Goal: Task Accomplishment & Management: Manage account settings

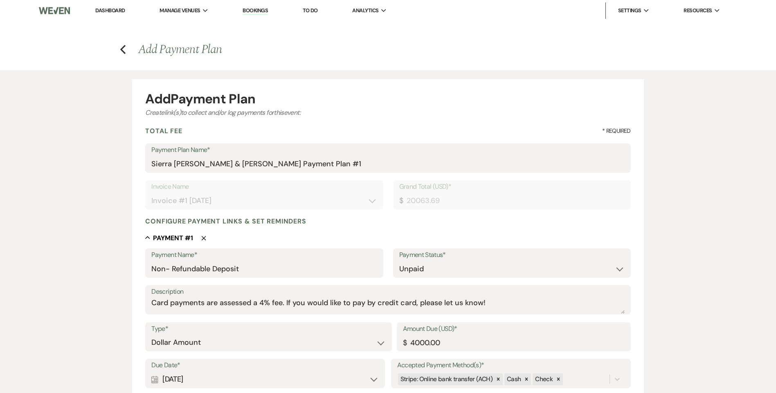
select select "28494"
select select "2"
select select "flat"
select select "true"
select select "client"
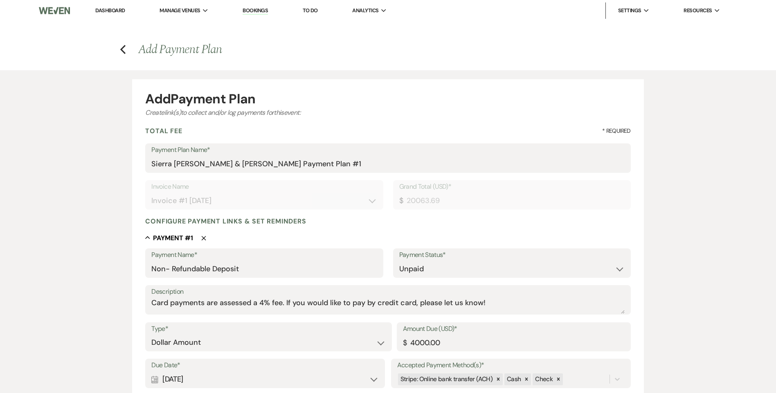
select select "weeks"
select select "client"
select select "days"
select select "2"
select select "percentage"
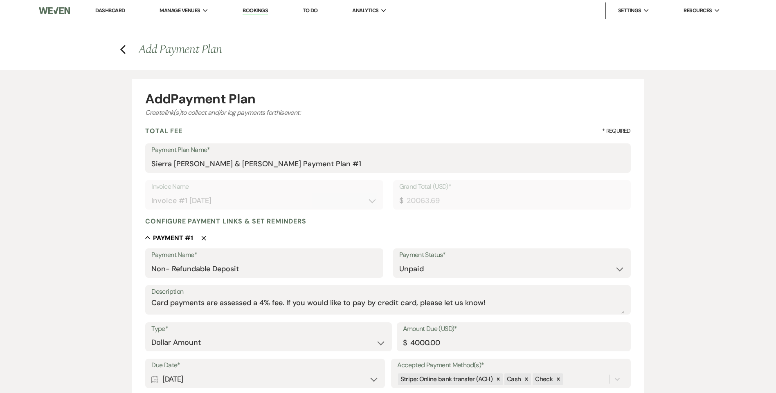
select select "true"
select select "client"
select select "weeks"
select select "client"
select select "days"
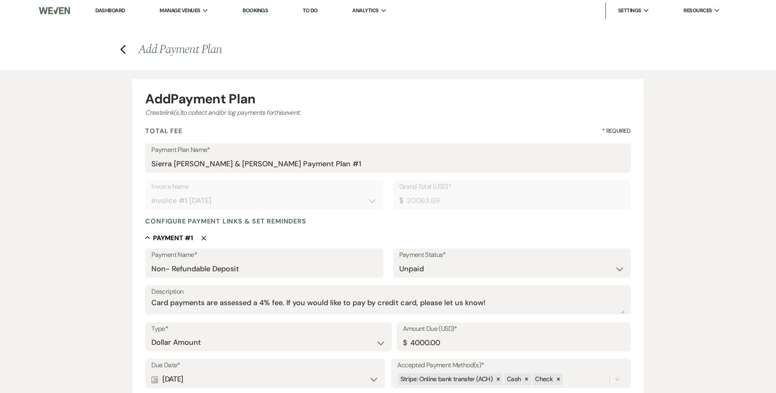
select select "2"
select select "percentage"
select select "true"
select select "client"
select select "weeks"
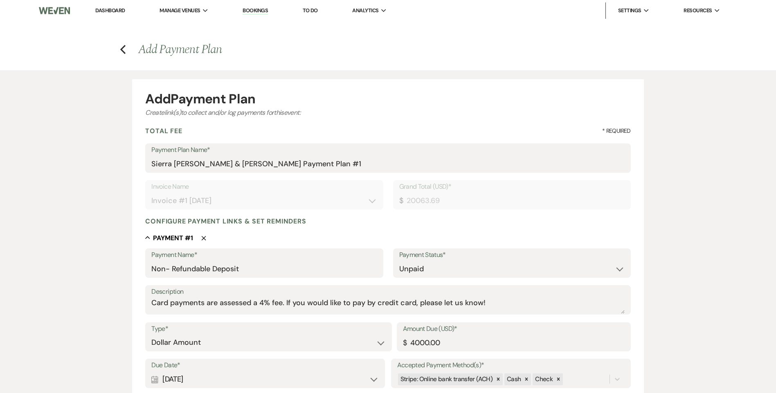
select select "client"
select select "days"
select select "2"
select select "percentage"
select select "true"
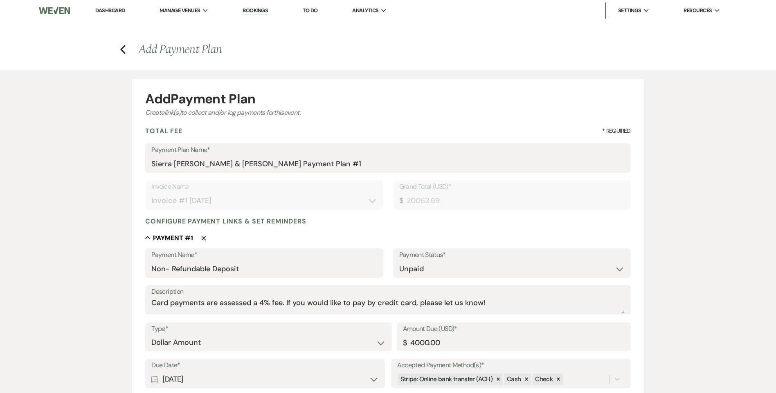
select select "client"
select select "weeks"
select select "client"
select select "days"
select select "2"
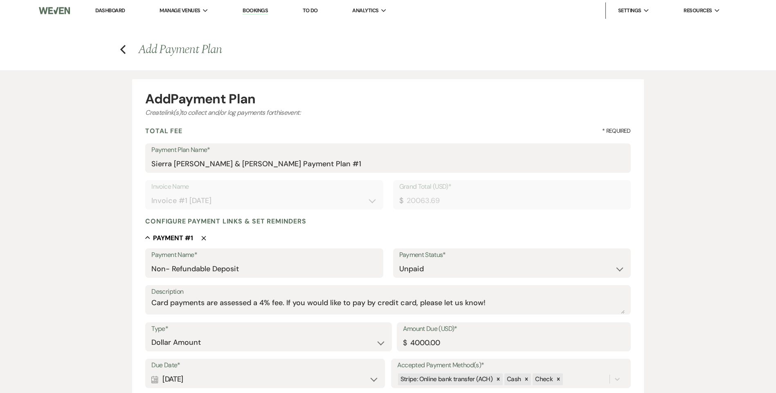
select select "percentage"
select select "true"
select select "client"
select select "days"
select select "client"
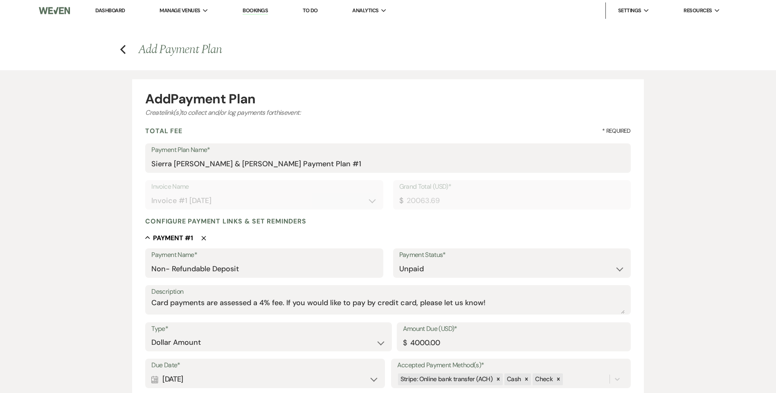
select select "weeks"
select select "2"
select select "flat"
select select "true"
select select "client"
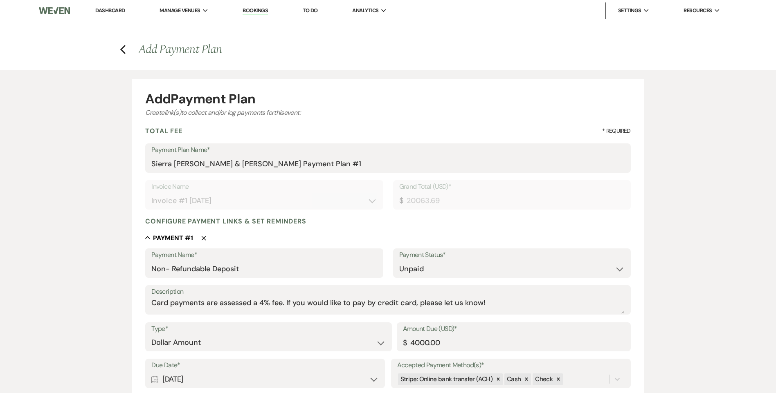
select select "days"
select select "client"
select select "weeks"
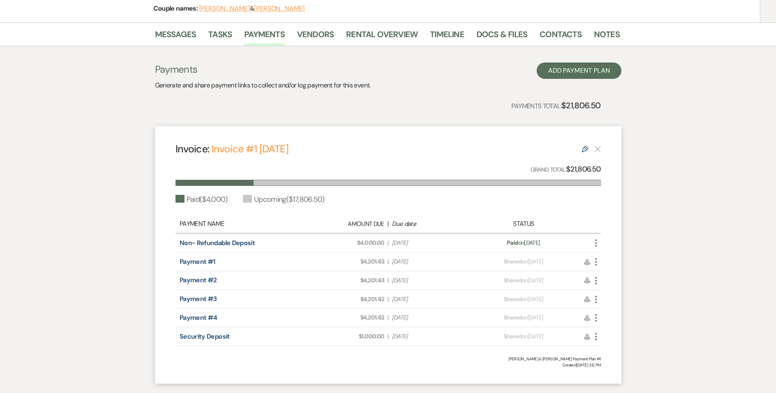
scroll to position [123, 0]
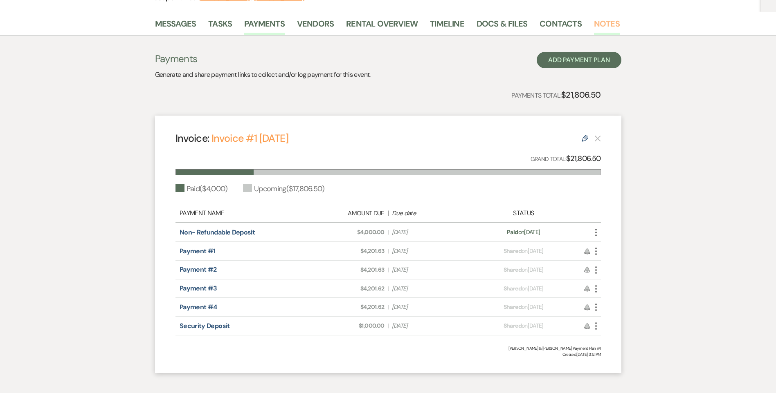
click at [598, 22] on link "Notes" at bounding box center [607, 26] width 26 height 18
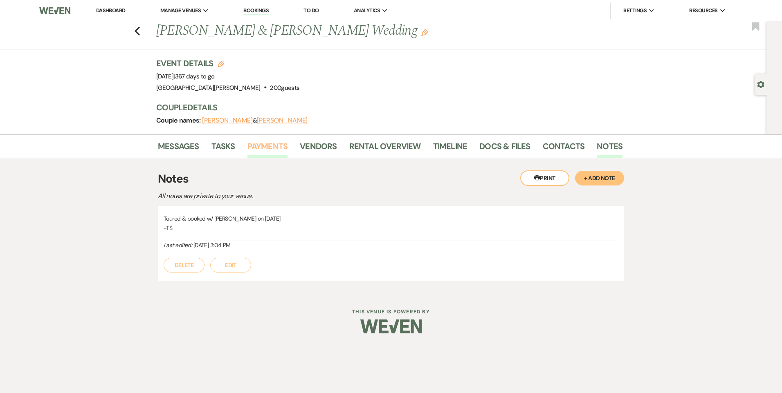
click at [273, 152] on link "Payments" at bounding box center [267, 149] width 40 height 18
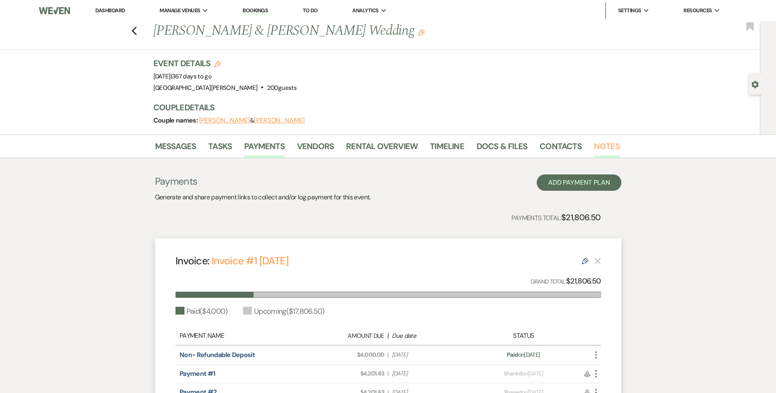
click at [609, 148] on link "Notes" at bounding box center [607, 149] width 26 height 18
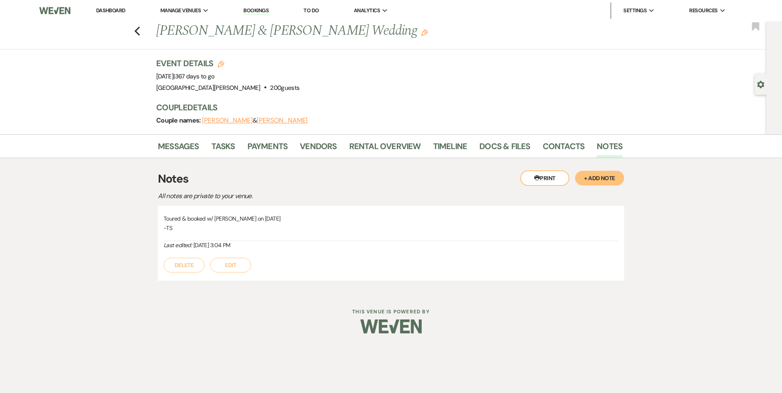
click at [601, 178] on button "+ Add Note" at bounding box center [599, 178] width 49 height 15
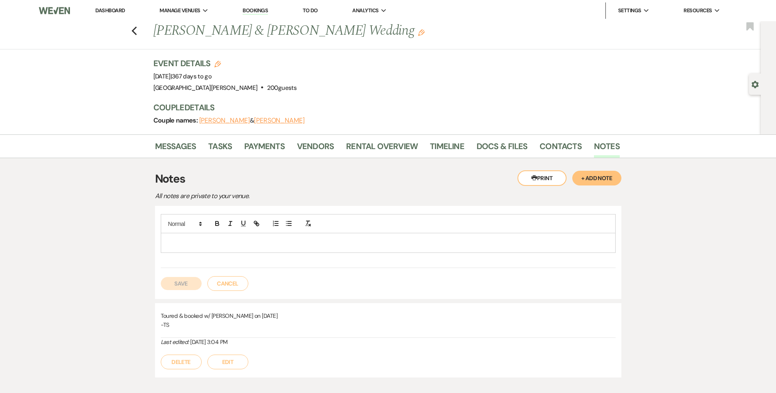
click at [380, 242] on p at bounding box center [388, 242] width 442 height 9
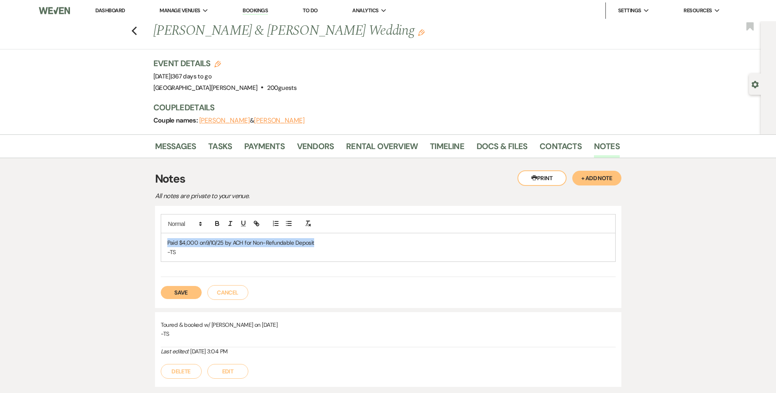
drag, startPoint x: 337, startPoint y: 240, endPoint x: 155, endPoint y: 243, distance: 182.4
click at [155, 243] on div "Paid $4,000 on9/10/25 by ACH for Non-Refundable Deposit -TS Save Cancel" at bounding box center [388, 257] width 466 height 102
copy p "Paid $4,000 on9/10/25 by ACH for Non-Refundable Deposit"
click at [211, 125] on div "Couple names: Julianna Broadbent & Eric Banachowski" at bounding box center [382, 120] width 458 height 11
drag, startPoint x: 322, startPoint y: 245, endPoint x: 132, endPoint y: 243, distance: 190.2
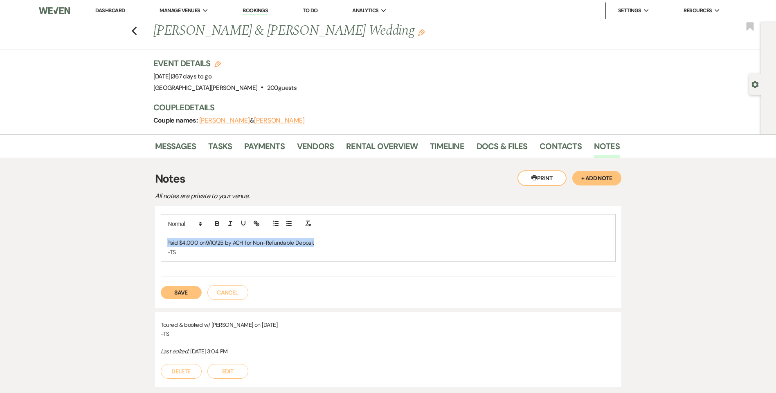
click at [132, 243] on div "Messages Tasks Payments Vendors Rental Overview Timeline Docs & Files Contacts …" at bounding box center [388, 267] width 776 height 265
copy p "Paid $4,000 on9/10/25 by ACH for Non-Refundable Deposit"
click at [183, 294] on button "Save" at bounding box center [181, 292] width 41 height 13
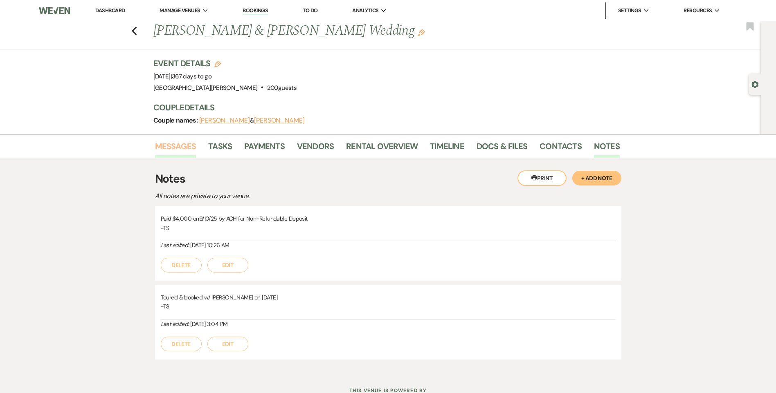
drag, startPoint x: 164, startPoint y: 149, endPoint x: 166, endPoint y: 145, distance: 4.4
click at [165, 149] on link "Messages" at bounding box center [175, 149] width 41 height 18
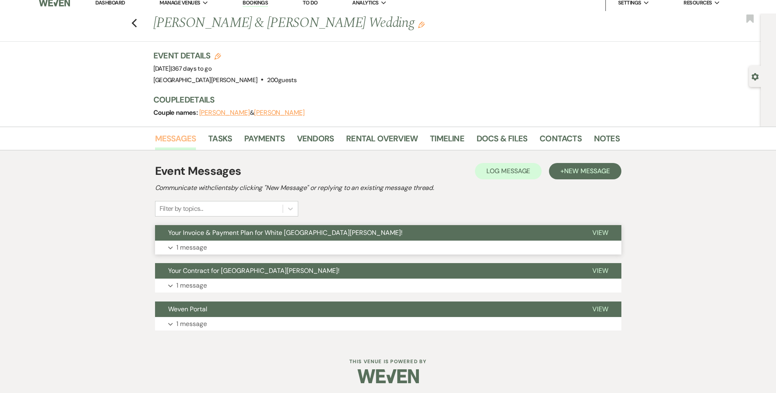
scroll to position [10, 0]
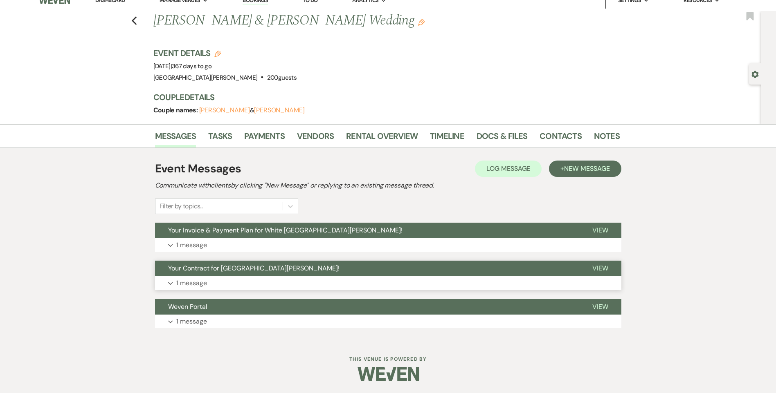
click at [242, 277] on div "Your Contract for White Willow Meadows! View Expand 1 message" at bounding box center [388, 275] width 466 height 29
click at [243, 286] on button "Expand 1 message" at bounding box center [388, 283] width 466 height 14
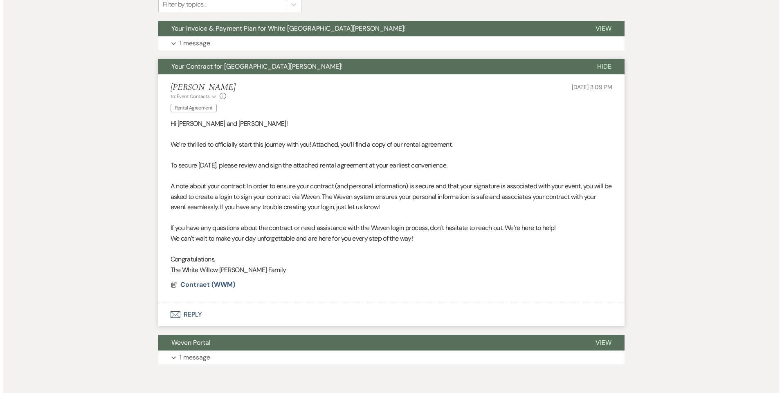
scroll to position [215, 0]
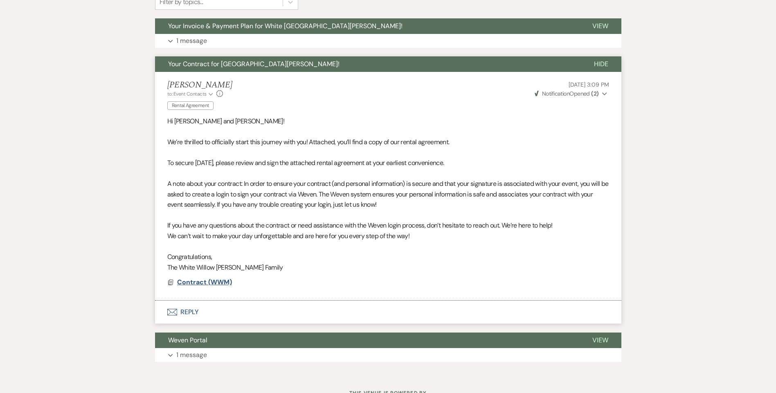
click at [223, 283] on span "Contract (WWM)" at bounding box center [204, 282] width 55 height 9
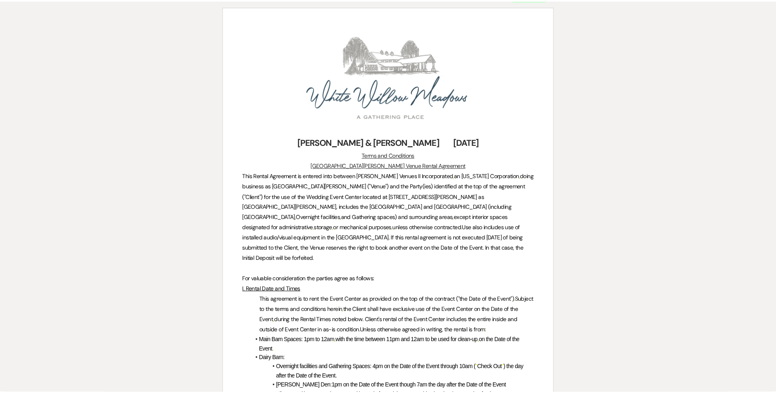
scroll to position [0, 0]
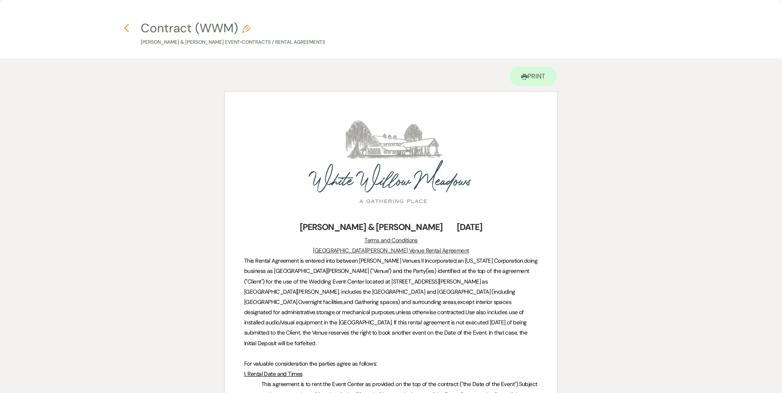
click at [129, 27] on icon "Previous" at bounding box center [127, 28] width 6 height 10
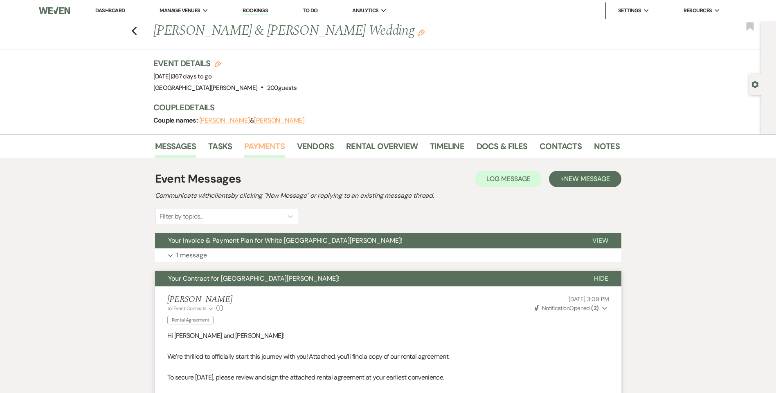
click at [265, 155] on link "Payments" at bounding box center [264, 149] width 40 height 18
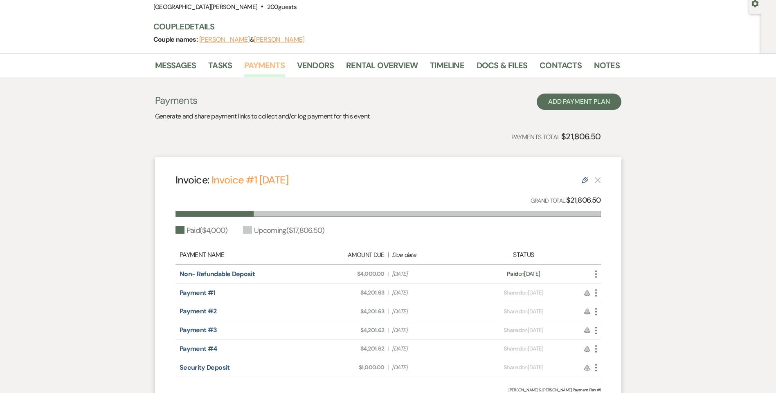
scroll to position [82, 0]
click at [609, 65] on link "Notes" at bounding box center [607, 67] width 26 height 18
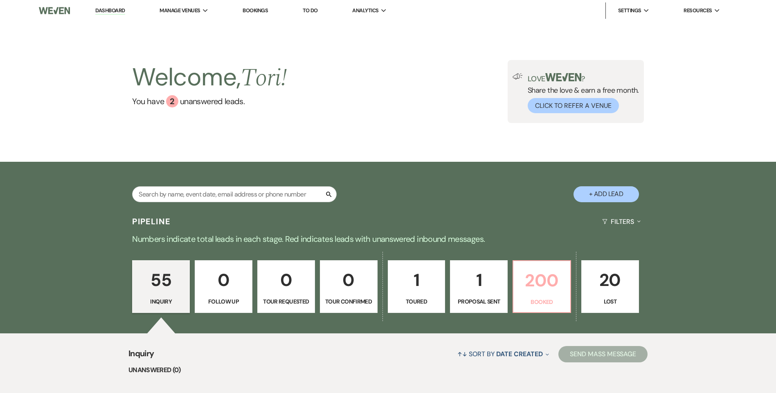
click at [550, 286] on p "200" at bounding box center [541, 280] width 47 height 27
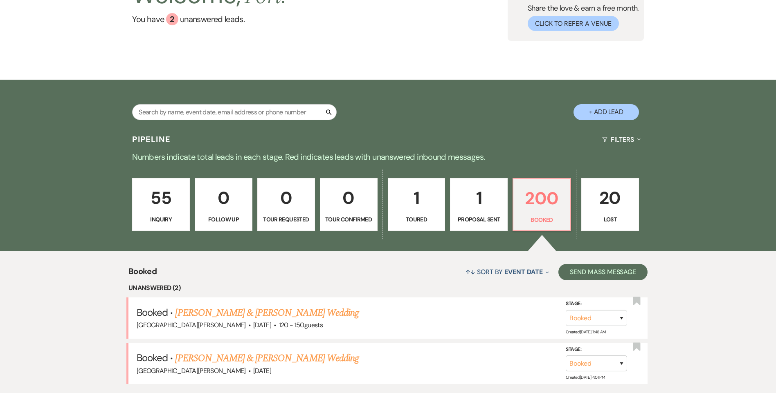
scroll to position [164, 0]
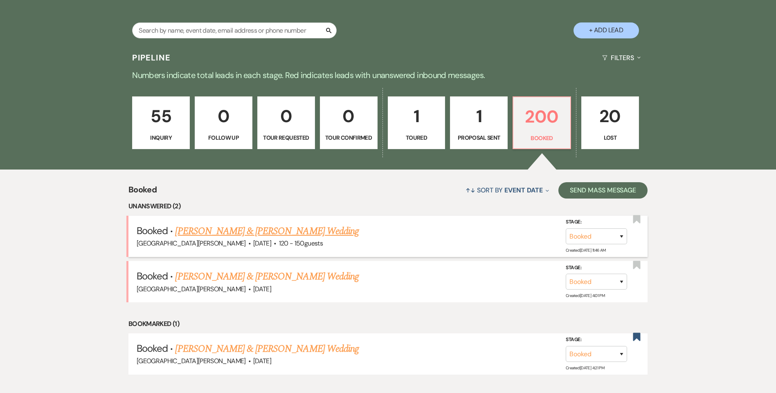
click at [297, 233] on link "Kyla Wente & Cole Borland's Wedding" at bounding box center [266, 231] width 183 height 15
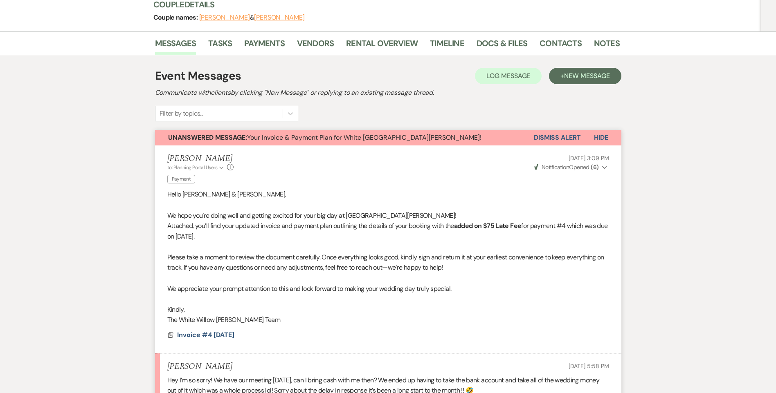
scroll to position [82, 0]
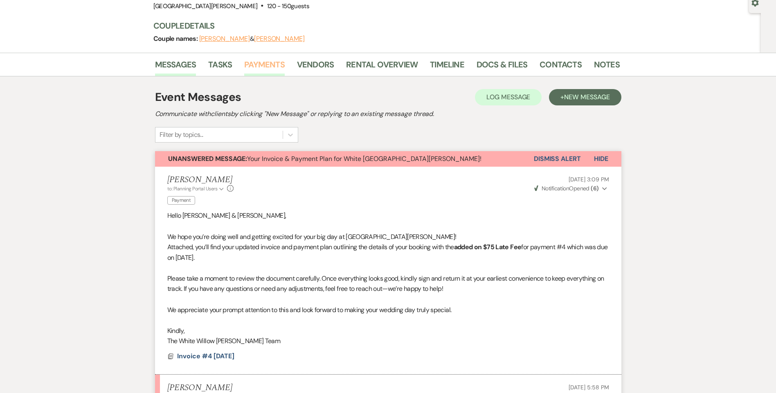
click at [250, 63] on link "Payments" at bounding box center [264, 67] width 40 height 18
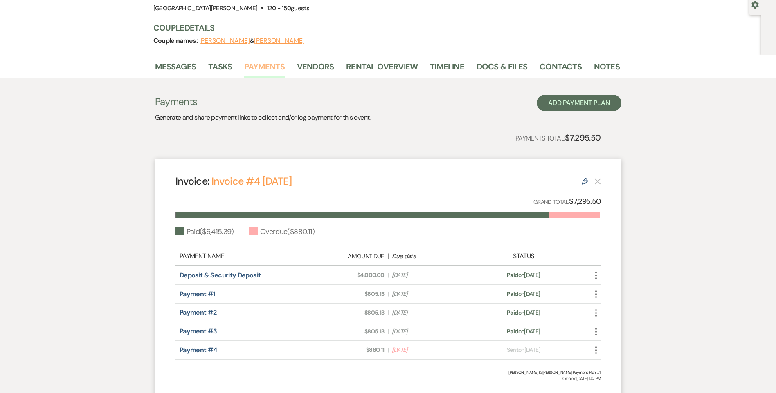
scroll to position [82, 0]
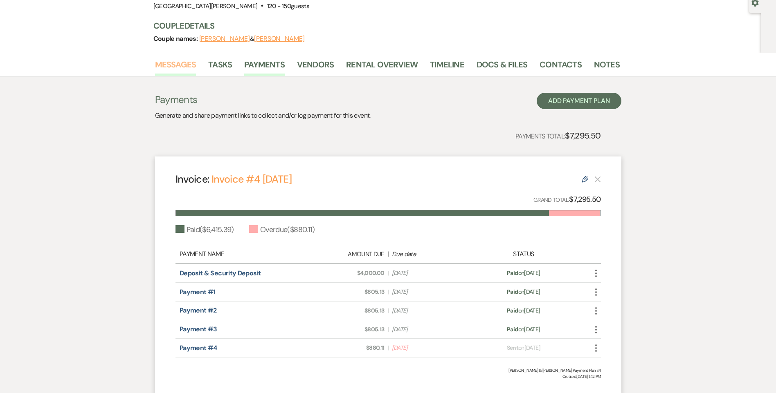
click at [162, 63] on link "Messages" at bounding box center [175, 67] width 41 height 18
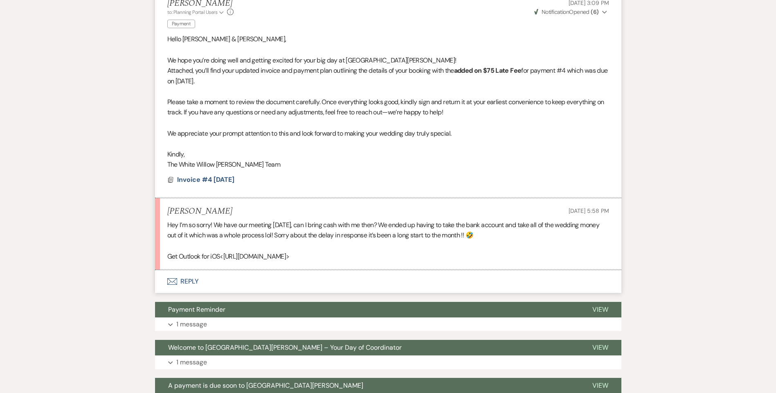
scroll to position [286, 0]
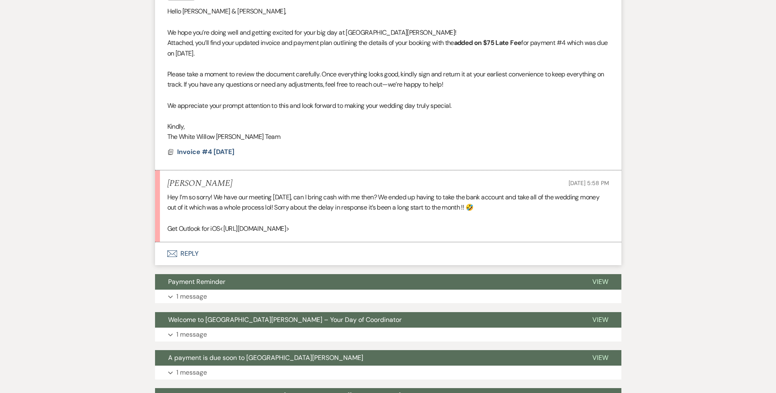
click at [185, 254] on button "Envelope Reply" at bounding box center [388, 254] width 466 height 23
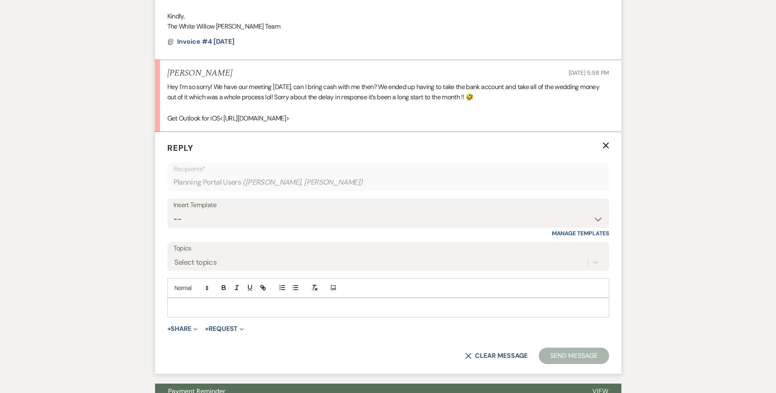
scroll to position [417, 0]
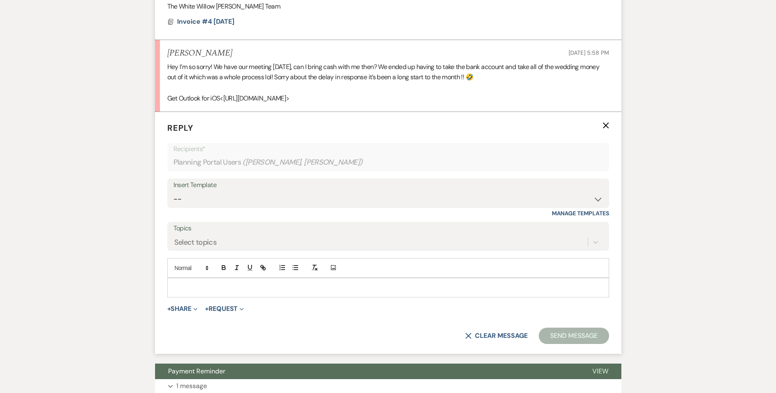
click at [195, 277] on div "Add Photo" at bounding box center [388, 268] width 442 height 20
click at [194, 281] on div at bounding box center [388, 288] width 441 height 19
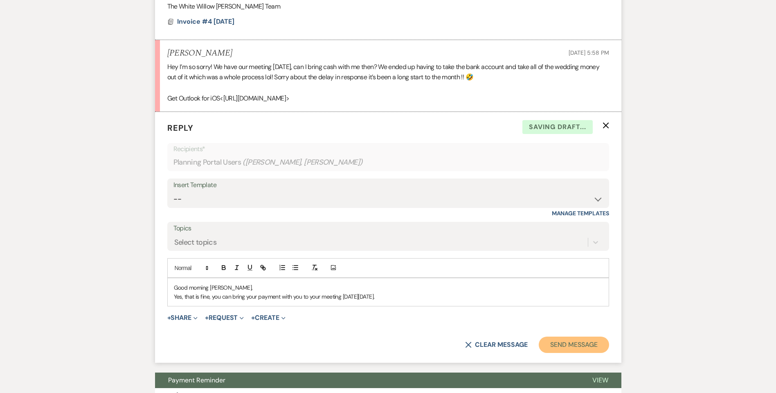
click at [570, 348] on button "Send Message" at bounding box center [574, 345] width 70 height 16
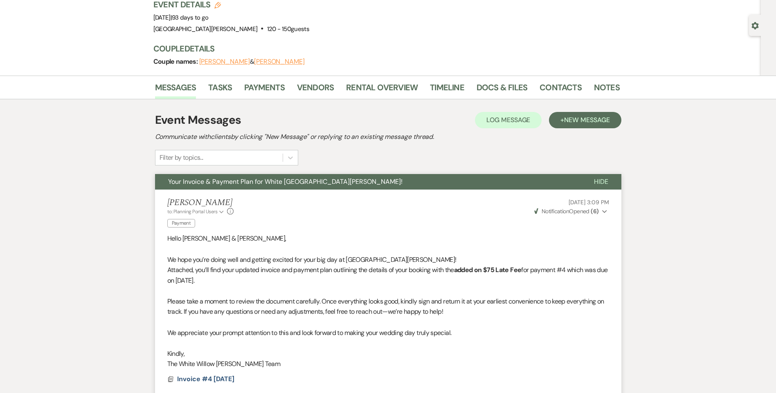
scroll to position [0, 0]
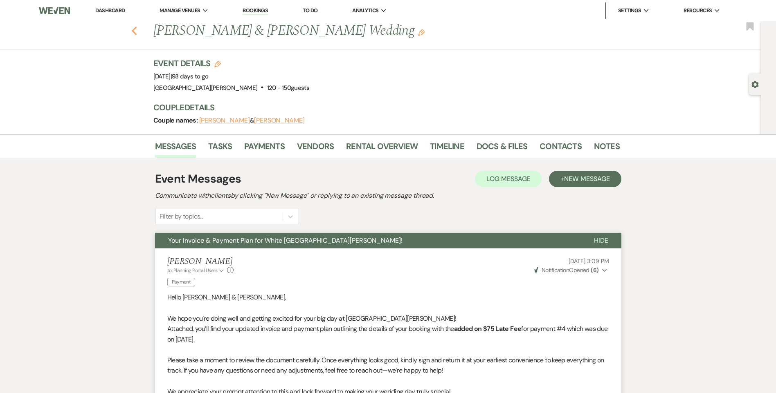
click at [135, 28] on icon "Previous" at bounding box center [134, 31] width 6 height 10
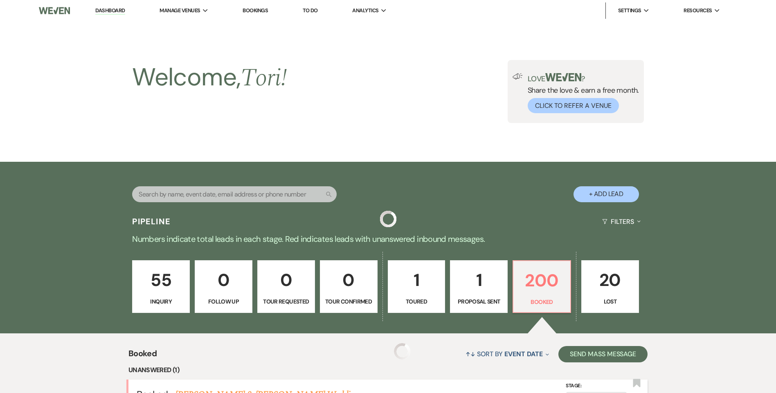
scroll to position [164, 0]
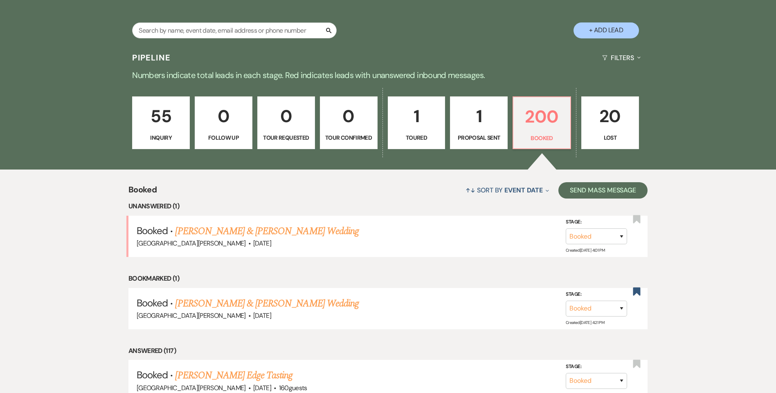
click at [264, 234] on link "Rahma Munye & Ahmed Abubakr's Wedding" at bounding box center [266, 231] width 183 height 15
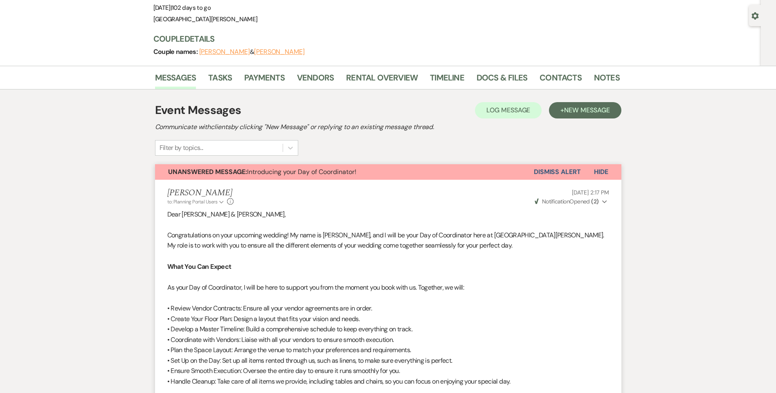
scroll to position [0, 0]
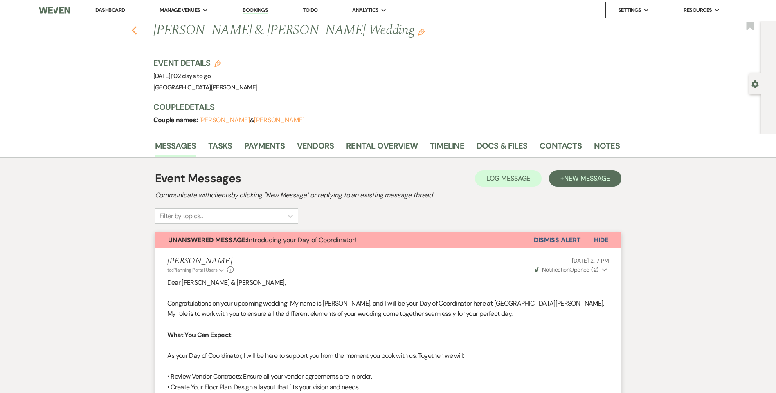
click at [137, 32] on use "button" at bounding box center [133, 30] width 5 height 9
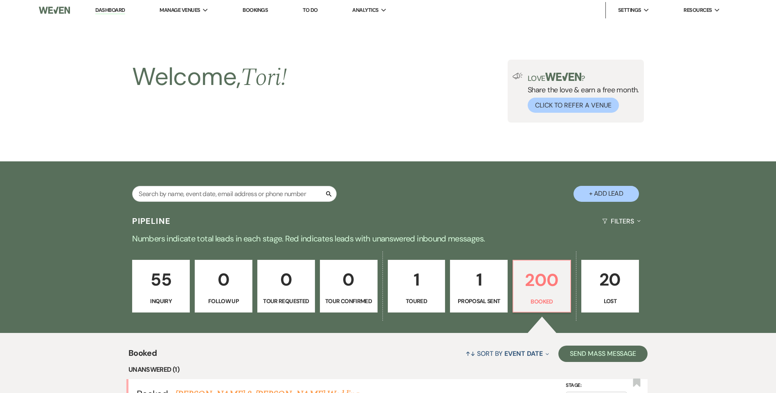
scroll to position [164, 0]
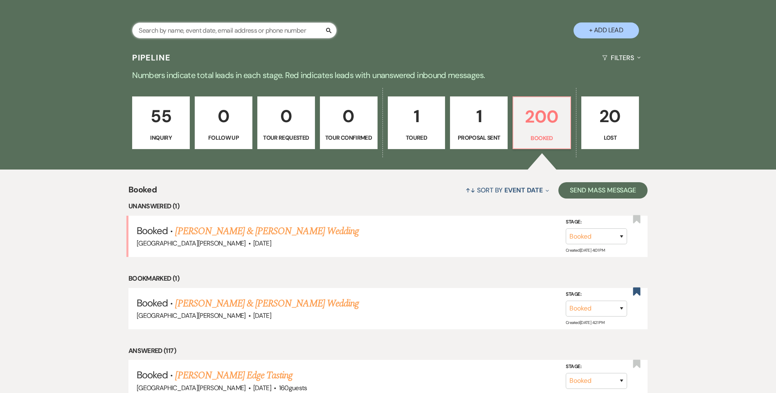
click at [169, 32] on input "text" at bounding box center [234, 30] width 204 height 16
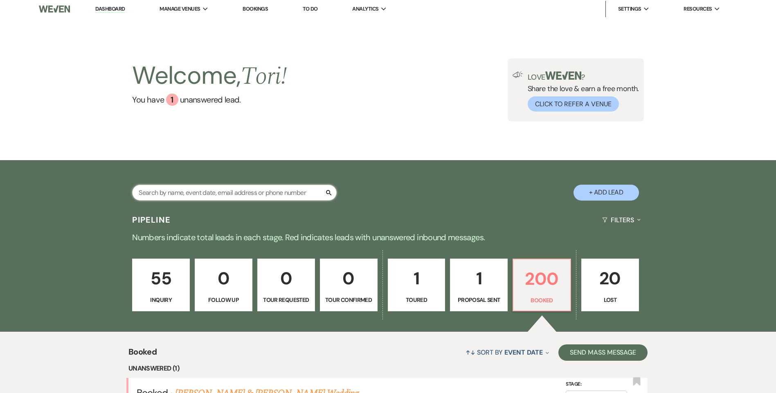
scroll to position [0, 0]
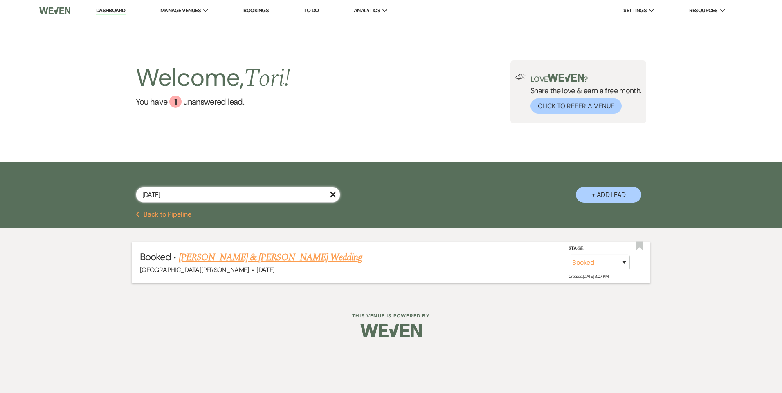
type input "8/28/27"
click at [187, 256] on link "Sierra Puckett & Ryan Utrup's Wedding" at bounding box center [270, 257] width 183 height 15
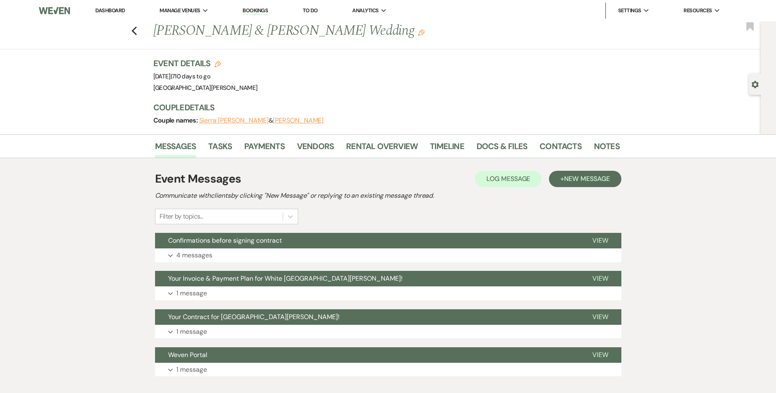
click at [240, 150] on li "Tasks" at bounding box center [226, 148] width 36 height 20
click at [258, 142] on link "Payments" at bounding box center [264, 149] width 40 height 18
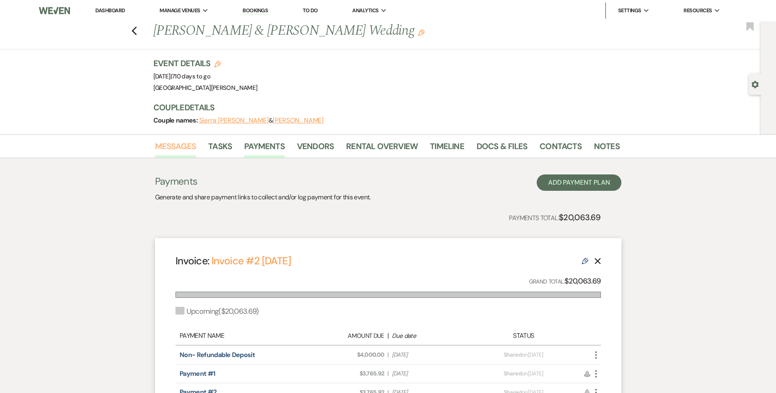
click at [167, 142] on link "Messages" at bounding box center [175, 149] width 41 height 18
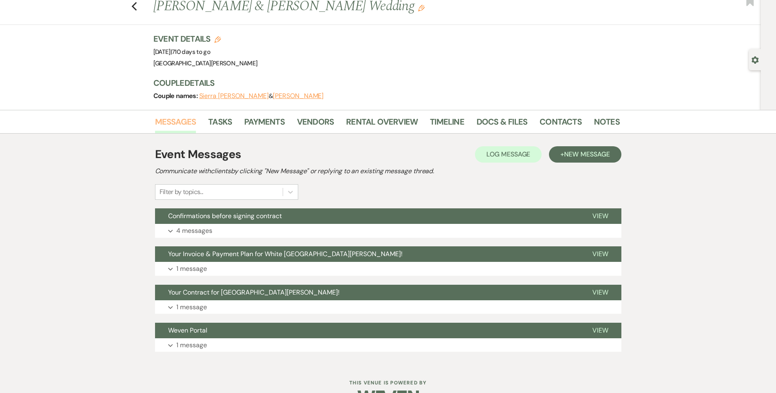
scroll to position [48, 0]
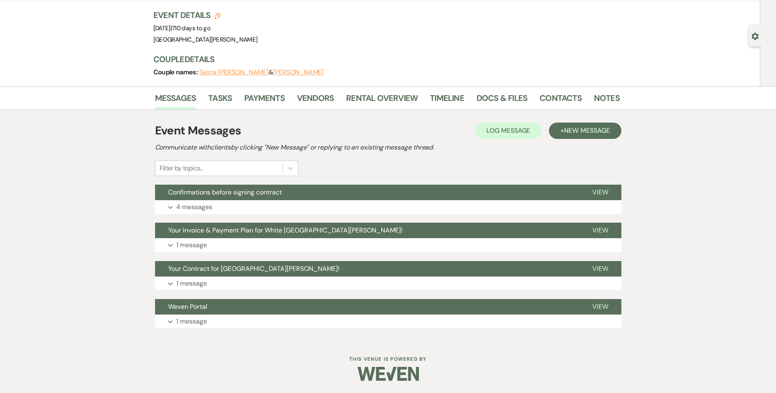
click at [224, 255] on div "Event Messages Log Log Message + New Message Communicate with clients by clicki…" at bounding box center [388, 225] width 466 height 215
click at [224, 249] on button "Expand 1 message" at bounding box center [388, 245] width 466 height 14
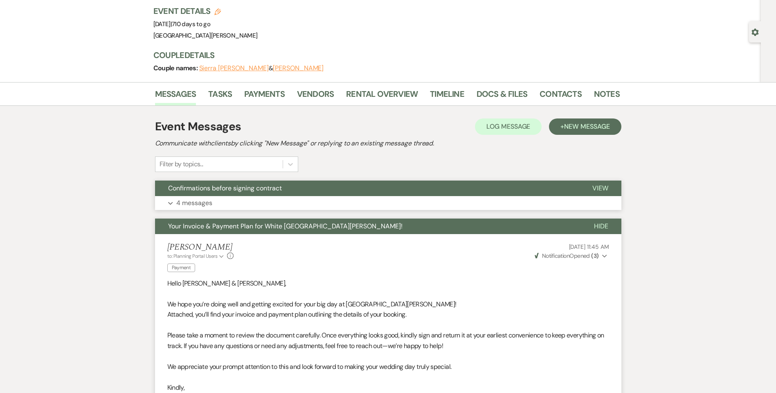
scroll to position [0, 0]
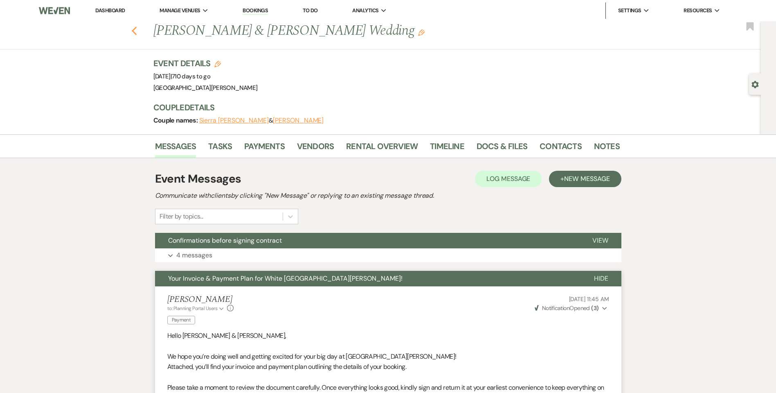
click at [137, 32] on icon "Previous" at bounding box center [134, 31] width 6 height 10
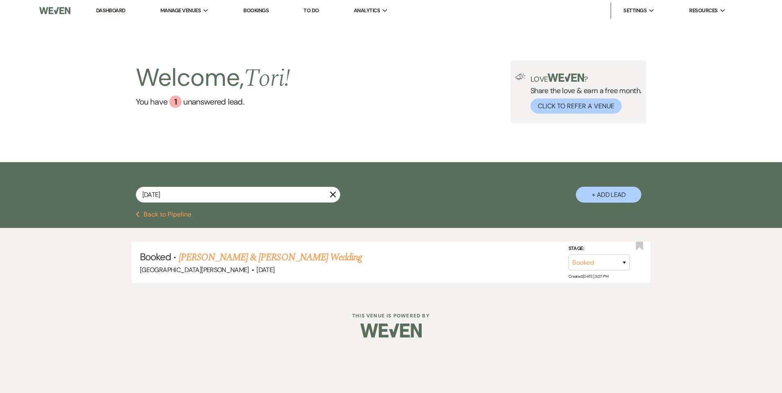
drag, startPoint x: 101, startPoint y: 11, endPoint x: 138, endPoint y: 78, distance: 76.9
click at [101, 11] on link "Dashboard" at bounding box center [110, 11] width 29 height 8
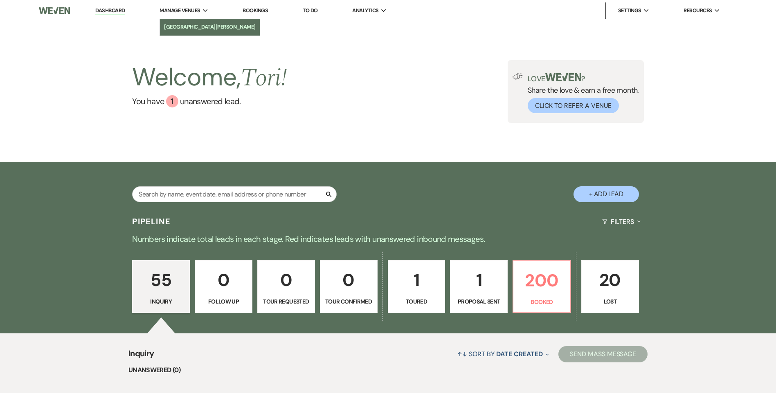
click at [183, 27] on li "[GEOGRAPHIC_DATA][PERSON_NAME]" at bounding box center [210, 27] width 92 height 8
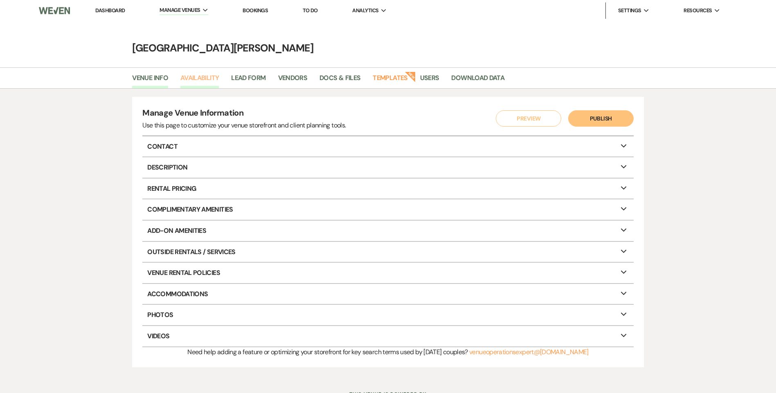
click at [191, 80] on link "Availability" at bounding box center [199, 81] width 38 height 16
select select "3"
select select "2026"
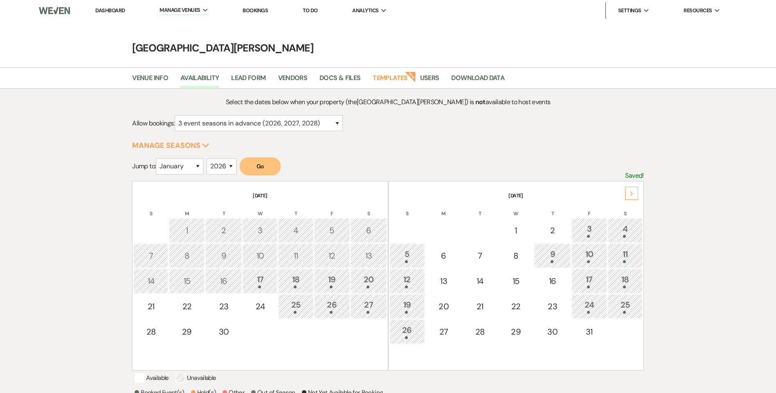
click at [636, 189] on div "Next" at bounding box center [631, 193] width 13 height 13
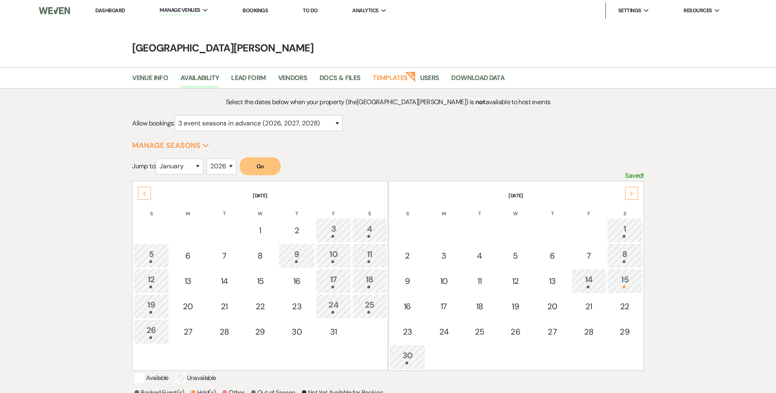
click at [636, 189] on div "Next" at bounding box center [631, 193] width 13 height 13
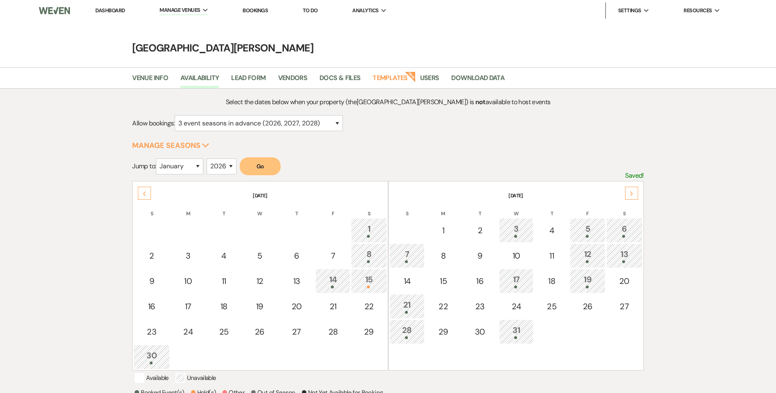
click at [636, 189] on div "Next" at bounding box center [631, 193] width 13 height 13
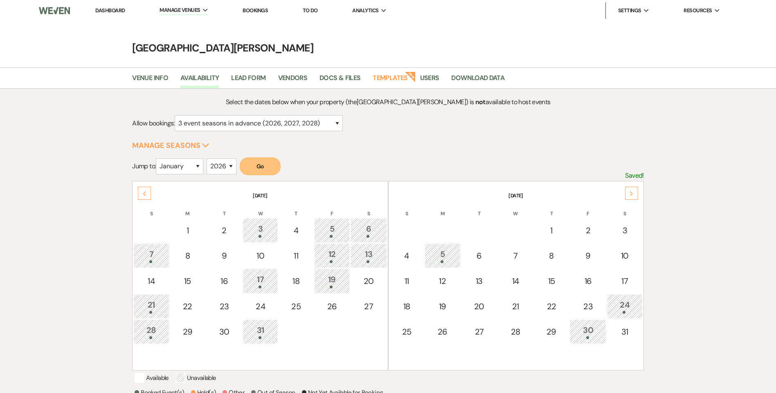
click at [635, 189] on div "Next" at bounding box center [631, 193] width 13 height 13
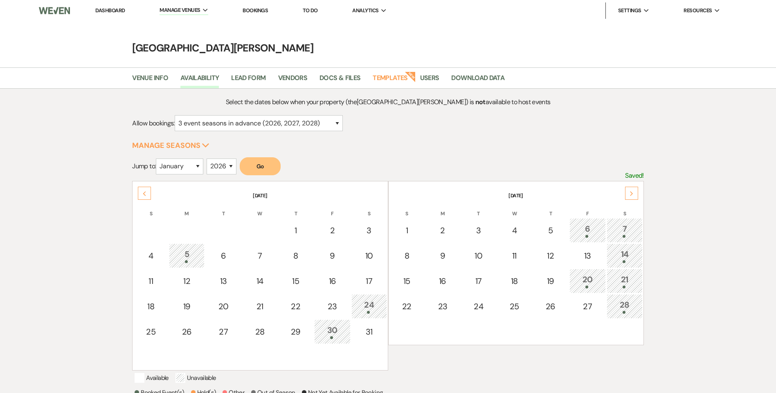
click at [631, 189] on div "Next" at bounding box center [631, 193] width 13 height 13
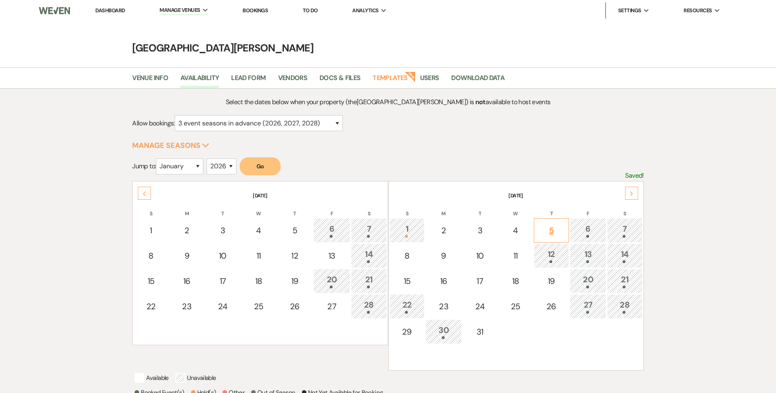
click at [566, 233] on td "5" at bounding box center [552, 230] width 36 height 25
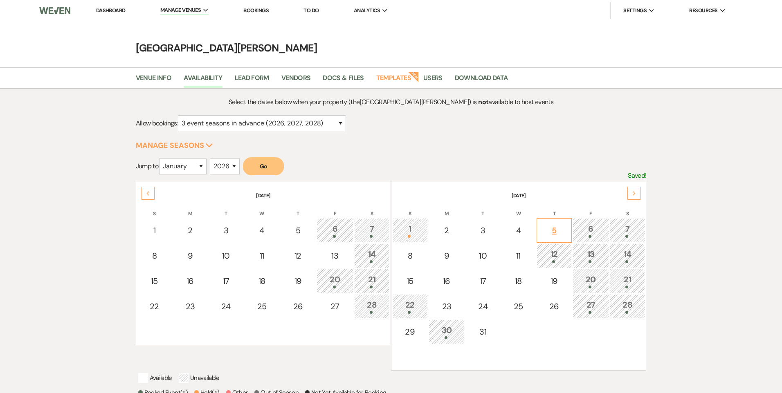
select select "other"
select select "false"
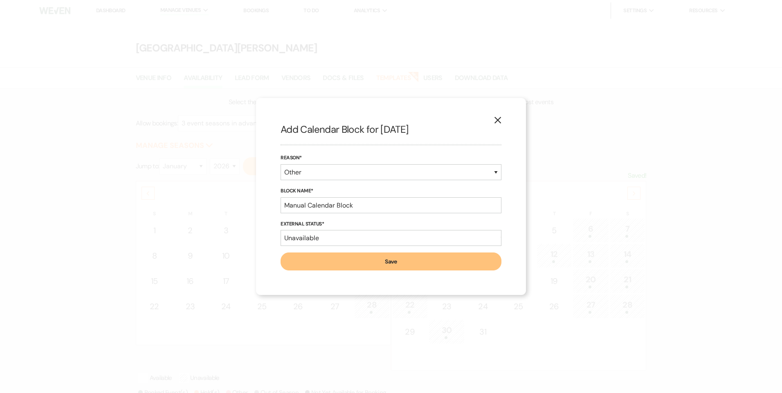
click at [501, 120] on icon "X" at bounding box center [497, 120] width 7 height 7
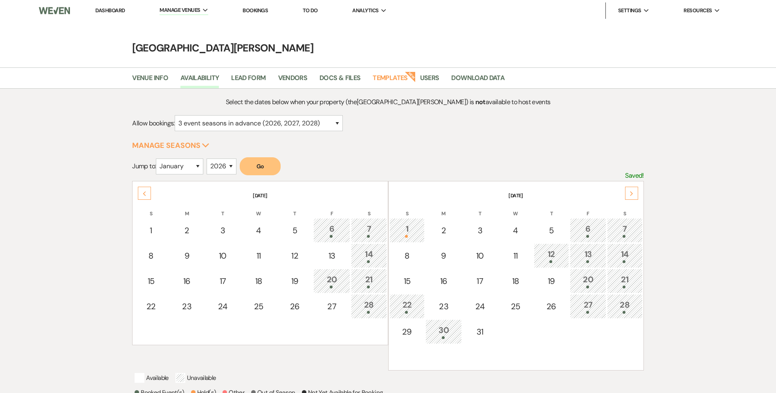
click at [549, 254] on div "12" at bounding box center [551, 255] width 27 height 15
click at [333, 124] on select "for just this event season (2026) for this event season and the next (2026 and …" at bounding box center [259, 123] width 168 height 16
click at [400, 152] on div "Select the dates below when your property (the White Willow Meadows ) is not av…" at bounding box center [387, 298] width 511 height 402
click at [636, 200] on div "Next" at bounding box center [631, 194] width 13 height 13
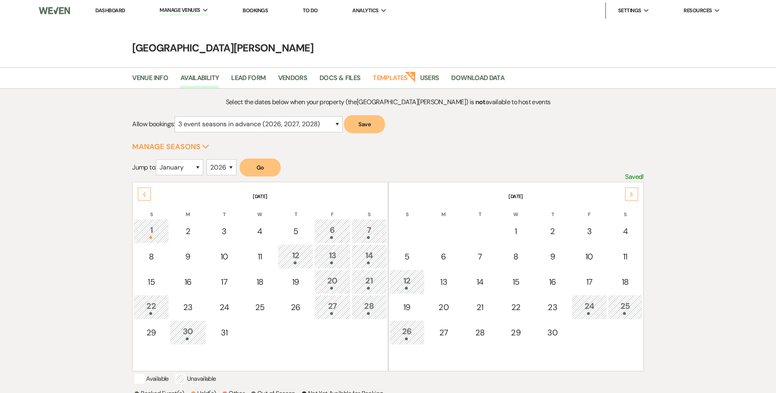
click at [144, 195] on use at bounding box center [144, 195] width 3 height 4
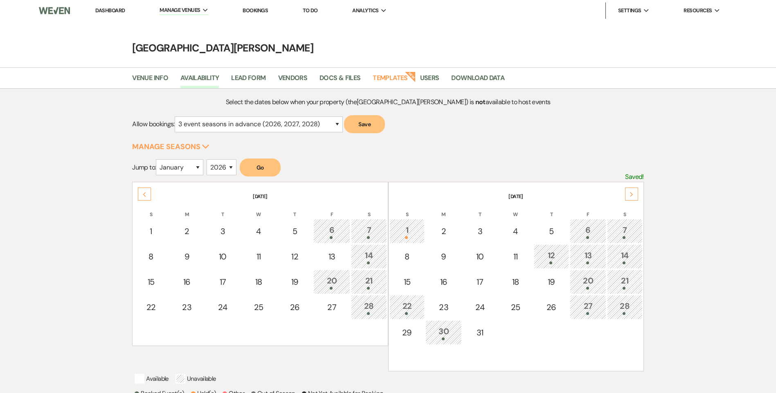
click at [339, 236] on div at bounding box center [331, 237] width 27 height 3
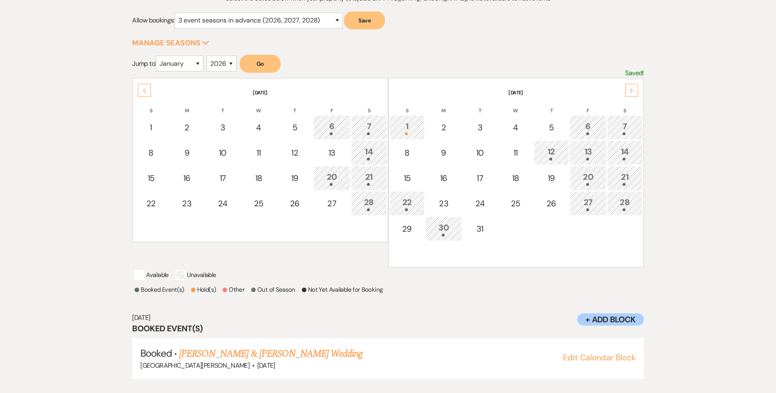
scroll to position [117, 0]
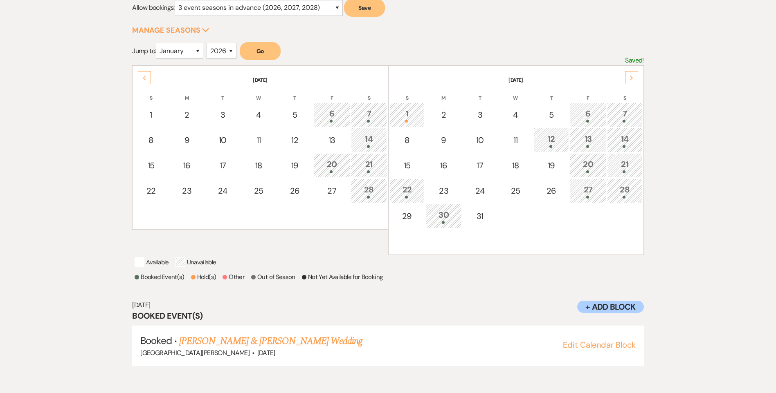
click at [330, 170] on div "20" at bounding box center [331, 165] width 27 height 15
click at [185, 54] on select "January February March April May June July August September October November De…" at bounding box center [179, 51] width 47 height 16
select select "12"
click at [158, 43] on select "January February March April May June July August September October November De…" at bounding box center [179, 51] width 47 height 16
click at [259, 48] on button "Go" at bounding box center [260, 51] width 41 height 18
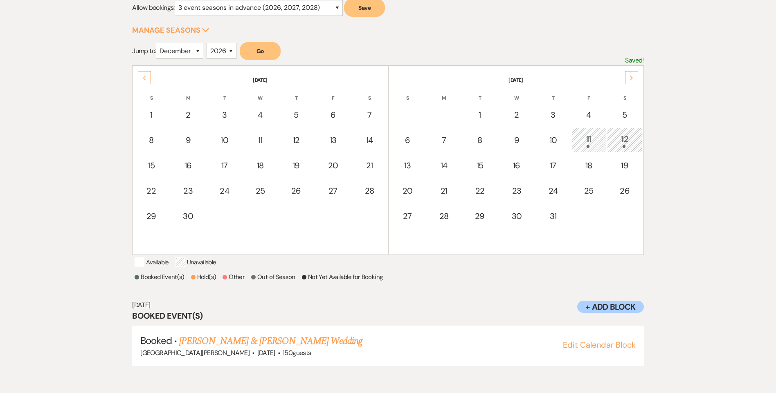
click at [590, 135] on div "11" at bounding box center [589, 140] width 26 height 15
click at [284, 349] on link "Anjuli Anderson & Luke Capehart Wedding" at bounding box center [270, 341] width 183 height 15
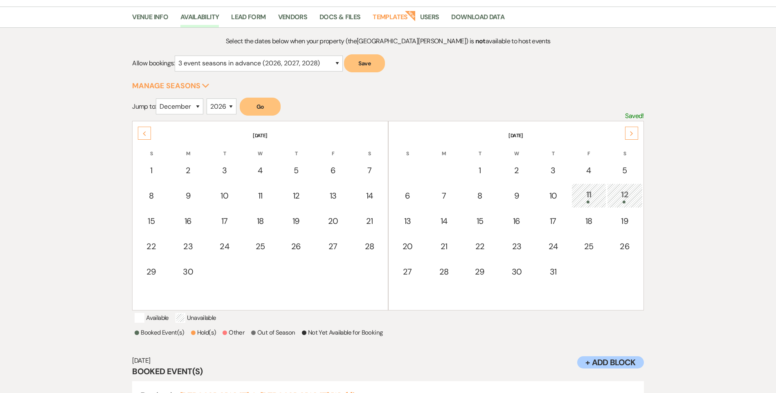
scroll to position [0, 0]
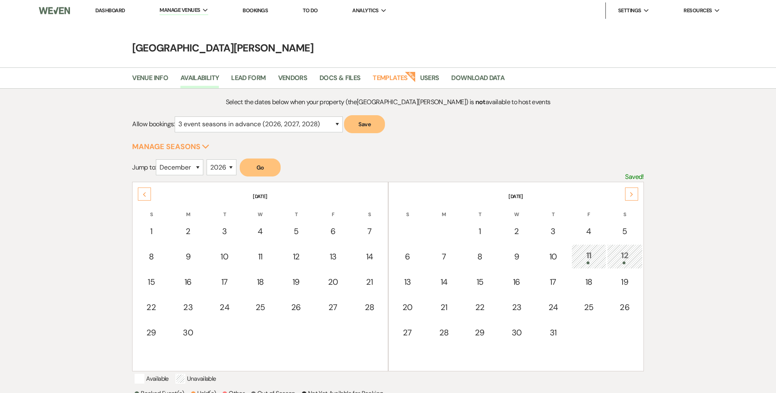
click at [591, 257] on div "11" at bounding box center [589, 256] width 26 height 15
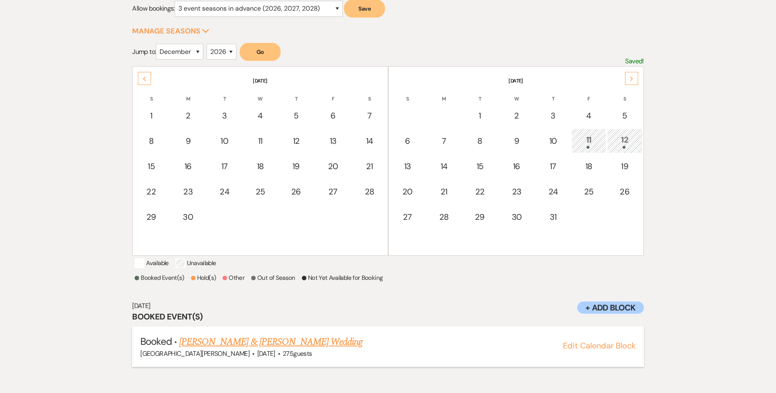
scroll to position [117, 0]
click at [277, 348] on link "Anjuli Anderson & Luke Capehart Wedding" at bounding box center [270, 341] width 183 height 15
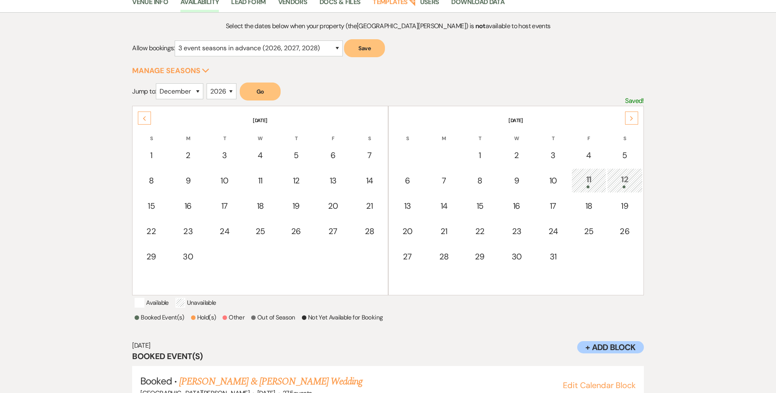
scroll to position [0, 0]
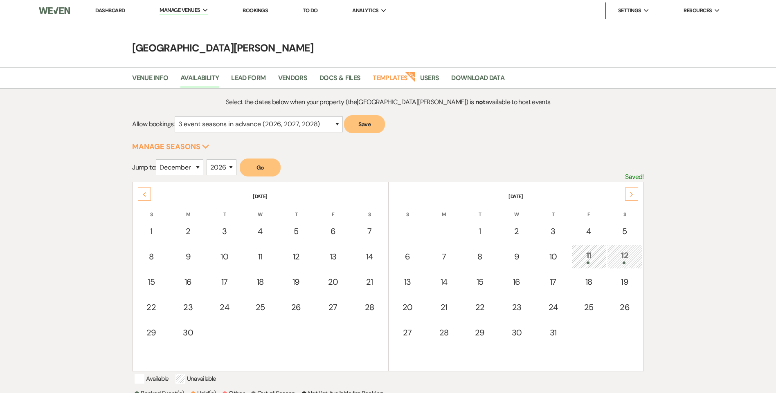
click at [103, 10] on link "Dashboard" at bounding box center [109, 10] width 29 height 7
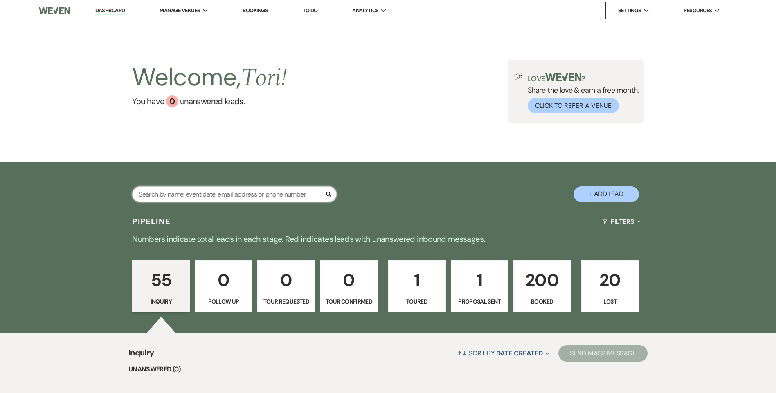
click at [249, 198] on input "text" at bounding box center [234, 194] width 204 height 16
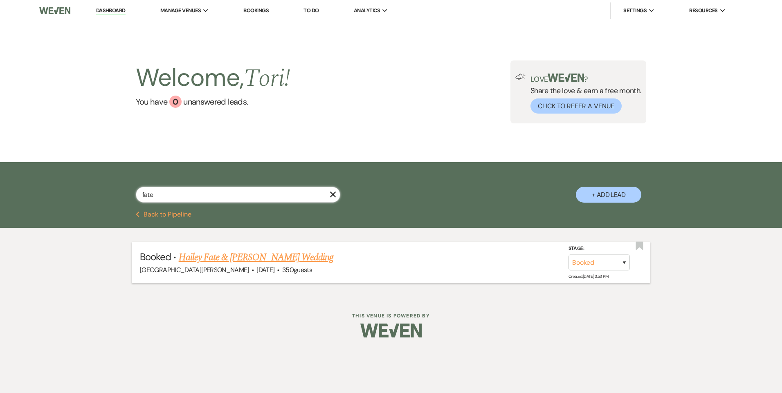
type input "fate"
click at [230, 253] on link "Hailey Fate & Dereck Wilson's Wedding" at bounding box center [256, 257] width 155 height 15
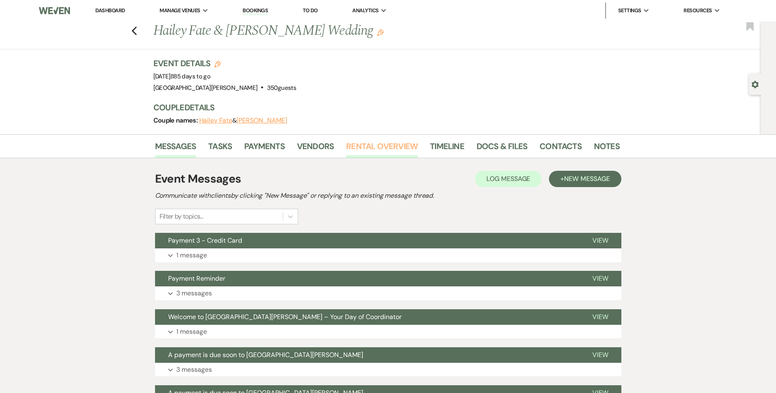
click at [382, 145] on link "Rental Overview" at bounding box center [382, 149] width 72 height 18
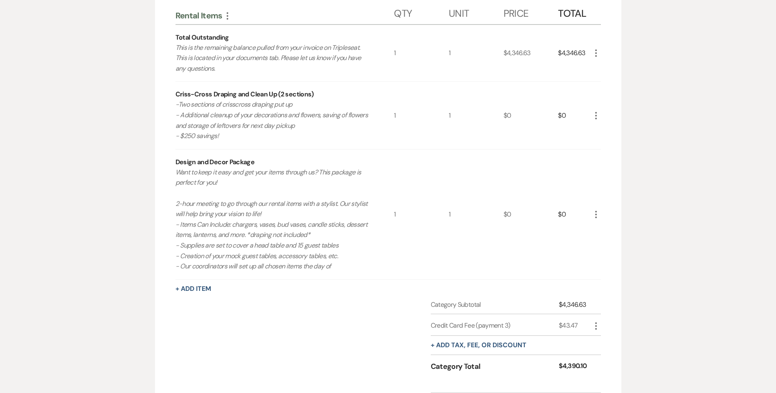
scroll to position [123, 0]
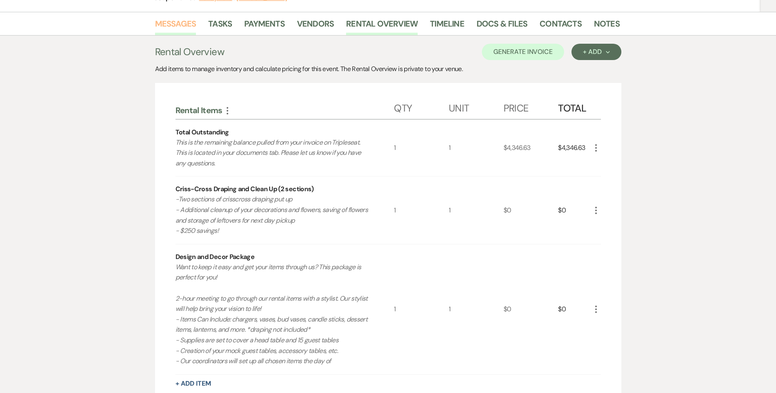
click at [164, 23] on link "Messages" at bounding box center [175, 26] width 41 height 18
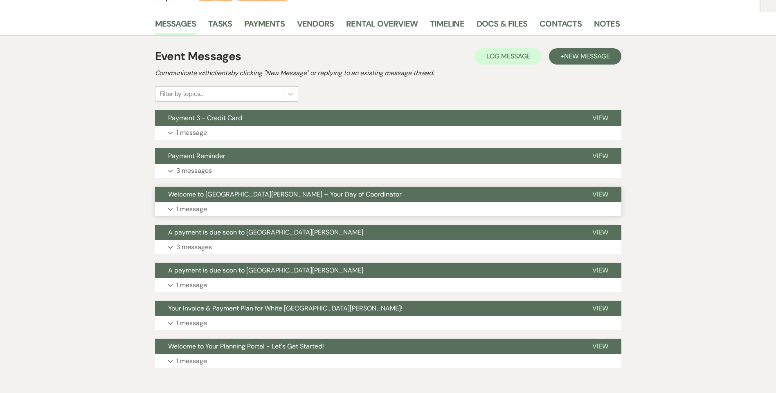
click at [234, 209] on button "Expand 1 message" at bounding box center [388, 209] width 466 height 14
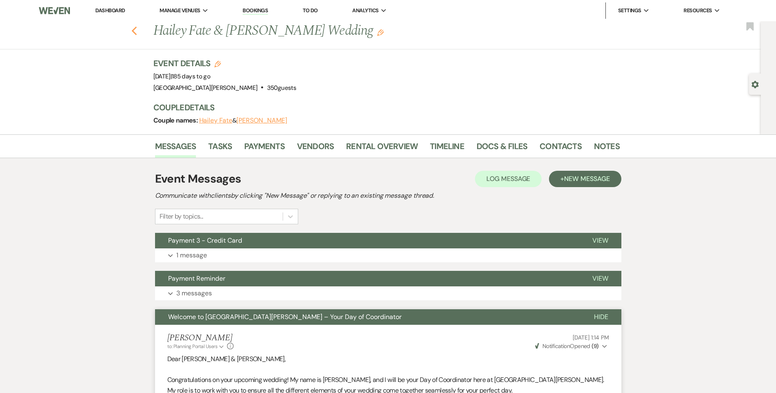
click at [137, 33] on icon "Previous" at bounding box center [134, 31] width 6 height 10
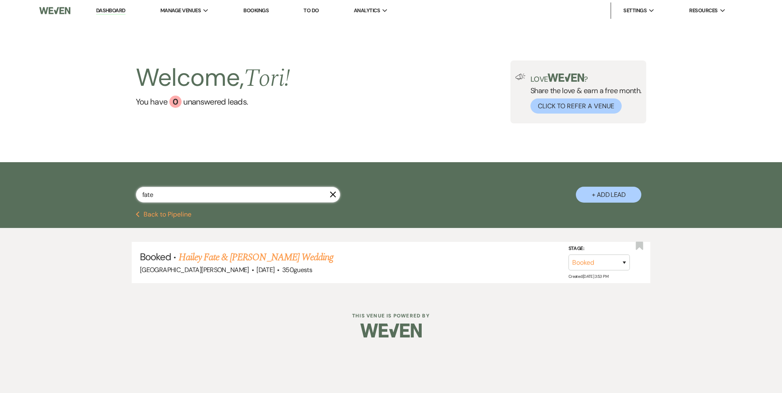
drag, startPoint x: 148, startPoint y: 187, endPoint x: 171, endPoint y: 200, distance: 26.3
click at [150, 189] on input "fate" at bounding box center [238, 195] width 204 height 16
drag, startPoint x: 171, startPoint y: 201, endPoint x: 90, endPoint y: 189, distance: 82.7
click at [108, 193] on div "fate X + Add Lead" at bounding box center [391, 187] width 589 height 43
type input "11/30"
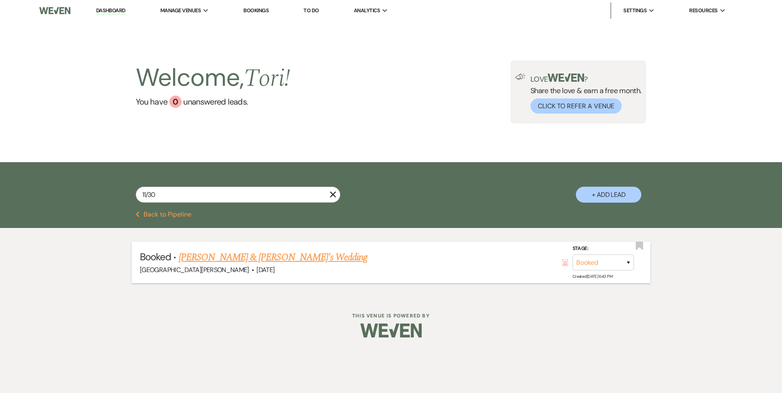
click at [209, 254] on link "Youssef Dobal & Ozian Fereja's Wedding" at bounding box center [273, 257] width 189 height 15
select select "7"
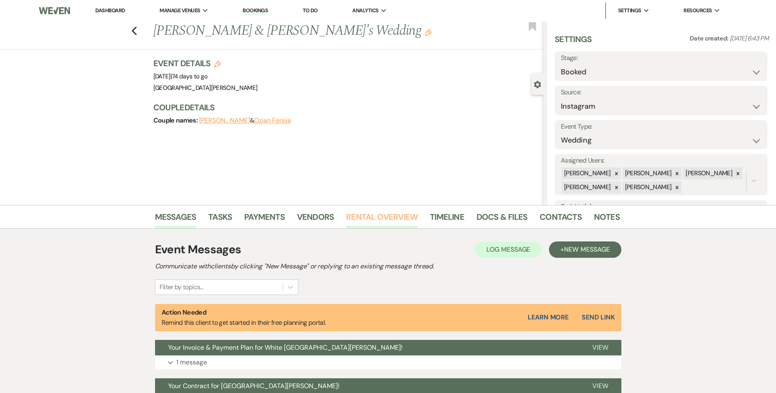
click at [372, 213] on link "Rental Overview" at bounding box center [382, 220] width 72 height 18
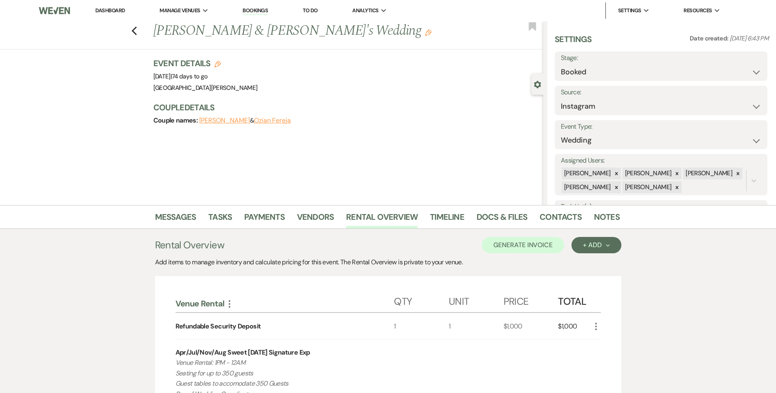
click at [241, 220] on li "Tasks" at bounding box center [226, 219] width 36 height 20
click at [254, 223] on link "Payments" at bounding box center [264, 220] width 40 height 18
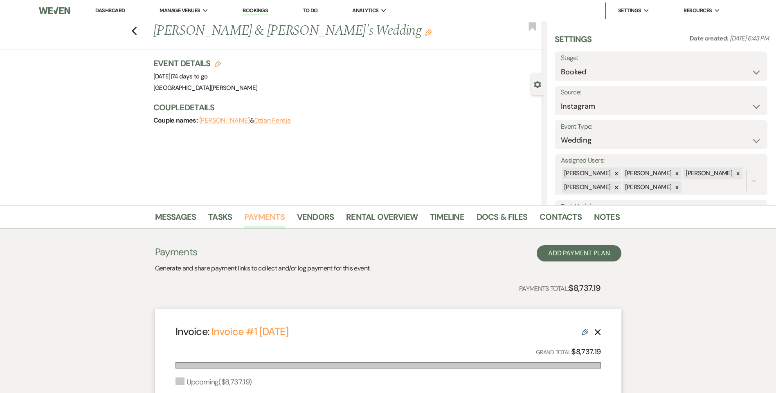
scroll to position [164, 0]
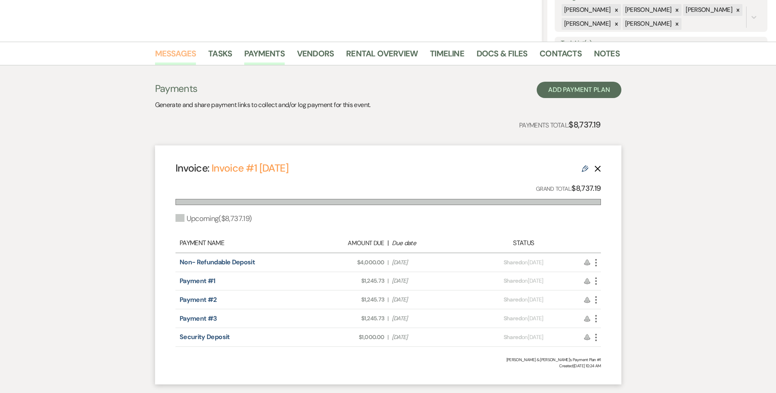
click at [184, 52] on link "Messages" at bounding box center [175, 56] width 41 height 18
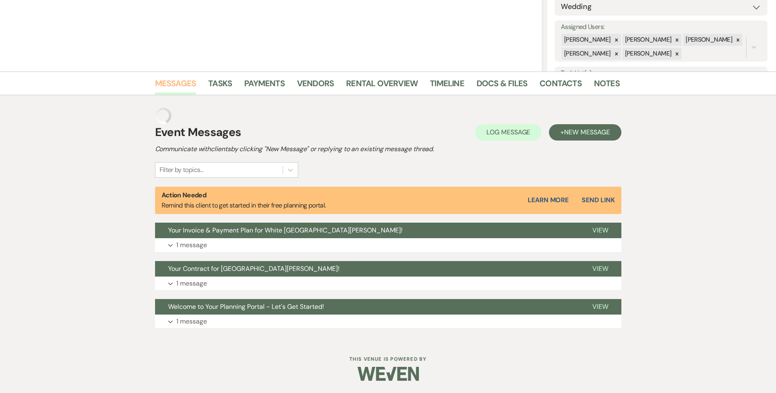
scroll to position [117, 0]
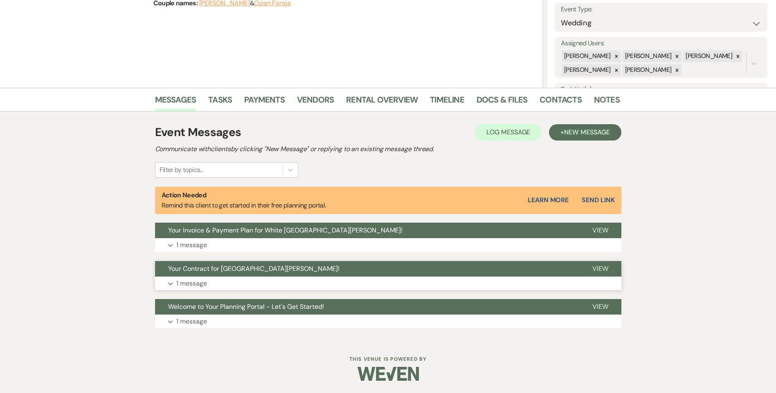
click at [198, 284] on p "1 message" at bounding box center [191, 284] width 31 height 11
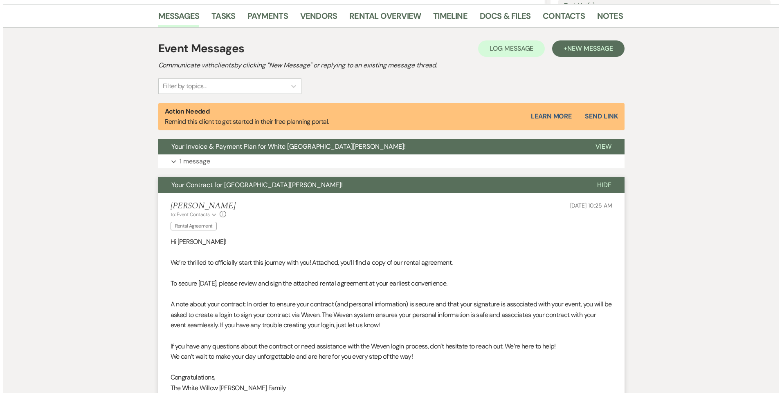
scroll to position [281, 0]
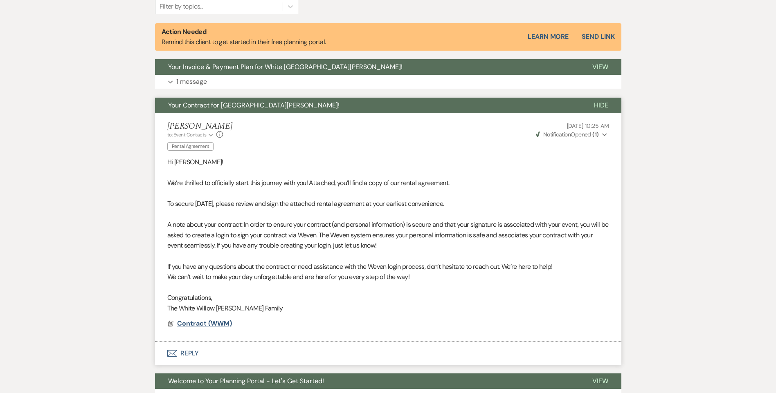
click at [221, 326] on span "Contract (WWM)" at bounding box center [204, 323] width 55 height 9
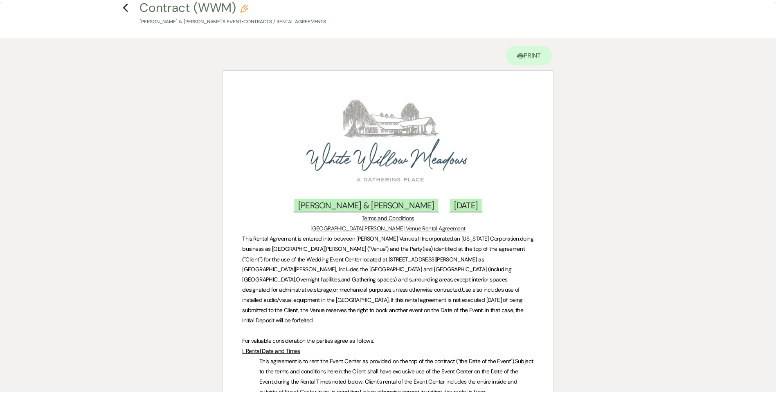
scroll to position [0, 0]
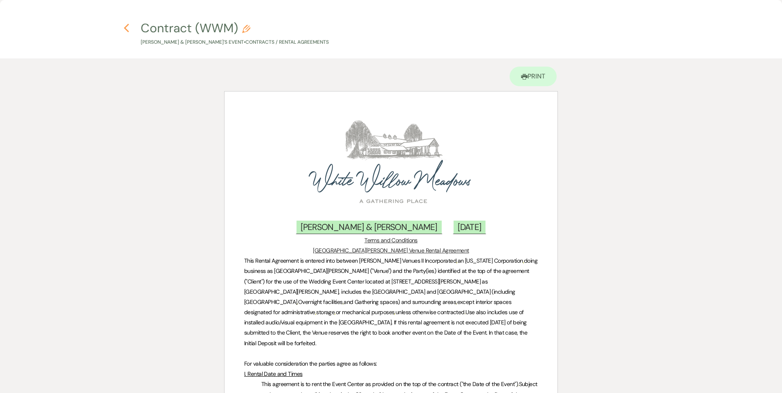
click at [129, 28] on icon "Previous" at bounding box center [127, 28] width 6 height 10
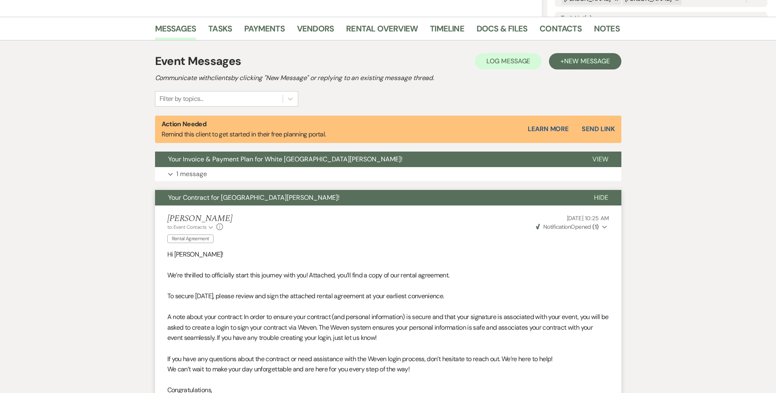
scroll to position [117, 0]
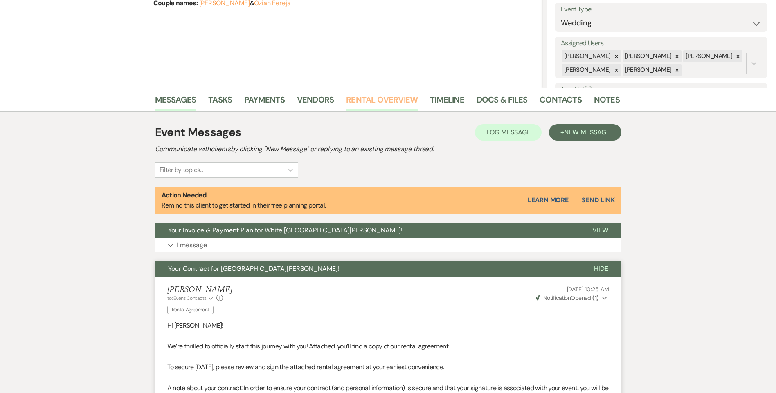
click at [367, 106] on link "Rental Overview" at bounding box center [382, 102] width 72 height 18
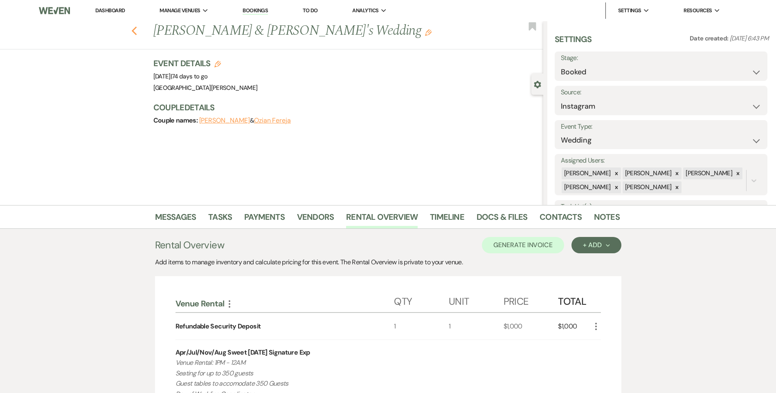
click at [137, 31] on icon "Previous" at bounding box center [134, 31] width 6 height 10
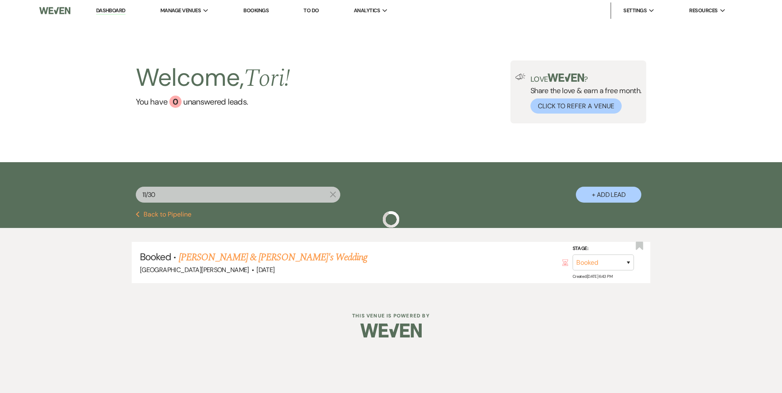
click at [108, 192] on div "11/30 X + Add Lead" at bounding box center [391, 187] width 589 height 43
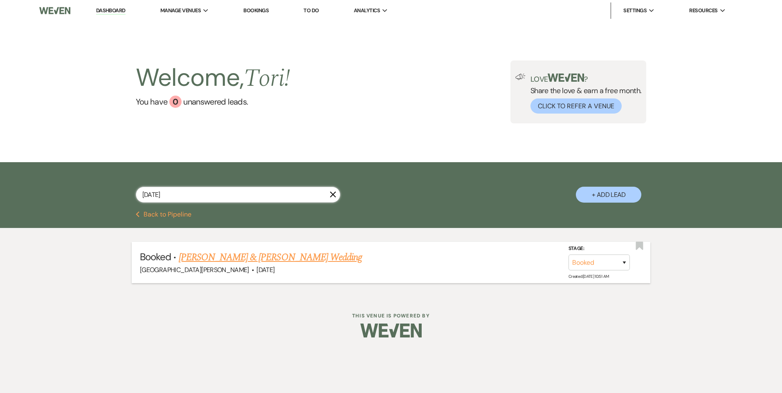
type input "5/30/27"
click at [242, 257] on link "Katelyn Petrycki & Brock Grenci's Wedding" at bounding box center [270, 257] width 183 height 15
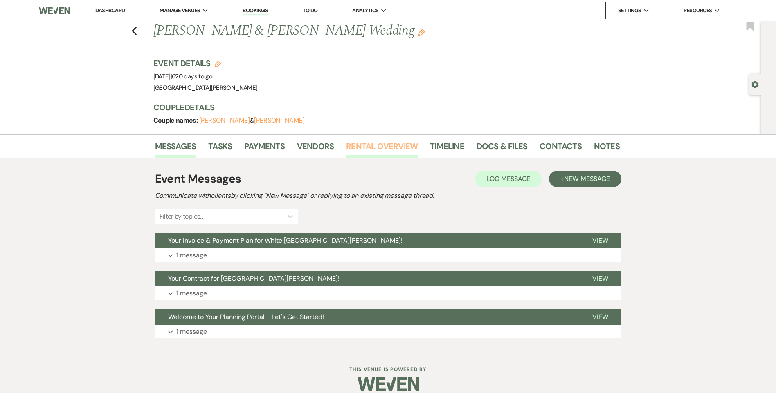
click at [355, 154] on link "Rental Overview" at bounding box center [382, 149] width 72 height 18
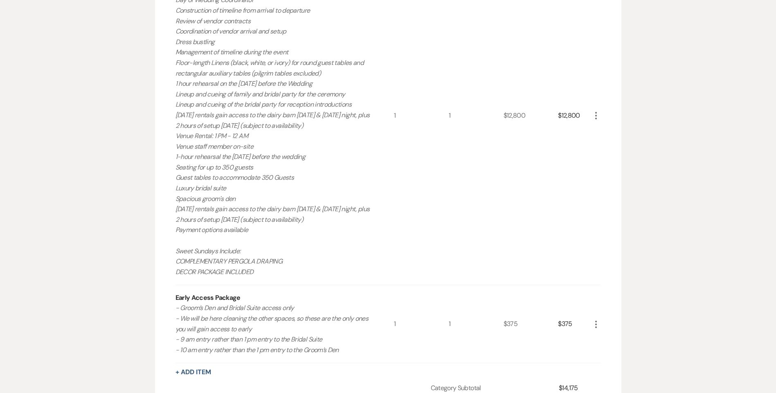
scroll to position [327, 0]
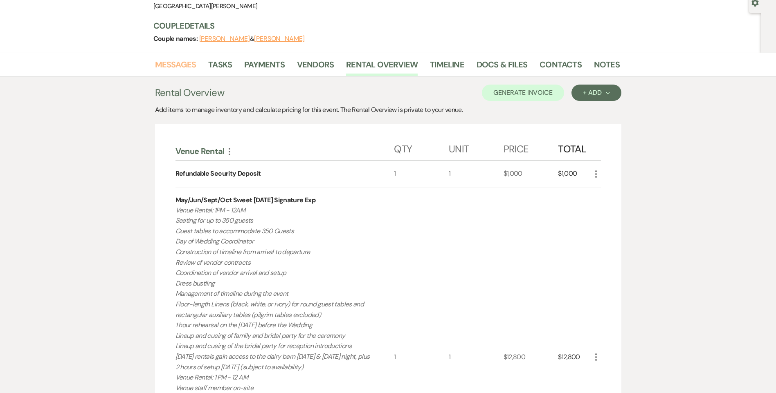
drag, startPoint x: 179, startPoint y: 63, endPoint x: 183, endPoint y: 71, distance: 8.4
click at [179, 63] on link "Messages" at bounding box center [175, 67] width 41 height 18
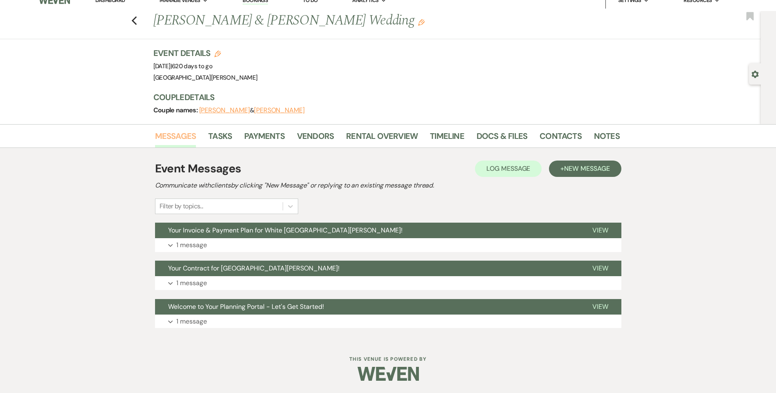
scroll to position [10, 0]
click at [244, 281] on button "Expand 1 message" at bounding box center [388, 283] width 466 height 14
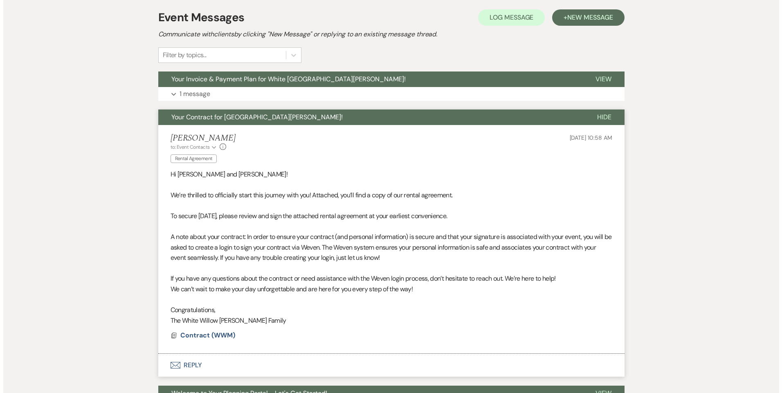
scroll to position [248, 0]
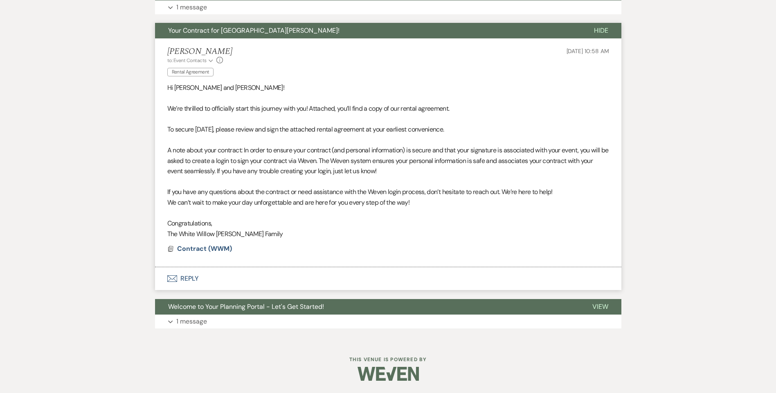
click at [232, 245] on div "Contract (WWM)" at bounding box center [205, 249] width 57 height 10
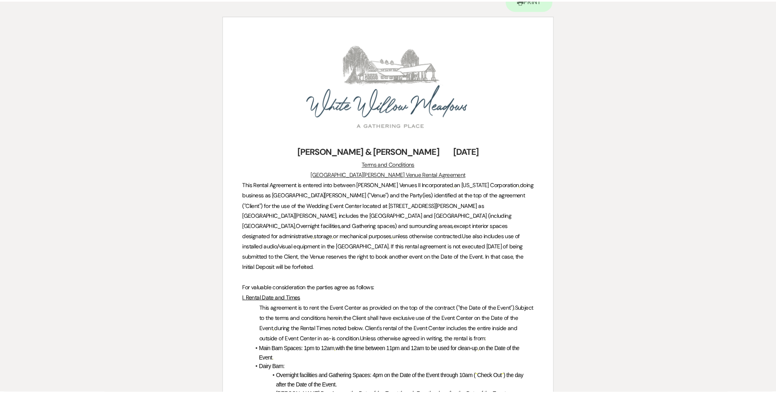
scroll to position [0, 0]
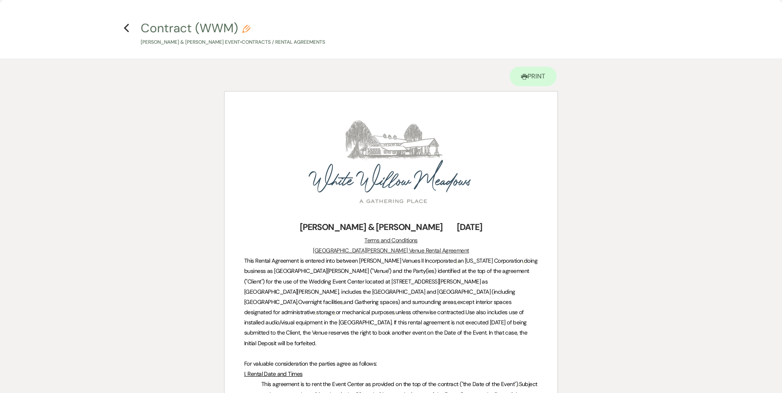
click at [127, 34] on h4 "Previous Contract (WWM) Pencil Katelyn Petrycki & Brock Grenci's Event • Contra…" at bounding box center [391, 33] width 589 height 27
click at [127, 31] on use "button" at bounding box center [126, 28] width 5 height 9
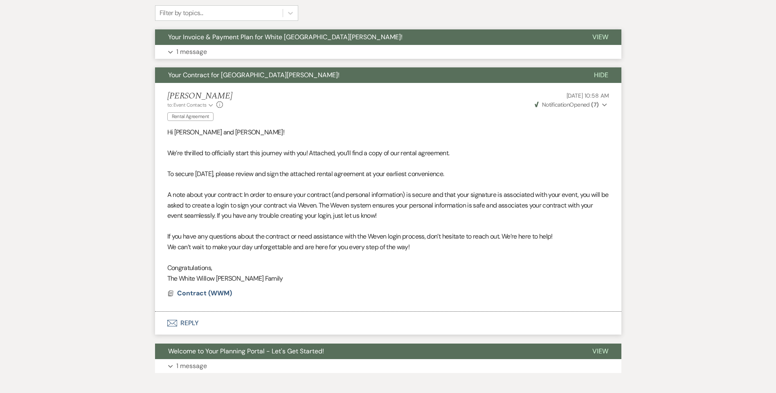
scroll to position [126, 0]
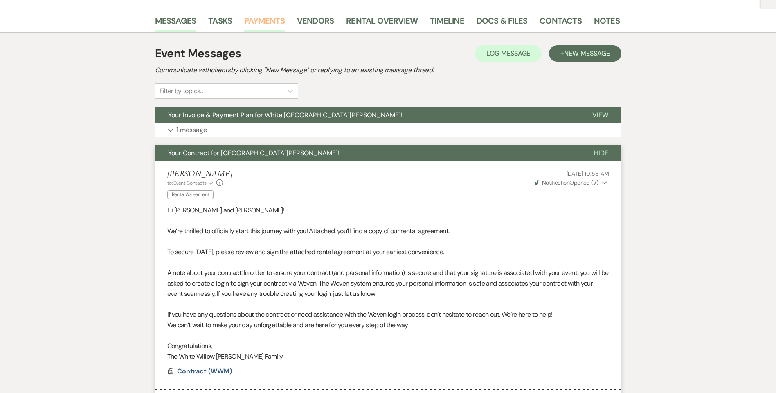
click at [256, 22] on link "Payments" at bounding box center [264, 23] width 40 height 18
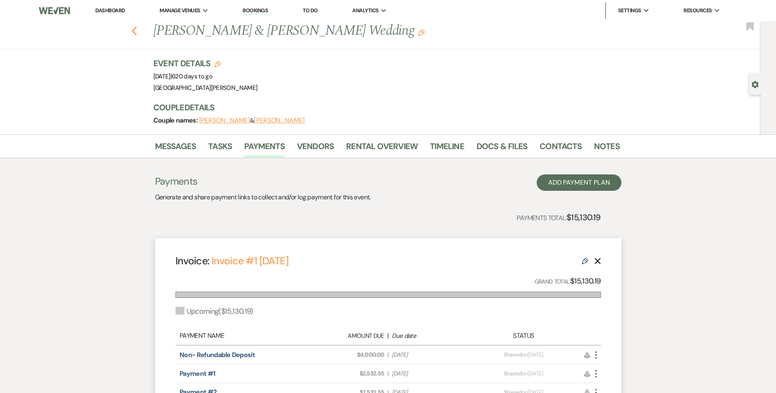
click at [137, 33] on use "button" at bounding box center [133, 31] width 5 height 9
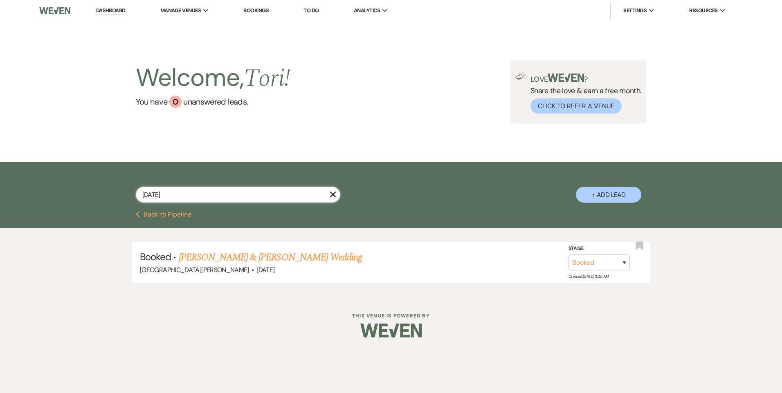
drag, startPoint x: 158, startPoint y: 192, endPoint x: 22, endPoint y: 190, distance: 136.2
click at [46, 189] on div "5/30/27 X + Add Lead" at bounding box center [391, 186] width 782 height 49
type input "fate"
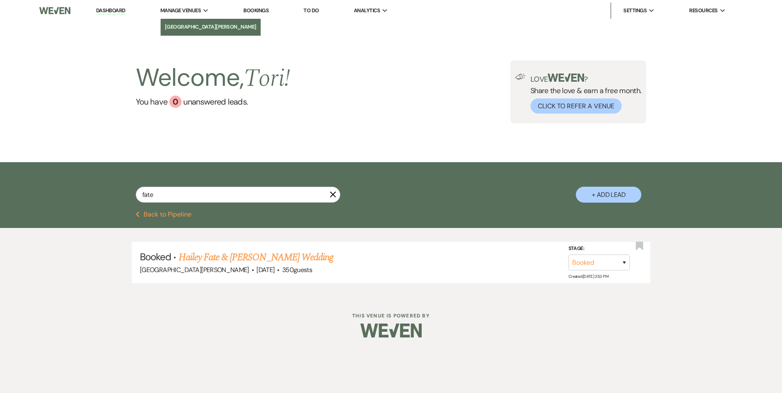
click at [184, 21] on link "[GEOGRAPHIC_DATA][PERSON_NAME]" at bounding box center [211, 27] width 100 height 16
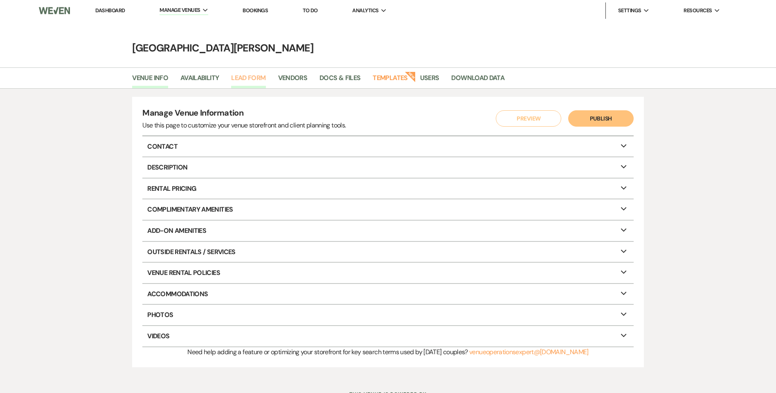
click at [256, 78] on link "Lead Form" at bounding box center [248, 81] width 34 height 16
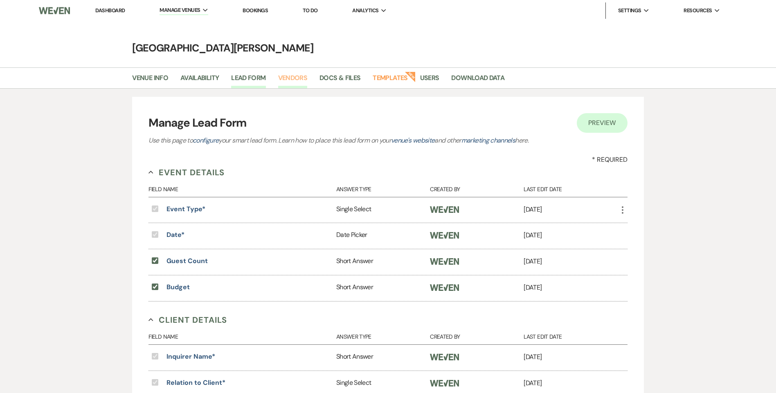
click at [290, 76] on link "Vendors" at bounding box center [292, 81] width 29 height 16
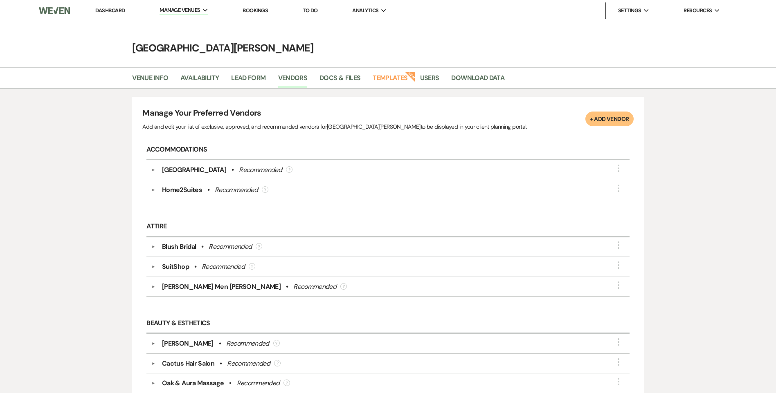
click at [105, 9] on link "Dashboard" at bounding box center [109, 10] width 29 height 7
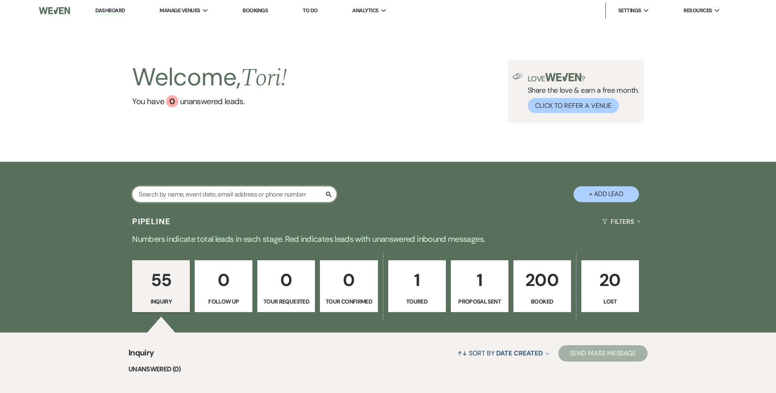
click at [187, 198] on input "text" at bounding box center [234, 194] width 204 height 16
type input "f"
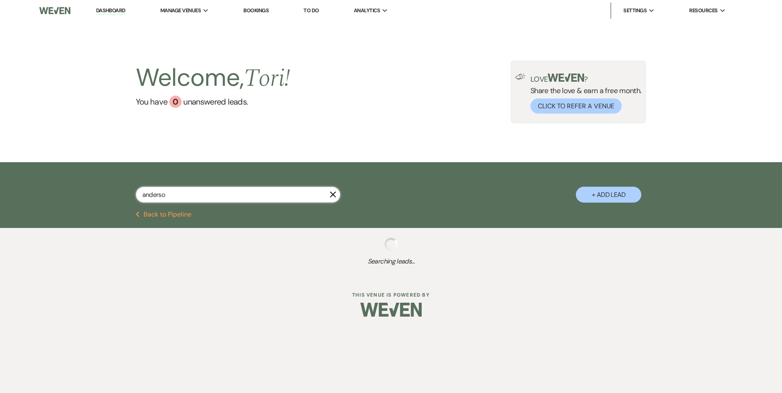
type input "anderson"
select select "8"
select select "4"
select select "8"
select select "1"
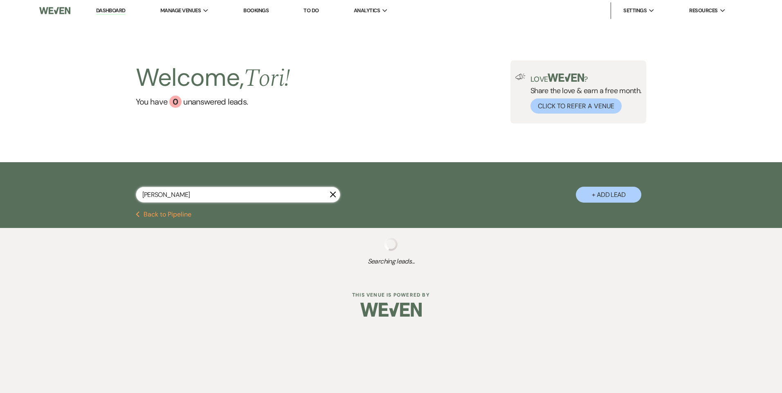
select select "8"
select select "5"
select select "8"
select select "6"
select select "8"
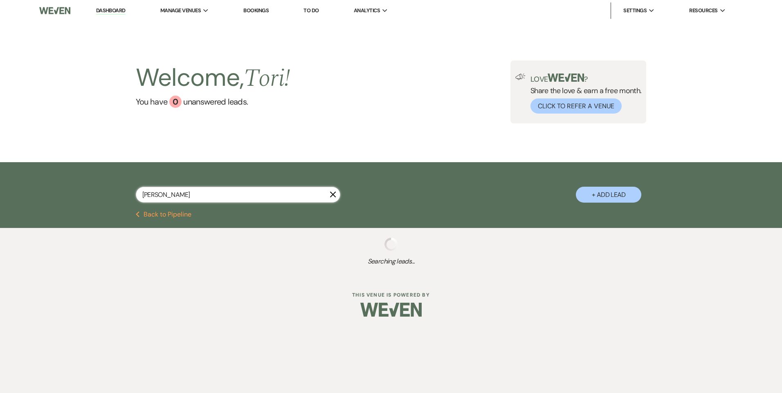
select select "11"
select select "8"
select select "11"
select select "8"
select select "6"
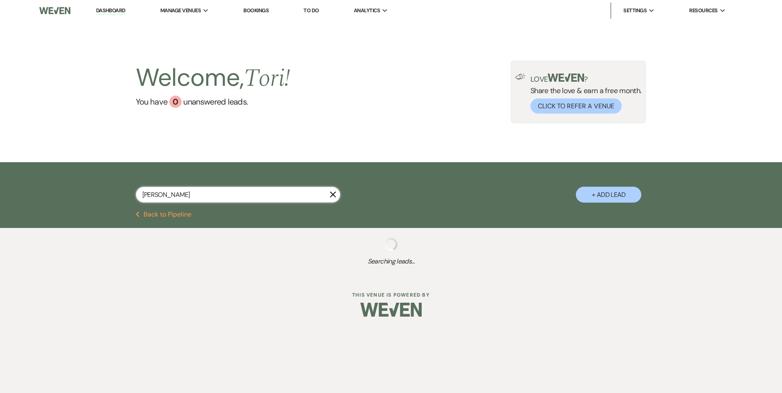
select select "8"
select select "1"
select select "8"
select select "6"
select select "8"
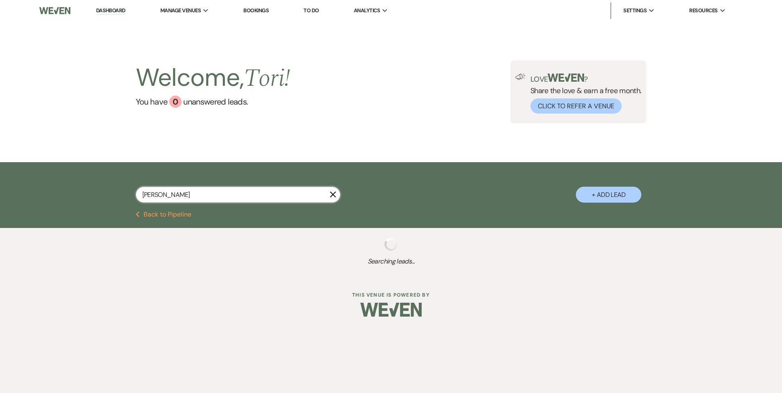
select select "11"
select select "8"
select select "7"
select select "8"
select select "11"
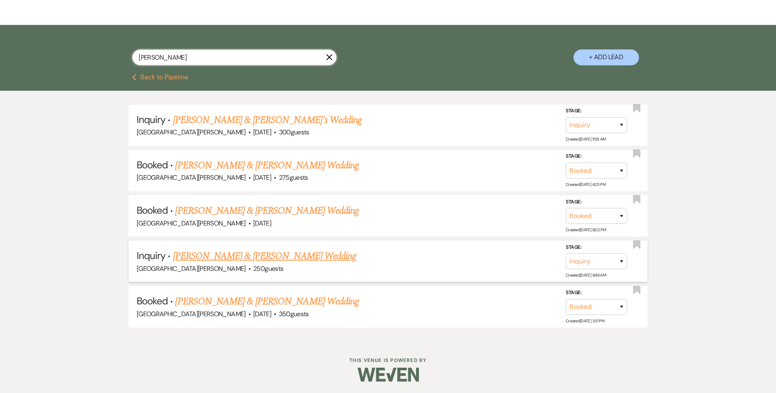
scroll to position [138, 0]
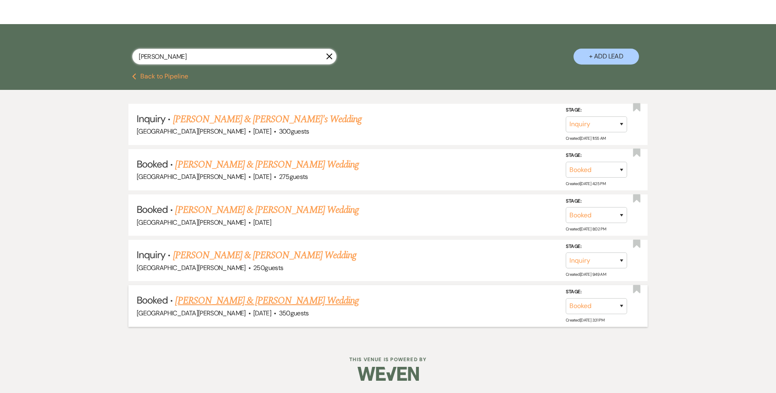
type input "anderson"
click at [240, 299] on link "Rebecca Villarreal & Joshua Anderson's Wedding" at bounding box center [266, 301] width 183 height 15
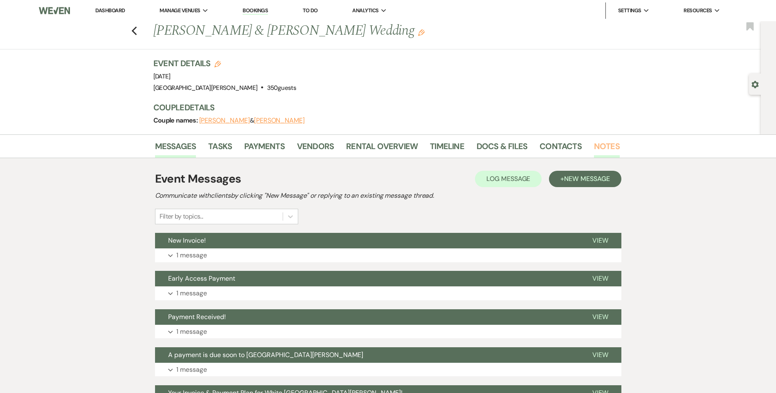
click at [602, 146] on link "Notes" at bounding box center [607, 149] width 26 height 18
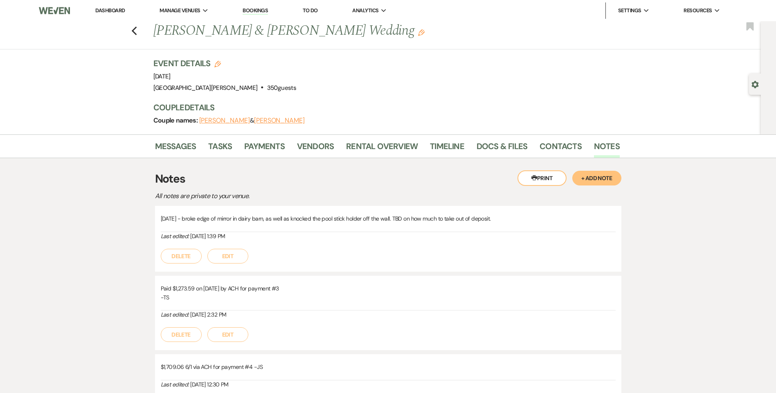
click at [240, 257] on button "Edit" at bounding box center [227, 256] width 41 height 15
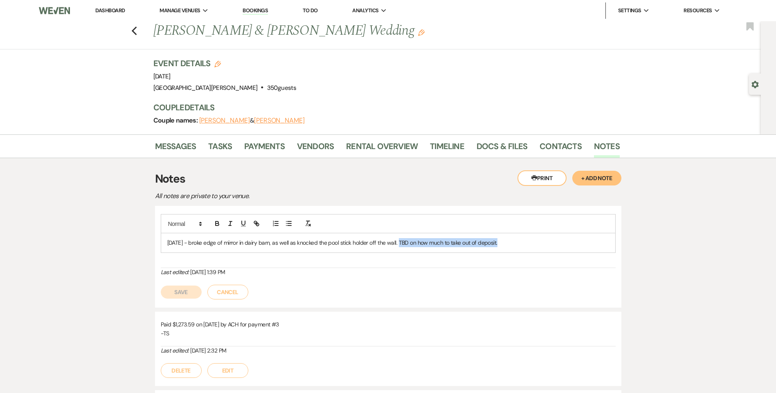
drag, startPoint x: 398, startPoint y: 243, endPoint x: 497, endPoint y: 247, distance: 99.1
click at [500, 243] on p "9/6/25 - broke edge of mirror in dairy barn, as well as knocked the pool stick …" at bounding box center [388, 242] width 442 height 9
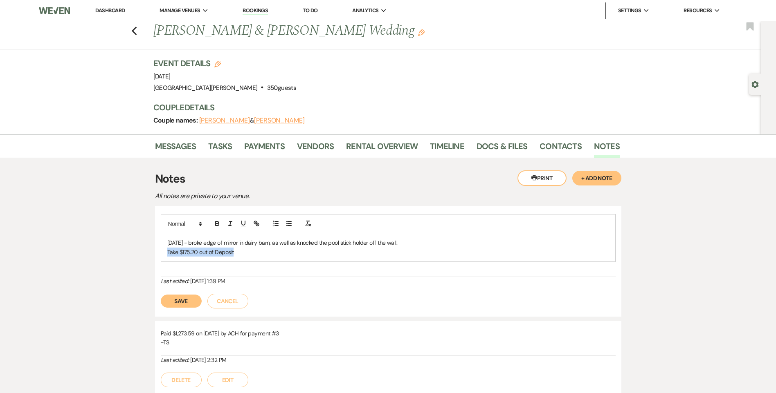
drag, startPoint x: 244, startPoint y: 256, endPoint x: 165, endPoint y: 252, distance: 79.1
click at [165, 252] on div "9/6/25 - broke edge of mirror in dairy barn, as well as knocked the pool stick …" at bounding box center [388, 248] width 454 height 28
click at [213, 223] on icon "button" at bounding box center [216, 223] width 7 height 7
click at [185, 303] on button "Save" at bounding box center [181, 301] width 41 height 13
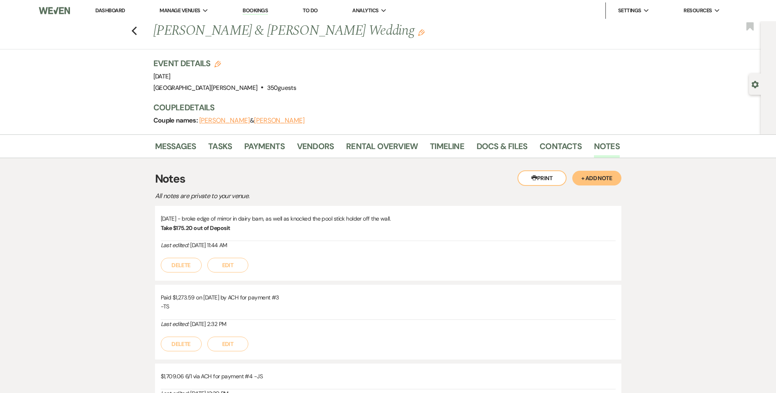
click at [595, 172] on button "+ Add Note" at bounding box center [596, 178] width 49 height 15
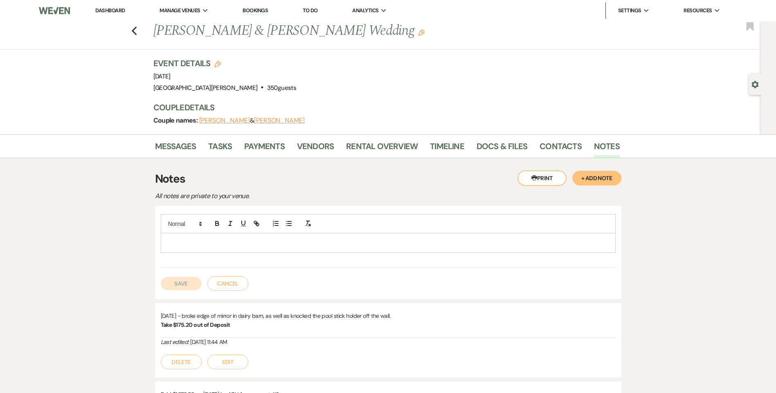
click at [263, 243] on p at bounding box center [388, 242] width 442 height 9
click at [224, 288] on button "Cancel" at bounding box center [227, 283] width 41 height 15
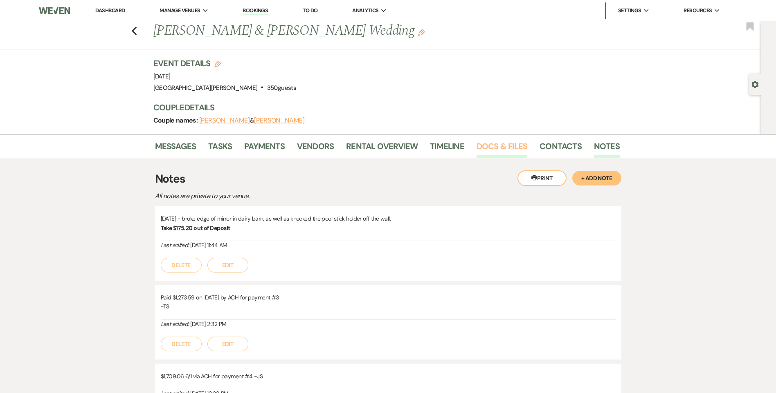
click at [479, 147] on link "Docs & Files" at bounding box center [501, 149] width 51 height 18
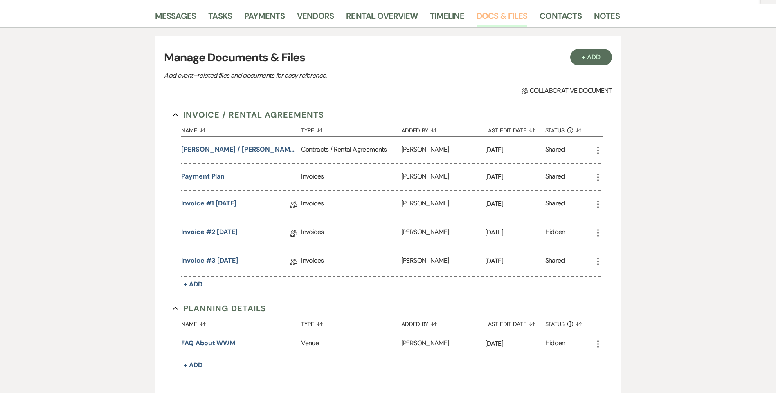
scroll to position [82, 0]
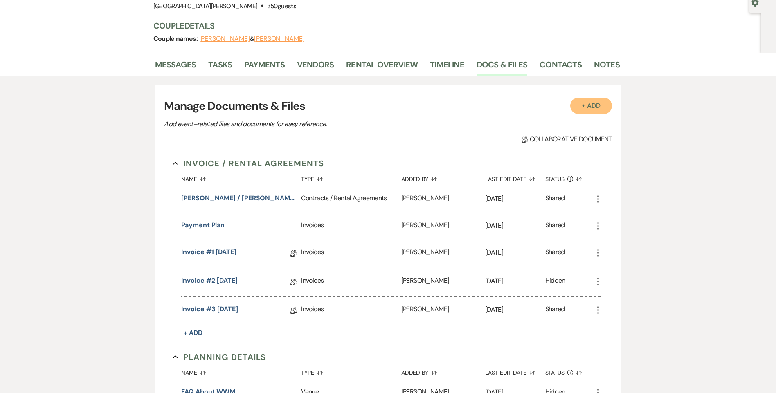
click at [590, 107] on button "+ Add" at bounding box center [591, 106] width 42 height 16
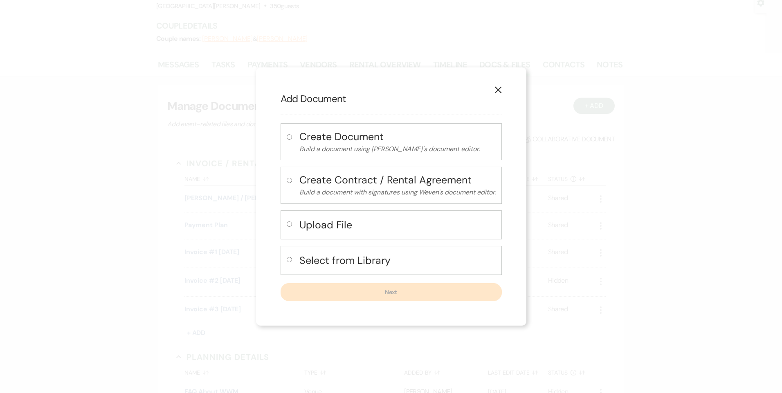
click at [317, 233] on button "Upload File" at bounding box center [397, 225] width 196 height 17
radio input "true"
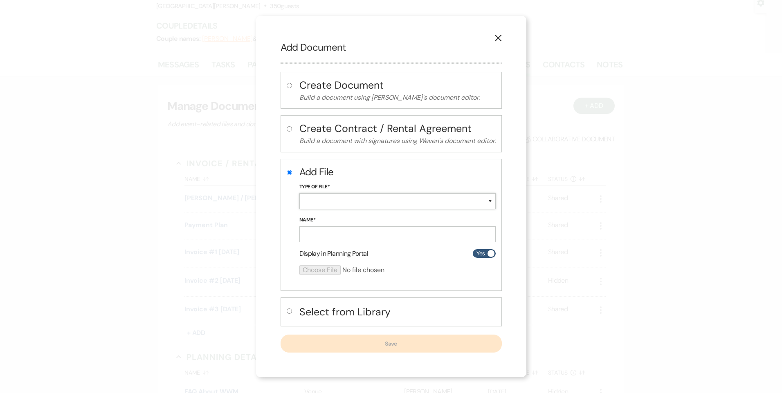
click at [321, 206] on select "Special Event Insurance Vendor Certificate of Insurance Contracts / Rental Agre…" at bounding box center [397, 201] width 196 height 16
select select "11"
click at [299, 193] on select "Special Event Insurance Vendor Certificate of Insurance Contracts / Rental Agre…" at bounding box center [397, 201] width 196 height 16
click at [329, 238] on input "Name*" at bounding box center [397, 235] width 196 height 16
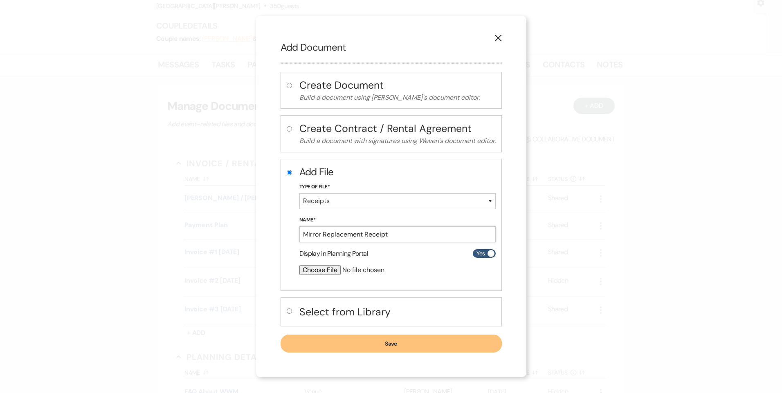
type input "Mirror Replacement Receipt"
click at [327, 272] on input "file" at bounding box center [375, 270] width 153 height 10
type input "C:\fakepath\West Chester Outlet.pdf"
click at [363, 345] on button "Save" at bounding box center [391, 344] width 221 height 18
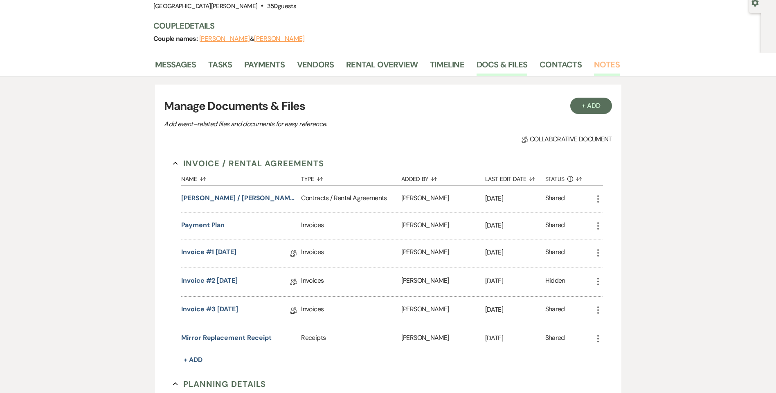
click at [601, 58] on link "Notes" at bounding box center [607, 67] width 26 height 18
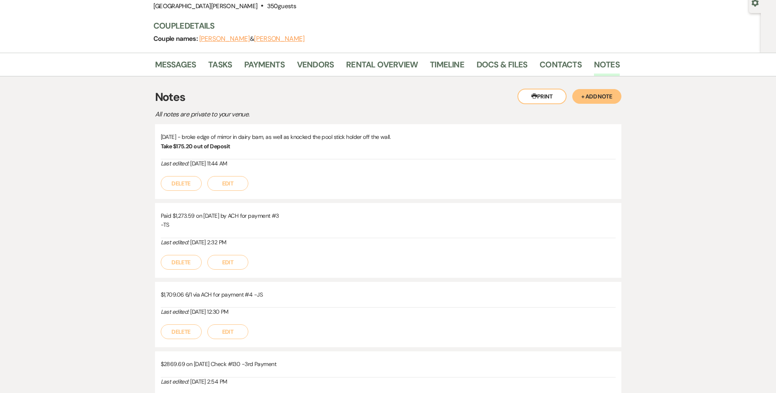
click at [240, 183] on button "Edit" at bounding box center [227, 183] width 41 height 15
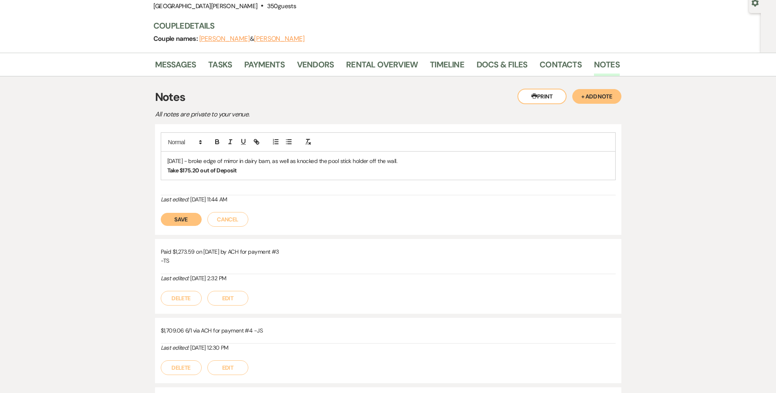
click at [242, 173] on p "Take $175.20 out of Deposit" at bounding box center [388, 170] width 442 height 9
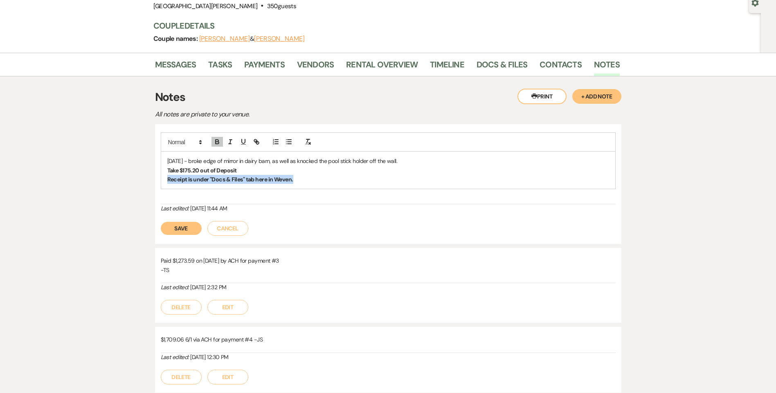
drag, startPoint x: 295, startPoint y: 181, endPoint x: 161, endPoint y: 178, distance: 134.6
click at [161, 178] on div "9/6/25 - broke edge of mirror in dairy barn, as well as knocked the pool stick …" at bounding box center [388, 170] width 454 height 37
click at [218, 145] on icon "button" at bounding box center [216, 141] width 7 height 7
click at [185, 231] on button "Save" at bounding box center [181, 228] width 41 height 13
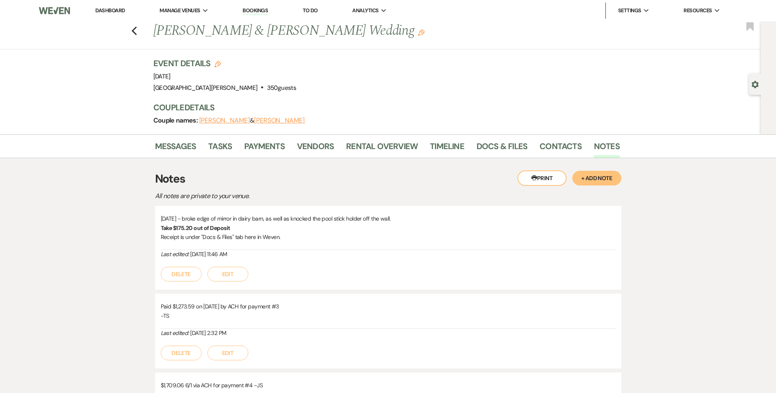
click at [120, 10] on link "Dashboard" at bounding box center [109, 10] width 29 height 7
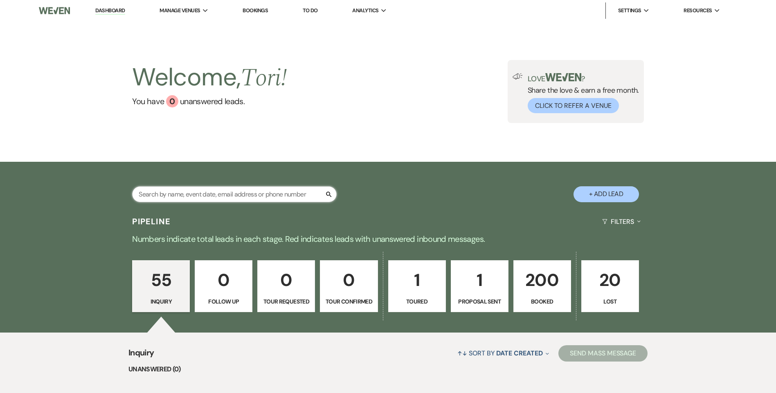
click at [160, 199] on input "text" at bounding box center [234, 194] width 204 height 16
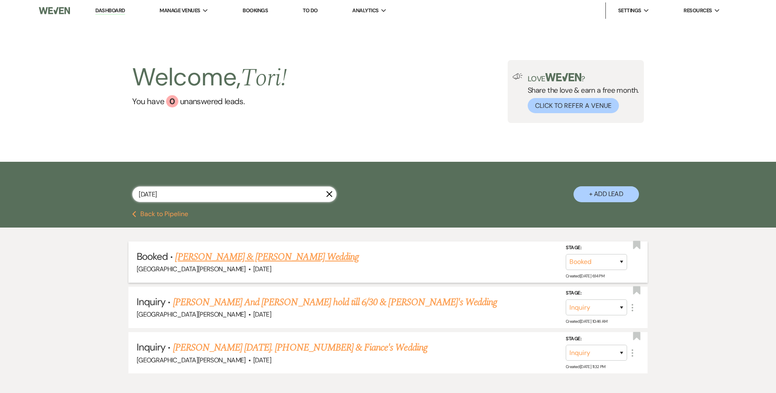
type input "8/29/26"
click at [193, 252] on link "Kent Stadulis & Lindsey Ulring's Wedding" at bounding box center [266, 257] width 183 height 15
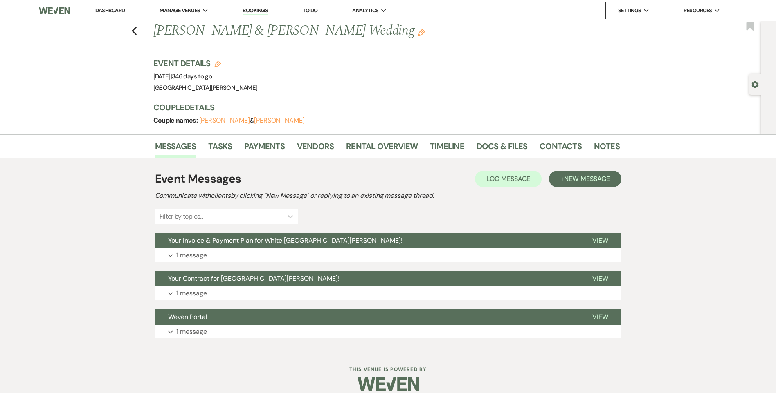
click at [236, 144] on li "Tasks" at bounding box center [226, 148] width 36 height 20
click at [265, 147] on link "Payments" at bounding box center [264, 149] width 40 height 18
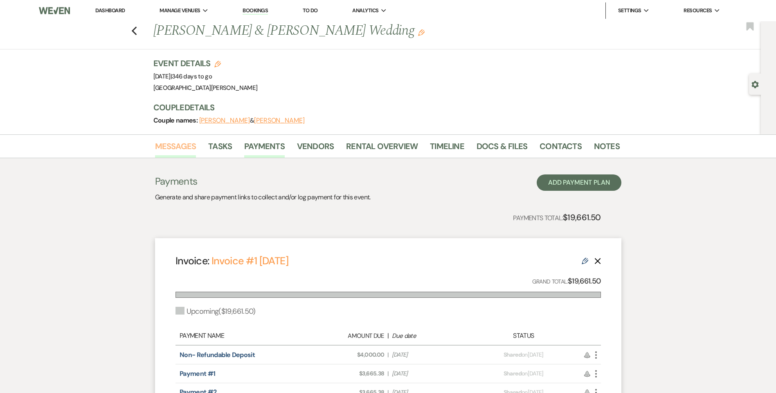
click at [186, 141] on link "Messages" at bounding box center [175, 149] width 41 height 18
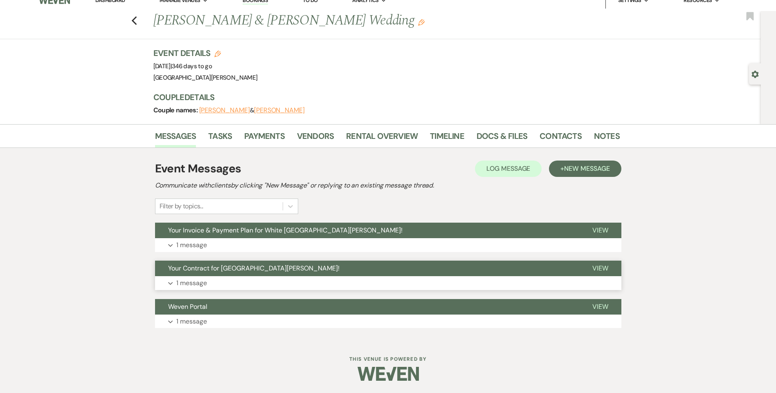
click at [229, 277] on button "Expand 1 message" at bounding box center [388, 283] width 466 height 14
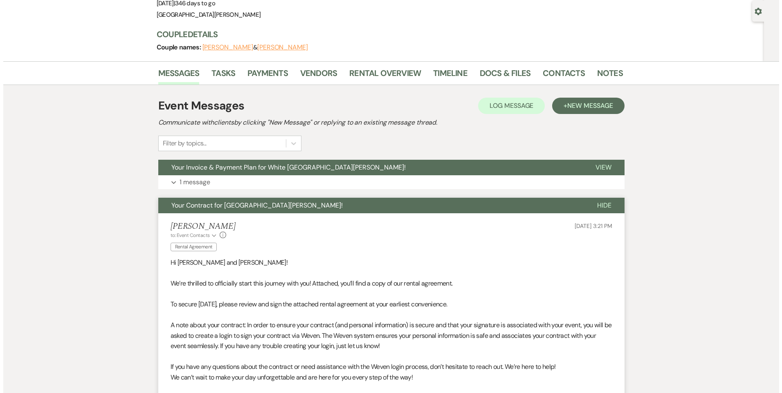
scroll to position [215, 0]
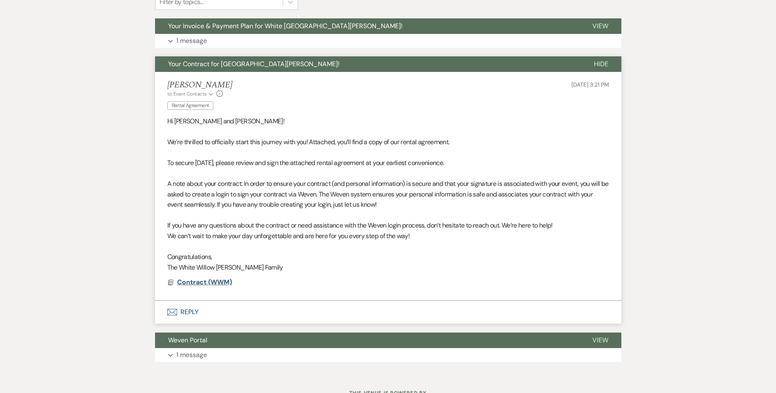
click at [216, 281] on span "Contract (WWM)" at bounding box center [204, 282] width 55 height 9
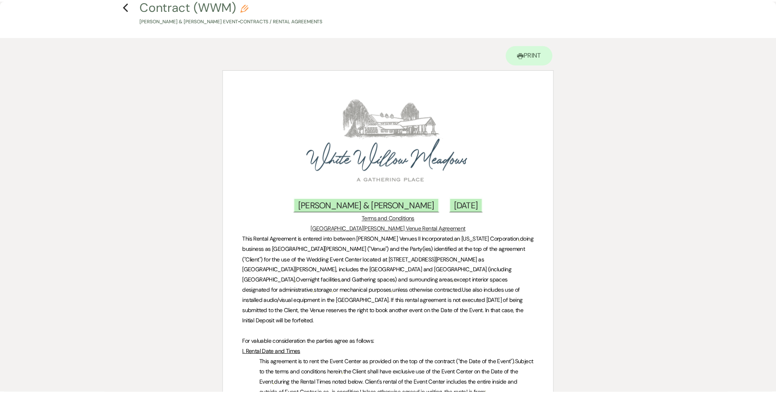
scroll to position [0, 0]
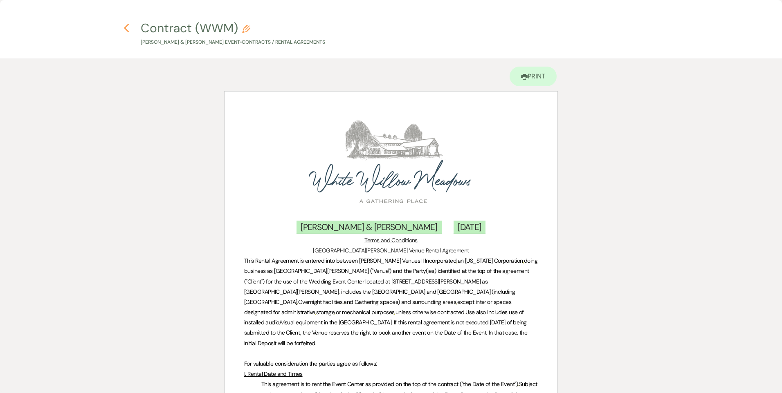
click at [128, 32] on use "button" at bounding box center [126, 28] width 5 height 9
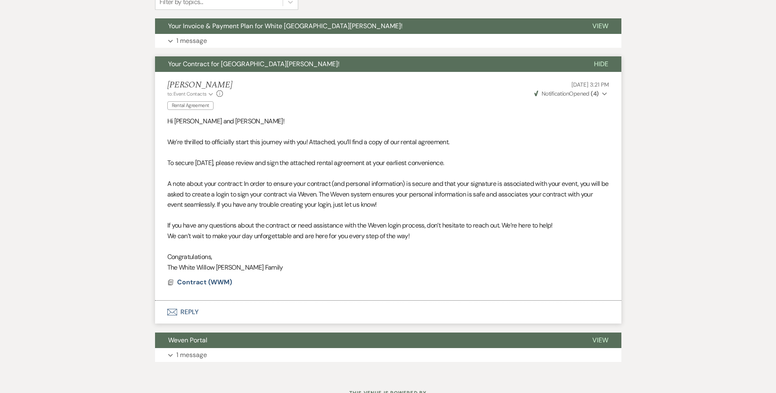
click at [595, 62] on span "Hide" at bounding box center [601, 64] width 14 height 9
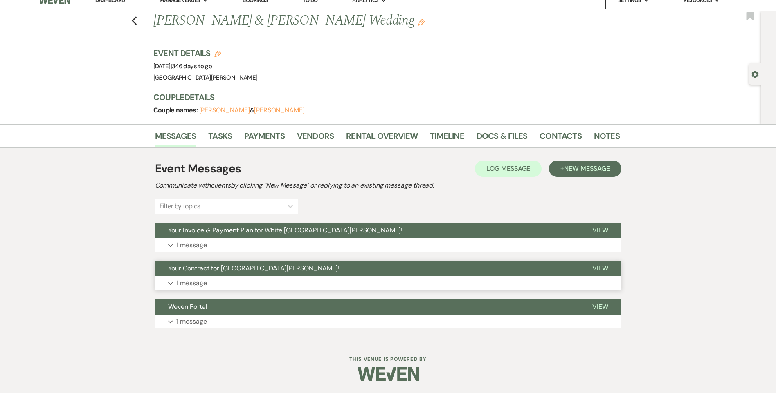
scroll to position [10, 0]
click at [337, 136] on li "Vendors" at bounding box center [321, 138] width 49 height 20
click at [368, 140] on link "Rental Overview" at bounding box center [382, 139] width 72 height 18
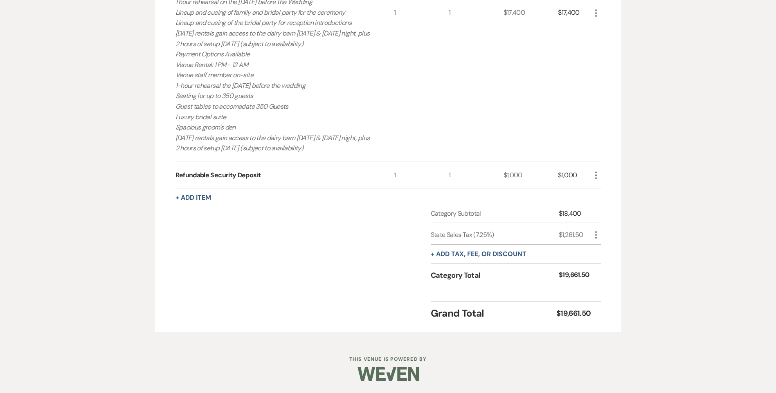
scroll to position [133, 0]
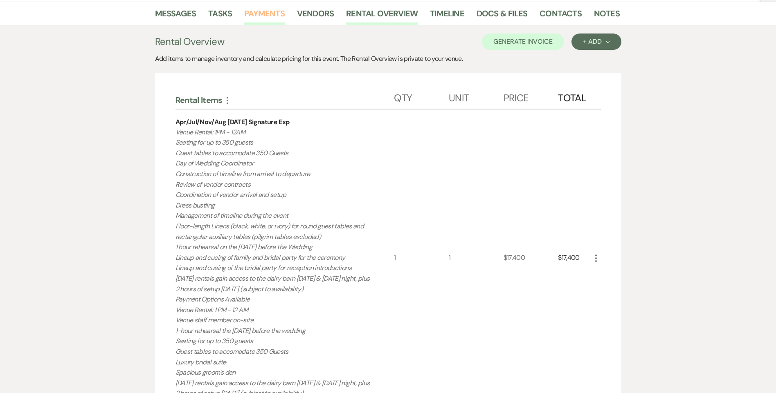
click at [273, 17] on link "Payments" at bounding box center [264, 16] width 40 height 18
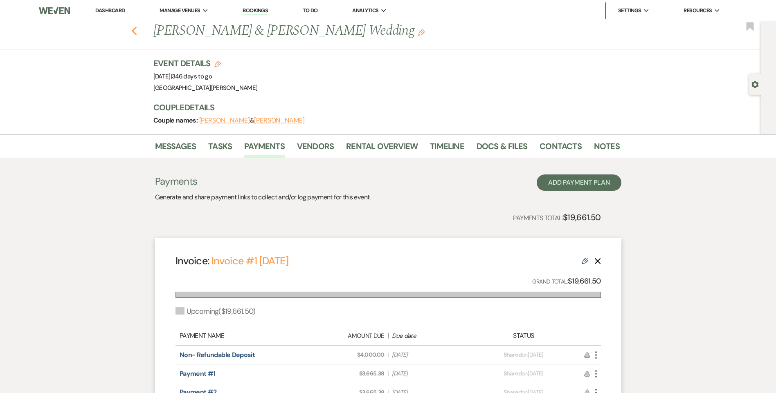
click at [135, 31] on use "button" at bounding box center [133, 31] width 5 height 9
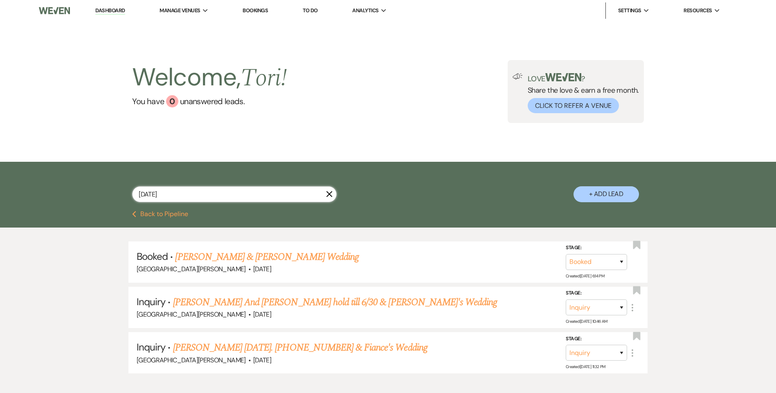
drag, startPoint x: 110, startPoint y: 187, endPoint x: 64, endPoint y: 183, distance: 46.0
click at [68, 182] on div "8/29/26 X + Add Lead" at bounding box center [388, 186] width 776 height 49
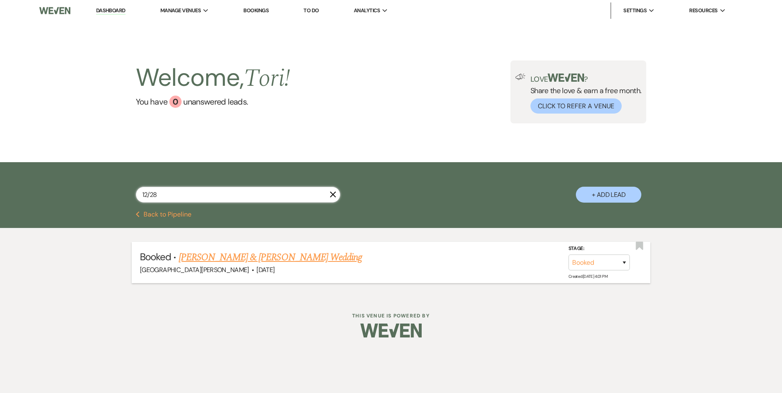
type input "12/28"
click at [210, 257] on link "Rahma Munye & Ahmed Abubakr's Wedding" at bounding box center [270, 257] width 183 height 15
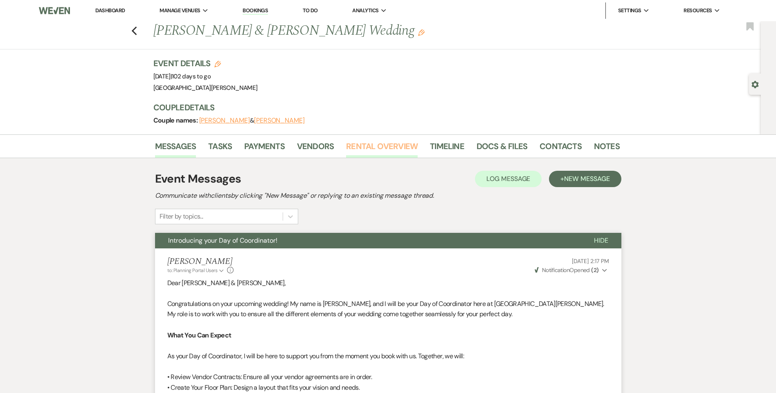
click at [386, 143] on link "Rental Overview" at bounding box center [382, 149] width 72 height 18
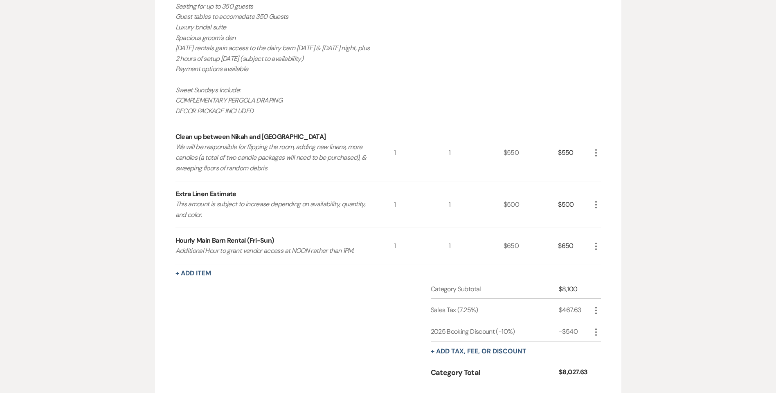
scroll to position [491, 0]
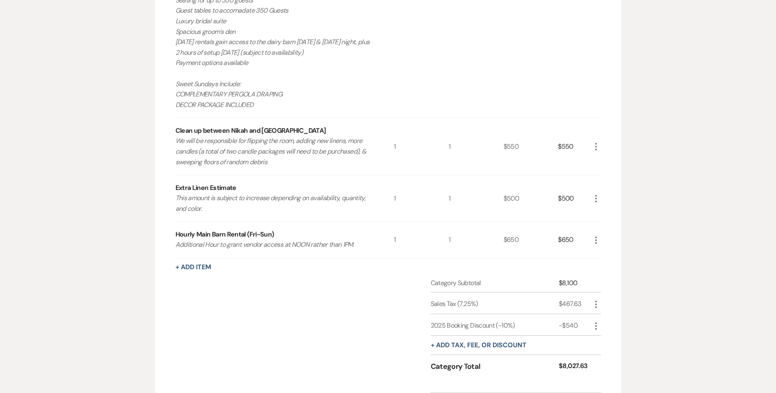
click at [595, 305] on icon "More" at bounding box center [596, 305] width 10 height 10
click at [602, 316] on button "Pencil Edit" at bounding box center [612, 320] width 43 height 13
select select "3"
select select "false"
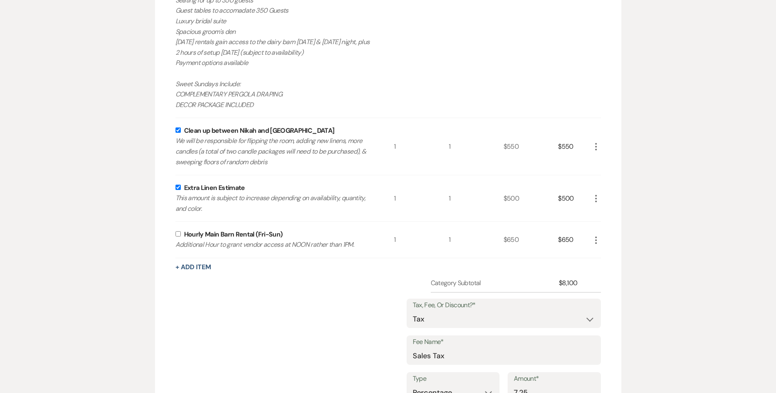
click at [175, 236] on input "checkbox" at bounding box center [177, 233] width 5 height 5
checkbox input "true"
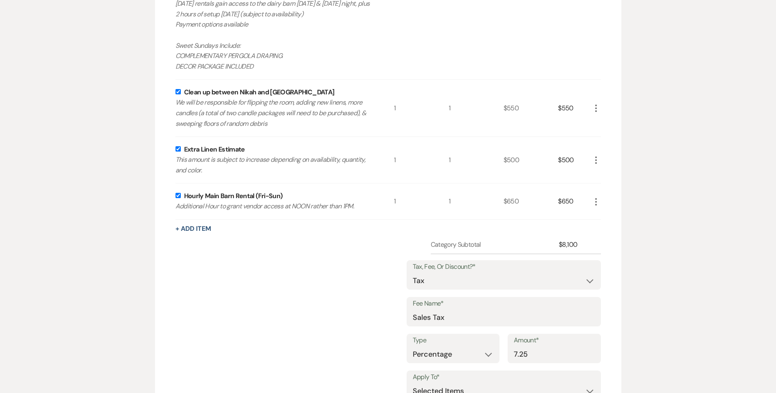
scroll to position [573, 0]
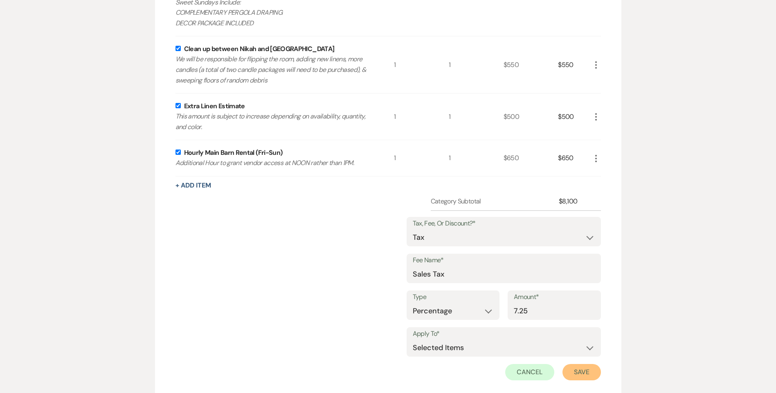
click at [580, 371] on button "Save" at bounding box center [581, 372] width 38 height 16
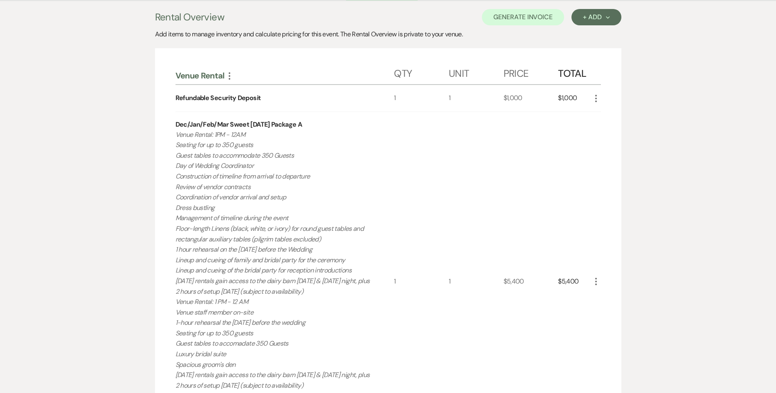
scroll to position [82, 0]
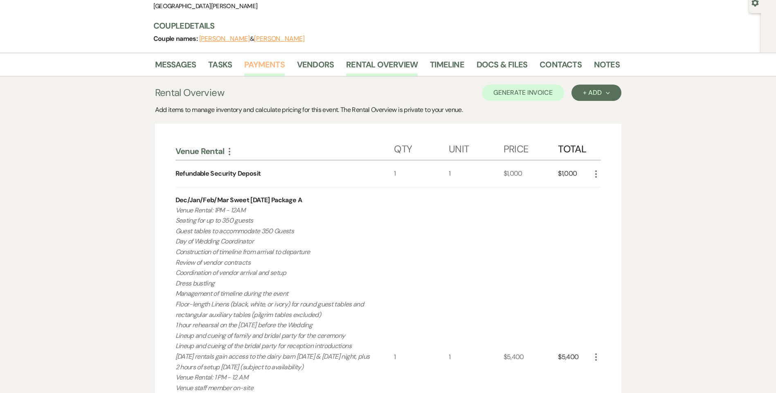
click at [270, 65] on link "Payments" at bounding box center [264, 67] width 40 height 18
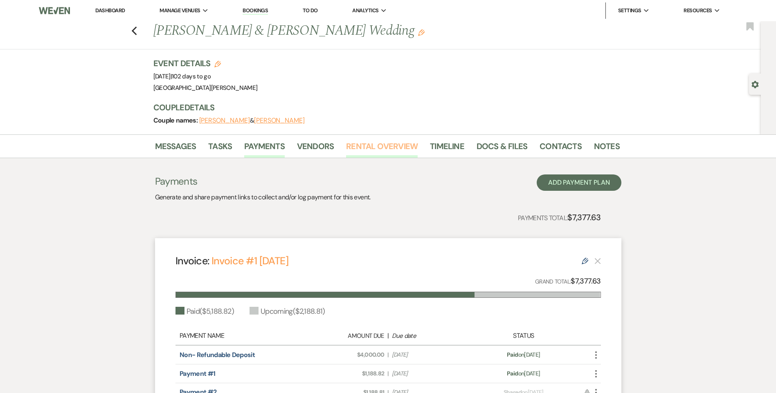
click at [363, 147] on link "Rental Overview" at bounding box center [382, 149] width 72 height 18
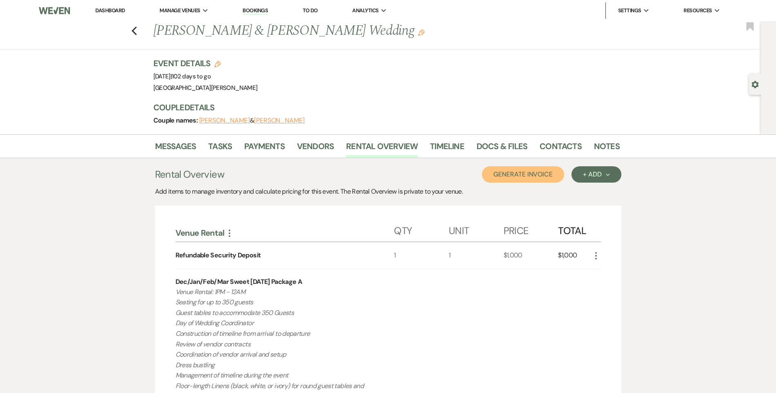
click at [519, 173] on button "Generate Invoice" at bounding box center [523, 174] width 82 height 16
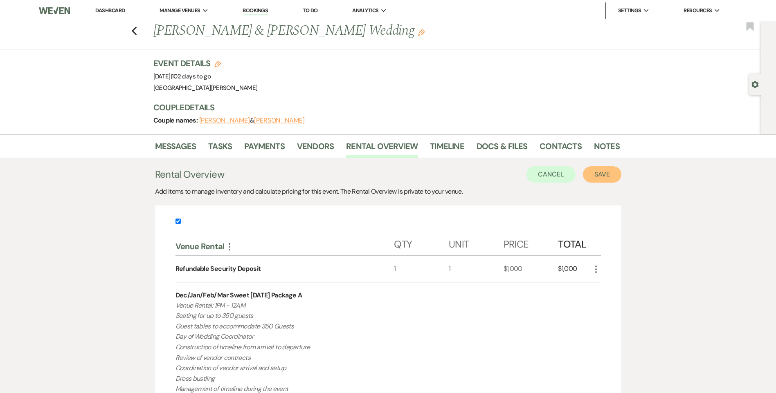
click at [607, 179] on button "Save" at bounding box center [602, 174] width 38 height 16
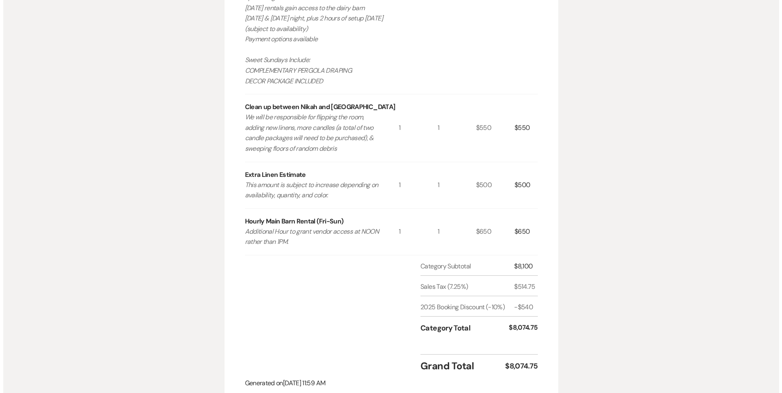
scroll to position [736, 0]
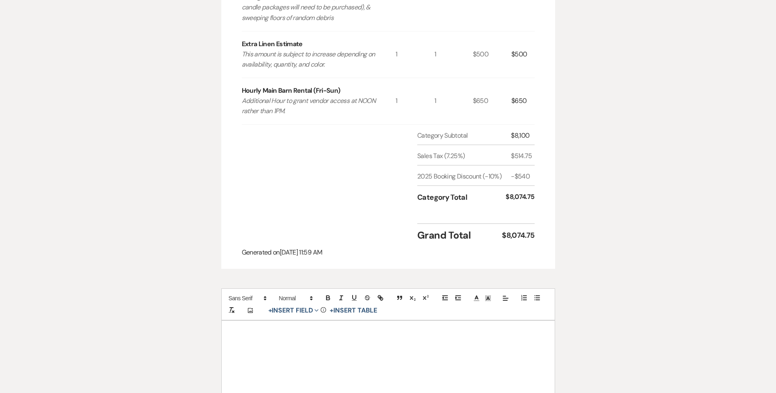
click at [287, 320] on div "Add Photo + Insert Field Expand Standard Field Smart Field Signature Field Init…" at bounding box center [388, 305] width 334 height 32
click at [292, 316] on button "+ Insert Field Expand" at bounding box center [293, 311] width 56 height 10
click at [305, 358] on button "Signature Field" at bounding box center [295, 357] width 61 height 15
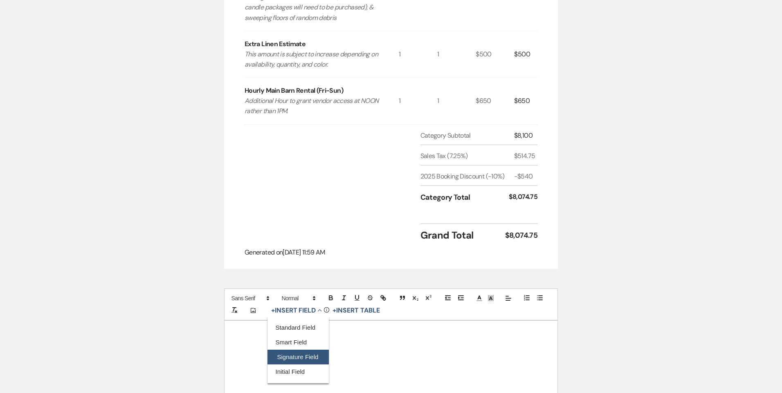
select select "signatureField"
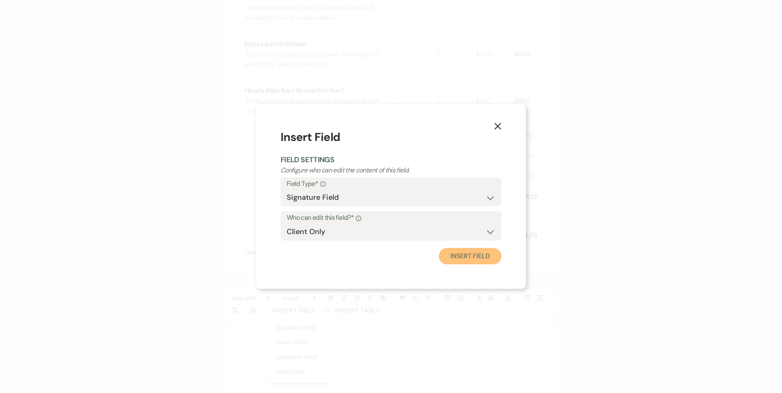
click at [470, 254] on button "Insert Field" at bounding box center [470, 256] width 63 height 16
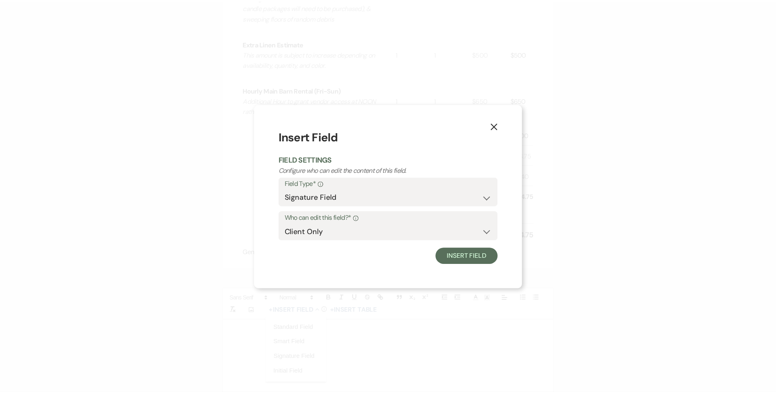
scroll to position [770, 0]
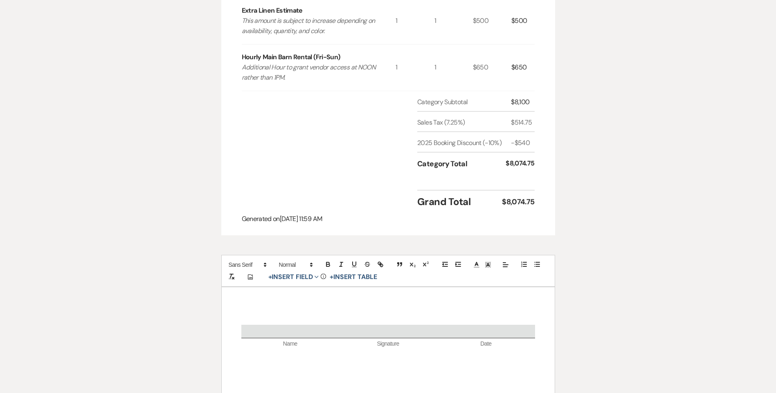
click at [337, 321] on p at bounding box center [388, 320] width 294 height 10
drag, startPoint x: 356, startPoint y: 311, endPoint x: 405, endPoint y: 290, distance: 53.3
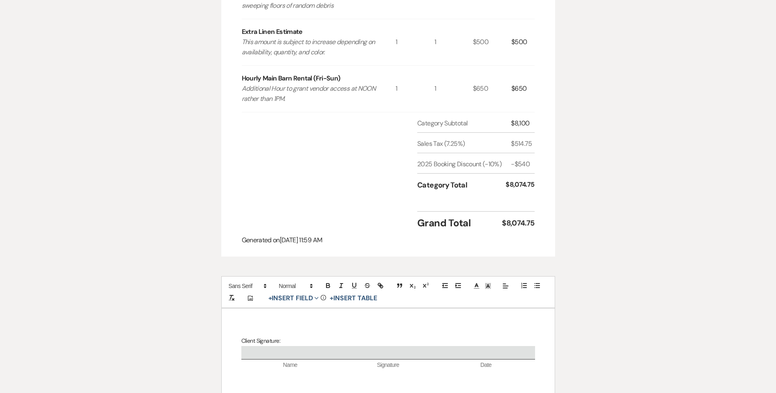
scroll to position [729, 0]
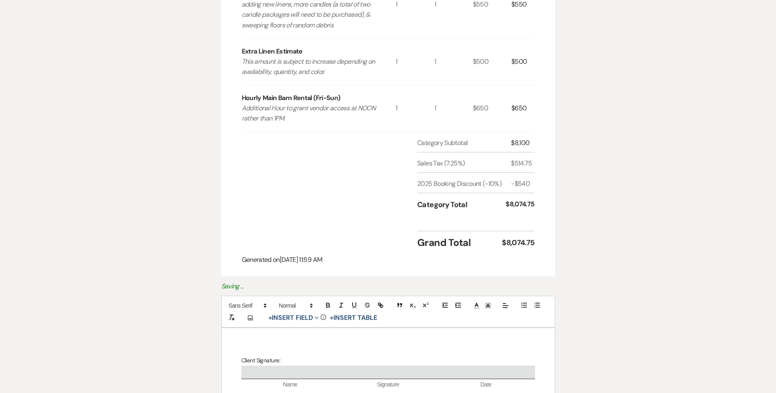
drag, startPoint x: 405, startPoint y: 290, endPoint x: 592, endPoint y: 144, distance: 237.2
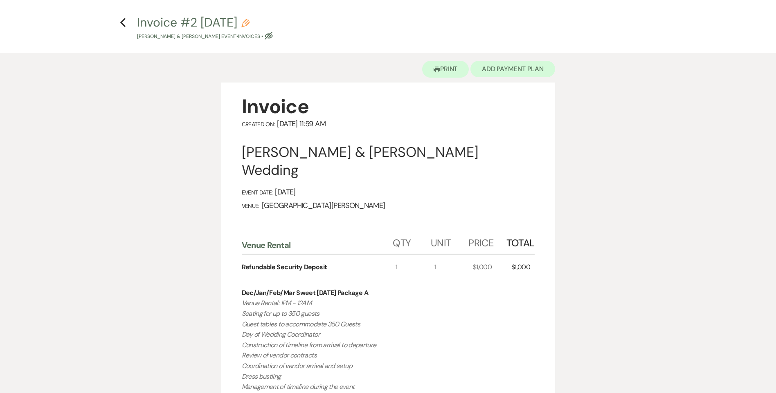
scroll to position [0, 0]
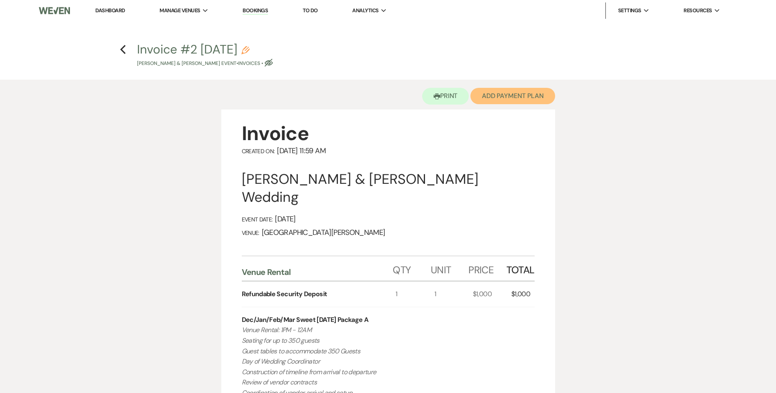
click at [521, 99] on button "Add Payment Plan" at bounding box center [512, 96] width 85 height 16
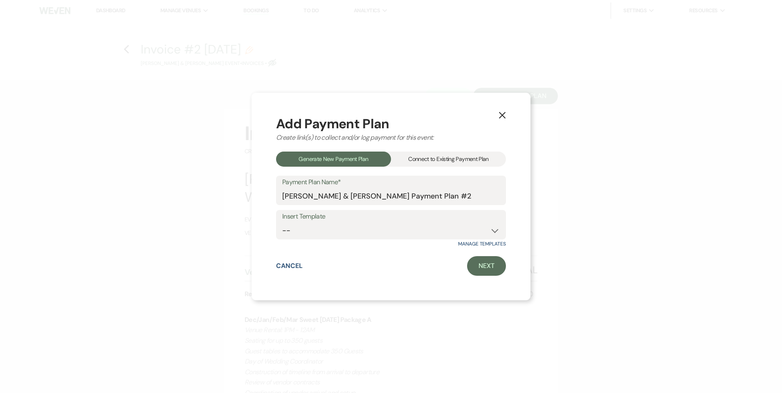
click at [418, 156] on div "Connect to Existing Payment Plan" at bounding box center [448, 159] width 115 height 15
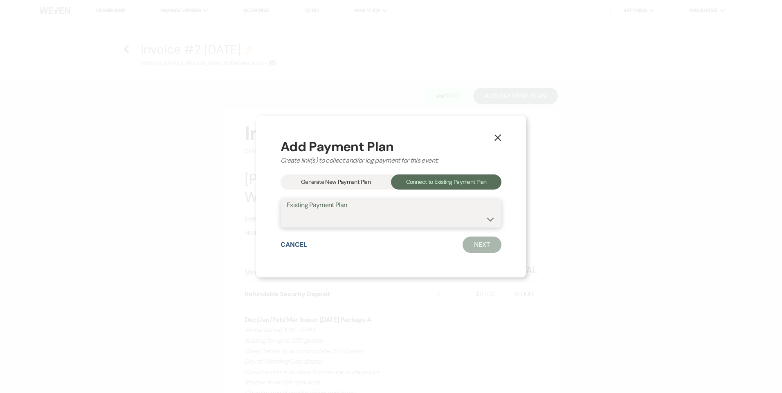
drag, startPoint x: 420, startPoint y: 214, endPoint x: 418, endPoint y: 221, distance: 7.2
click at [420, 215] on select "Rahma Munye & Ahmed Abubakr's Payment Plan #1" at bounding box center [391, 219] width 209 height 16
select select "23863"
click at [287, 211] on select "Rahma Munye & Ahmed Abubakr's Payment Plan #1" at bounding box center [391, 219] width 209 height 16
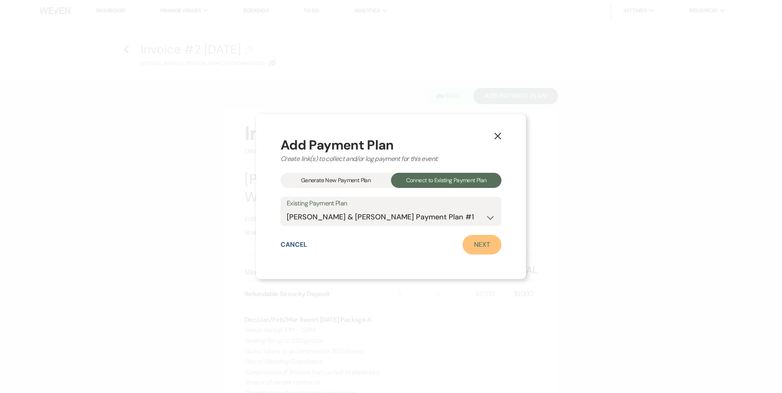
click at [473, 250] on link "Next" at bounding box center [482, 245] width 39 height 20
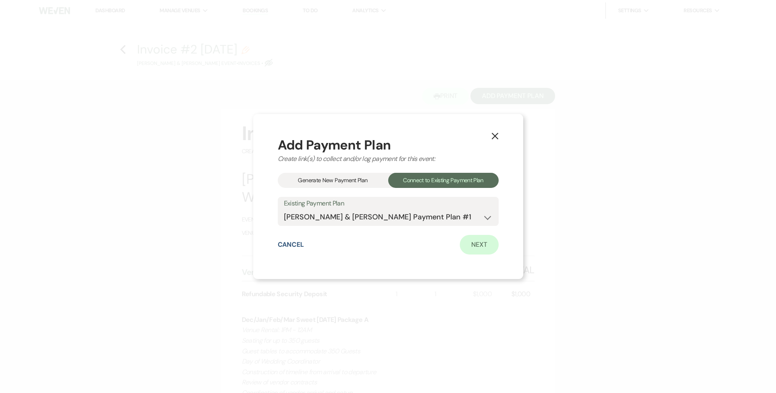
select select "28700"
select select "1"
select select "true"
select select "1"
select select "2"
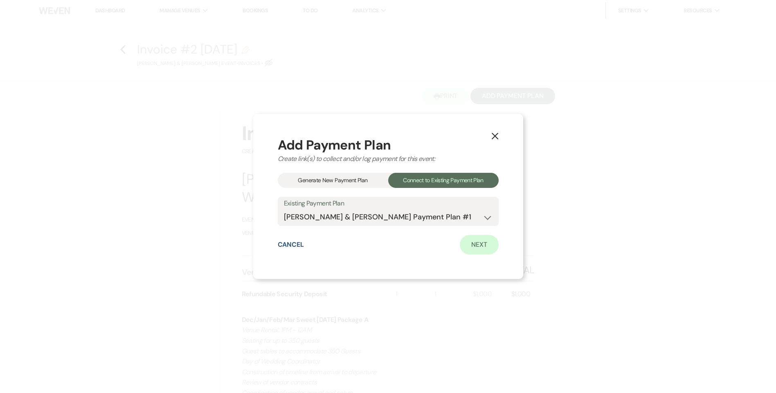
select select "flat"
select select "true"
select select "client"
select select "weeks"
select select "client"
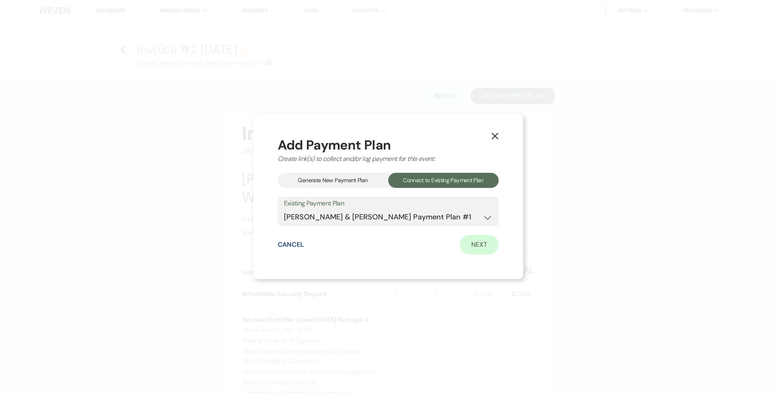
select select "days"
select select "2"
select select "flat"
select select "true"
select select "client"
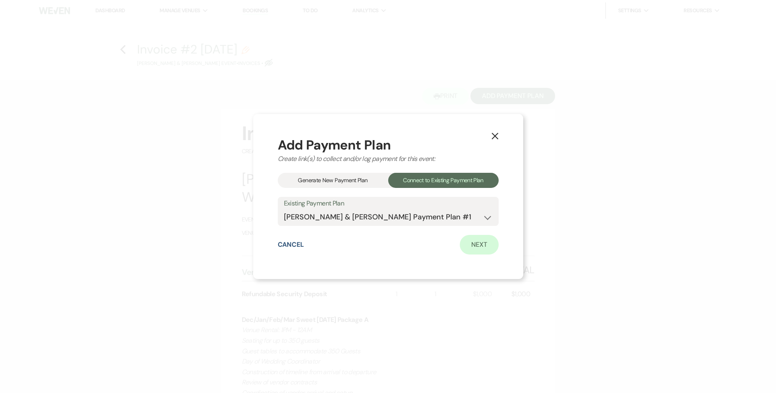
select select "days"
select select "client"
select select "weeks"
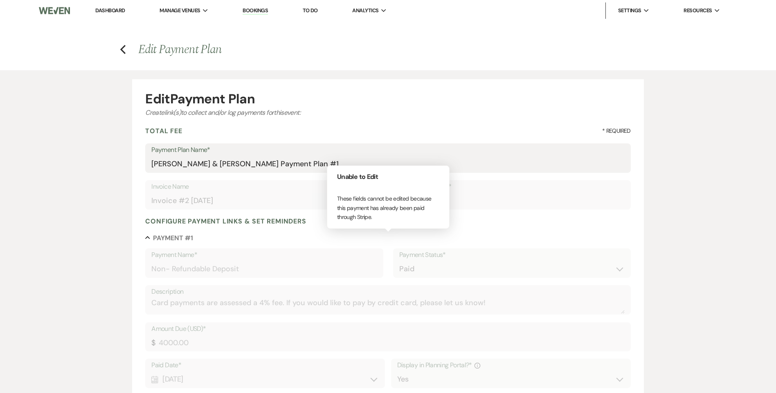
type input "8074.75"
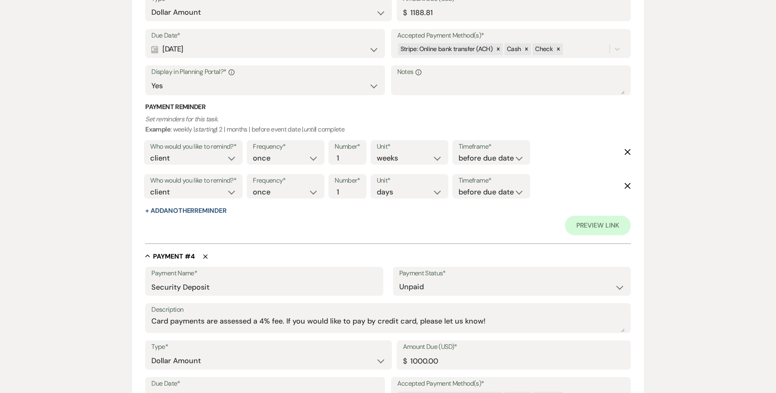
scroll to position [786, 0]
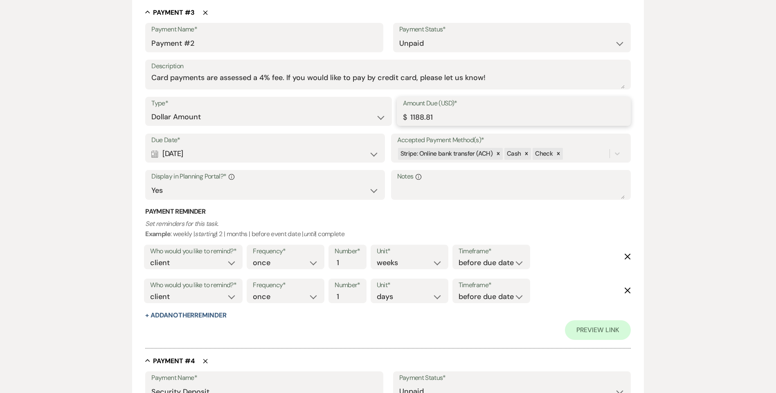
drag, startPoint x: 438, startPoint y: 116, endPoint x: 413, endPoint y: 116, distance: 25.8
click at [413, 116] on input "1188.81" at bounding box center [514, 117] width 222 height 16
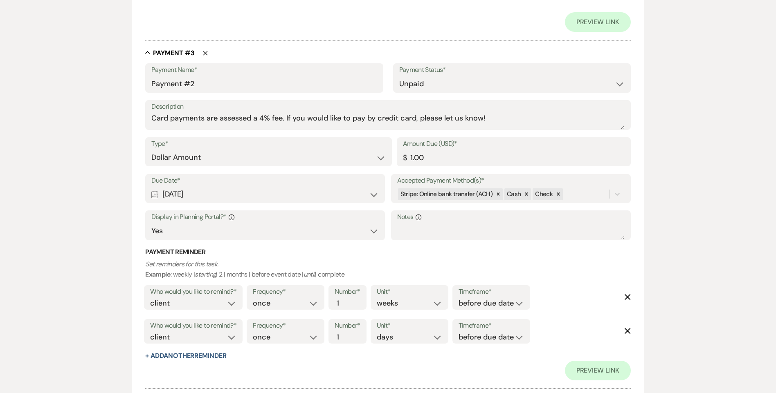
scroll to position [745, 0]
click at [411, 156] on input "1.00" at bounding box center [514, 158] width 222 height 16
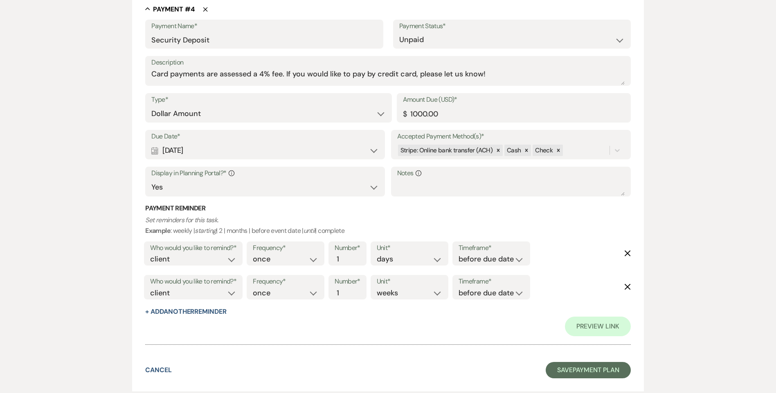
scroll to position [1189, 0]
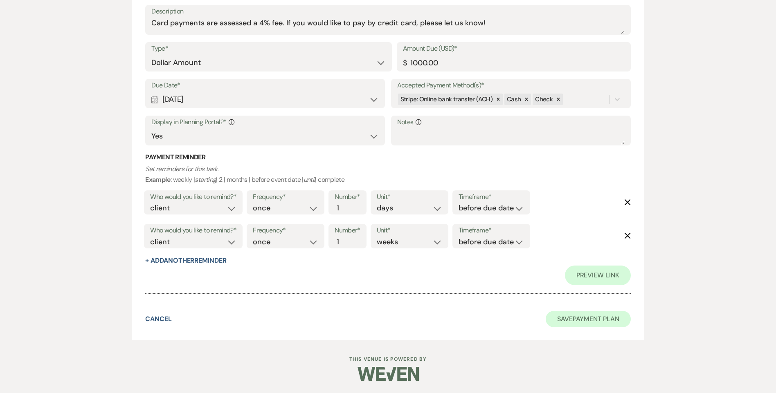
type input "1885.93"
click at [584, 322] on button "Save Payment Plan" at bounding box center [588, 319] width 85 height 16
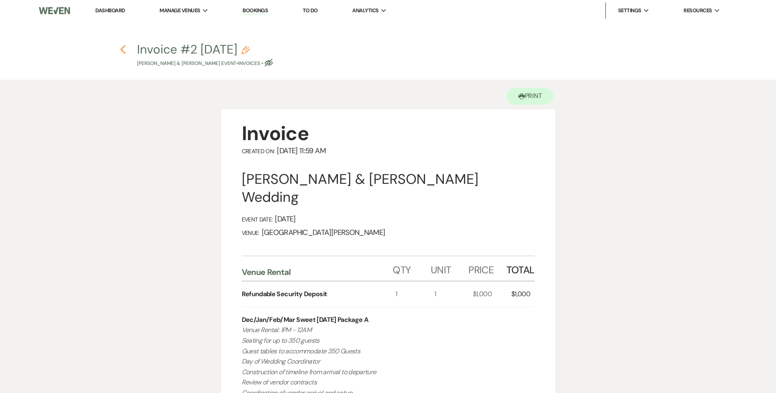
click at [124, 52] on use "button" at bounding box center [122, 49] width 5 height 9
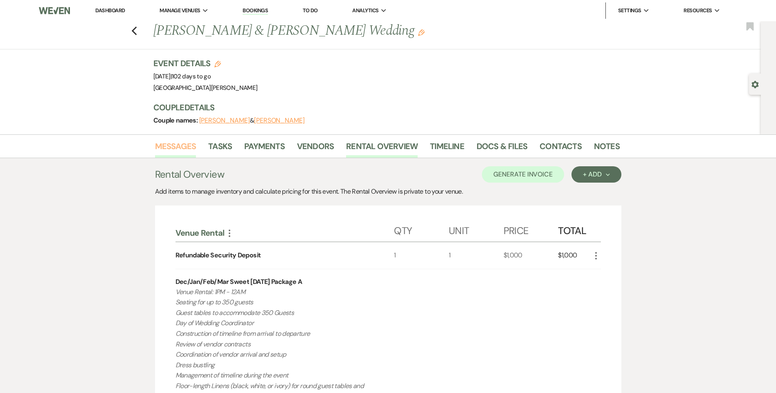
click at [181, 147] on link "Messages" at bounding box center [175, 149] width 41 height 18
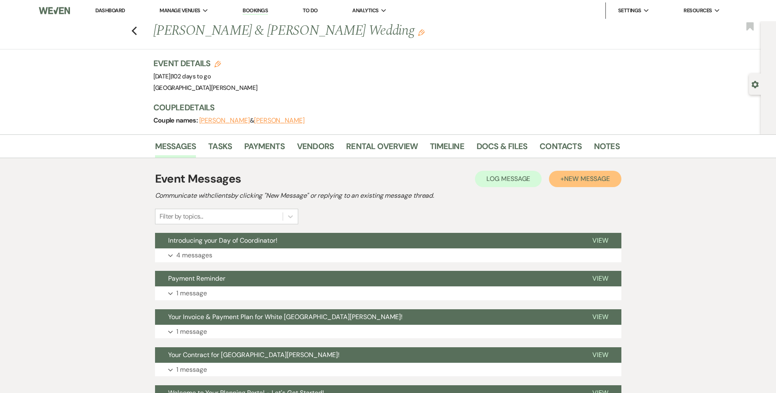
click at [581, 185] on button "+ New Message" at bounding box center [585, 179] width 72 height 16
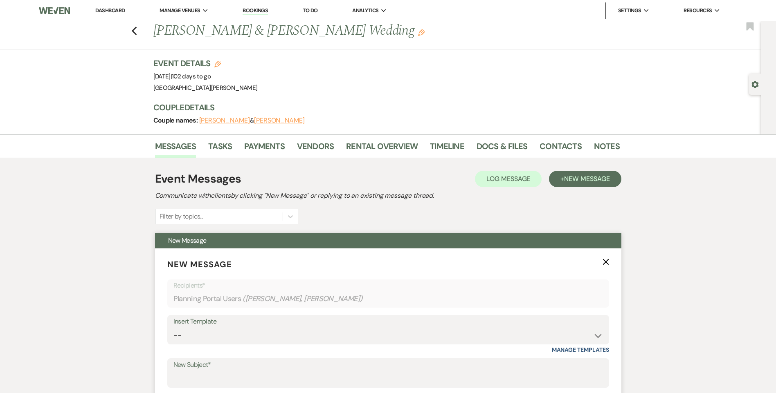
click at [324, 326] on div "Insert Template" at bounding box center [387, 322] width 429 height 12
click at [308, 338] on select "-- Follow Up WWM Initial Inquiry Response Planning Portal Introduction (Booked …" at bounding box center [387, 336] width 429 height 16
select select "5027"
click at [173, 328] on select "-- Follow Up WWM Initial Inquiry Response Planning Portal Introduction (Booked …" at bounding box center [387, 336] width 429 height 16
type input "Your Invoice & Payment Plan for White [GEOGRAPHIC_DATA][PERSON_NAME]!"
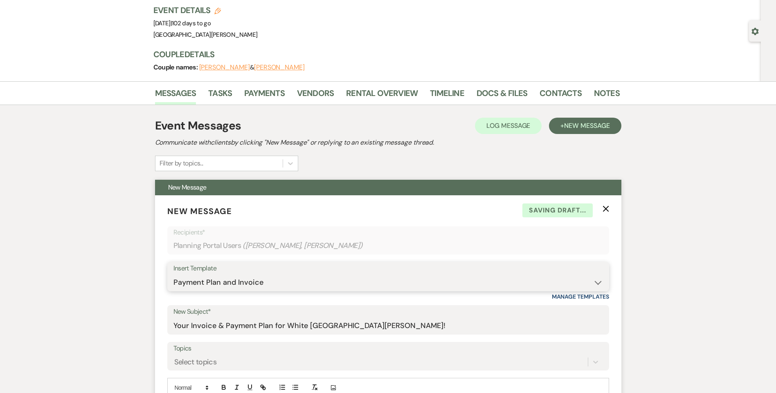
scroll to position [164, 0]
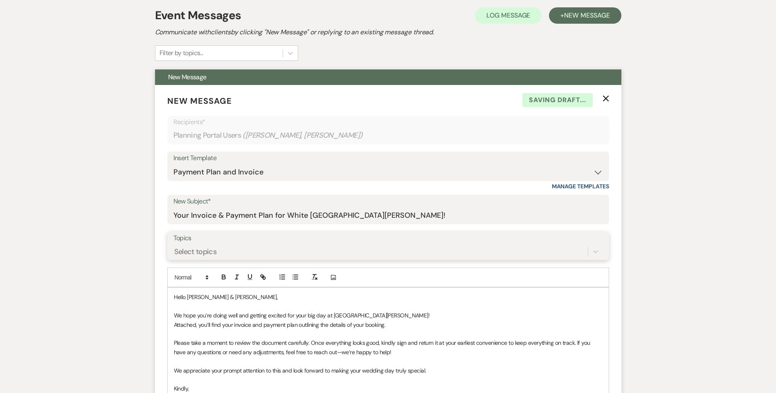
click at [204, 252] on div "Select topics" at bounding box center [195, 252] width 43 height 11
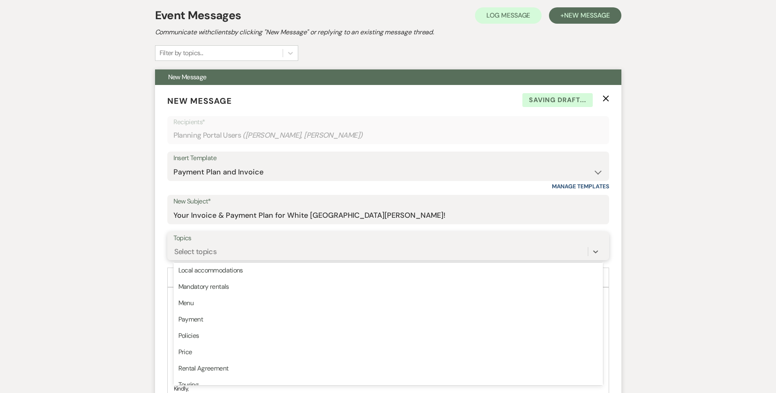
scroll to position [208, 0]
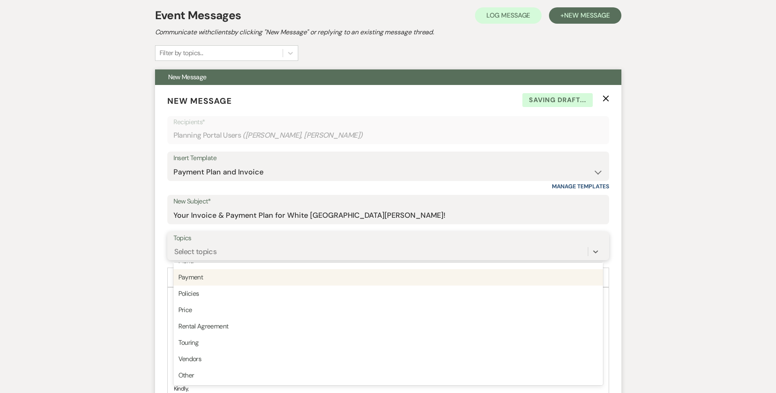
click at [214, 281] on div "Payment" at bounding box center [387, 278] width 429 height 16
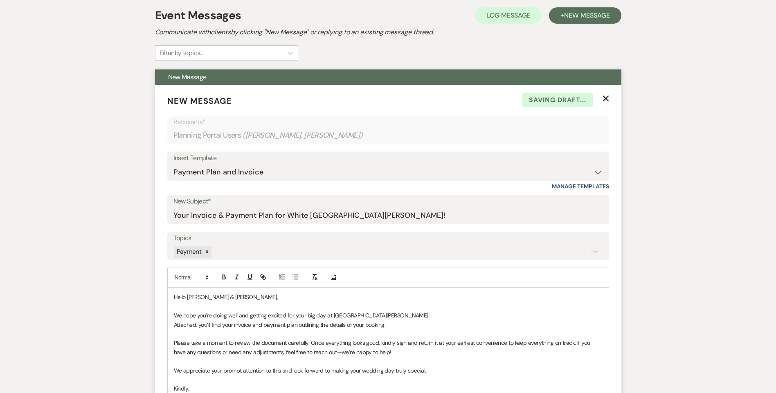
click at [233, 326] on p "Attached, you’ll find your invoice and payment plan outlining the details of yo…" at bounding box center [388, 325] width 429 height 9
click at [407, 327] on p "Attached, you’ll find your updated invoice and payment plan outlining the detai…" at bounding box center [388, 325] width 429 height 9
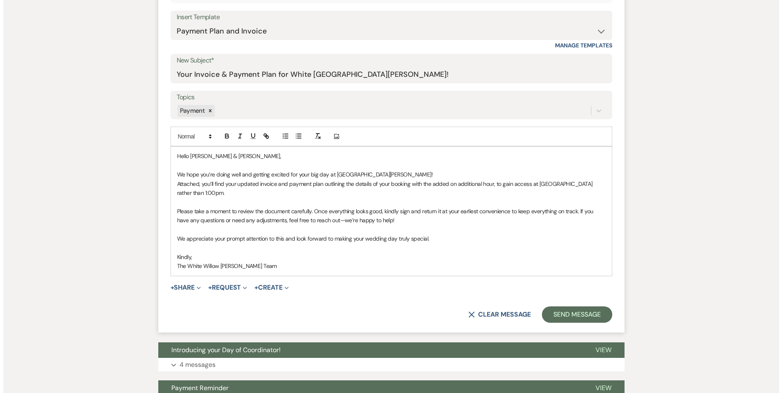
scroll to position [327, 0]
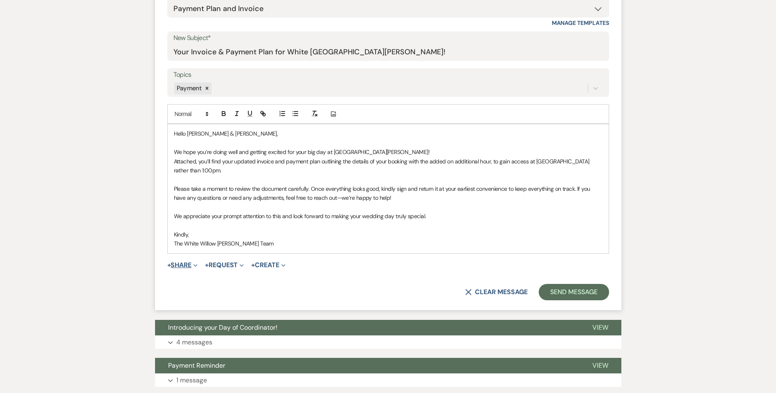
click at [173, 262] on button "+ Share Expand" at bounding box center [182, 265] width 31 height 7
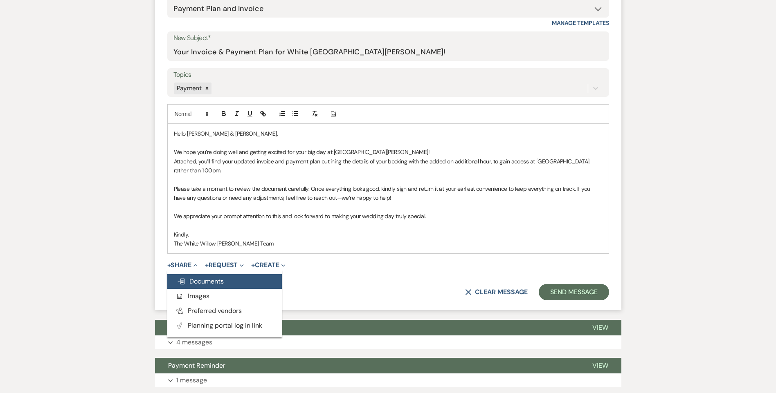
click at [210, 277] on span "Doc Upload Documents" at bounding box center [200, 281] width 47 height 9
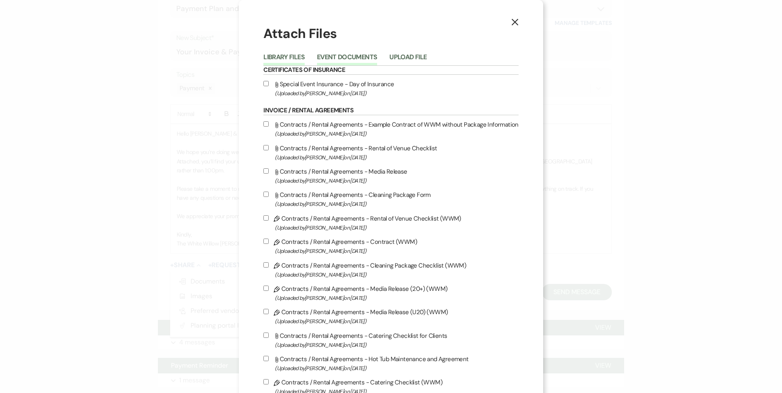
click at [333, 54] on button "Event Documents" at bounding box center [347, 59] width 60 height 11
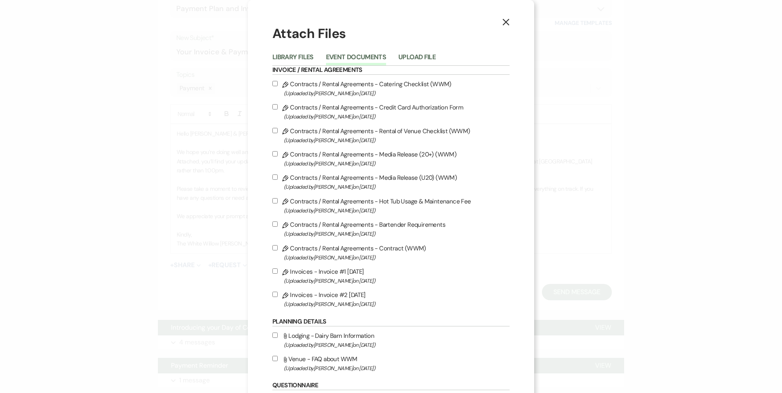
click at [272, 295] on input "Pencil Invoices - Invoice #2 9-16-2025 (Uploaded by Tori Sipes on Sep 16th, 202…" at bounding box center [274, 294] width 5 height 5
checkbox input "true"
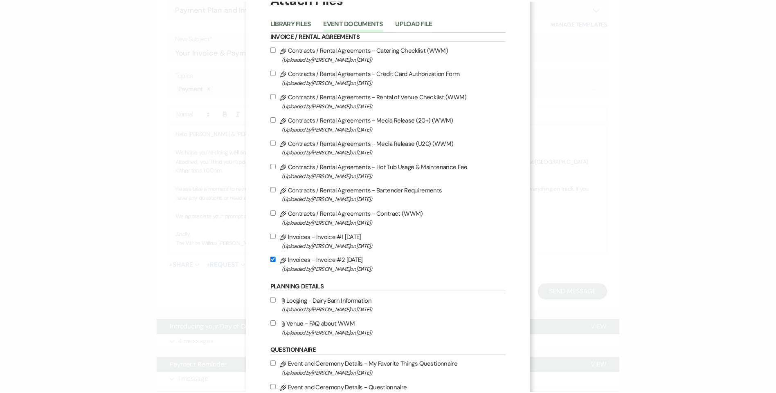
scroll to position [93, 0]
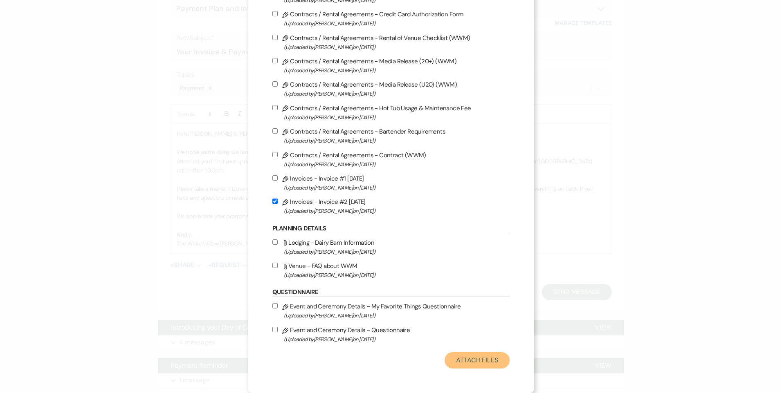
click at [465, 355] on button "Attach Files" at bounding box center [477, 361] width 65 height 16
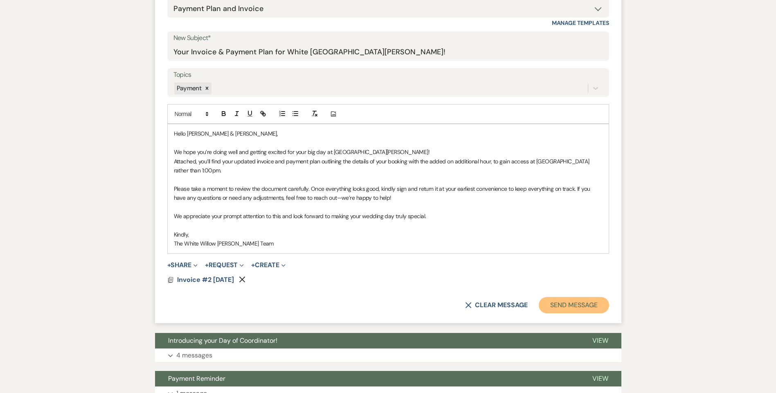
click at [573, 297] on button "Send Message" at bounding box center [574, 305] width 70 height 16
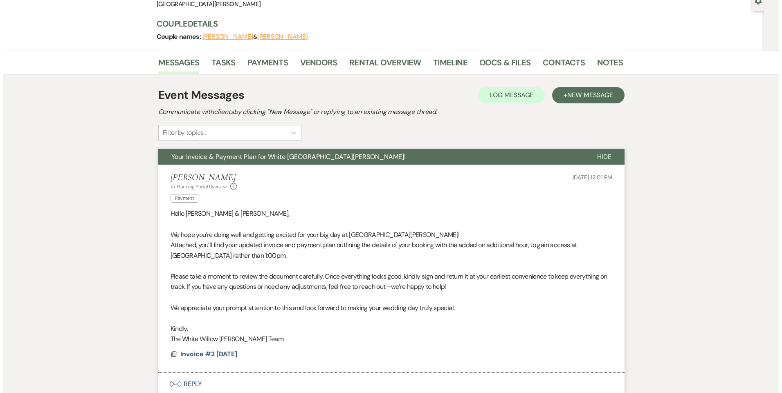
scroll to position [0, 0]
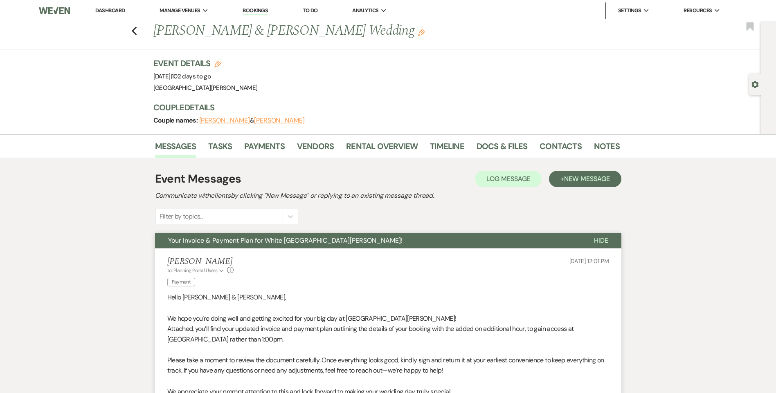
drag, startPoint x: 102, startPoint y: 8, endPoint x: 151, endPoint y: 2, distance: 49.5
click at [102, 8] on link "Dashboard" at bounding box center [109, 10] width 29 height 7
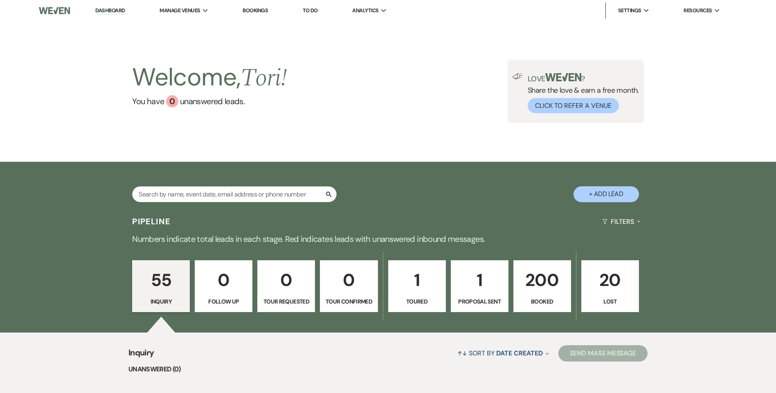
click at [592, 197] on button "+ Add Lead" at bounding box center [605, 194] width 65 height 16
select select "823"
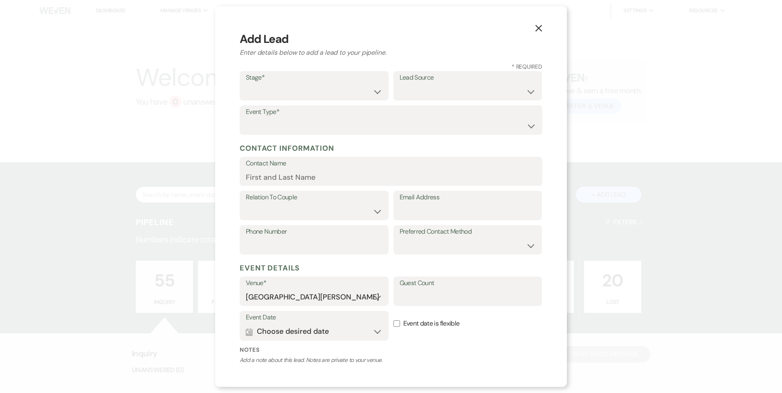
click at [273, 81] on label "Stage*" at bounding box center [314, 78] width 137 height 12
click at [271, 88] on select "Inquiry Follow Up Tour Requested Tour Confirmed Toured Proposal Sent Booked Lost" at bounding box center [314, 92] width 137 height 16
select select "1"
click at [246, 84] on select "Inquiry Follow Up Tour Requested Tour Confirmed Toured Proposal Sent Booked Lost" at bounding box center [314, 92] width 137 height 16
click at [272, 124] on select "Wedding Anniversary Party Baby Shower Bachelorette / Bachelor Party Birthday Pa…" at bounding box center [391, 126] width 290 height 16
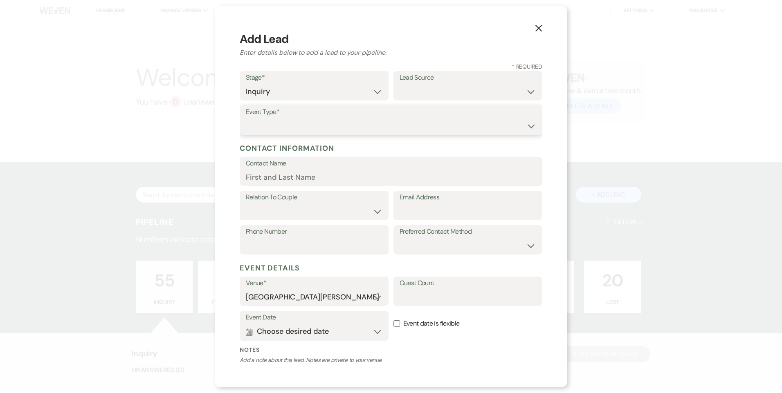
select select "1"
click at [246, 118] on select "Wedding Anniversary Party Baby Shower Bachelorette / Bachelor Party Birthday Pa…" at bounding box center [391, 126] width 290 height 16
click at [279, 173] on input "Contact Name" at bounding box center [391, 177] width 290 height 16
type input "Ovian Ferya"
click at [299, 211] on select "Couple Planner Parent of Couple Family Member Friend Other" at bounding box center [314, 212] width 137 height 16
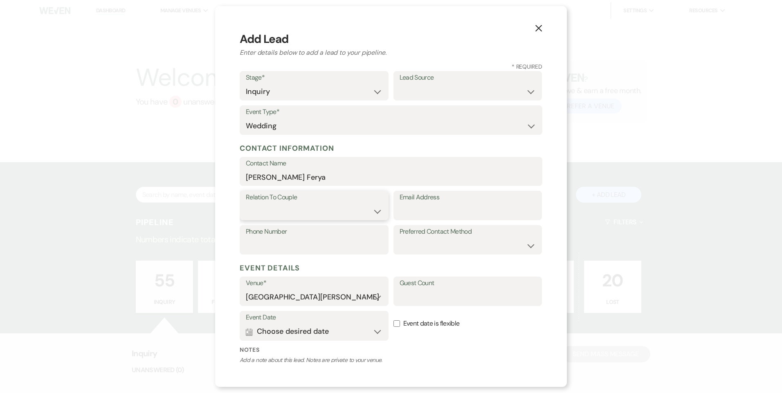
click at [246, 204] on select "Couple Planner Parent of Couple Family Member Friend Other" at bounding box center [314, 212] width 137 height 16
click at [313, 213] on select "Couple Planner Parent of Couple Family Member Friend Other" at bounding box center [314, 212] width 137 height 16
select select "1"
click at [246, 204] on select "Couple Planner Parent of Couple Family Member Friend Other" at bounding box center [314, 212] width 137 height 16
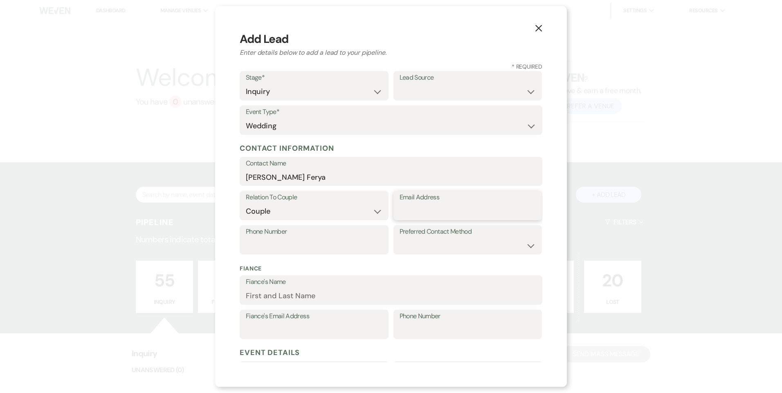
click at [419, 209] on input "Email Address" at bounding box center [468, 212] width 137 height 16
type input "ofereja"
click at [279, 177] on input "Ovian Ferya" at bounding box center [391, 177] width 290 height 16
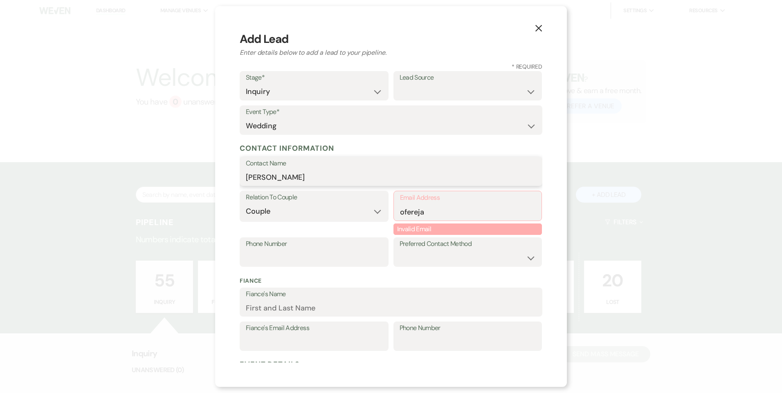
type input "Ovian Fereja"
click at [429, 216] on input "ofereja" at bounding box center [468, 212] width 136 height 16
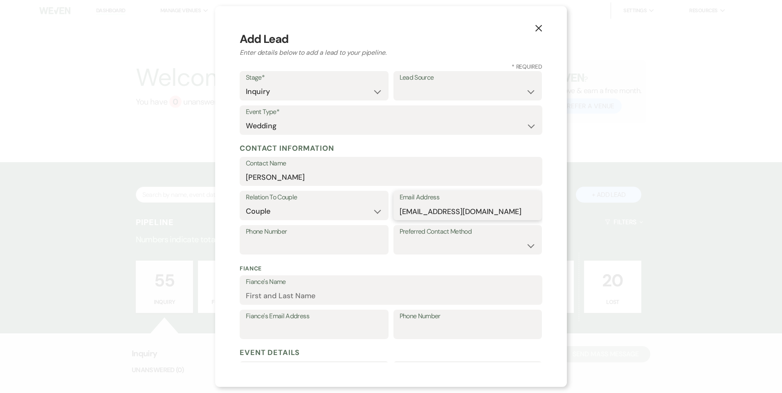
type input "ofereja@gmail.com"
click at [353, 243] on input "Phone Number" at bounding box center [314, 246] width 137 height 16
type input "6148151881"
click at [310, 294] on input "Fiance's Name" at bounding box center [391, 296] width 290 height 16
type input "Yousiff Dobal"
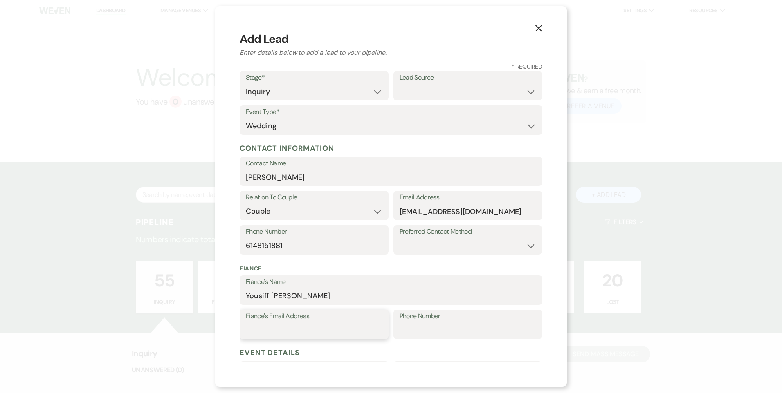
click at [307, 335] on input "Fiance's Email Address" at bounding box center [314, 331] width 137 height 16
type input "y_dobal@yahoo.com"
click at [414, 329] on input "Phone Number" at bounding box center [468, 331] width 137 height 16
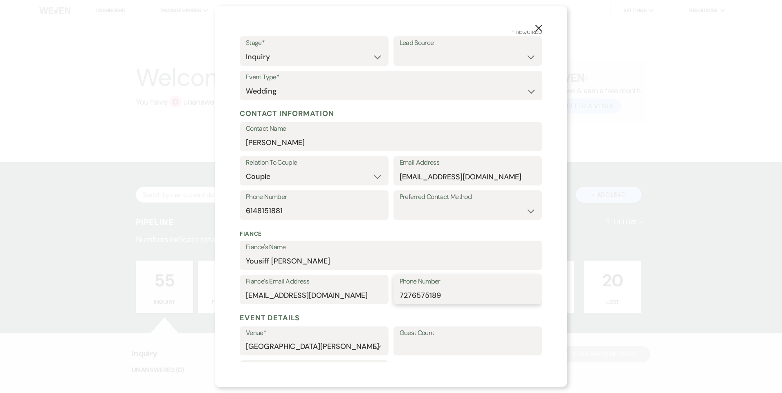
scroll to position [82, 0]
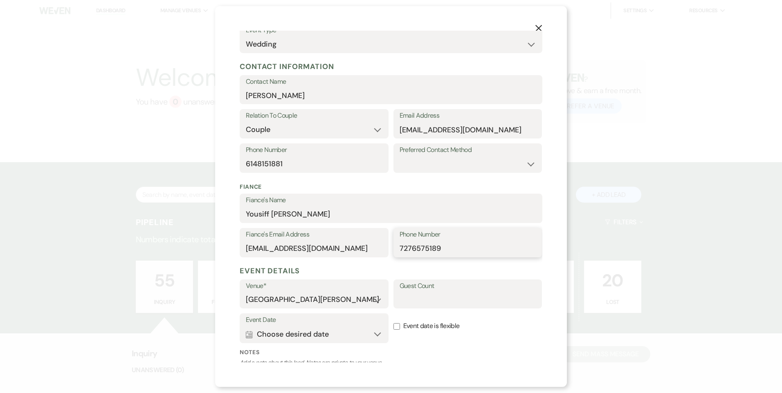
type input "7276575189"
click at [421, 304] on input "Guest Count" at bounding box center [468, 300] width 137 height 16
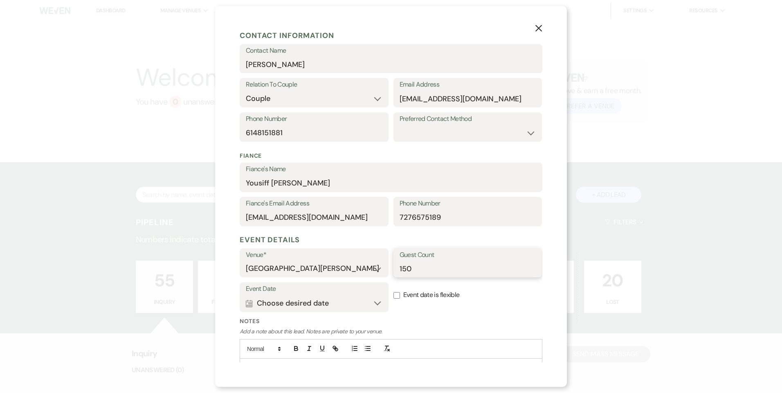
scroll to position [154, 0]
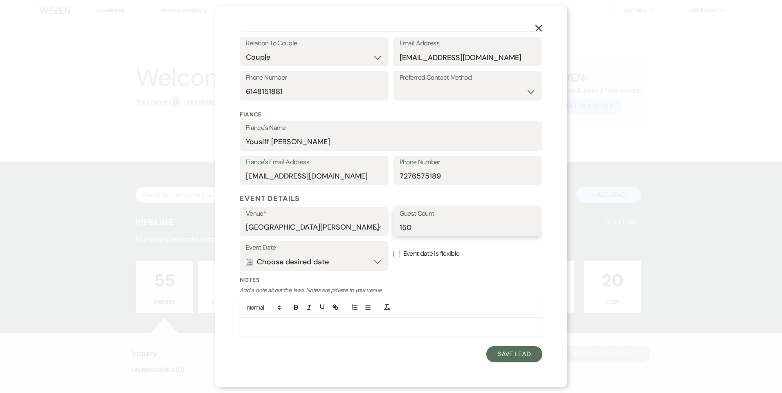
type input "150"
click at [300, 329] on p at bounding box center [391, 327] width 290 height 9
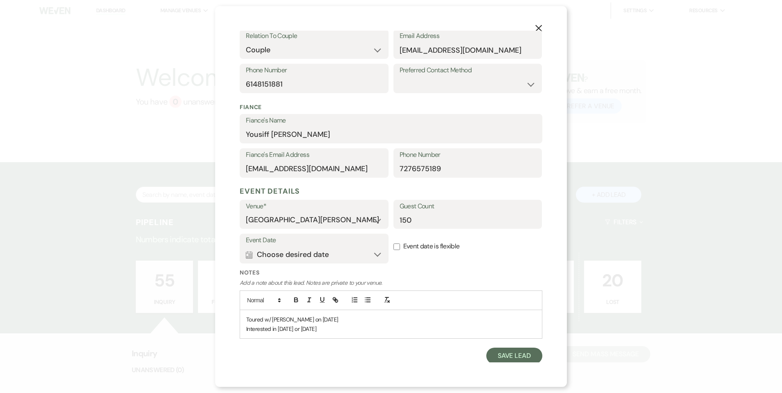
scroll to position [163, 0]
click at [505, 355] on button "Save Lead" at bounding box center [514, 354] width 56 height 16
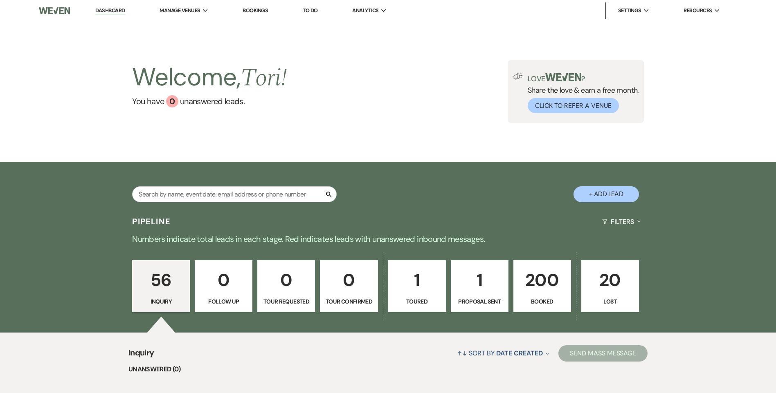
click at [606, 195] on button "+ Add Lead" at bounding box center [605, 194] width 65 height 16
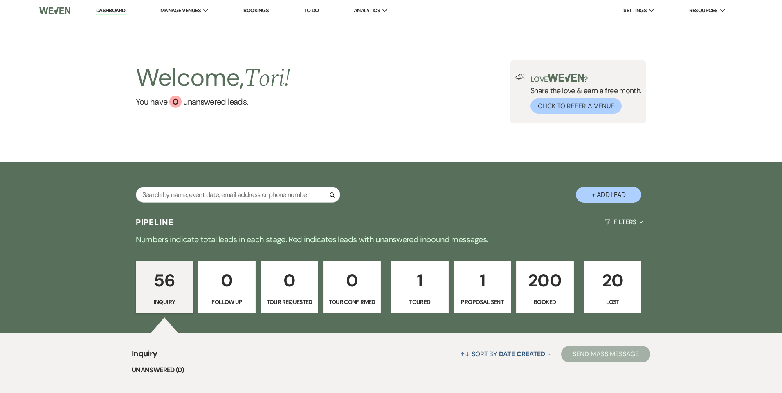
select select "823"
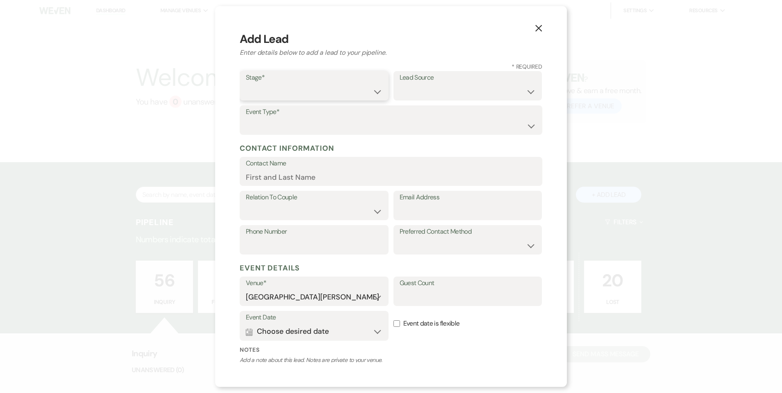
click at [303, 95] on select "Inquiry Follow Up Tour Requested Tour Confirmed Toured Proposal Sent Booked Lost" at bounding box center [314, 92] width 137 height 16
select select "1"
click at [246, 84] on select "Inquiry Follow Up Tour Requested Tour Confirmed Toured Proposal Sent Booked Lost" at bounding box center [314, 92] width 137 height 16
click at [281, 135] on div "Event Type* Wedding Anniversary Party Baby Shower Bachelorette / Bachelor Party…" at bounding box center [391, 120] width 303 height 29
click at [282, 128] on select "Wedding Anniversary Party Baby Shower Bachelorette / Bachelor Party Birthday Pa…" at bounding box center [391, 126] width 290 height 16
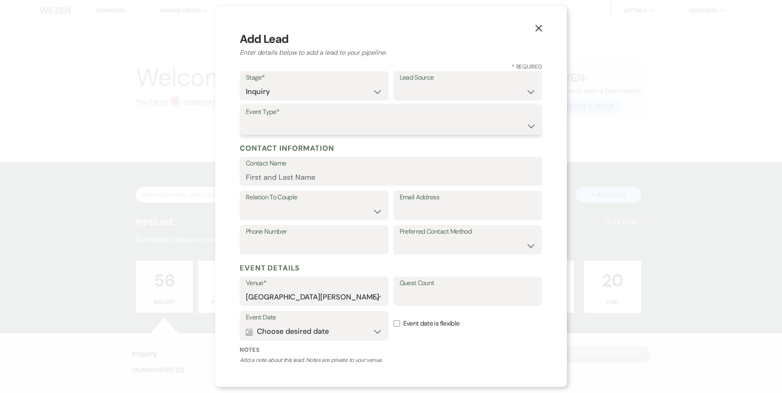
select select "1"
click at [246, 118] on select "Wedding Anniversary Party Baby Shower Bachelorette / Bachelor Party Birthday Pa…" at bounding box center [391, 126] width 290 height 16
click at [276, 175] on input "Contact Name" at bounding box center [391, 177] width 290 height 16
type input "Bailey Fleck"
click at [279, 211] on select "Couple Planner Parent of Couple Family Member Friend Other" at bounding box center [314, 212] width 137 height 16
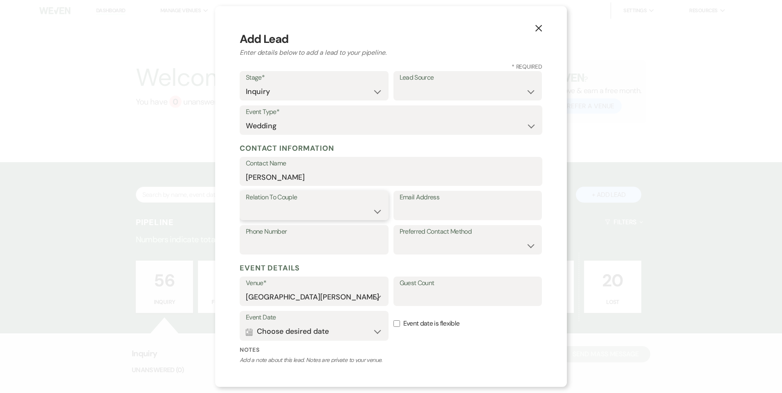
select select "1"
click at [246, 204] on select "Couple Planner Parent of Couple Family Member Friend Other" at bounding box center [314, 212] width 137 height 16
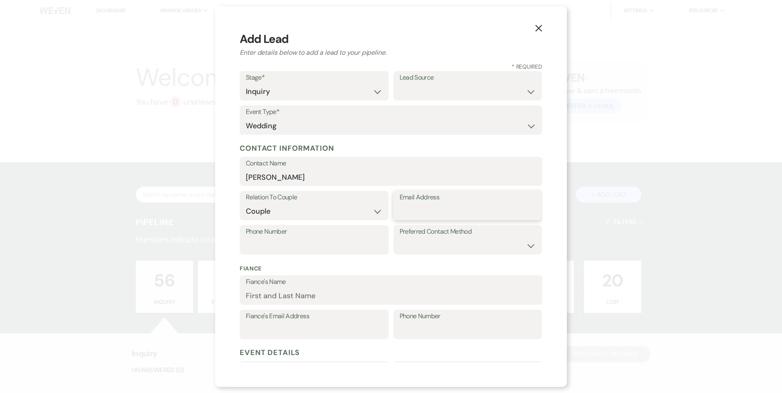
click at [436, 214] on input "Email Address" at bounding box center [468, 212] width 137 height 16
click at [352, 248] on input "Phone Number" at bounding box center [314, 246] width 137 height 16
type input "6149403327"
click at [328, 298] on input "Fiance's Name" at bounding box center [391, 296] width 290 height 16
type input "Michael Reardon"
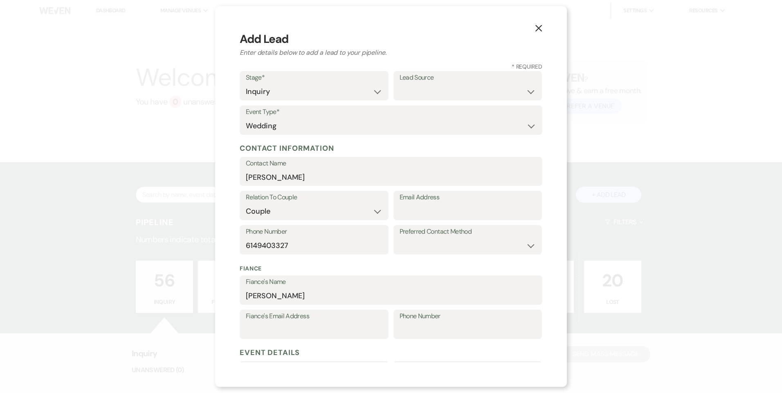
click at [412, 321] on label "Phone Number" at bounding box center [468, 317] width 137 height 12
click at [412, 323] on input "Phone Number" at bounding box center [468, 331] width 137 height 16
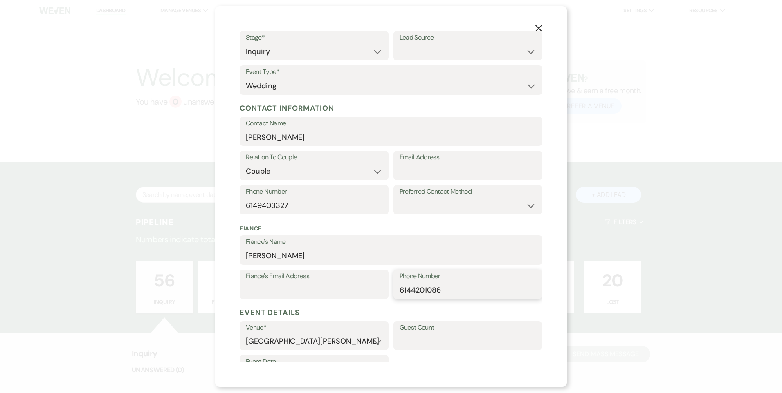
scroll to position [41, 0]
type input "6144201086"
click at [413, 340] on input "Guest Count" at bounding box center [468, 341] width 137 height 16
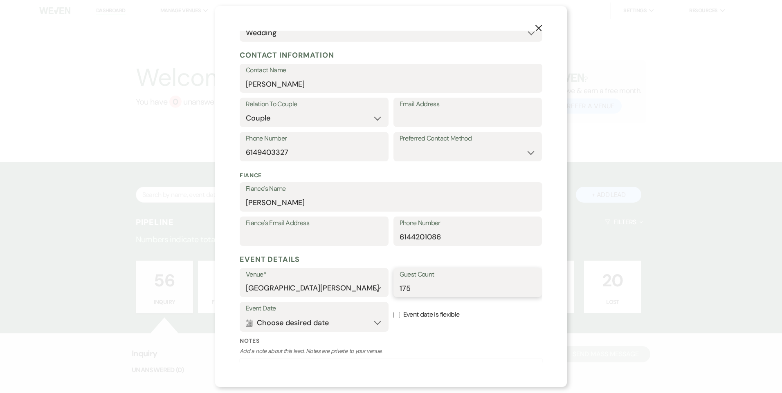
scroll to position [154, 0]
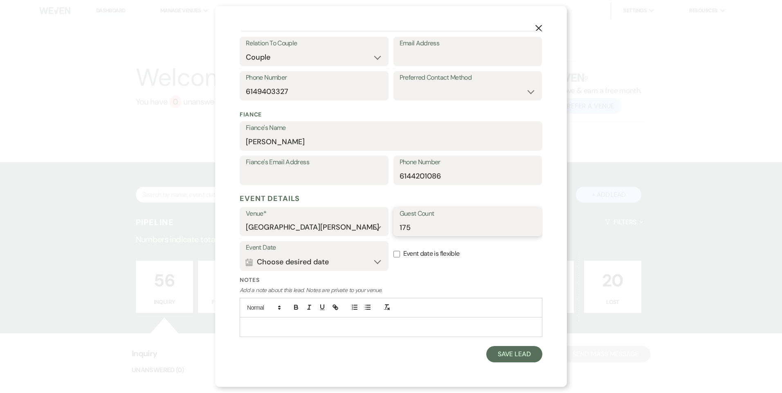
type input "175"
click at [276, 324] on p at bounding box center [391, 327] width 290 height 9
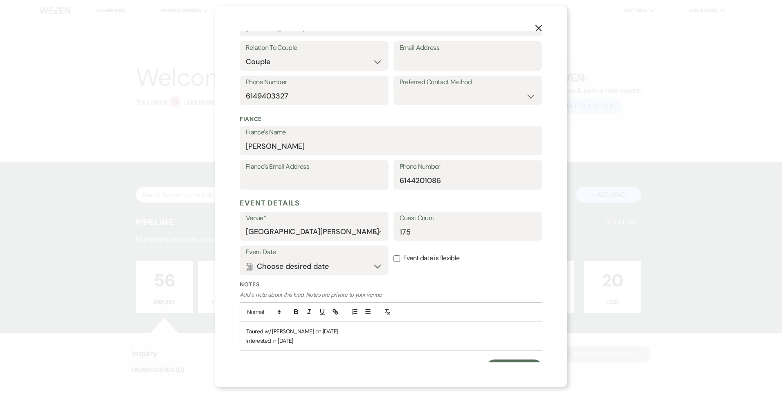
scroll to position [163, 0]
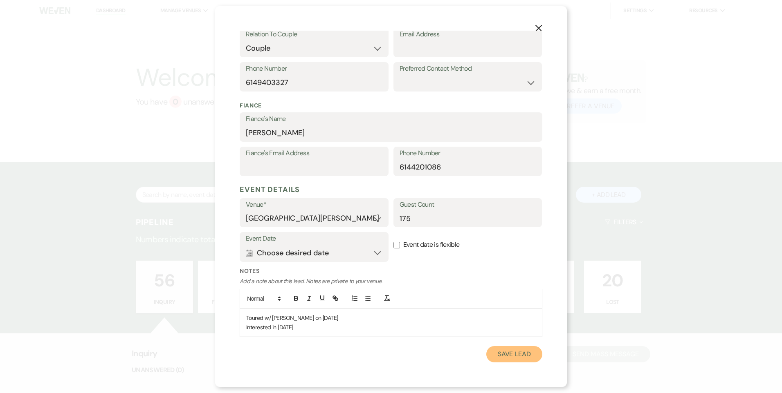
click at [508, 356] on button "Save Lead" at bounding box center [514, 354] width 56 height 16
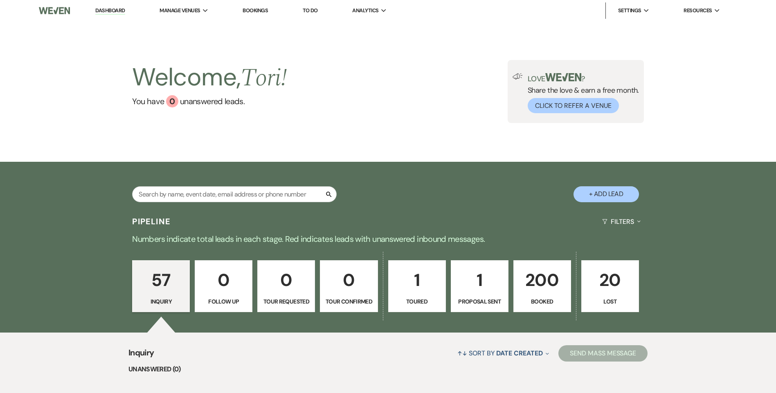
click at [609, 188] on button "+ Add Lead" at bounding box center [605, 194] width 65 height 16
select select "823"
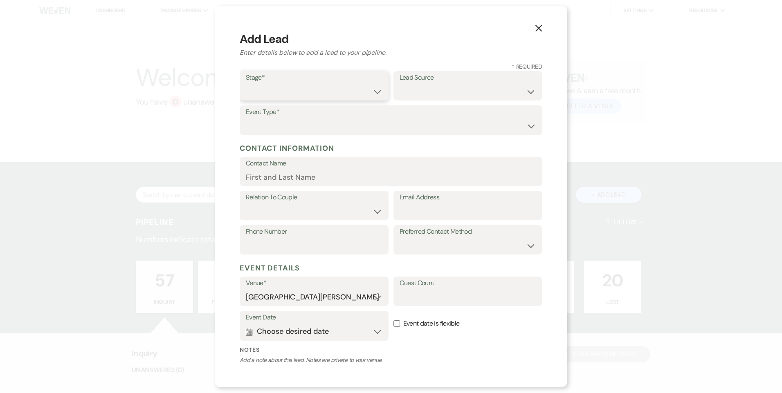
click at [324, 99] on select "Inquiry Follow Up Tour Requested Tour Confirmed Toured Proposal Sent Booked Lost" at bounding box center [314, 92] width 137 height 16
select select "1"
click at [246, 84] on select "Inquiry Follow Up Tour Requested Tour Confirmed Toured Proposal Sent Booked Lost" at bounding box center [314, 92] width 137 height 16
click at [308, 124] on select "Wedding Anniversary Party Baby Shower Bachelorette / Bachelor Party Birthday Pa…" at bounding box center [391, 126] width 290 height 16
select select "1"
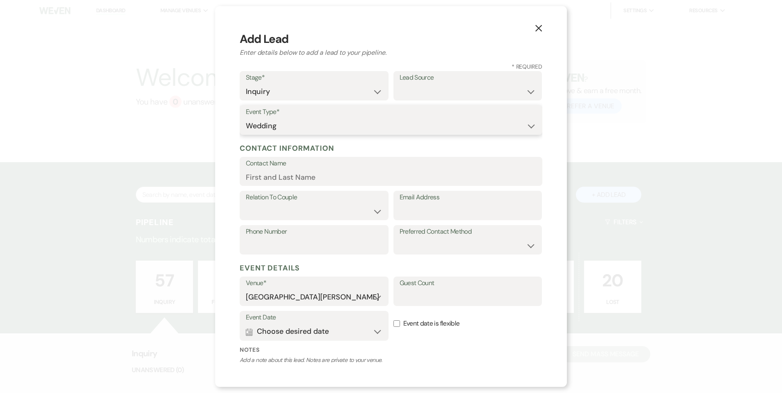
click at [246, 118] on select "Wedding Anniversary Party Baby Shower Bachelorette / Bachelor Party Birthday Pa…" at bounding box center [391, 126] width 290 height 16
click at [291, 171] on input "Contact Name" at bounding box center [391, 177] width 290 height 16
type input "Amneh Shehabi"
click at [293, 209] on select "Couple Planner Parent of Couple Family Member Friend Other" at bounding box center [314, 212] width 137 height 16
select select "1"
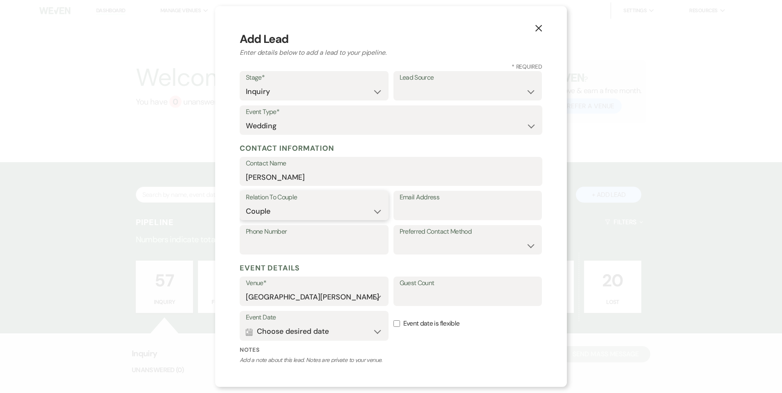
click at [246, 204] on select "Couple Planner Parent of Couple Family Member Friend Other" at bounding box center [314, 212] width 137 height 16
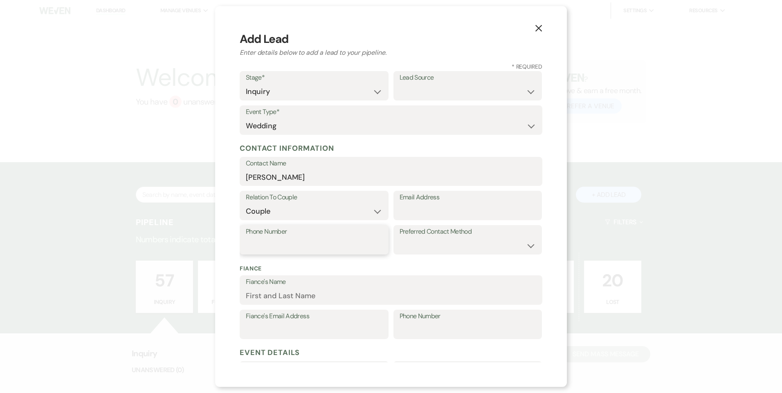
click at [295, 239] on input "Phone Number" at bounding box center [314, 246] width 137 height 16
type input "6148054387"
click at [414, 212] on input "Email Address" at bounding box center [468, 212] width 137 height 16
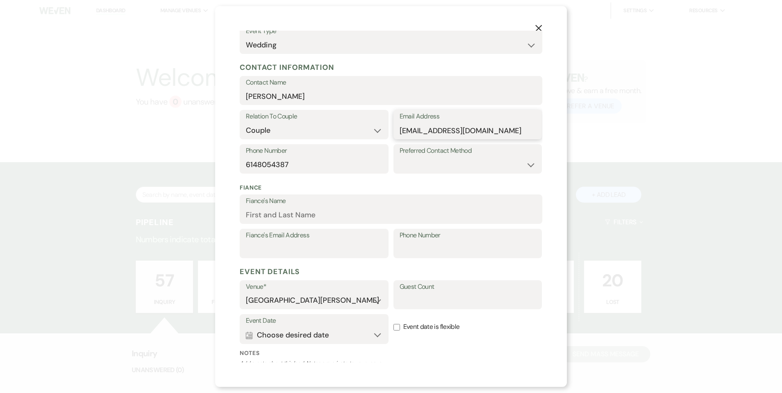
scroll to position [82, 0]
type input "amneh_shehabi@yahoo.com"
click at [409, 299] on input "Guest Count" at bounding box center [468, 300] width 137 height 16
click at [413, 302] on input "250/300" at bounding box center [468, 300] width 137 height 16
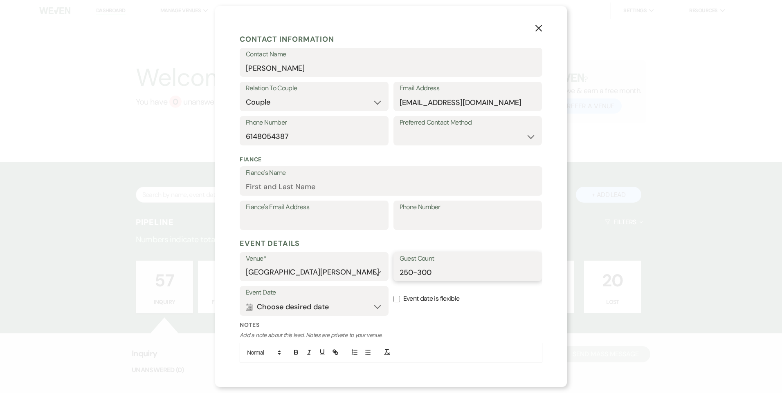
scroll to position [154, 0]
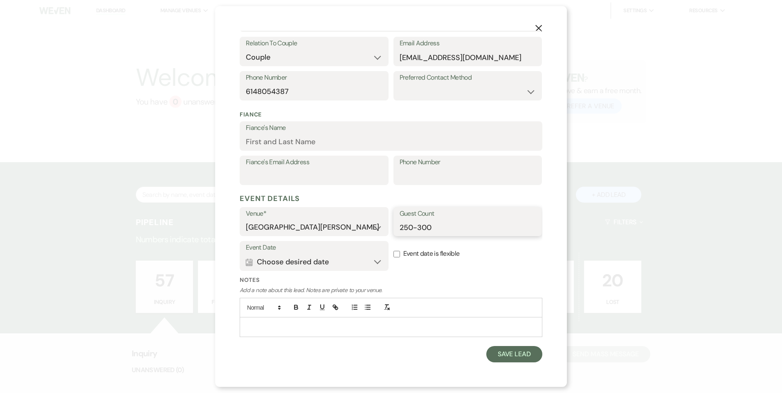
type input "250-300"
click at [285, 324] on p at bounding box center [391, 327] width 290 height 9
click at [286, 338] on p "Interested in Jan -April" at bounding box center [391, 336] width 290 height 9
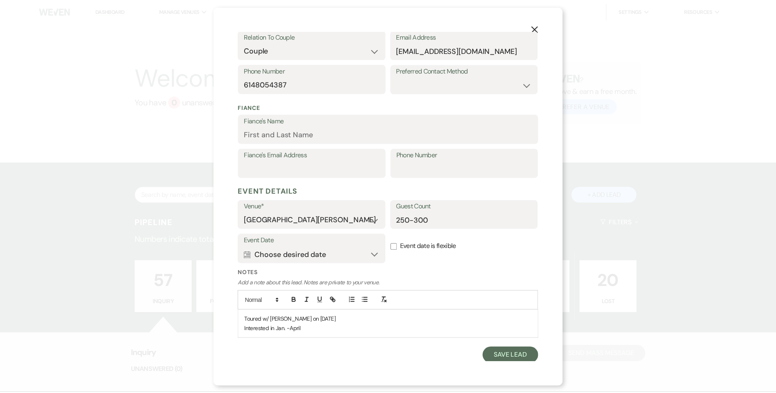
scroll to position [163, 0]
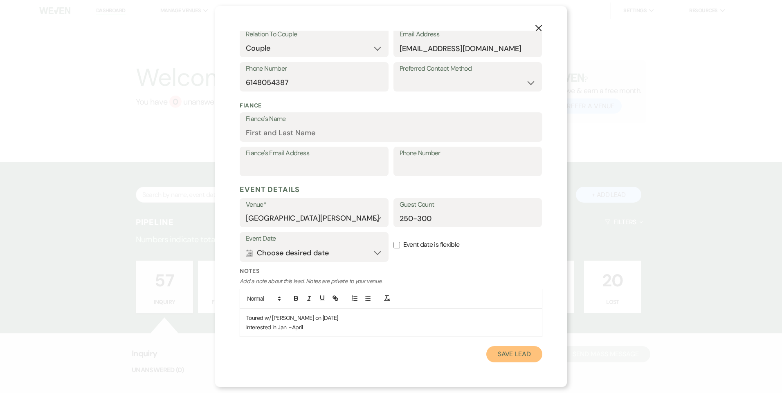
click at [517, 356] on button "Save Lead" at bounding box center [514, 354] width 56 height 16
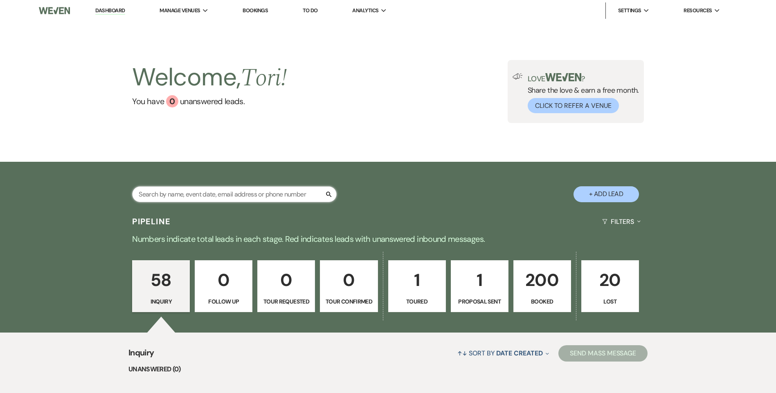
click at [198, 197] on input "text" at bounding box center [234, 194] width 204 height 16
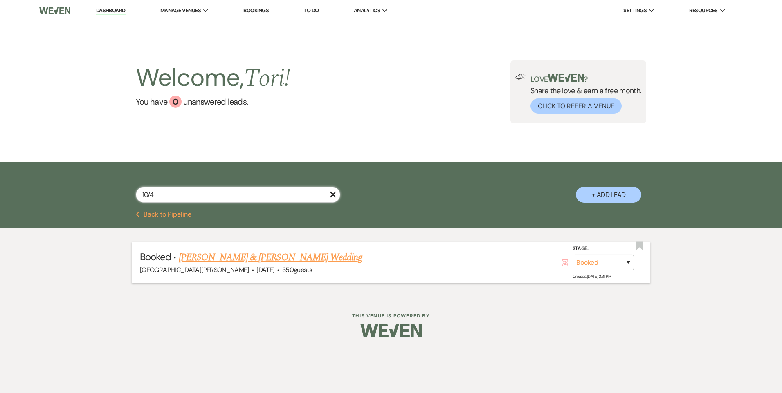
type input "10/4"
click at [222, 259] on link "Alyssa Blough & Mark Winovich's Wedding" at bounding box center [270, 257] width 183 height 15
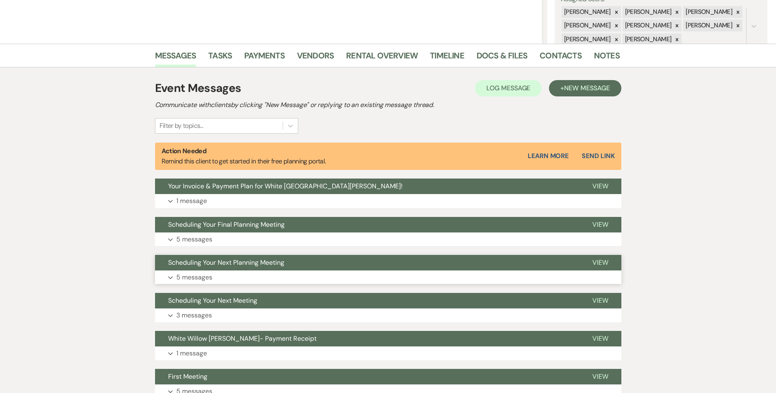
scroll to position [164, 0]
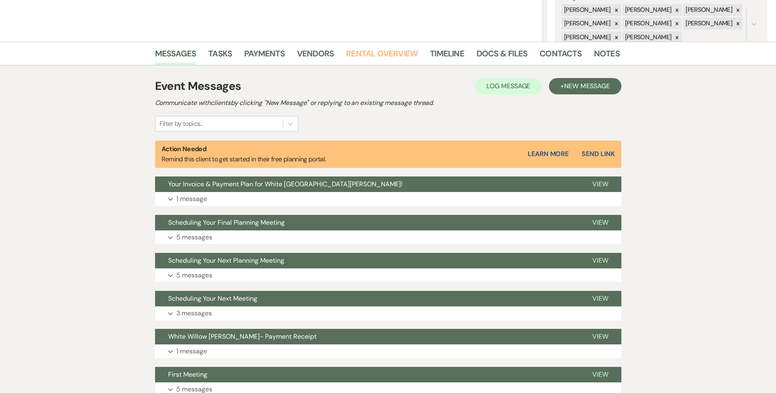
click at [360, 51] on link "Rental Overview" at bounding box center [382, 56] width 72 height 18
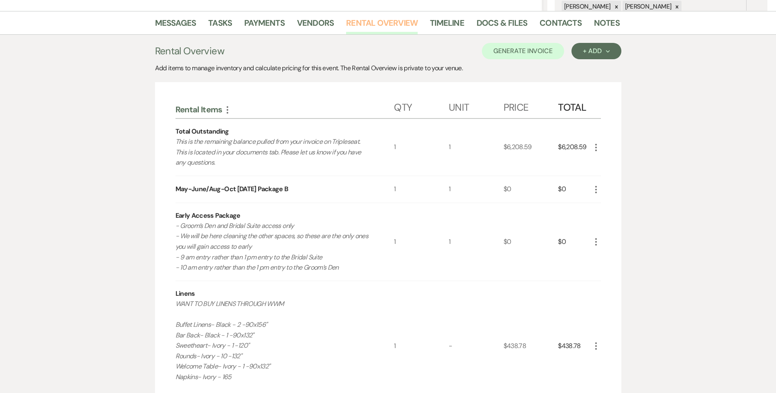
scroll to position [123, 0]
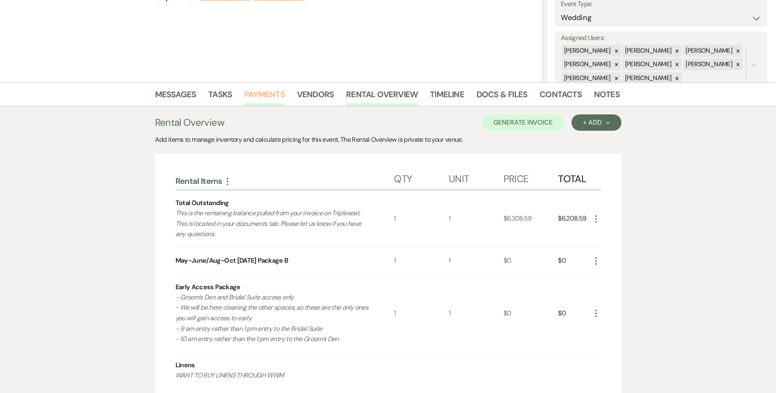
click at [279, 99] on link "Payments" at bounding box center [264, 97] width 40 height 18
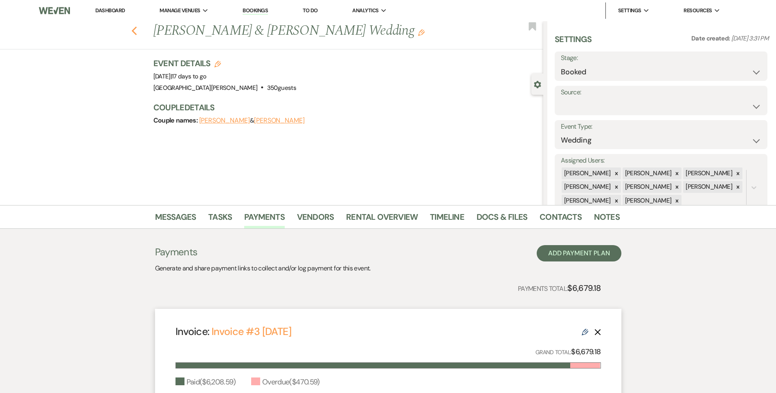
click at [137, 30] on icon "Previous" at bounding box center [134, 31] width 6 height 10
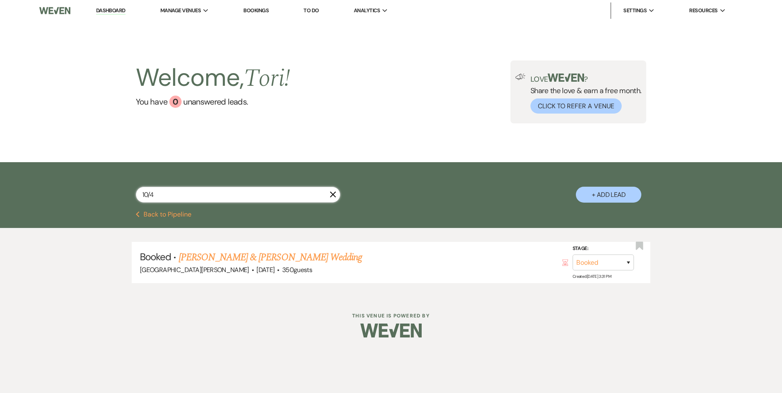
drag, startPoint x: 121, startPoint y: 200, endPoint x: 29, endPoint y: 202, distance: 91.2
click at [38, 202] on div "10/4 X + Add Lead" at bounding box center [391, 186] width 782 height 49
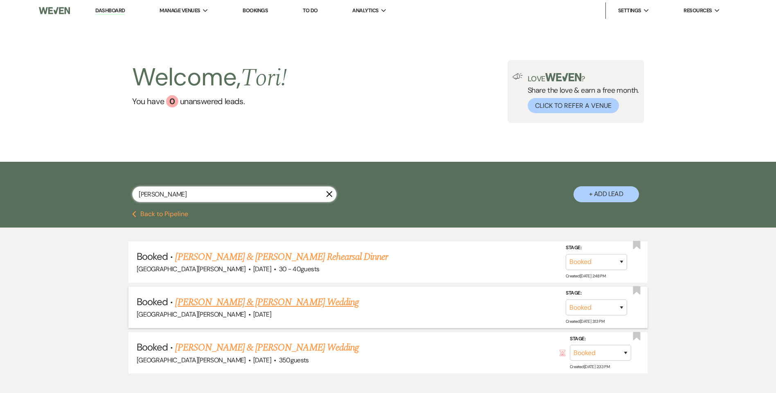
type input "ward"
click at [238, 303] on link "Regan Ward & Grace Moore's Wedding" at bounding box center [266, 302] width 183 height 15
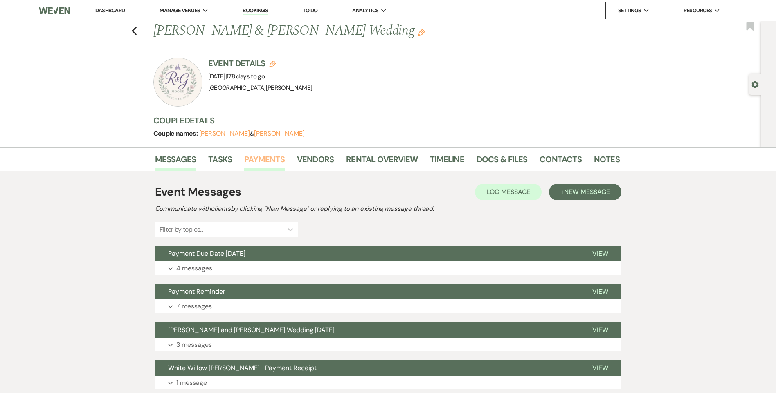
click at [275, 162] on link "Payments" at bounding box center [264, 162] width 40 height 18
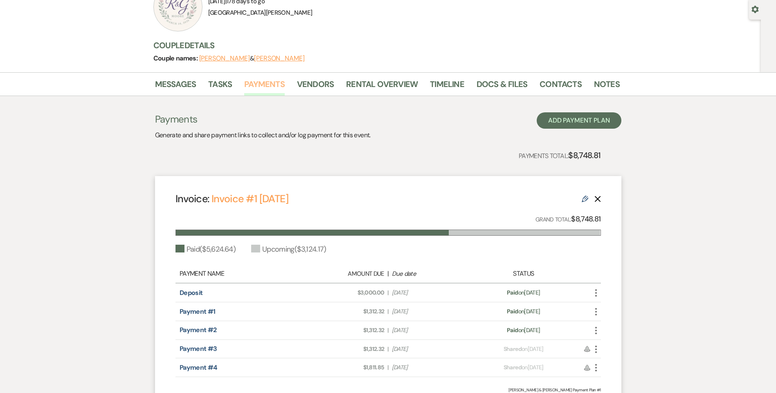
scroll to position [82, 0]
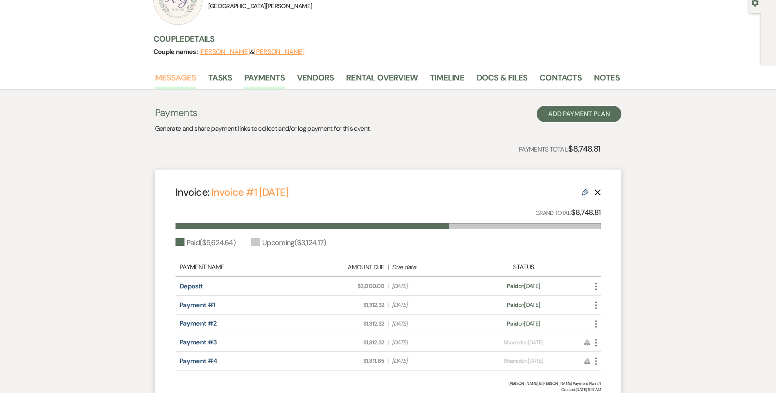
click at [173, 76] on link "Messages" at bounding box center [175, 80] width 41 height 18
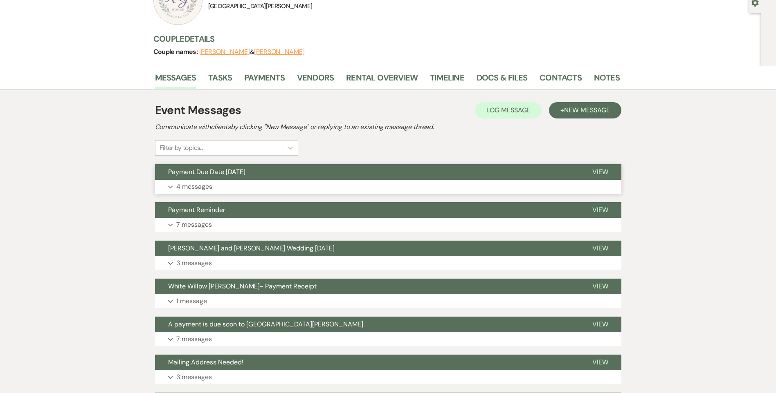
click at [231, 187] on button "Expand 4 messages" at bounding box center [388, 187] width 466 height 14
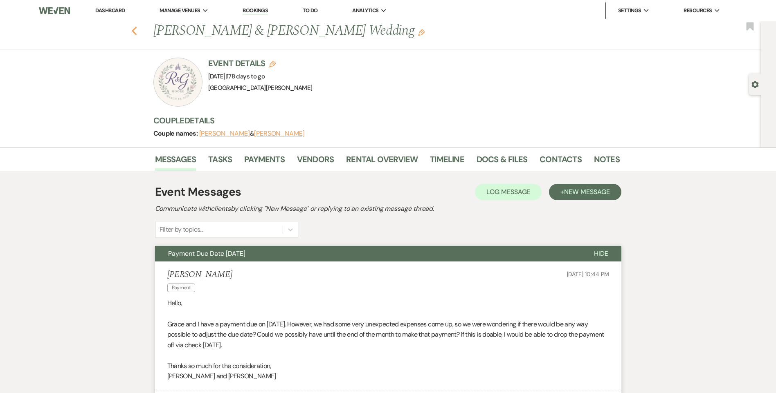
click at [137, 29] on use "button" at bounding box center [133, 31] width 5 height 9
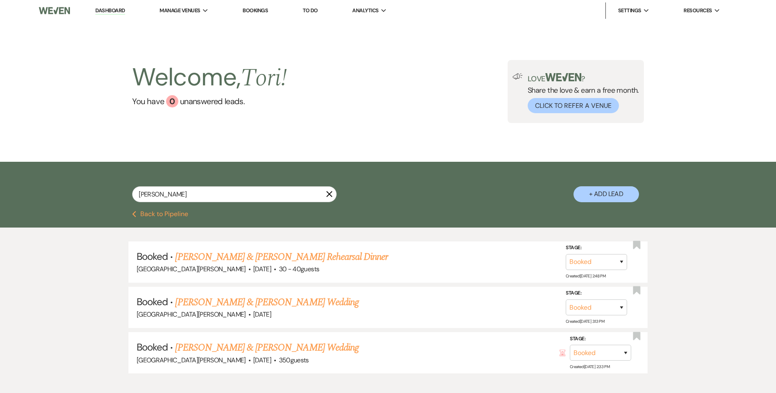
click at [330, 195] on icon "X" at bounding box center [329, 194] width 7 height 7
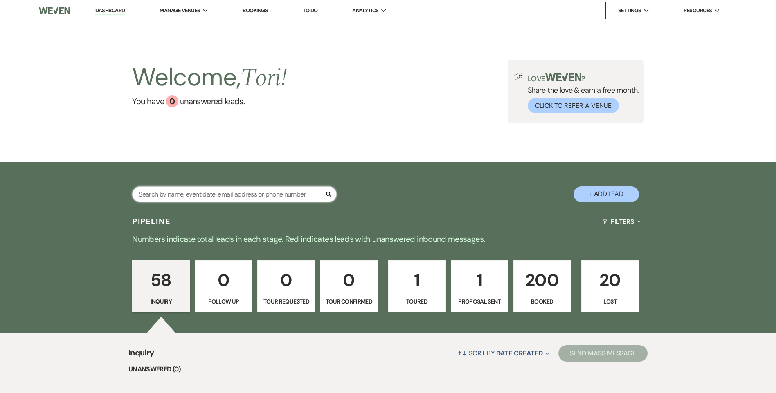
click at [176, 198] on input "text" at bounding box center [234, 194] width 204 height 16
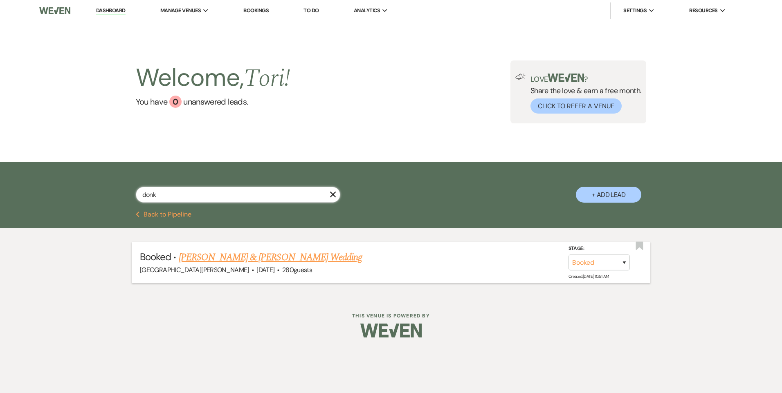
type input "donk"
click at [200, 258] on link "Ciara Clausell & Stanley Donkor's Wedding" at bounding box center [270, 257] width 183 height 15
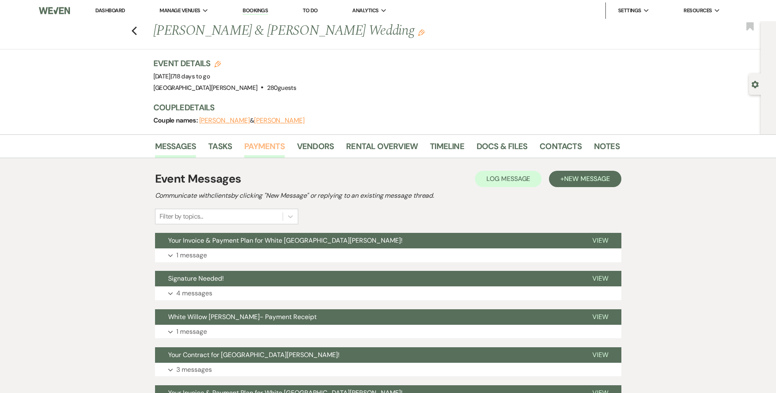
click at [264, 147] on link "Payments" at bounding box center [264, 149] width 40 height 18
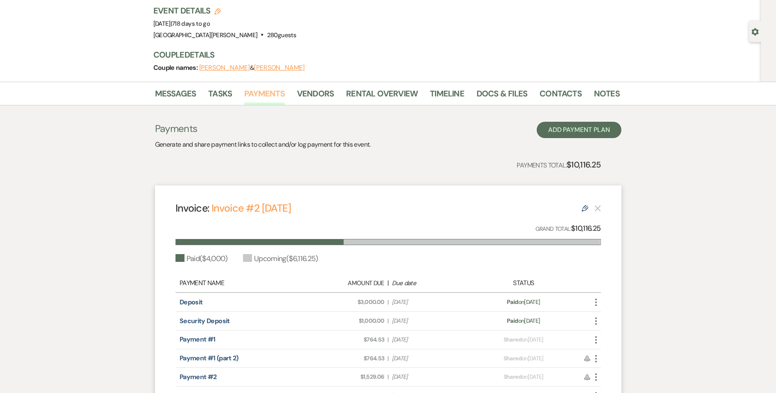
scroll to position [123, 0]
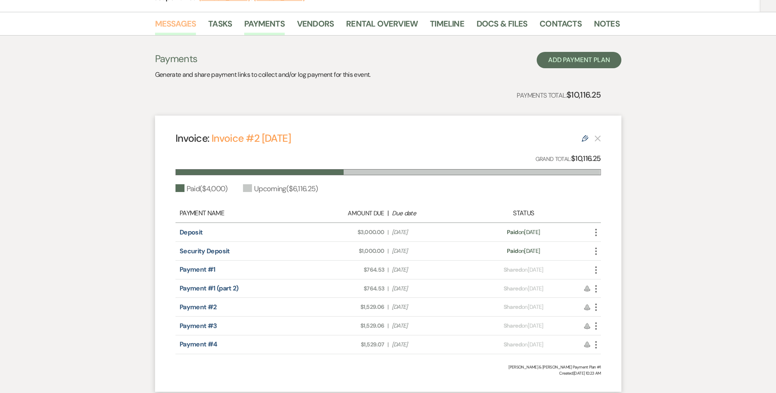
click at [171, 25] on link "Messages" at bounding box center [175, 26] width 41 height 18
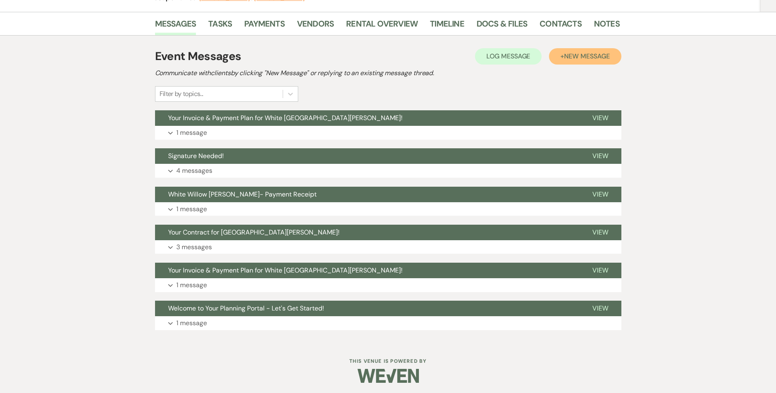
click at [590, 58] on span "New Message" at bounding box center [586, 56] width 45 height 9
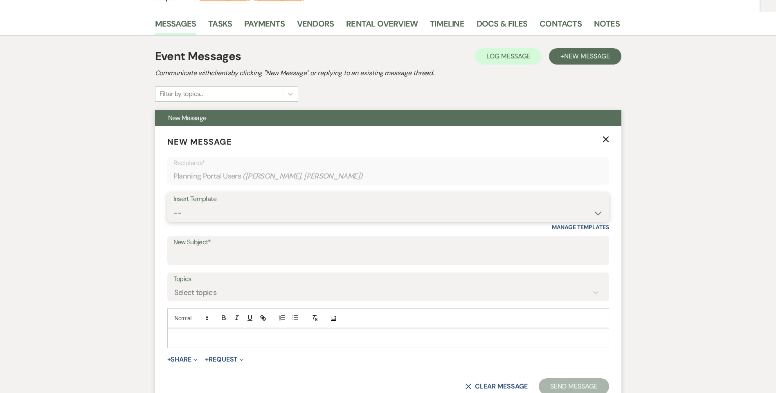
click at [199, 212] on select "-- Follow Up WWM Initial Inquiry Response Planning Portal Introduction (Booked …" at bounding box center [387, 213] width 429 height 16
select select "5041"
click at [173, 205] on select "-- Follow Up WWM Initial Inquiry Response Planning Portal Introduction (Booked …" at bounding box center [387, 213] width 429 height 16
type input "A payment is due soon to White Willow Meadows"
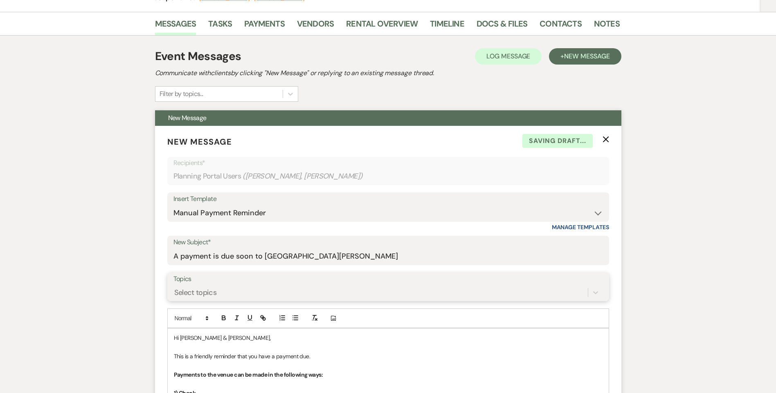
click at [209, 296] on div "Select topics" at bounding box center [387, 293] width 429 height 16
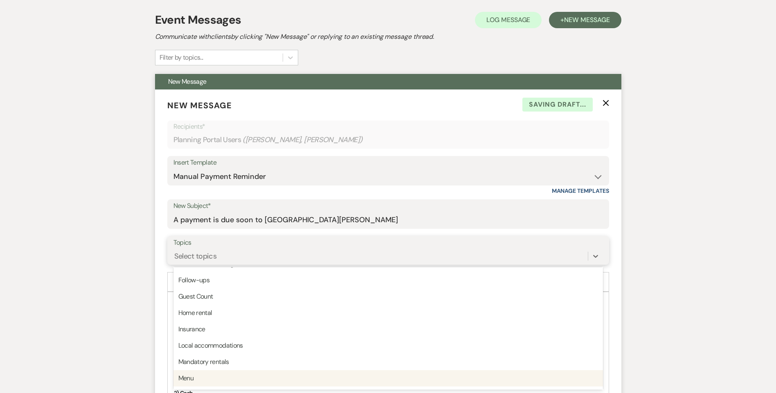
scroll to position [164, 0]
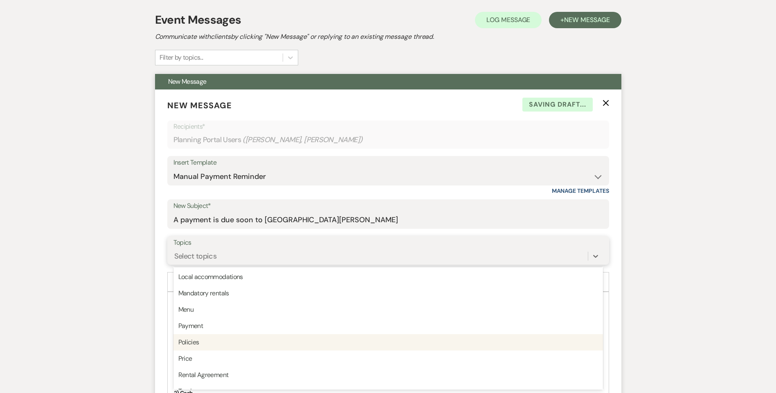
click at [219, 328] on div "Payment" at bounding box center [387, 326] width 429 height 16
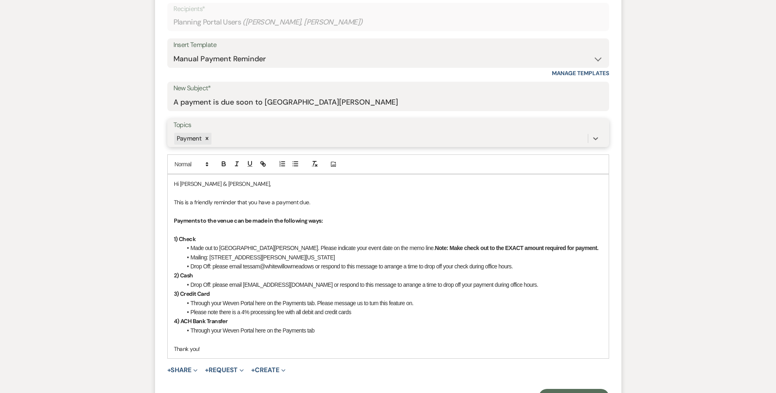
scroll to position [282, 0]
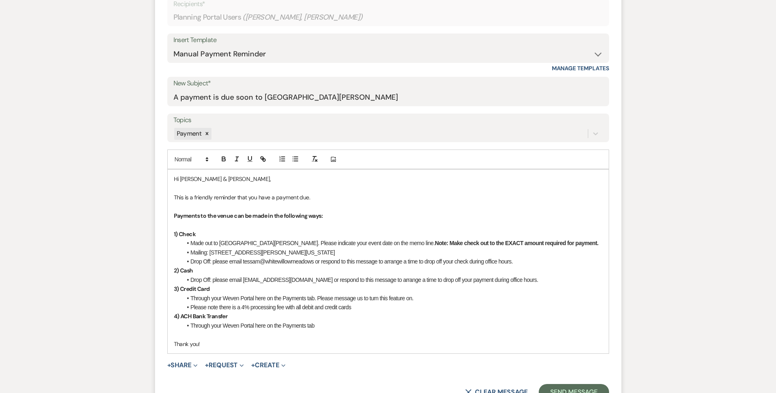
click at [308, 199] on p "This is a friendly reminder that you have a payment due." at bounding box center [388, 197] width 429 height 9
drag, startPoint x: 259, startPoint y: 262, endPoint x: 245, endPoint y: 261, distance: 14.0
click at [245, 261] on li "Drop Off: please email tessam@whitewillowmeadows or respond to this message to …" at bounding box center [392, 261] width 420 height 9
drag, startPoint x: 259, startPoint y: 282, endPoint x: 245, endPoint y: 276, distance: 15.0
click at [245, 276] on li "Drop Off: please email tessam@whitewillowmeadows.com or respond to this message…" at bounding box center [392, 280] width 420 height 9
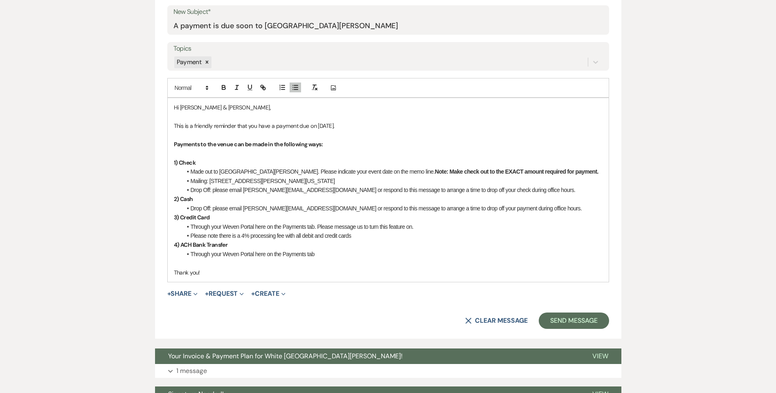
scroll to position [364, 0]
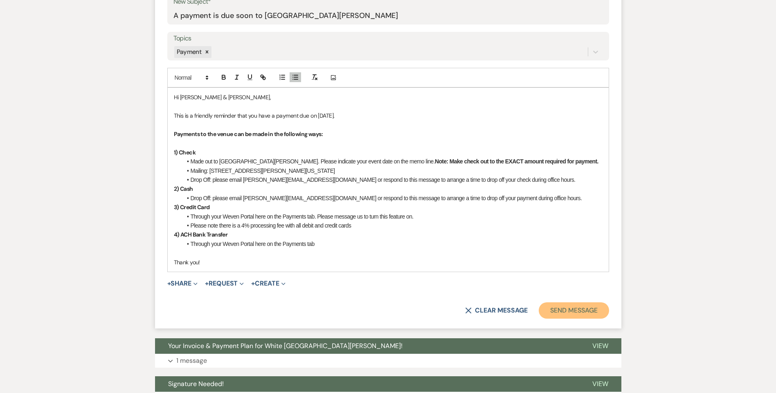
click at [583, 312] on button "Send Message" at bounding box center [574, 311] width 70 height 16
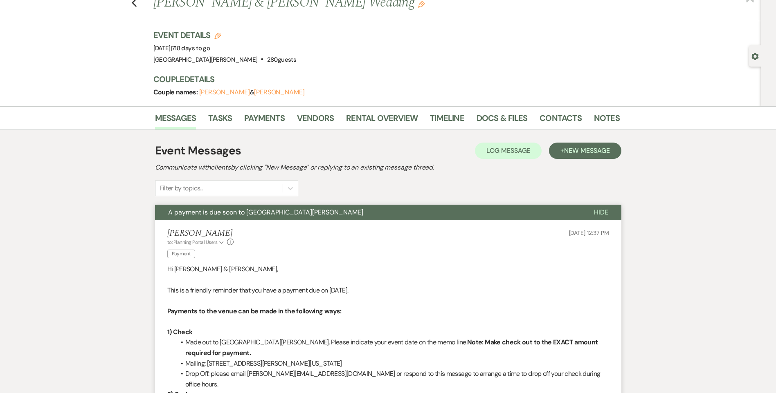
scroll to position [0, 0]
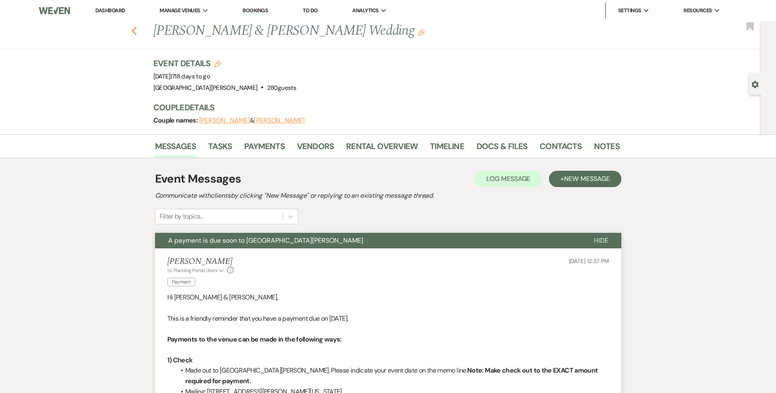
click at [136, 32] on use "button" at bounding box center [133, 31] width 5 height 9
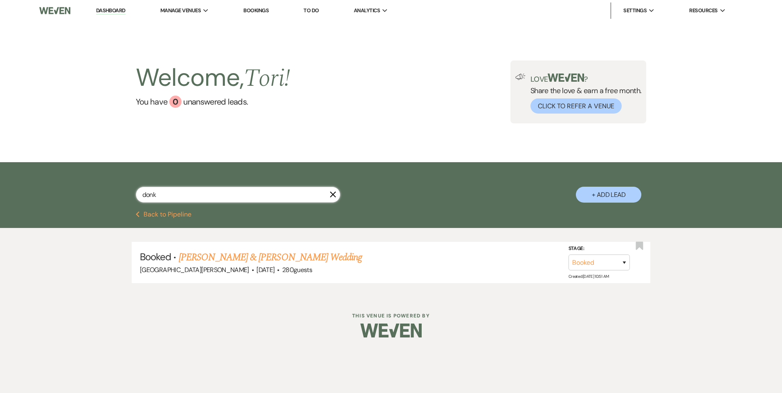
click at [76, 186] on div "donk X + Add Lead" at bounding box center [391, 186] width 782 height 49
type input "e"
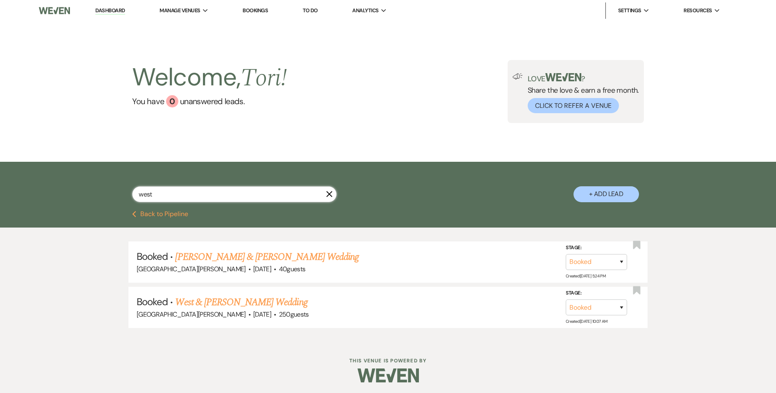
type input "west"
click at [241, 303] on link "West & Cheyenne Gallant's Wedding" at bounding box center [241, 302] width 132 height 15
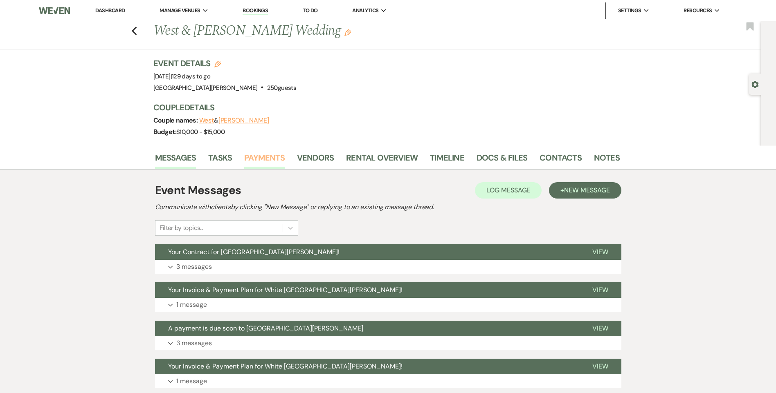
click at [257, 154] on link "Payments" at bounding box center [264, 160] width 40 height 18
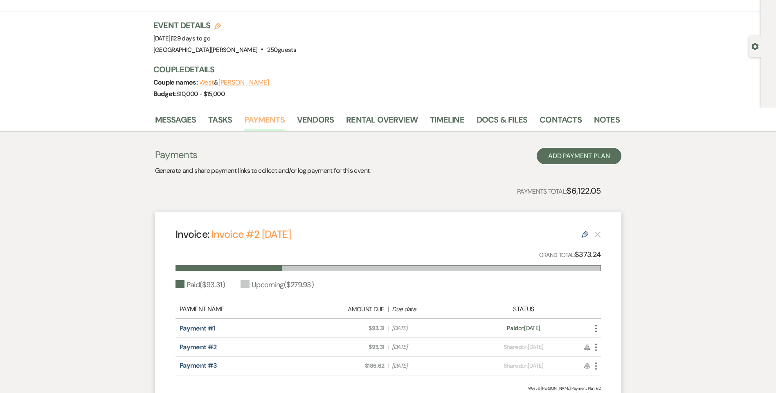
scroll to position [82, 0]
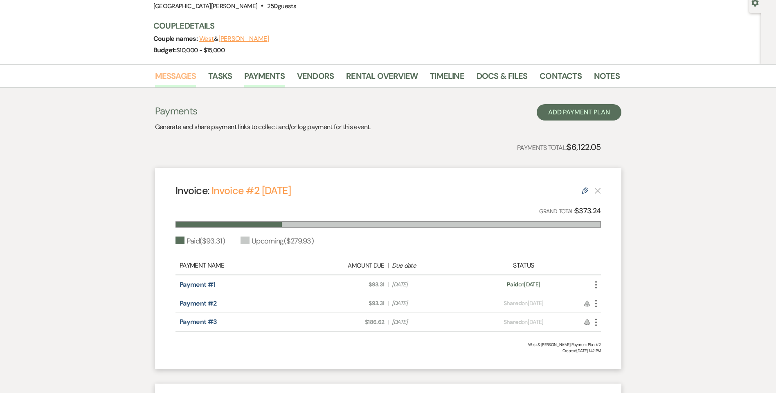
drag, startPoint x: 161, startPoint y: 74, endPoint x: 178, endPoint y: 74, distance: 16.8
click at [162, 74] on link "Messages" at bounding box center [175, 79] width 41 height 18
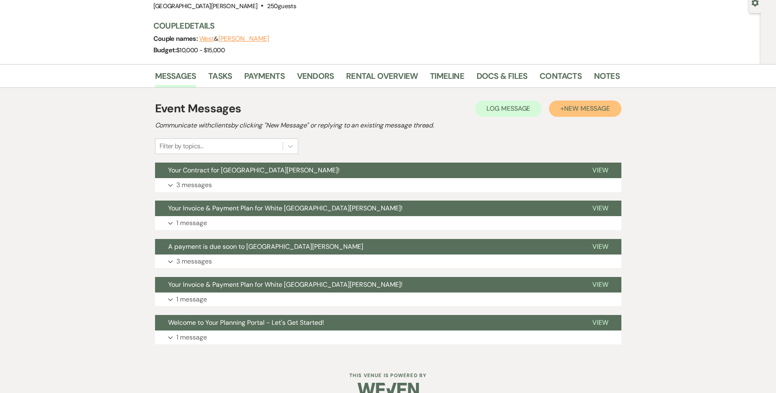
drag, startPoint x: 576, startPoint y: 115, endPoint x: 570, endPoint y: 116, distance: 6.3
click at [577, 115] on button "+ New Message" at bounding box center [585, 109] width 72 height 16
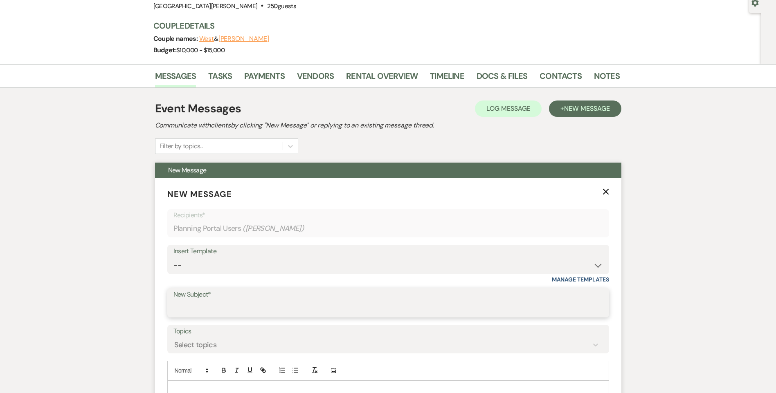
click at [248, 312] on input "New Subject*" at bounding box center [387, 309] width 429 height 16
click at [177, 270] on select "-- Follow Up WWM Initial Inquiry Response Planning Portal Introduction (Booked …" at bounding box center [387, 266] width 429 height 16
select select "5041"
click at [173, 258] on select "-- Follow Up WWM Initial Inquiry Response Planning Portal Introduction (Booked …" at bounding box center [387, 266] width 429 height 16
type input "A payment is due soon to White Willow Meadows"
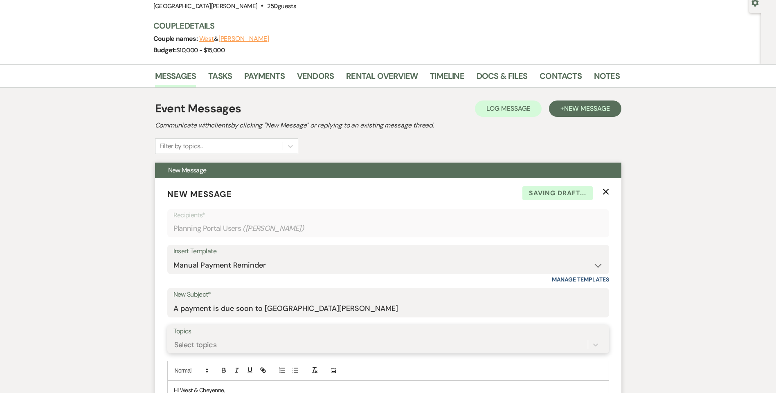
click at [193, 346] on div "Select topics" at bounding box center [387, 345] width 429 height 16
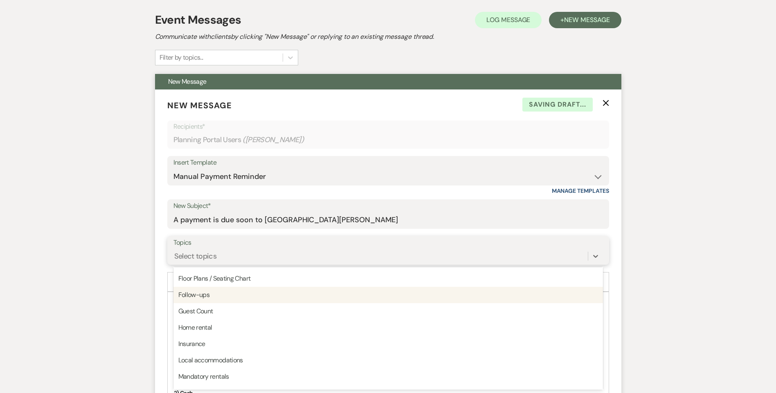
scroll to position [164, 0]
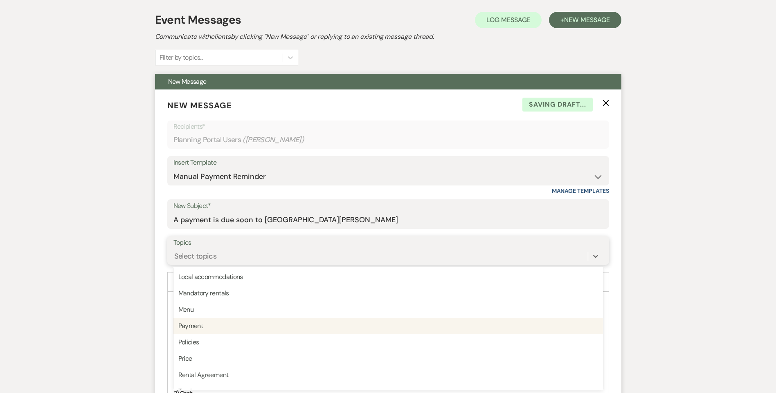
click at [205, 324] on div "Payment" at bounding box center [387, 326] width 429 height 16
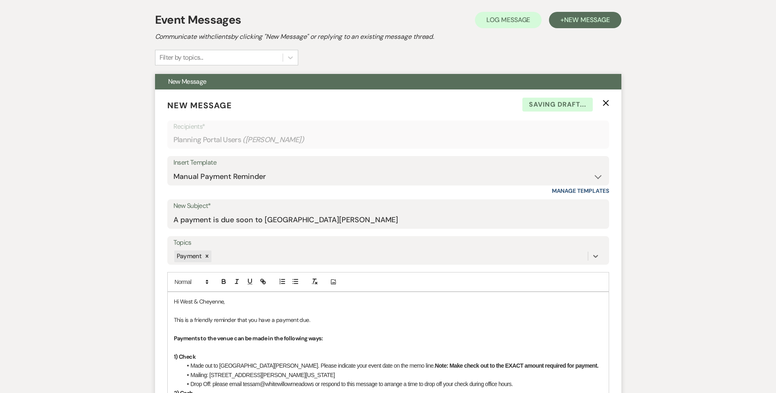
click at [308, 320] on p "This is a friendly reminder that you have a payment due." at bounding box center [388, 320] width 429 height 9
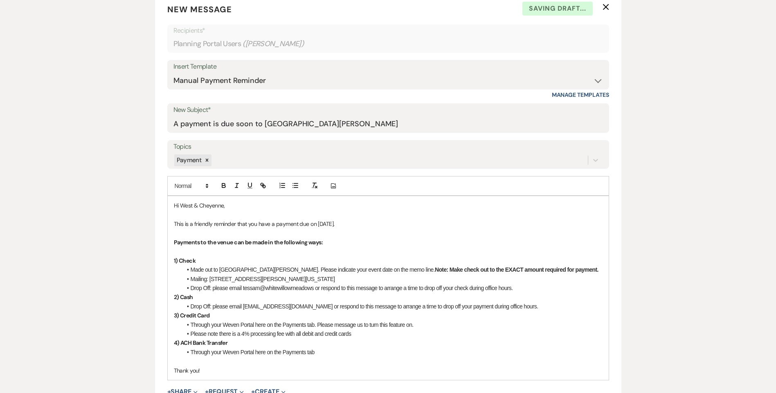
scroll to position [375, 0]
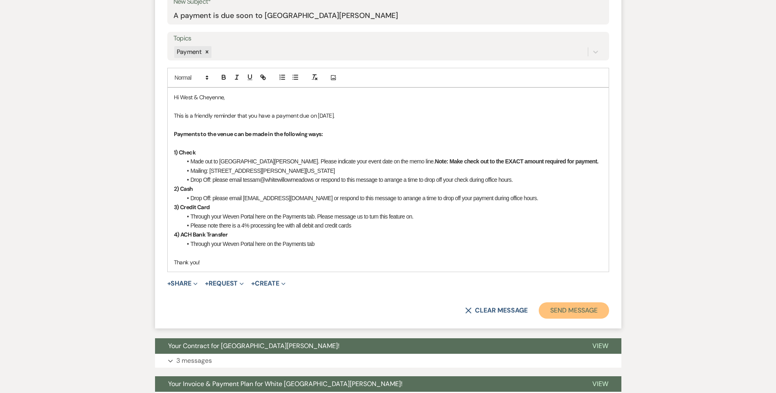
click at [579, 310] on button "Send Message" at bounding box center [574, 311] width 70 height 16
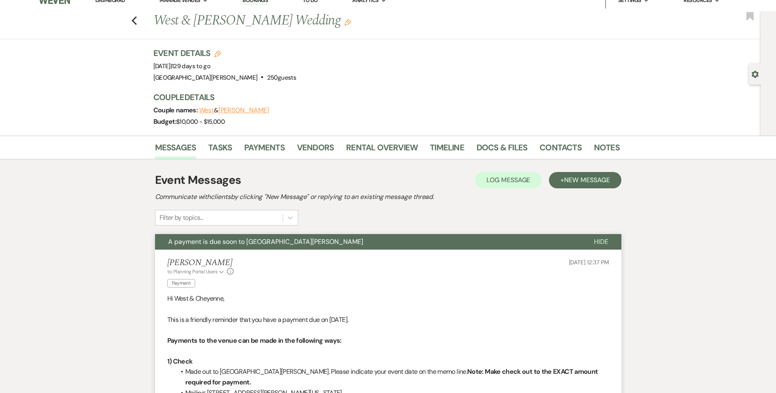
scroll to position [0, 0]
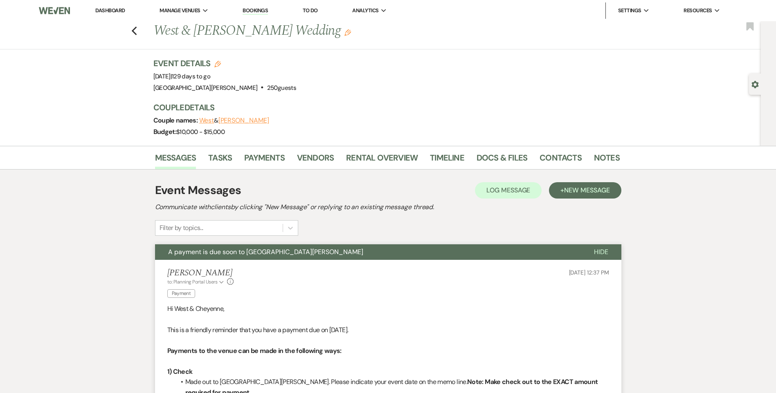
click at [113, 11] on link "Dashboard" at bounding box center [109, 10] width 29 height 7
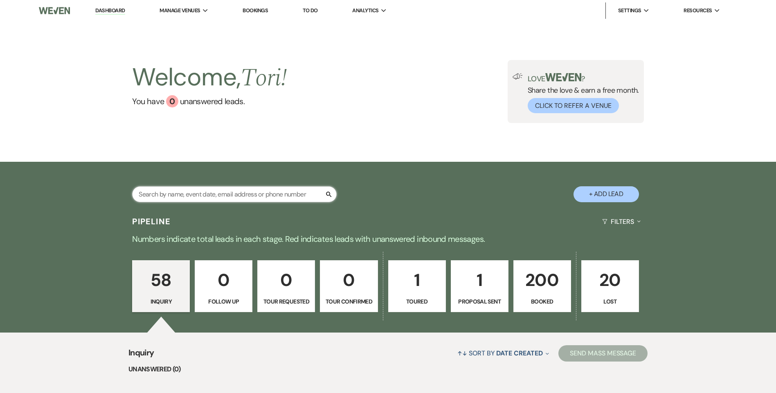
click at [198, 195] on input "text" at bounding box center [234, 194] width 204 height 16
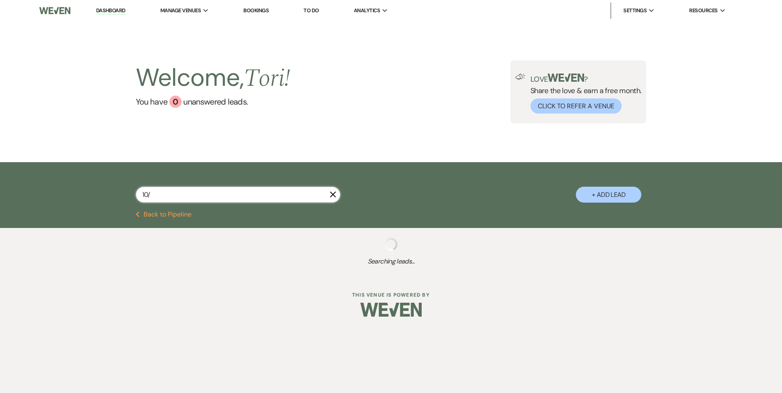
type input "10/1"
select select "8"
select select "4"
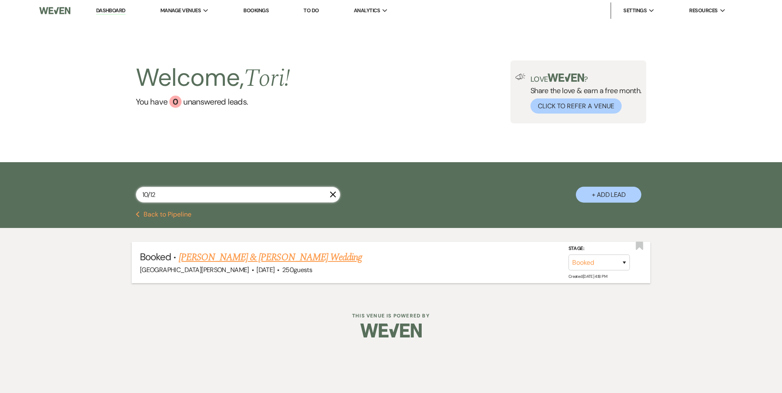
type input "10/12"
click at [286, 244] on li "Booked · Aseelah Ashraf & Hasan Quadri's Wedding White Willow Meadows · Oct 12,…" at bounding box center [391, 262] width 519 height 41
click at [287, 247] on li "Booked · Aseelah Ashraf & Hasan Quadri's Wedding White Willow Meadows · Oct 12,…" at bounding box center [391, 262] width 519 height 41
click at [292, 258] on link "Aseelah Ashraf & Hasan Quadri's Wedding" at bounding box center [270, 257] width 183 height 15
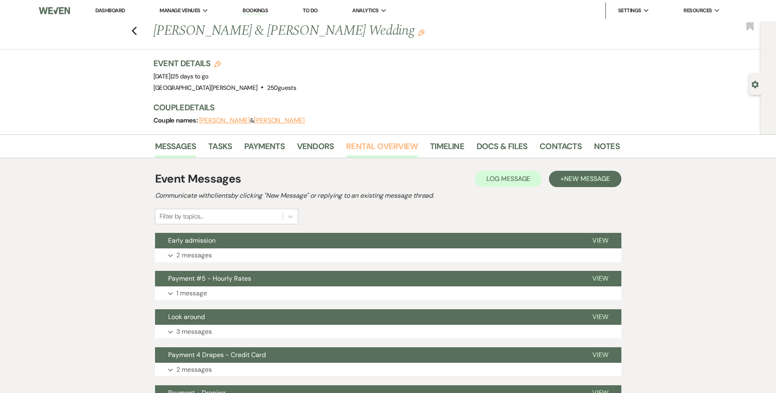
click at [363, 150] on link "Rental Overview" at bounding box center [382, 149] width 72 height 18
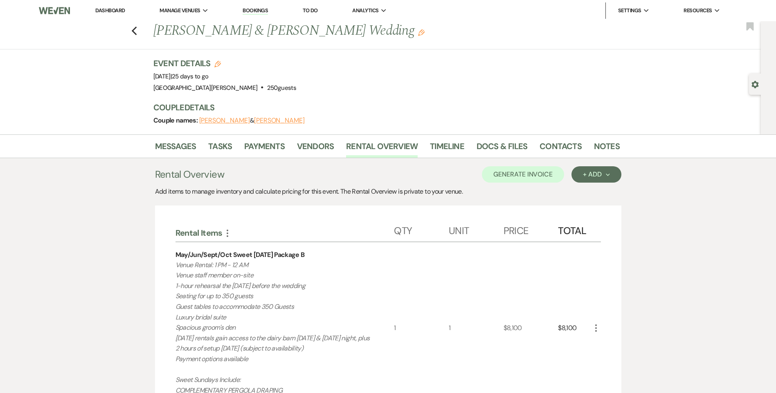
click at [117, 12] on link "Dashboard" at bounding box center [109, 10] width 29 height 7
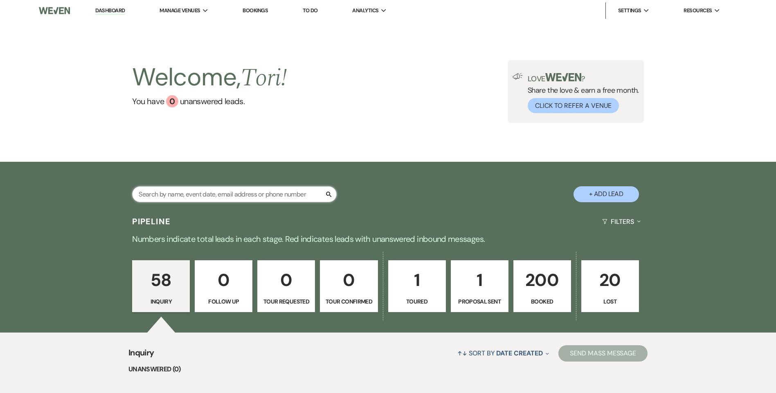
drag, startPoint x: 183, startPoint y: 189, endPoint x: 183, endPoint y: 179, distance: 9.4
click at [183, 189] on input "text" at bounding box center [234, 194] width 204 height 16
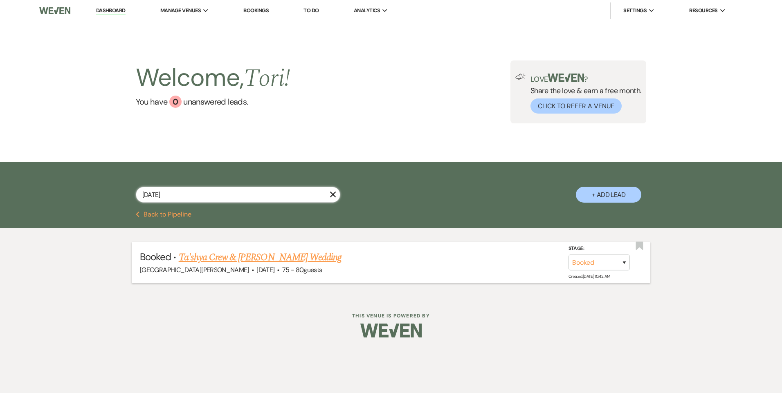
type input "3/30/26"
click at [216, 258] on link "Ta'shya Crew & Bilal Munaf's Wedding" at bounding box center [260, 257] width 163 height 15
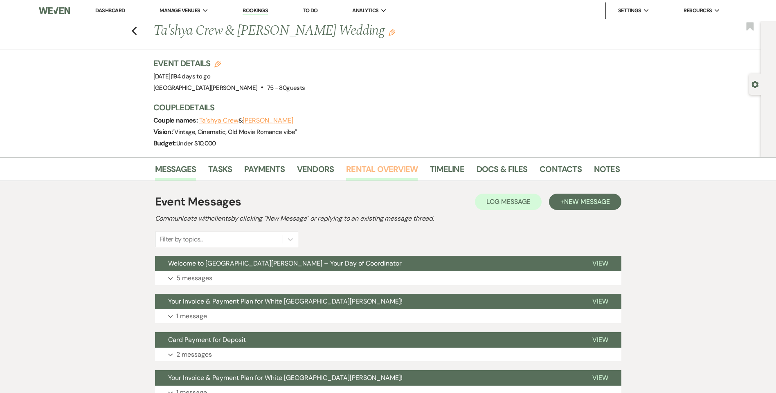
click at [374, 166] on link "Rental Overview" at bounding box center [382, 172] width 72 height 18
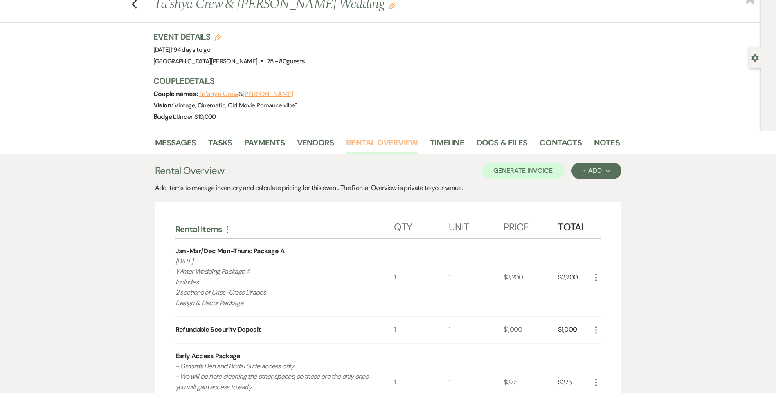
scroll to position [41, 0]
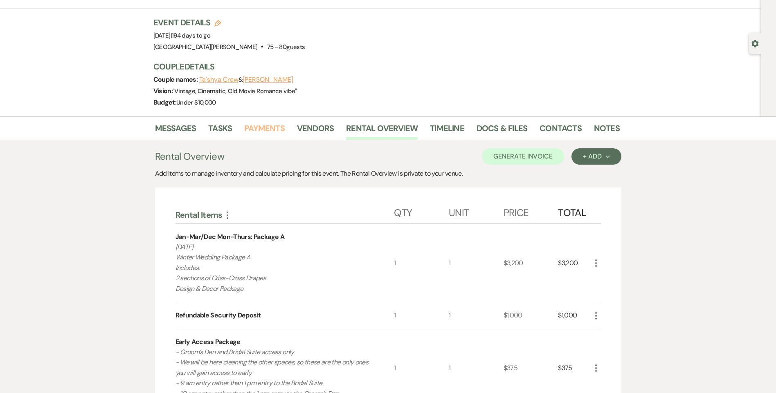
click at [249, 131] on link "Payments" at bounding box center [264, 131] width 40 height 18
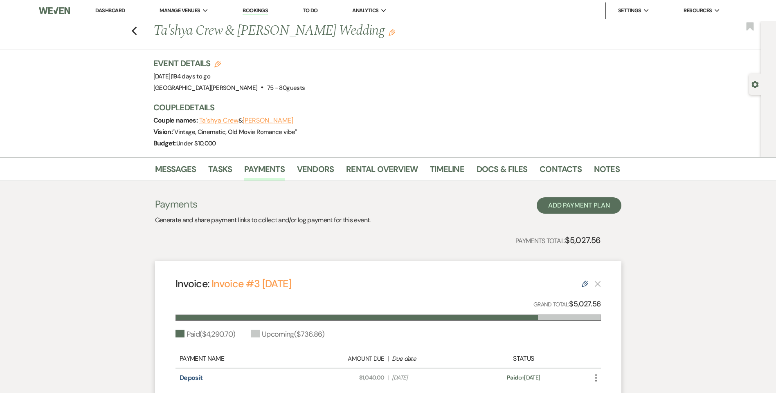
click at [109, 12] on link "Dashboard" at bounding box center [109, 10] width 29 height 7
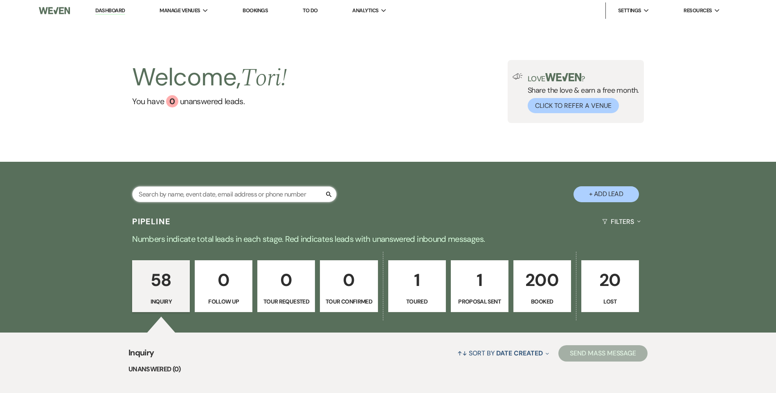
click at [145, 193] on input "text" at bounding box center [234, 194] width 204 height 16
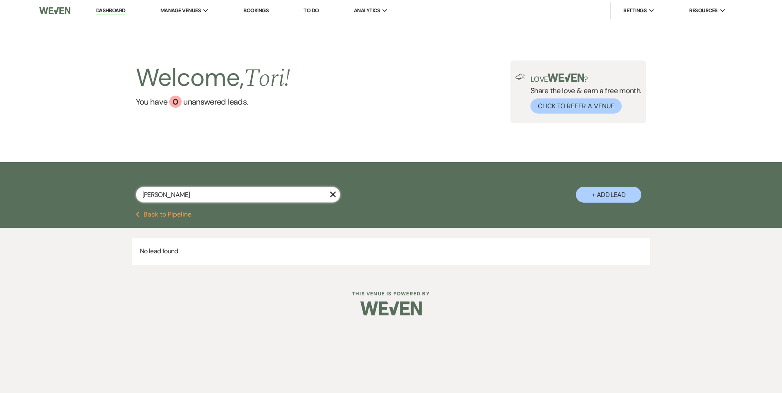
drag, startPoint x: 176, startPoint y: 195, endPoint x: 49, endPoint y: 197, distance: 127.6
click at [49, 197] on div "larson X + Add Lead" at bounding box center [391, 186] width 782 height 49
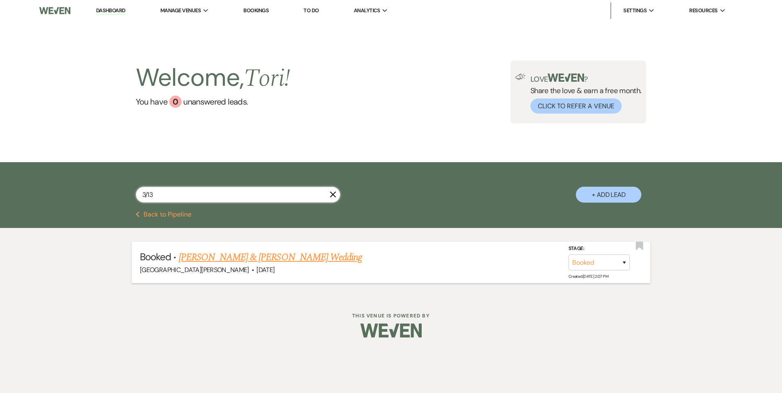
type input "3/13"
click at [205, 255] on link "Mackenzie Larsen & Kyle McKee's Wedding" at bounding box center [270, 257] width 183 height 15
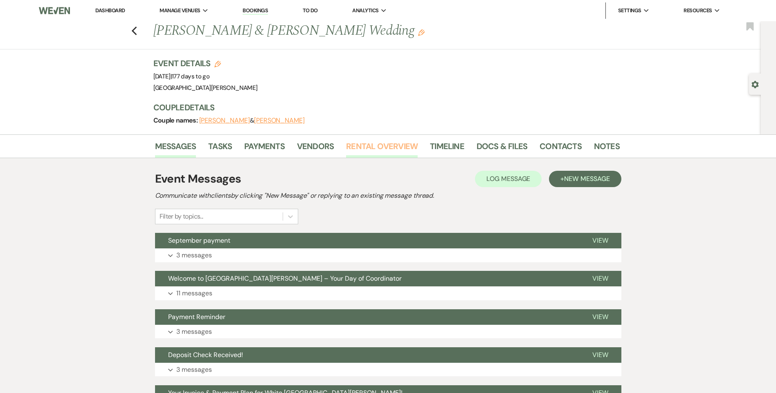
click at [357, 146] on link "Rental Overview" at bounding box center [382, 149] width 72 height 18
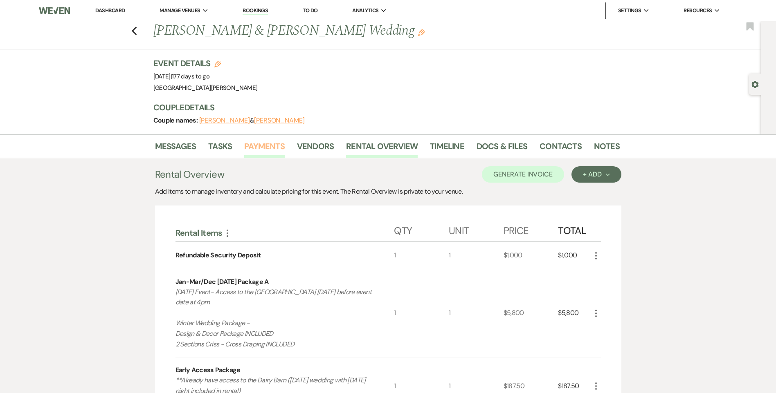
click at [257, 146] on link "Payments" at bounding box center [264, 149] width 40 height 18
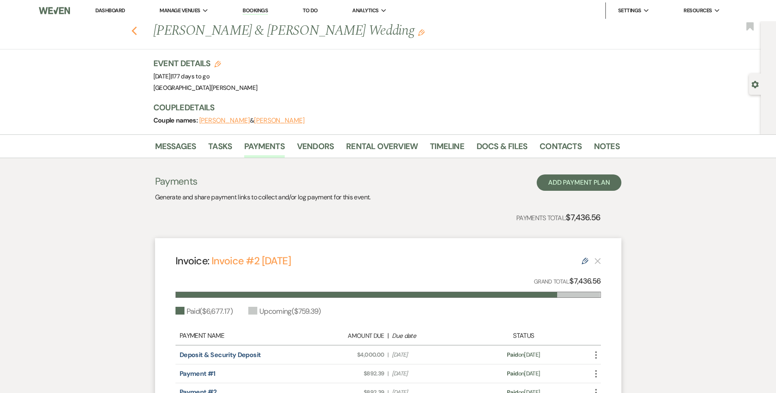
click at [137, 33] on use "button" at bounding box center [133, 31] width 5 height 9
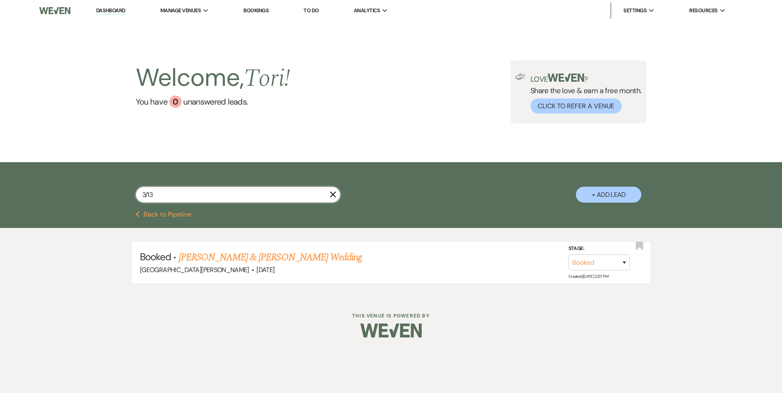
drag, startPoint x: 161, startPoint y: 195, endPoint x: 65, endPoint y: 194, distance: 95.7
click at [87, 195] on div "3/13 X + Add Lead" at bounding box center [391, 186] width 782 height 49
type input "crew"
click at [211, 256] on link "Ta'shya Crew & Bilal Munaf's Wedding" at bounding box center [260, 257] width 163 height 15
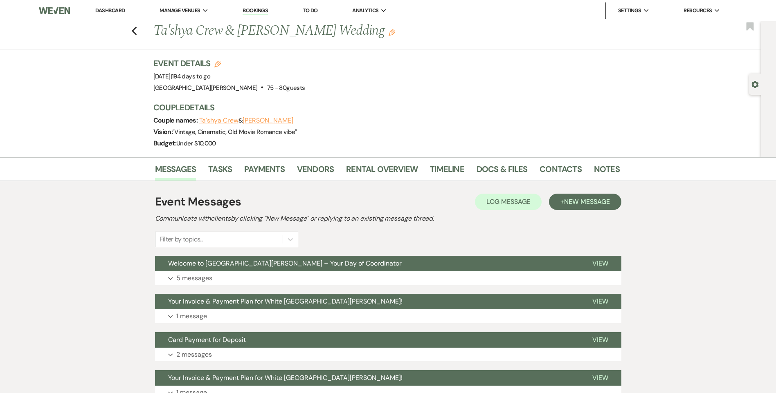
click at [276, 160] on div "Messages Tasks Payments Vendors Rental Overview Timeline Docs & Files Contacts …" at bounding box center [388, 169] width 776 height 24
click at [278, 167] on link "Payments" at bounding box center [264, 172] width 40 height 18
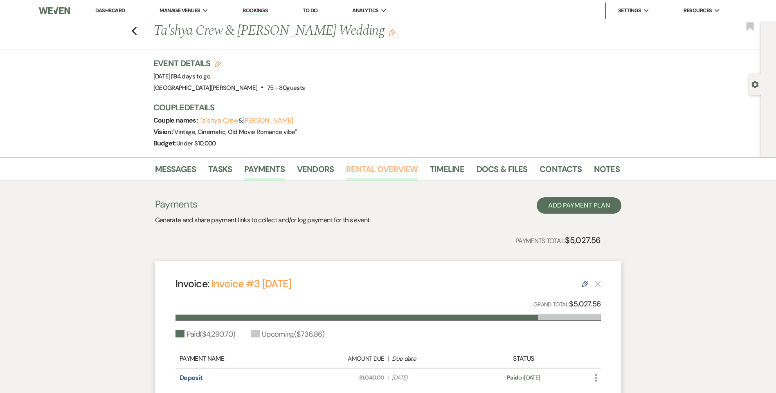
click at [401, 173] on link "Rental Overview" at bounding box center [382, 172] width 72 height 18
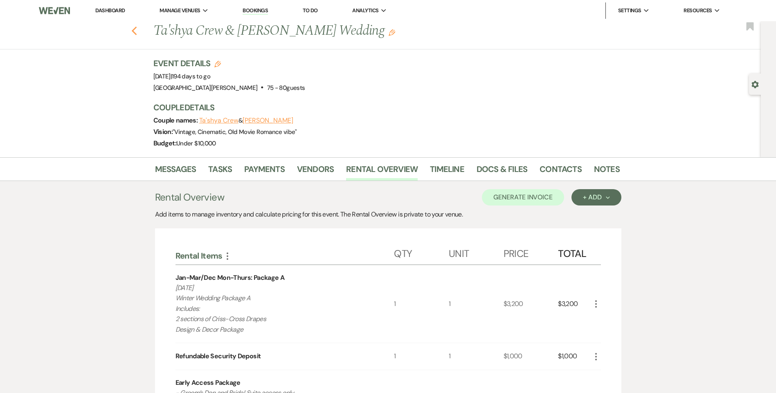
click at [135, 30] on icon "Previous" at bounding box center [134, 31] width 6 height 10
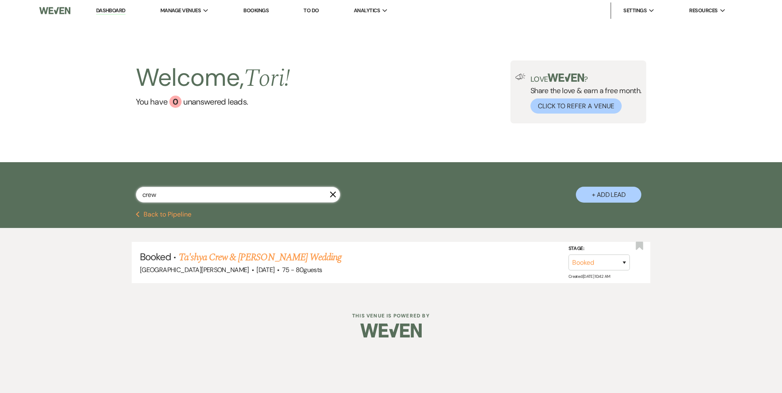
drag, startPoint x: 144, startPoint y: 191, endPoint x: 103, endPoint y: 181, distance: 41.5
click at [120, 192] on div "crew X + Add Lead" at bounding box center [391, 187] width 589 height 43
type input "3/13/26"
click at [201, 256] on link "Mackenzie Larsen & Kyle McKee's Wedding" at bounding box center [270, 257] width 183 height 15
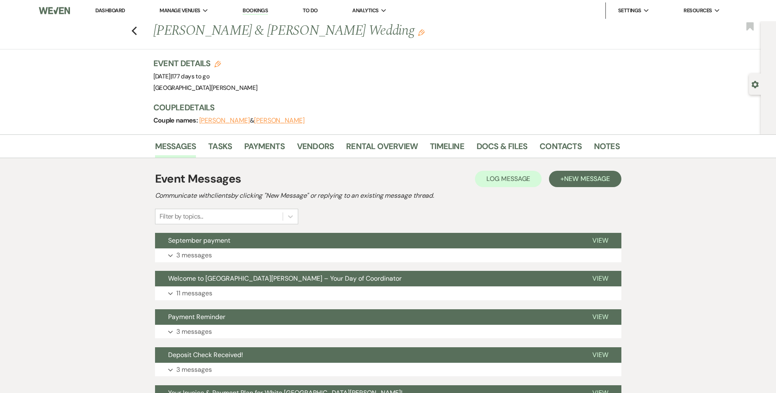
click at [108, 12] on link "Dashboard" at bounding box center [109, 10] width 29 height 7
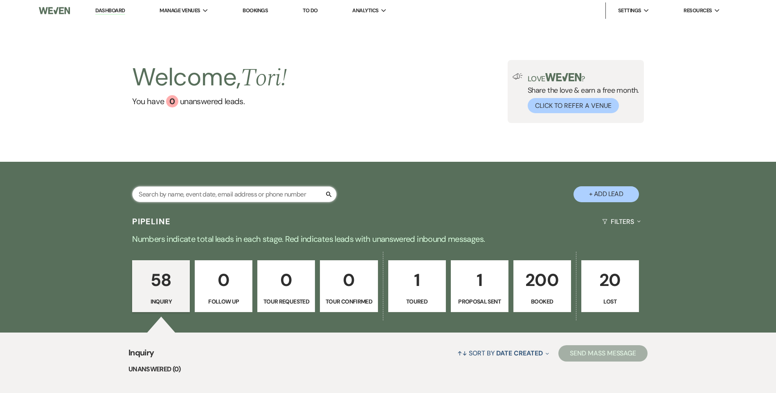
click at [245, 195] on input "text" at bounding box center [234, 194] width 204 height 16
click at [393, 191] on div "Search + Add Lead" at bounding box center [388, 187] width 589 height 43
click at [236, 197] on input "text" at bounding box center [234, 194] width 204 height 16
click at [255, 194] on input "text" at bounding box center [234, 194] width 204 height 16
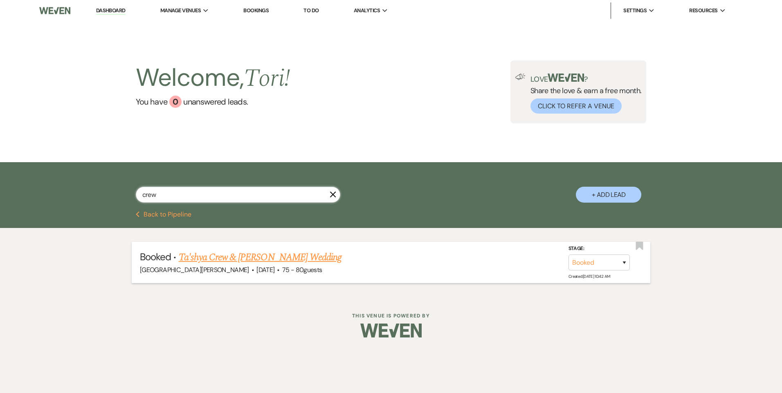
type input "crew"
click at [249, 252] on link "Ta'shya Crew & Bilal Munaf's Wedding" at bounding box center [260, 257] width 163 height 15
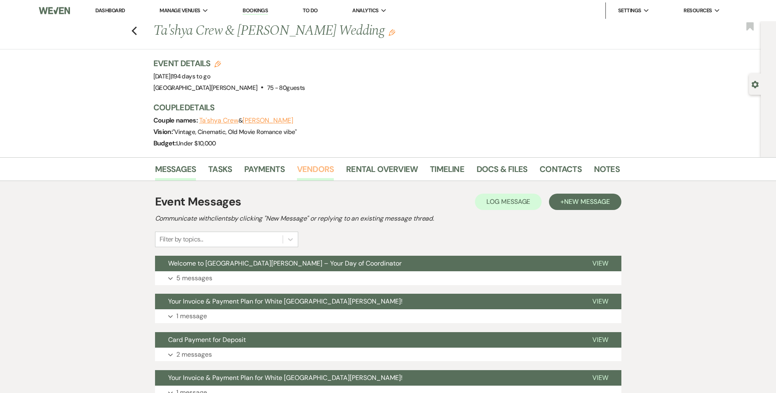
click at [305, 169] on link "Vendors" at bounding box center [315, 172] width 37 height 18
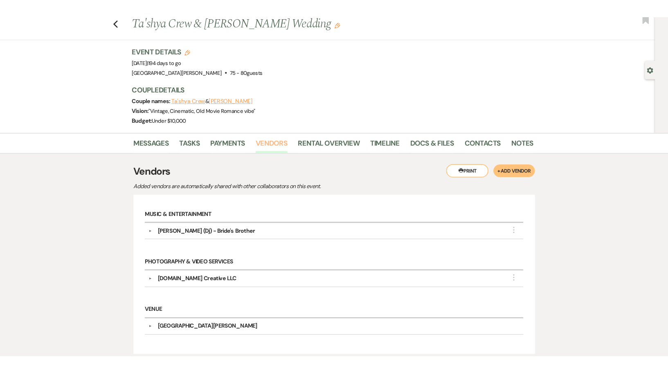
scroll to position [94, 0]
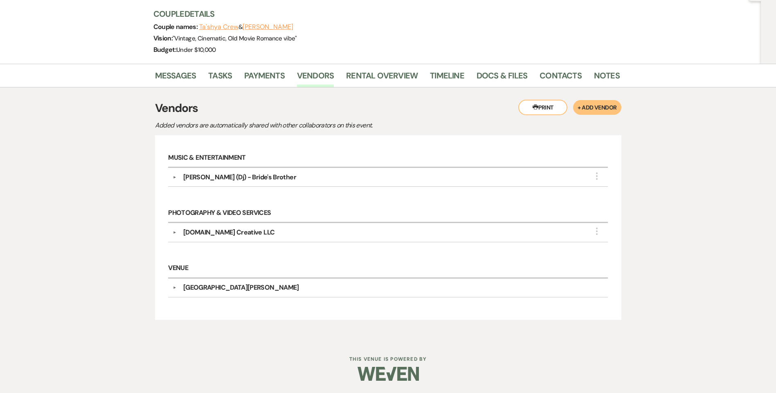
click at [224, 234] on div "B.Love Creative LLC" at bounding box center [228, 233] width 91 height 10
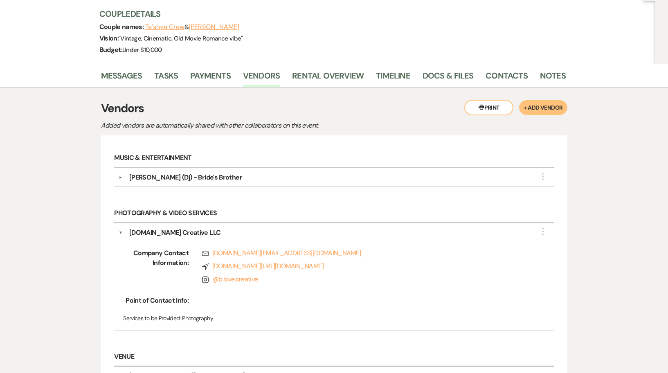
click at [133, 217] on h6 "Photography & Video Services" at bounding box center [333, 213] width 439 height 19
click at [137, 215] on h6 "Photography & Video Services" at bounding box center [333, 213] width 439 height 19
click at [124, 230] on div "B.Love Creative LLC" at bounding box center [336, 233] width 427 height 10
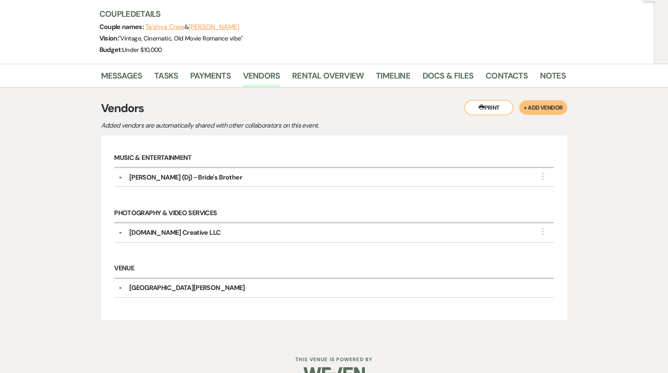
click at [160, 178] on div "Donald Crew (Dj) - Bride's Brother" at bounding box center [185, 178] width 113 height 10
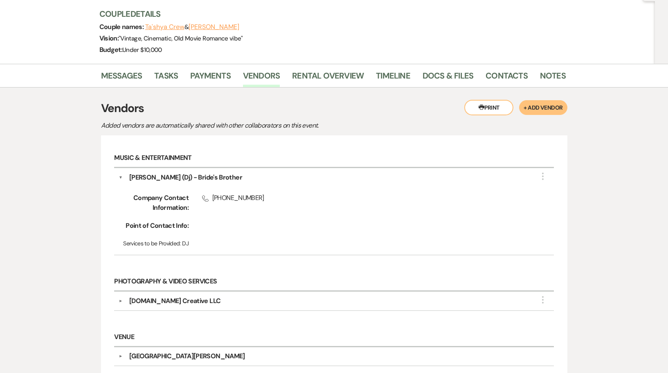
click at [126, 178] on div "Donald Crew (Dj) - Bride's Brother" at bounding box center [336, 178] width 427 height 10
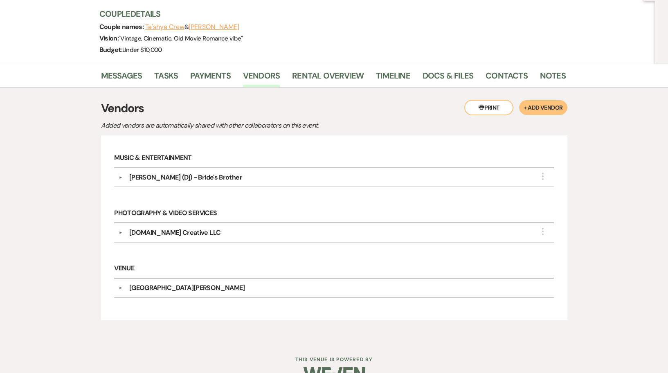
click at [205, 88] on div "Printer Print + Add Vendor Vendors Added vendors are automatically shared with …" at bounding box center [334, 214] width 466 height 253
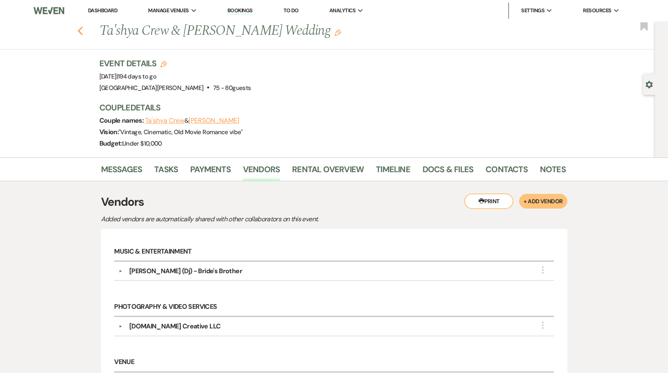
click at [83, 30] on icon "Previous" at bounding box center [80, 31] width 6 height 10
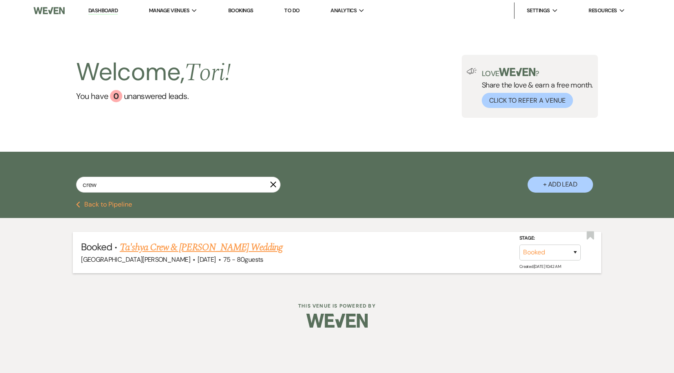
click at [246, 257] on div "White Willow Meadows · Mar 30, 2026 · 75 - 80 guests" at bounding box center [337, 259] width 512 height 11
click at [246, 253] on link "Ta'shya Crew & Bilal Munaf's Wedding" at bounding box center [201, 247] width 163 height 15
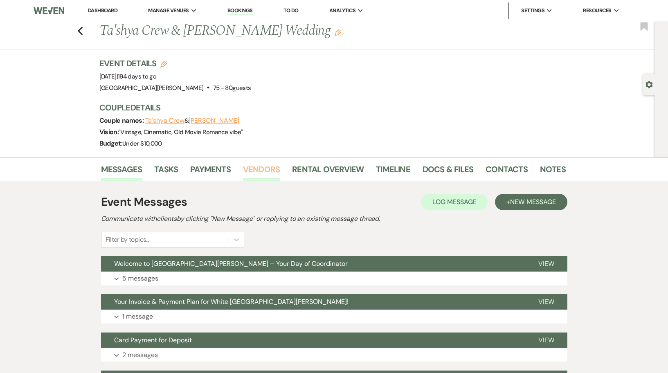
click at [264, 171] on link "Vendors" at bounding box center [261, 172] width 37 height 18
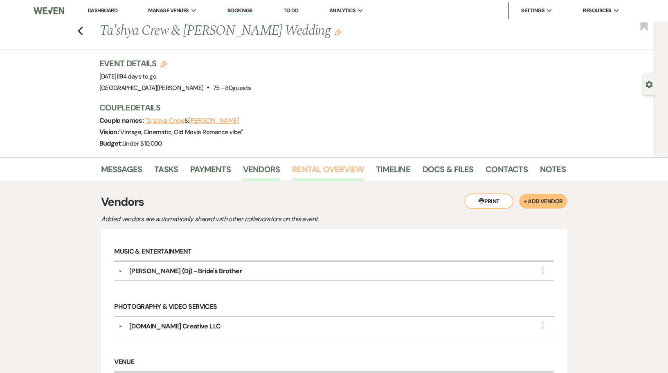
click at [317, 167] on link "Rental Overview" at bounding box center [328, 172] width 72 height 18
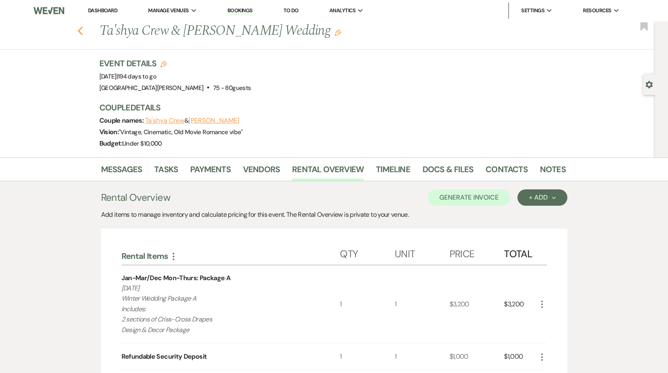
click at [81, 32] on use "button" at bounding box center [79, 31] width 5 height 9
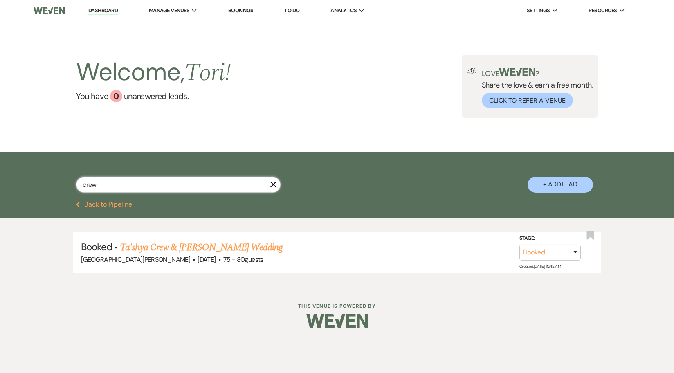
drag, startPoint x: 151, startPoint y: 185, endPoint x: 80, endPoint y: 177, distance: 70.8
click at [80, 177] on input "crew" at bounding box center [178, 185] width 204 height 16
type input "3/13"
click at [156, 247] on link "Mackenzie Larsen & Kyle McKee's Wedding" at bounding box center [211, 247] width 183 height 15
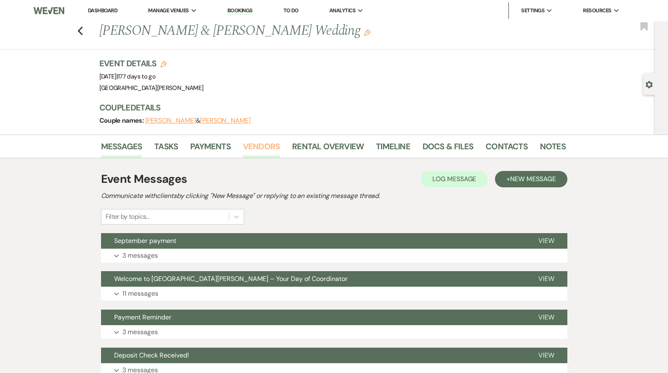
click at [260, 148] on link "Vendors" at bounding box center [261, 149] width 37 height 18
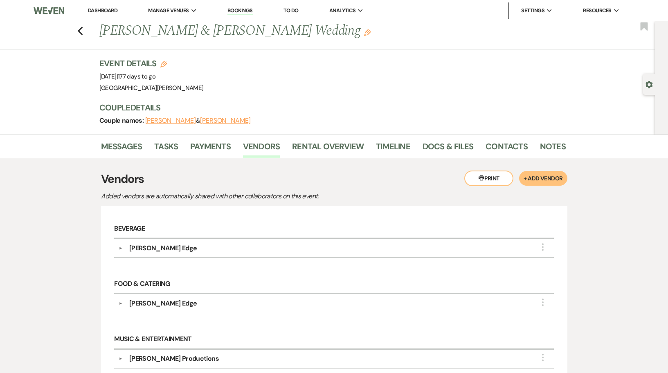
click at [190, 252] on div "Hudson's Edge" at bounding box center [336, 248] width 427 height 10
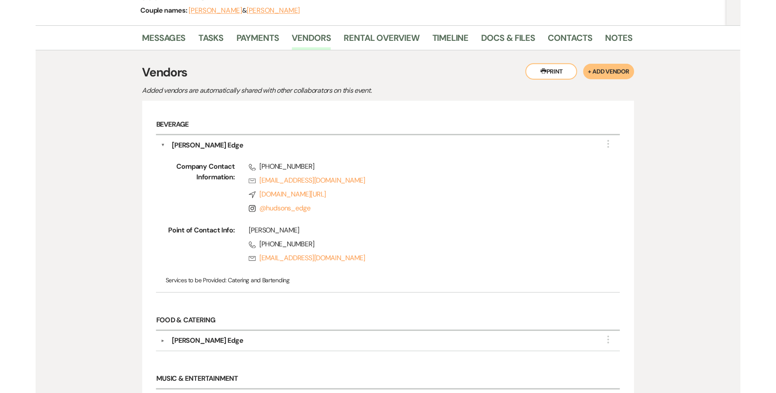
scroll to position [123, 0]
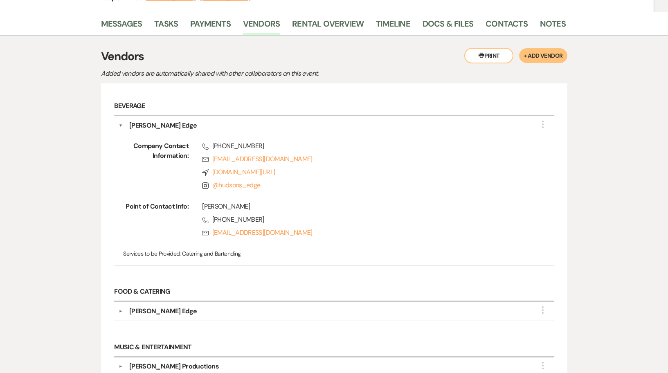
click at [147, 125] on div "Hudson's Edge" at bounding box center [162, 126] width 67 height 10
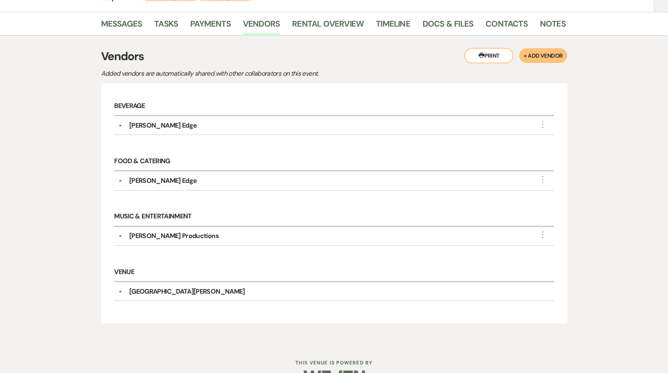
click at [143, 236] on div "Josh Staley Productions" at bounding box center [174, 236] width 90 height 10
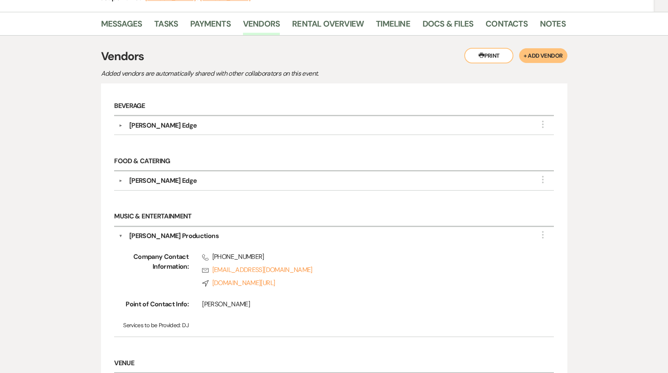
click at [173, 235] on div "Josh Staley Productions" at bounding box center [174, 236] width 90 height 10
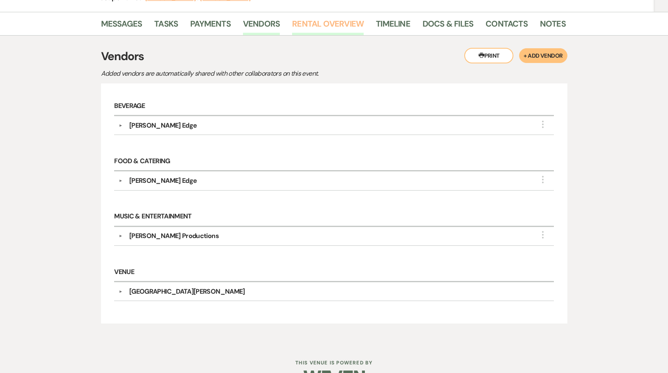
click at [294, 23] on link "Rental Overview" at bounding box center [328, 26] width 72 height 18
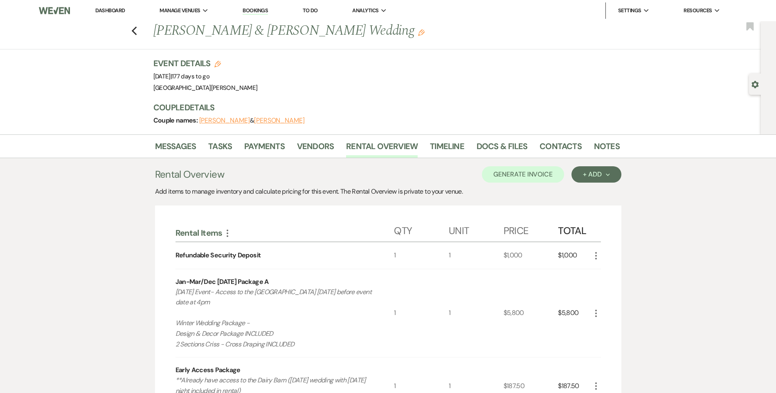
click at [114, 9] on link "Dashboard" at bounding box center [109, 10] width 29 height 7
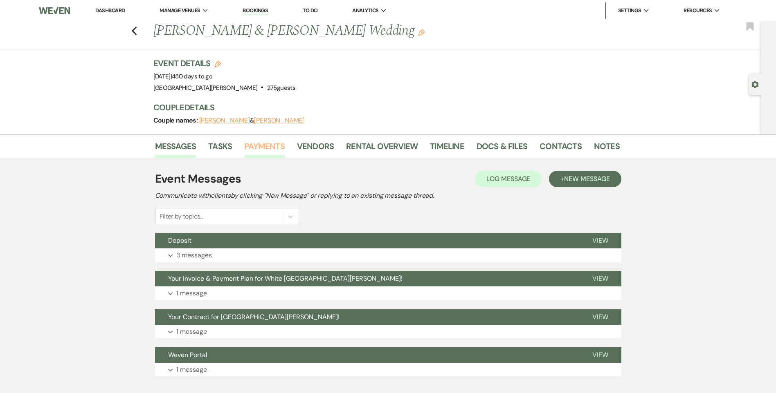
click at [268, 150] on link "Payments" at bounding box center [264, 149] width 40 height 18
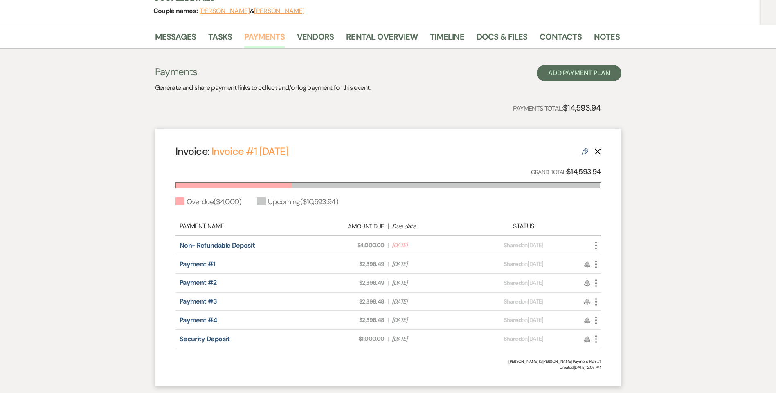
scroll to position [123, 0]
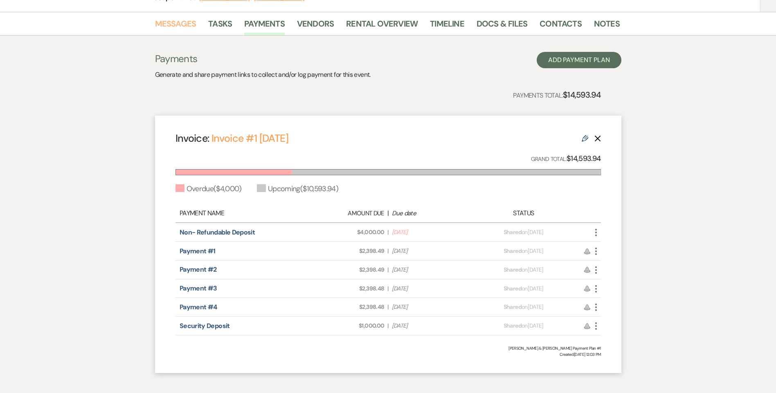
click at [166, 25] on link "Messages" at bounding box center [175, 26] width 41 height 18
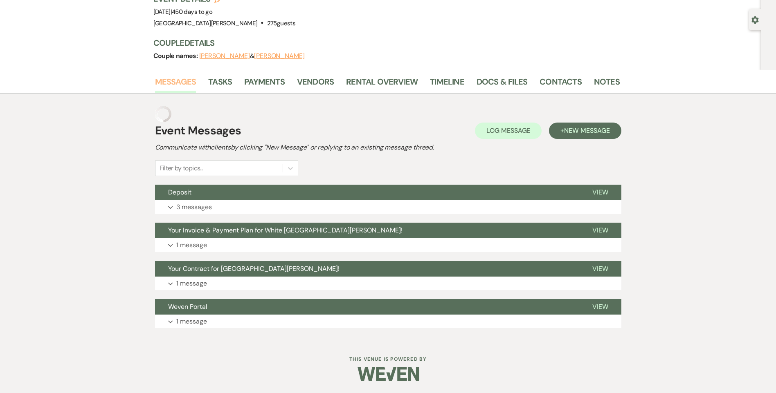
scroll to position [48, 0]
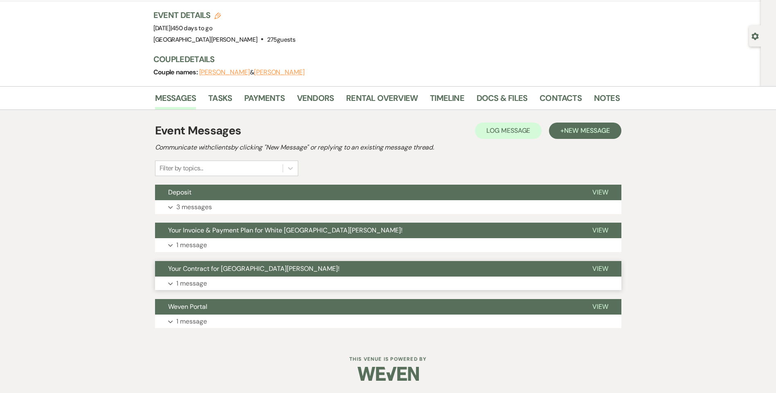
click at [216, 288] on button "Expand 1 message" at bounding box center [388, 284] width 466 height 14
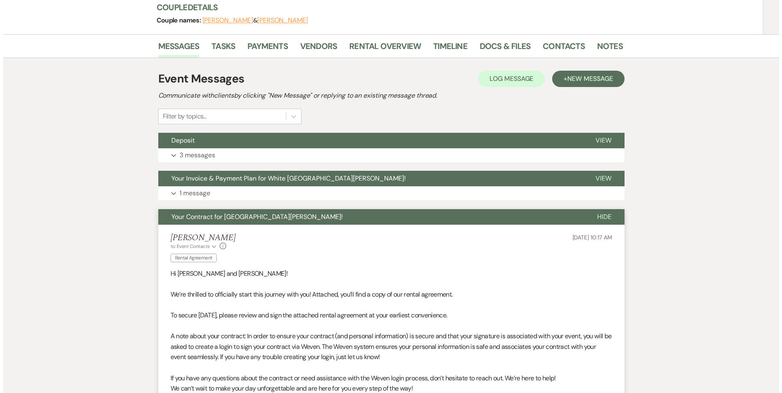
scroll to position [212, 0]
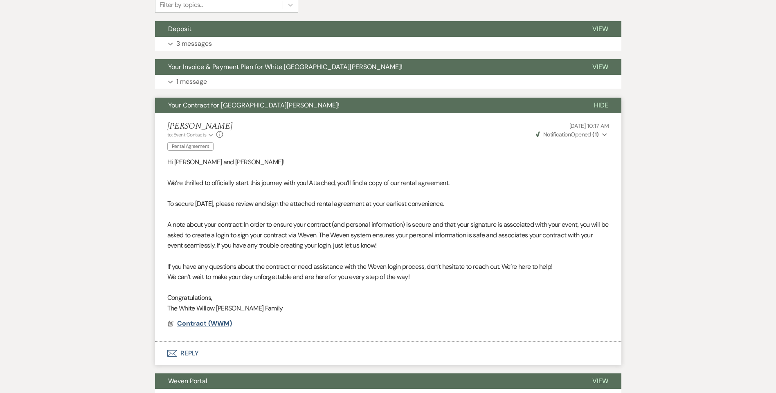
click at [227, 322] on span "Contract (WWM)" at bounding box center [204, 323] width 55 height 9
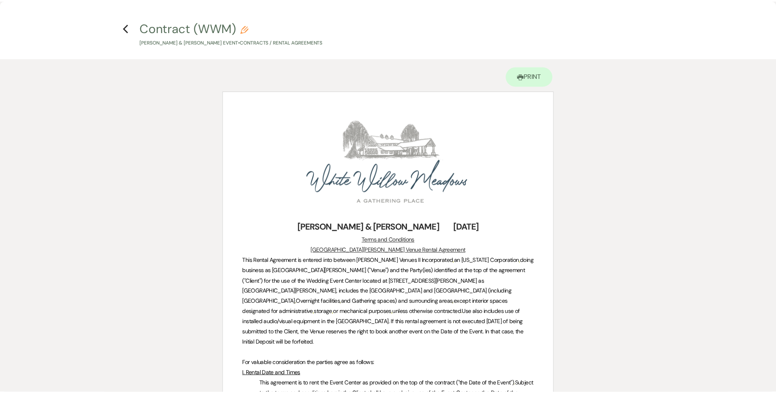
scroll to position [0, 0]
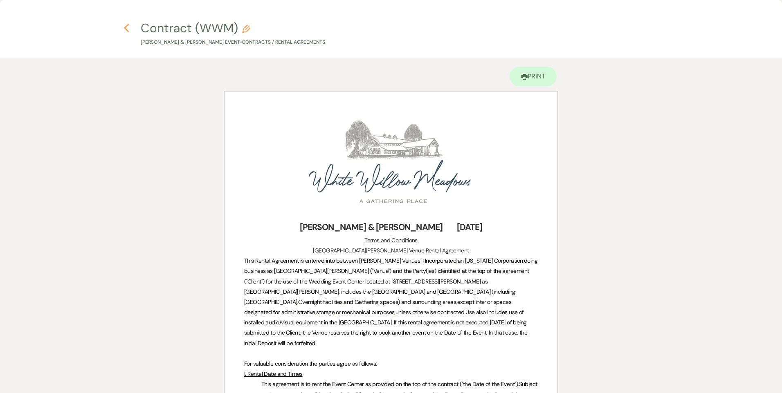
click at [126, 32] on icon "Previous" at bounding box center [127, 28] width 6 height 10
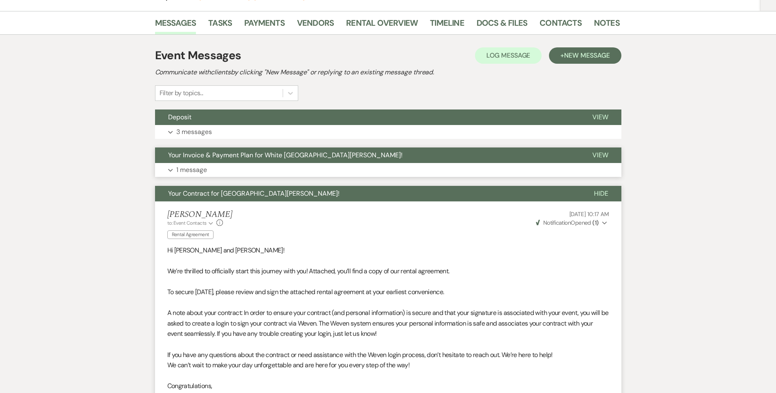
scroll to position [48, 0]
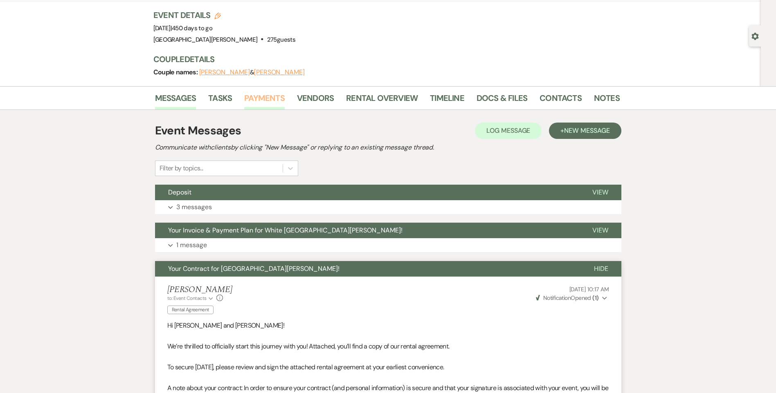
click at [277, 99] on link "Payments" at bounding box center [264, 101] width 40 height 18
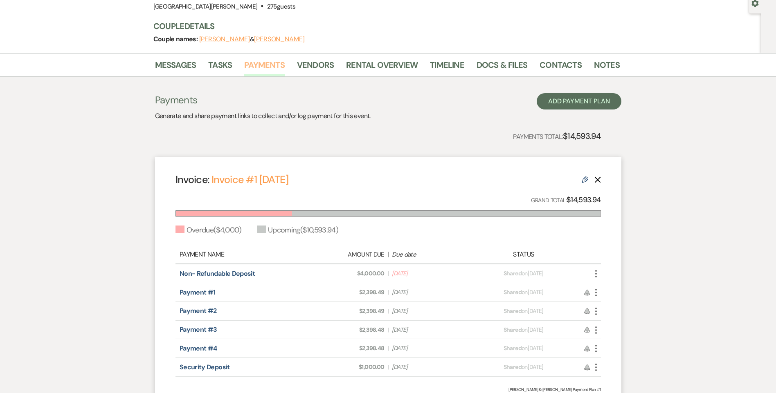
scroll to position [82, 0]
click at [605, 61] on link "Notes" at bounding box center [607, 67] width 26 height 18
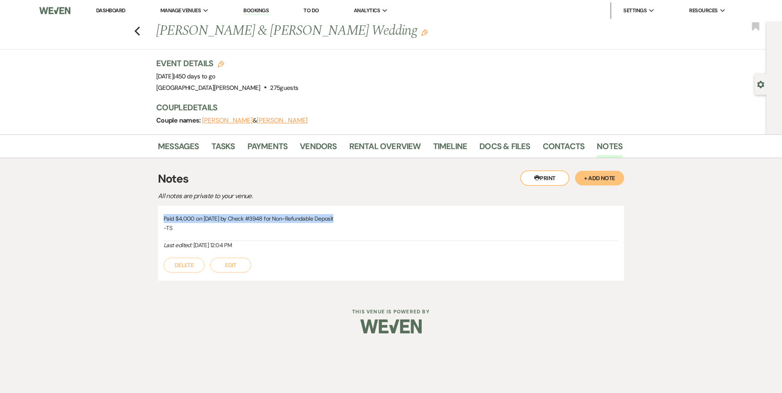
drag, startPoint x: 339, startPoint y: 218, endPoint x: 164, endPoint y: 218, distance: 174.6
click at [164, 218] on p "Paid $4,000 on 9/4/25 by Check #3948 for Non-Refundable Deposit" at bounding box center [391, 218] width 455 height 9
copy p "Paid $4,000 on 9/4/25 by Check #3948 for Non-Refundable Deposit"
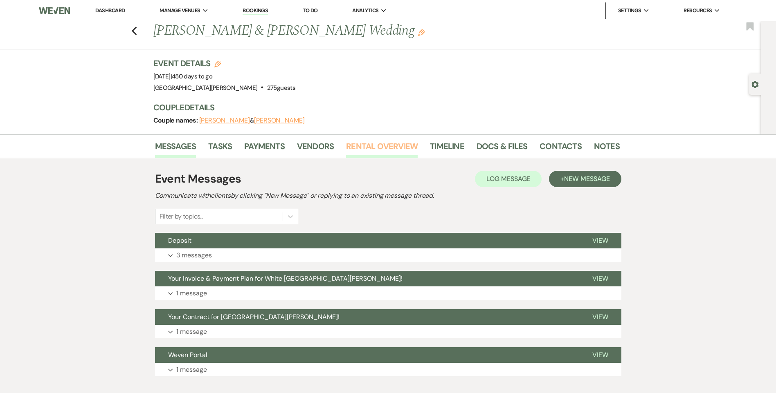
click at [380, 150] on link "Rental Overview" at bounding box center [382, 149] width 72 height 18
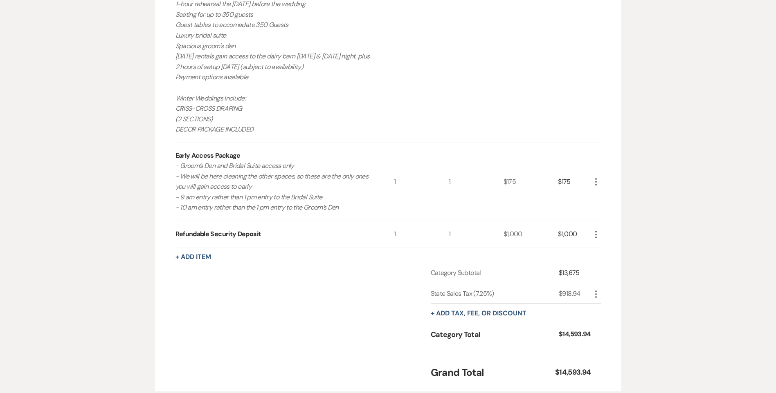
scroll to position [450, 0]
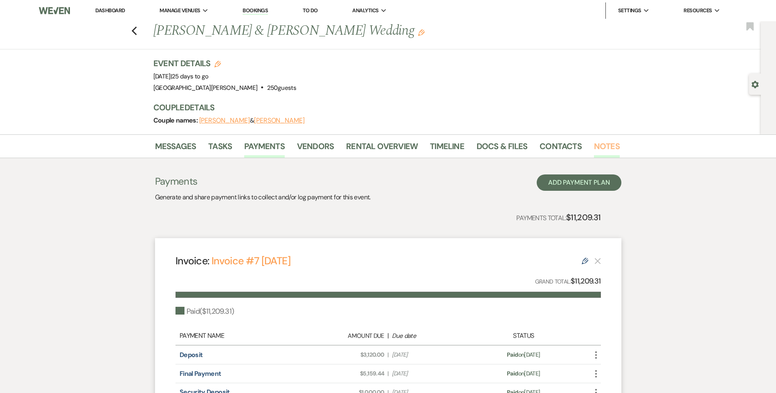
click at [596, 151] on link "Notes" at bounding box center [607, 149] width 26 height 18
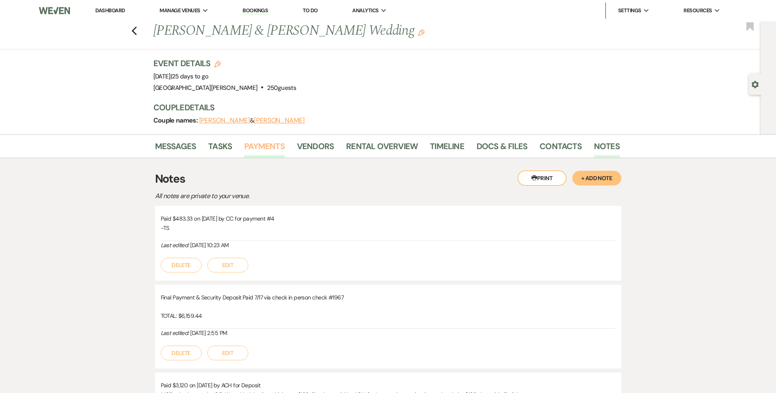
click at [252, 148] on link "Payments" at bounding box center [264, 149] width 40 height 18
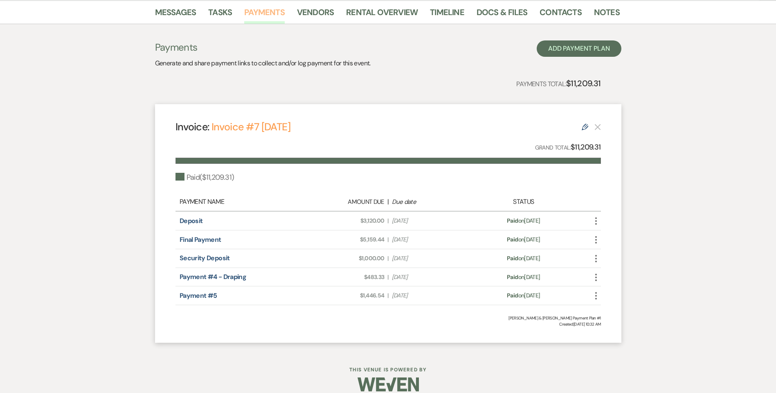
scroll to position [104, 0]
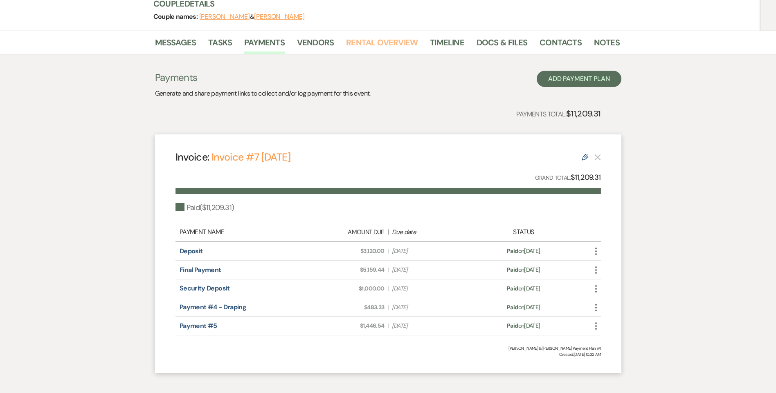
click at [376, 43] on link "Rental Overview" at bounding box center [382, 45] width 72 height 18
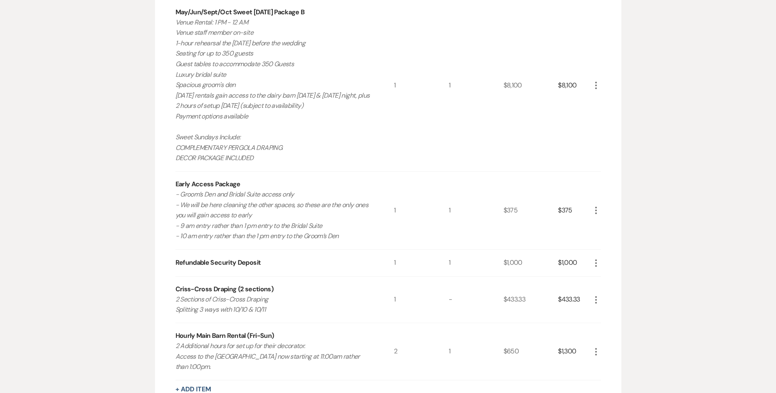
scroll to position [41, 0]
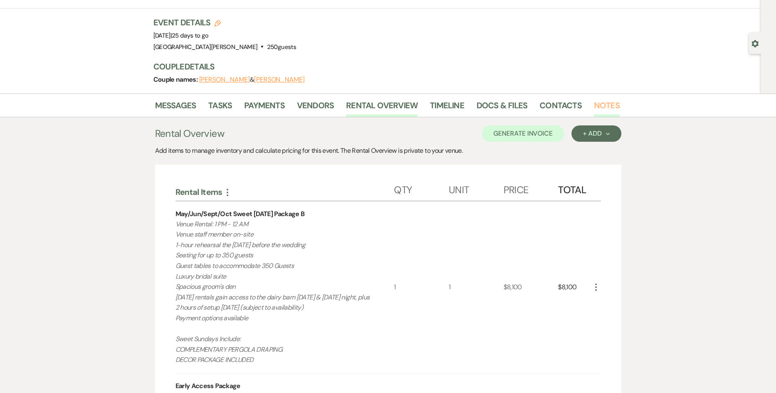
click at [602, 100] on link "Notes" at bounding box center [607, 108] width 26 height 18
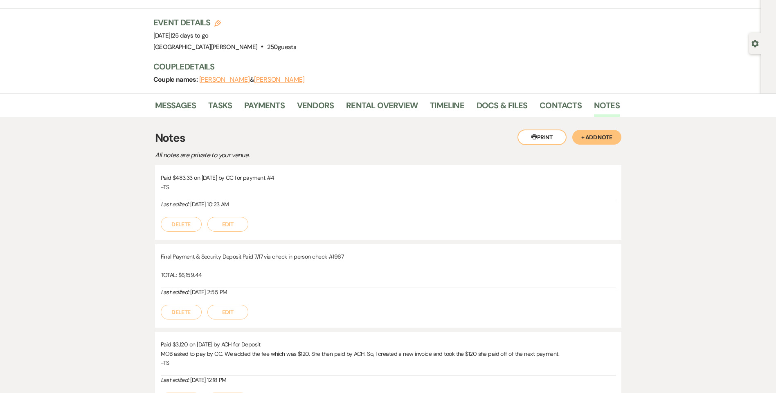
click at [605, 137] on button "+ Add Note" at bounding box center [596, 137] width 49 height 15
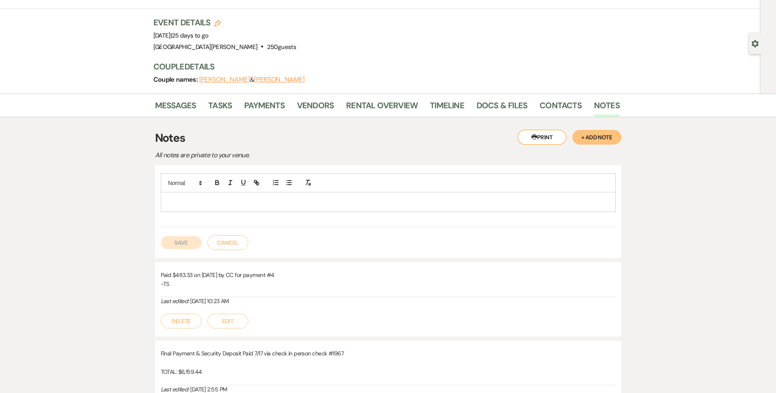
paste div
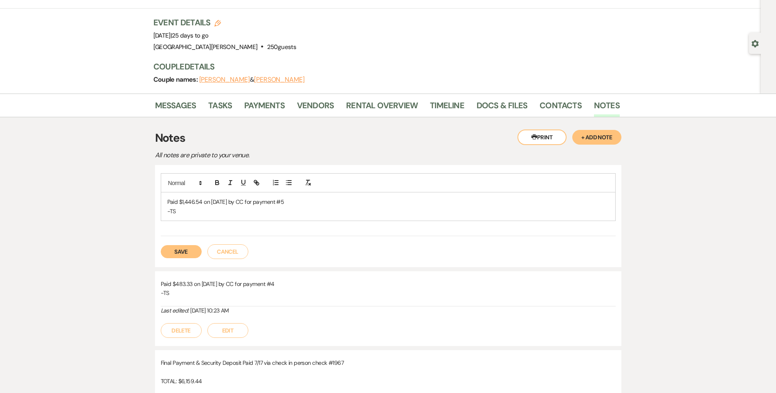
click at [191, 251] on button "Save" at bounding box center [181, 251] width 41 height 13
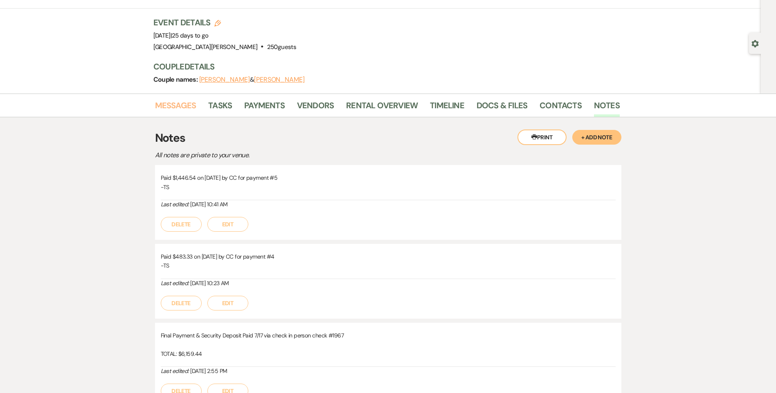
click at [180, 108] on link "Messages" at bounding box center [175, 108] width 41 height 18
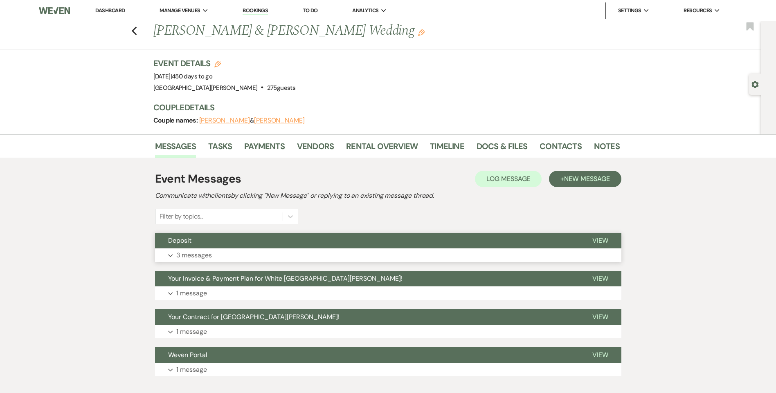
click at [250, 257] on button "Expand 3 messages" at bounding box center [388, 256] width 466 height 14
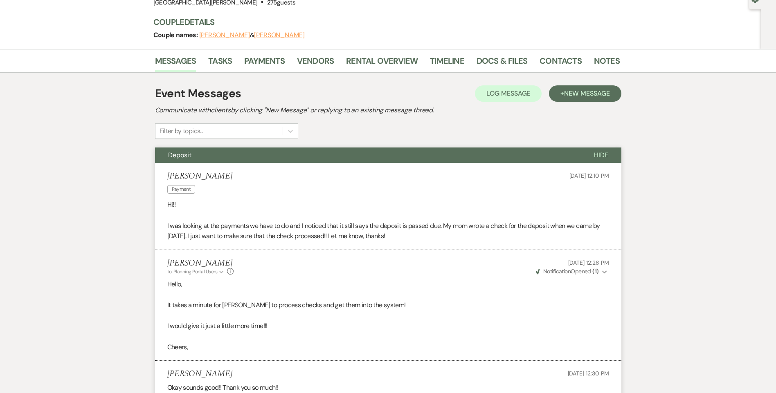
scroll to position [13, 0]
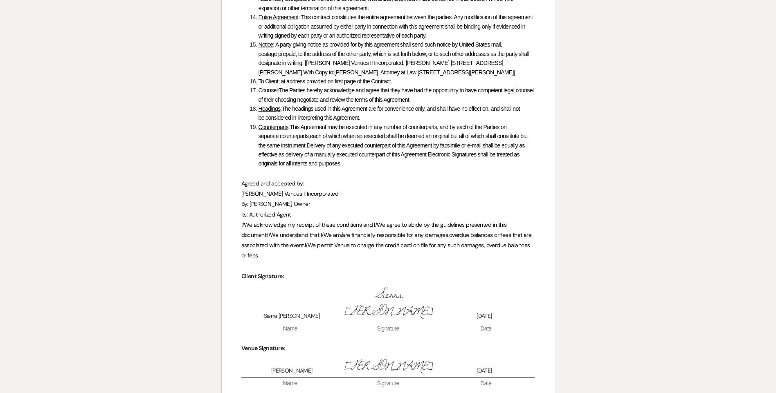
scroll to position [1725, 0]
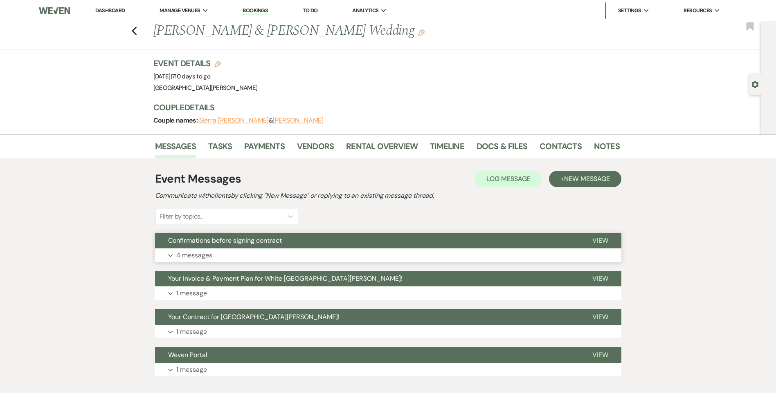
click at [281, 255] on button "Expand 4 messages" at bounding box center [388, 256] width 466 height 14
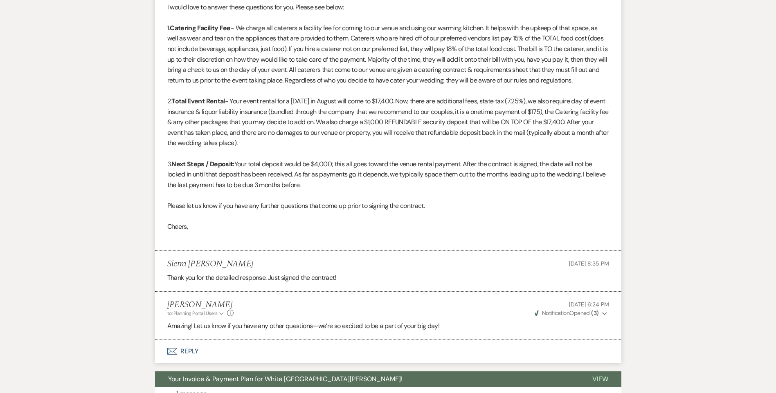
scroll to position [429, 0]
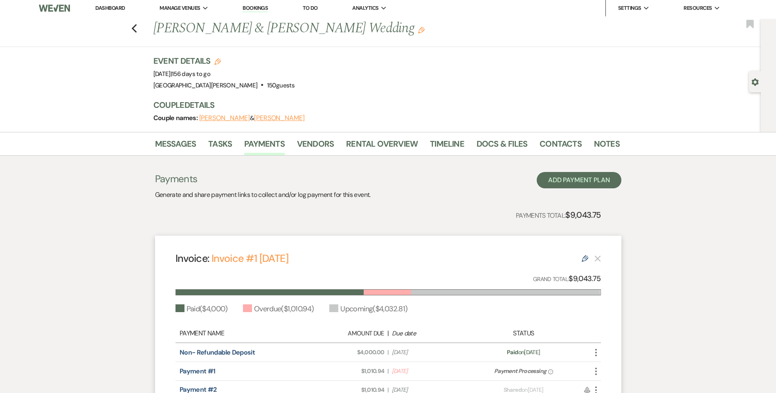
scroll to position [82, 0]
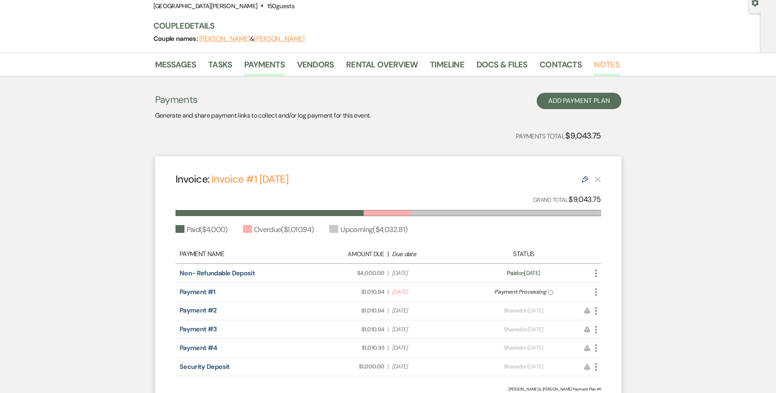
click at [604, 70] on link "Notes" at bounding box center [607, 67] width 26 height 18
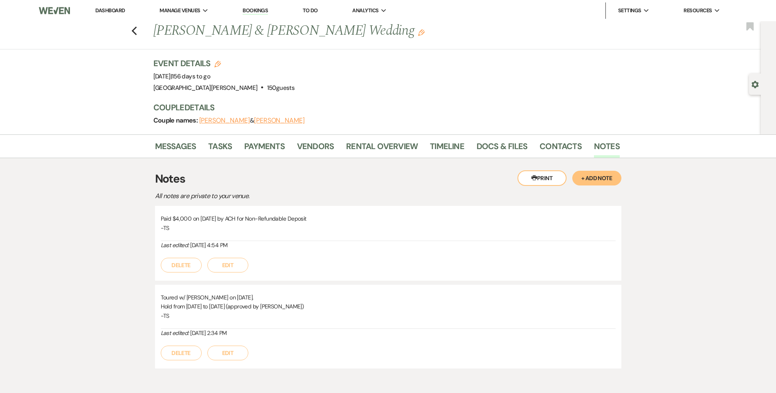
click at [595, 180] on button "+ Add Note" at bounding box center [596, 178] width 49 height 15
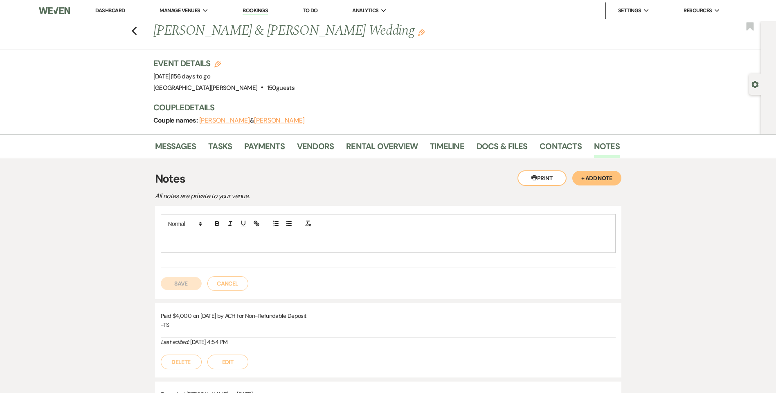
click at [336, 243] on p at bounding box center [388, 242] width 442 height 9
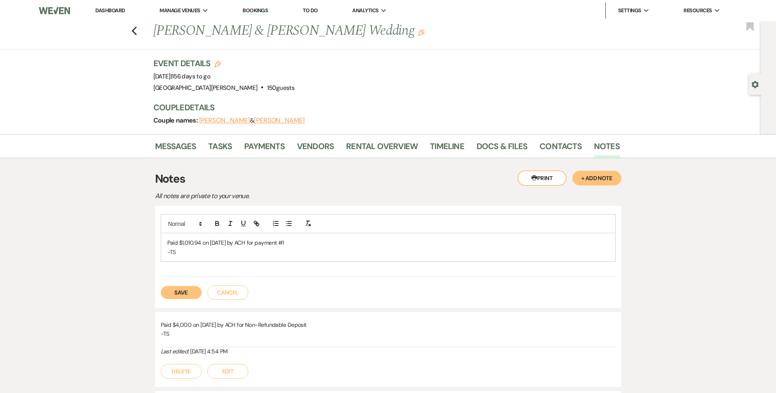
drag, startPoint x: 296, startPoint y: 243, endPoint x: 166, endPoint y: 243, distance: 130.5
click at [164, 243] on div "Paid $1,010.94 on [DATE] by ACH for payment #1 -TS" at bounding box center [388, 248] width 454 height 28
copy p "Paid $1,010.94 on [DATE] by ACH for payment #1"
click at [180, 294] on button "Save" at bounding box center [181, 292] width 41 height 13
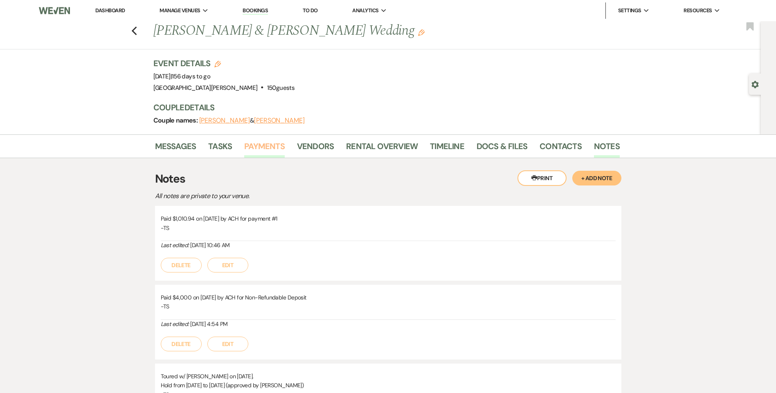
click at [282, 147] on link "Payments" at bounding box center [264, 149] width 40 height 18
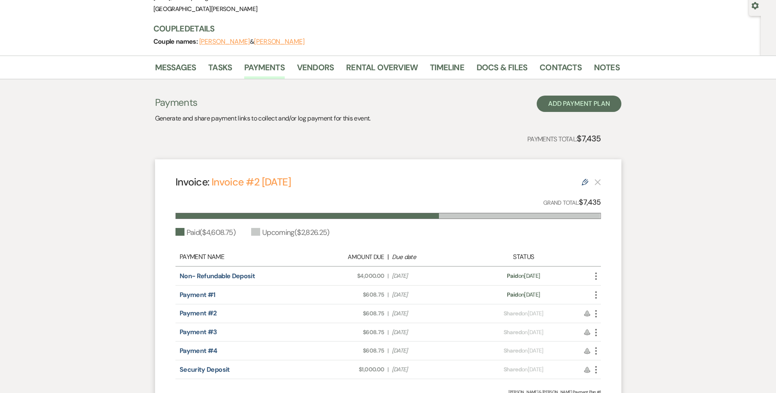
scroll to position [82, 0]
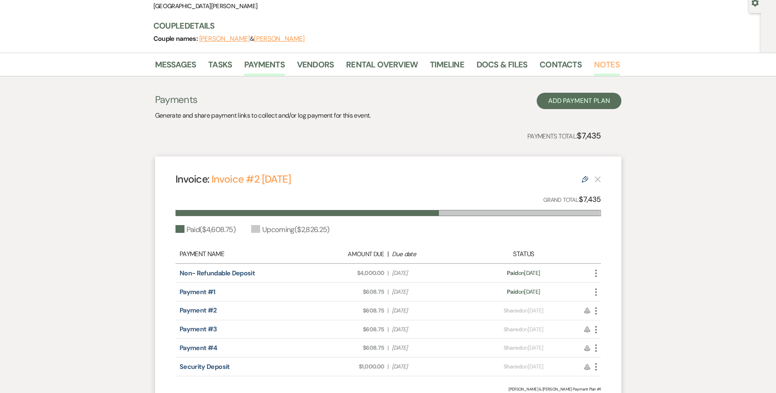
click at [609, 64] on link "Notes" at bounding box center [607, 67] width 26 height 18
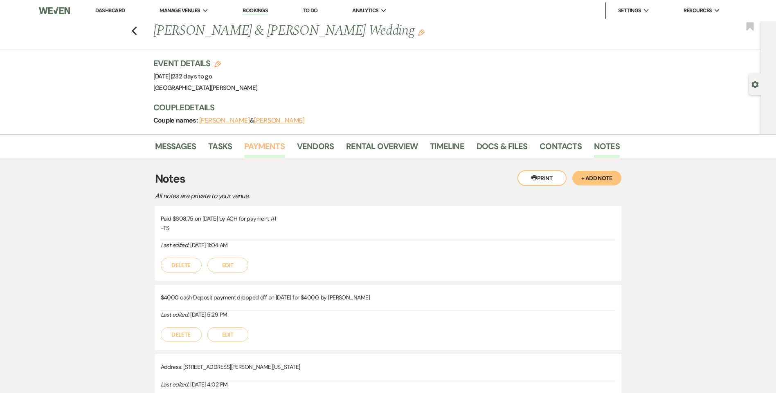
click at [258, 146] on link "Payments" at bounding box center [264, 149] width 40 height 18
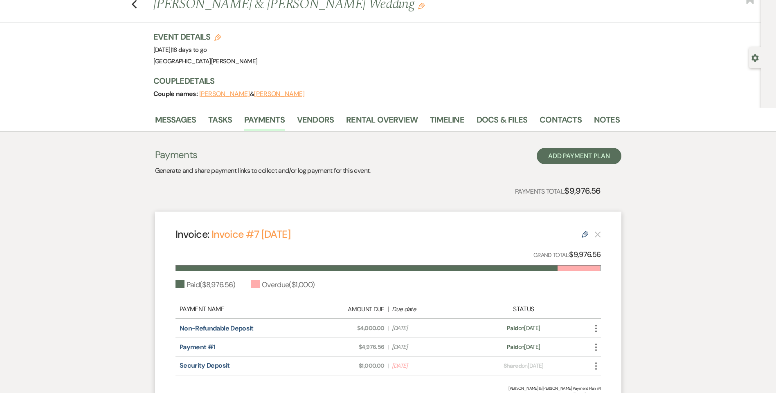
scroll to position [41, 0]
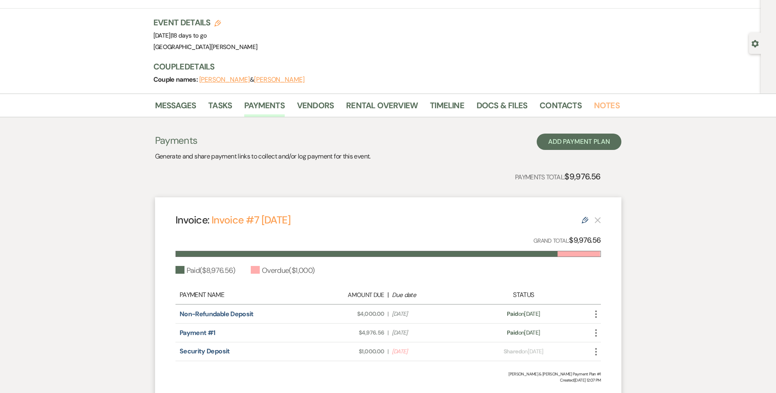
click at [599, 103] on link "Notes" at bounding box center [607, 108] width 26 height 18
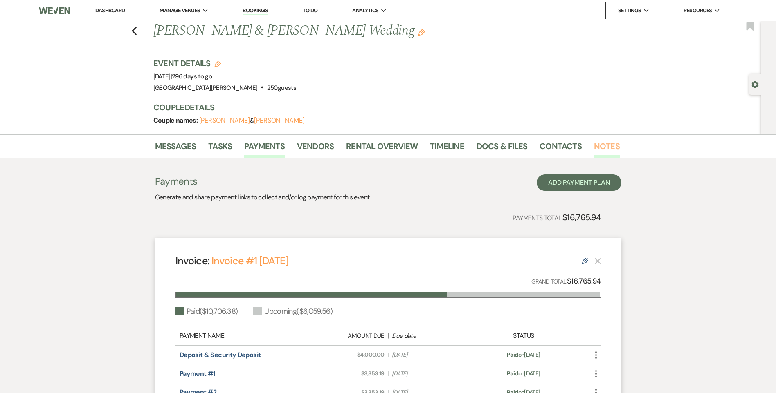
click at [607, 148] on link "Notes" at bounding box center [607, 149] width 26 height 18
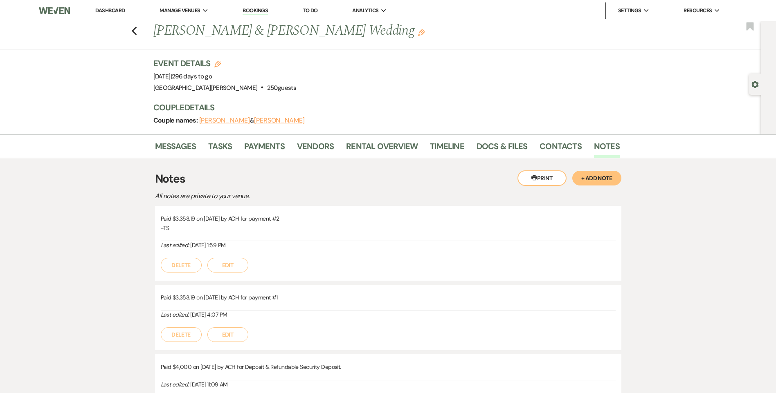
click at [596, 179] on button "+ Add Note" at bounding box center [596, 178] width 49 height 15
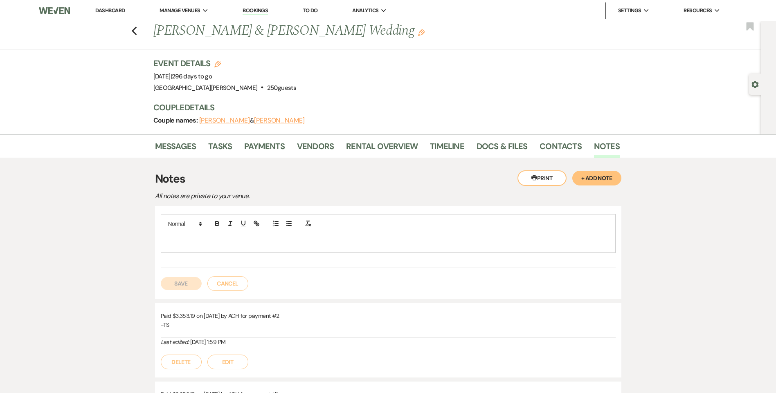
click at [286, 243] on p at bounding box center [388, 242] width 442 height 9
click at [188, 245] on p "Paid $3.353." at bounding box center [388, 242] width 442 height 9
click at [211, 245] on p "Paid $3,353." at bounding box center [388, 242] width 442 height 9
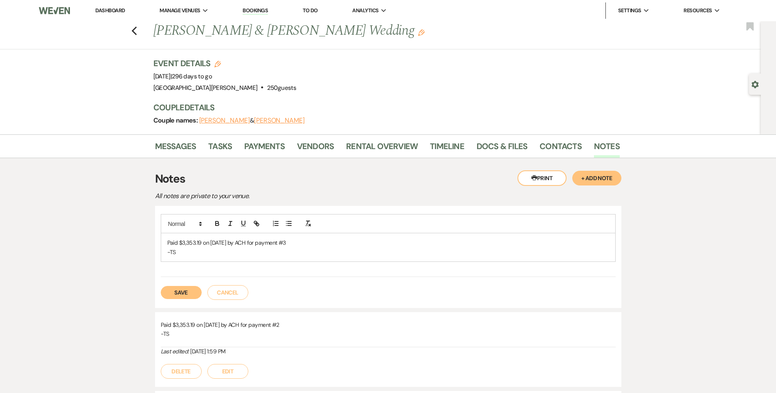
drag, startPoint x: 305, startPoint y: 246, endPoint x: 158, endPoint y: 239, distance: 147.0
click at [158, 239] on div "Paid $3,353.19 on 9/15/25 by ACH for payment #3 -TS Save Cancel" at bounding box center [388, 257] width 466 height 102
copy p "Paid $3,353.19 on 9/15/25 by ACH for payment #3"
click at [184, 288] on button "Save" at bounding box center [181, 292] width 41 height 13
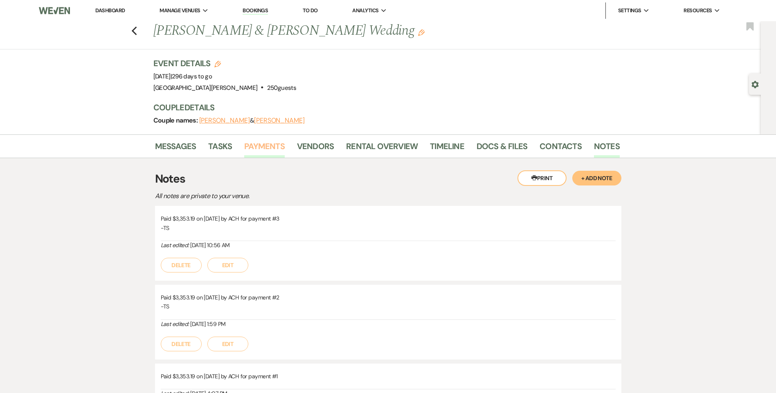
click at [256, 148] on link "Payments" at bounding box center [264, 149] width 40 height 18
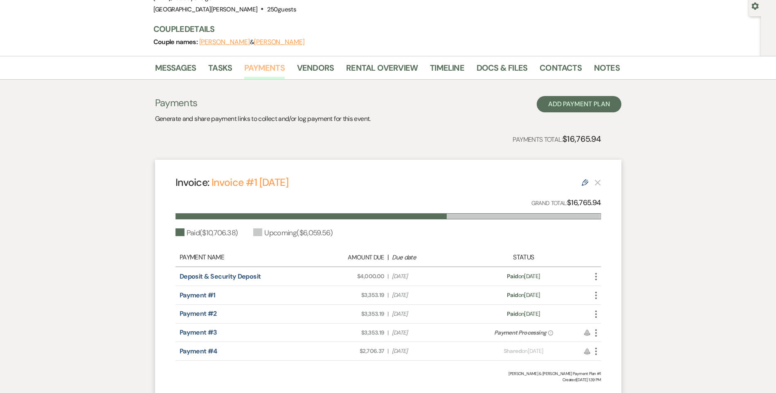
scroll to position [82, 0]
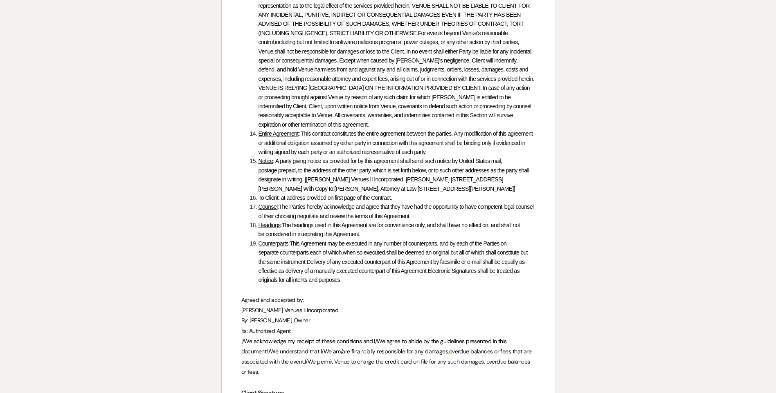
scroll to position [3714, 0]
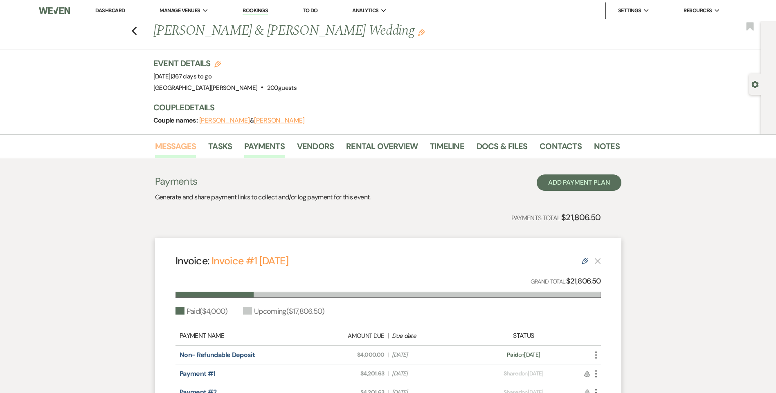
click at [173, 148] on link "Messages" at bounding box center [175, 149] width 41 height 18
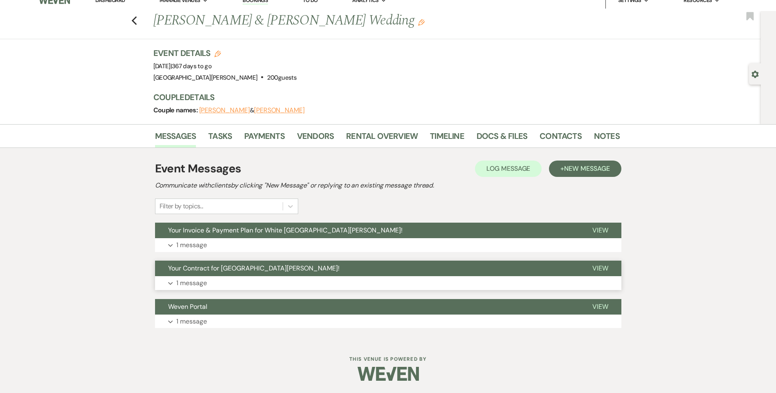
click at [244, 286] on button "Expand 1 message" at bounding box center [388, 283] width 466 height 14
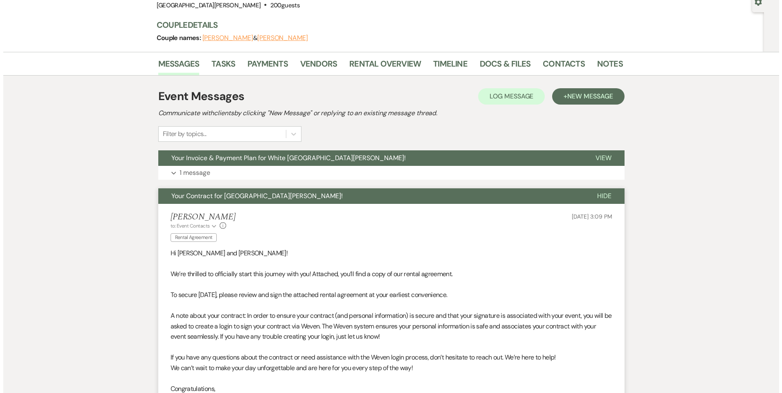
scroll to position [215, 0]
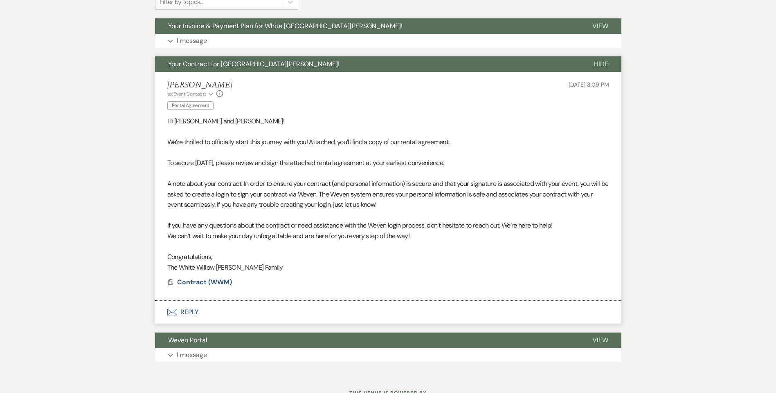
click at [222, 282] on span "Contract (WWM)" at bounding box center [204, 282] width 55 height 9
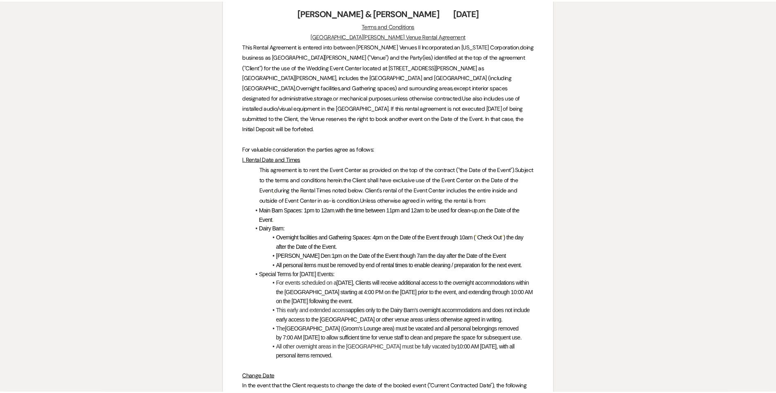
scroll to position [0, 0]
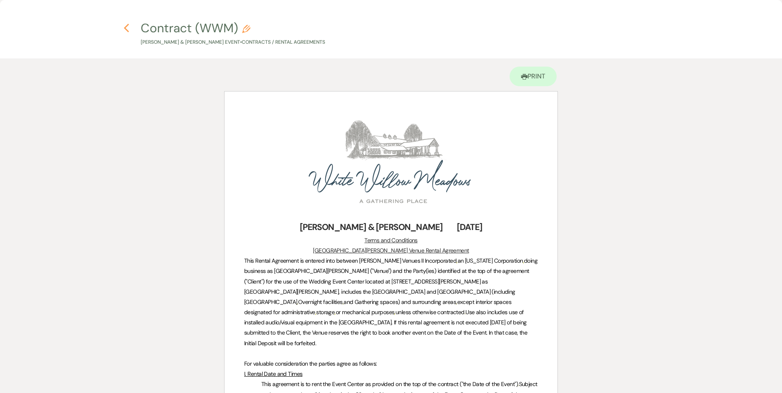
click at [125, 27] on use "button" at bounding box center [126, 28] width 5 height 9
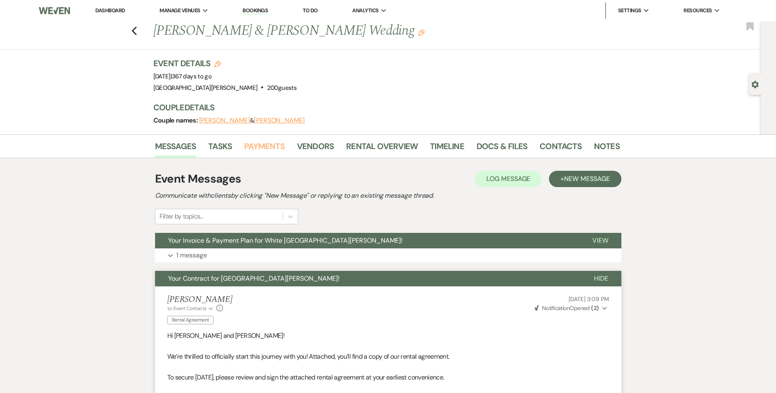
drag, startPoint x: 280, startPoint y: 146, endPoint x: 292, endPoint y: 157, distance: 15.9
click at [280, 146] on link "Payments" at bounding box center [264, 149] width 40 height 18
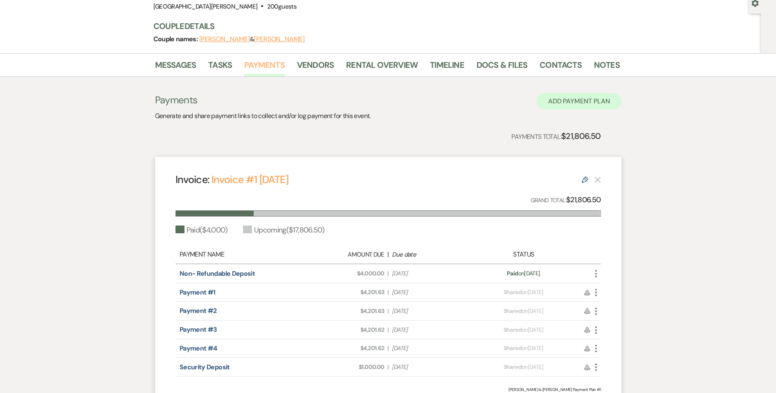
scroll to position [82, 0]
click at [608, 61] on link "Notes" at bounding box center [607, 67] width 26 height 18
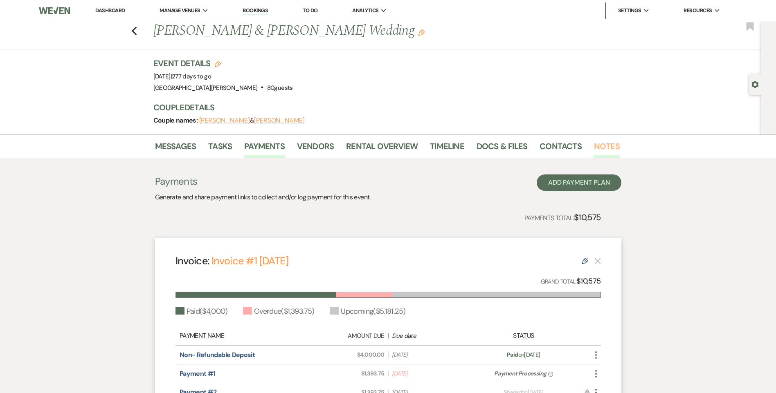
click at [596, 144] on link "Notes" at bounding box center [607, 149] width 26 height 18
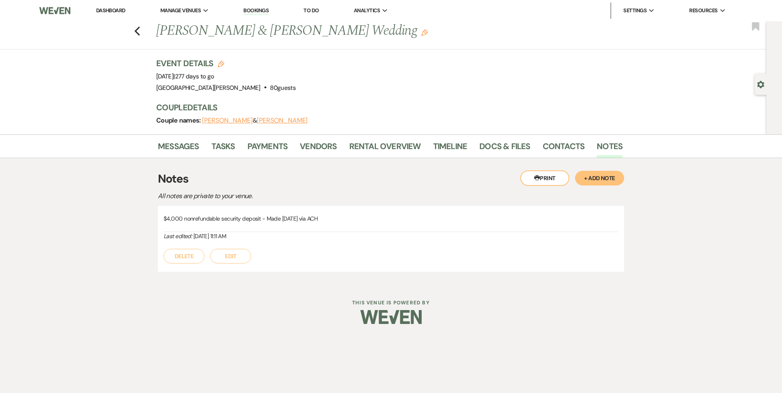
click at [604, 173] on button "+ Add Note" at bounding box center [599, 178] width 49 height 15
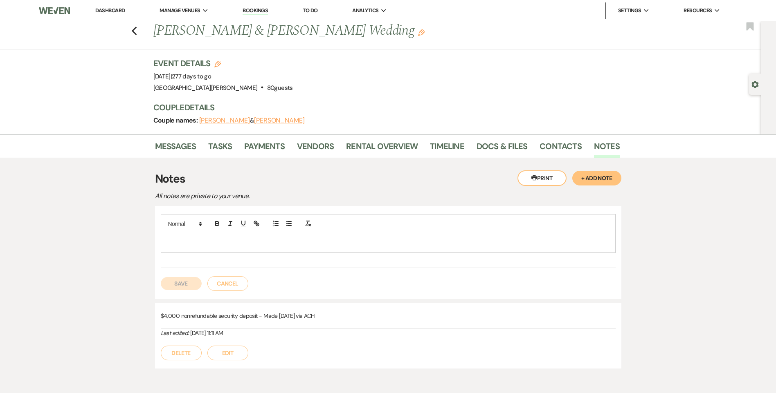
click at [418, 249] on div at bounding box center [388, 243] width 454 height 19
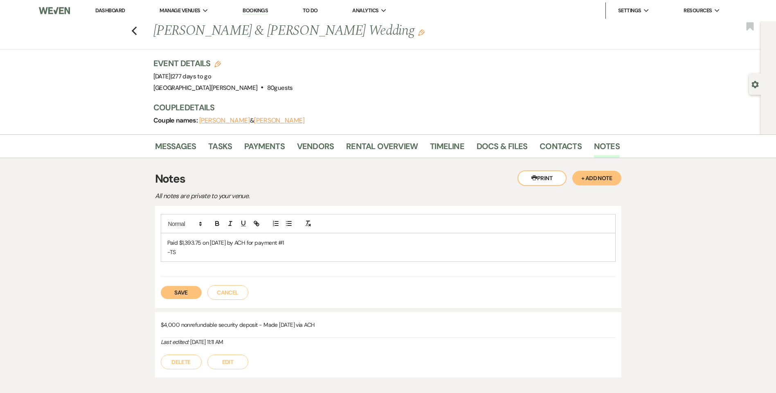
drag, startPoint x: 297, startPoint y: 241, endPoint x: 165, endPoint y: 245, distance: 132.2
click at [165, 245] on div "Paid $1,393.75 on [DATE] by ACH for payment #1 -TS" at bounding box center [388, 248] width 454 height 28
copy p "Paid $1,393.75 on [DATE] by ACH for payment #1"
click at [181, 292] on button "Save" at bounding box center [181, 292] width 41 height 13
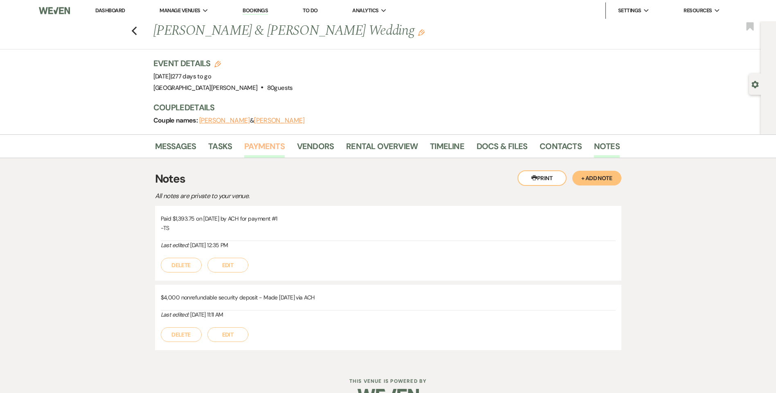
click at [245, 143] on link "Payments" at bounding box center [264, 149] width 40 height 18
